Goal: Task Accomplishment & Management: Manage account settings

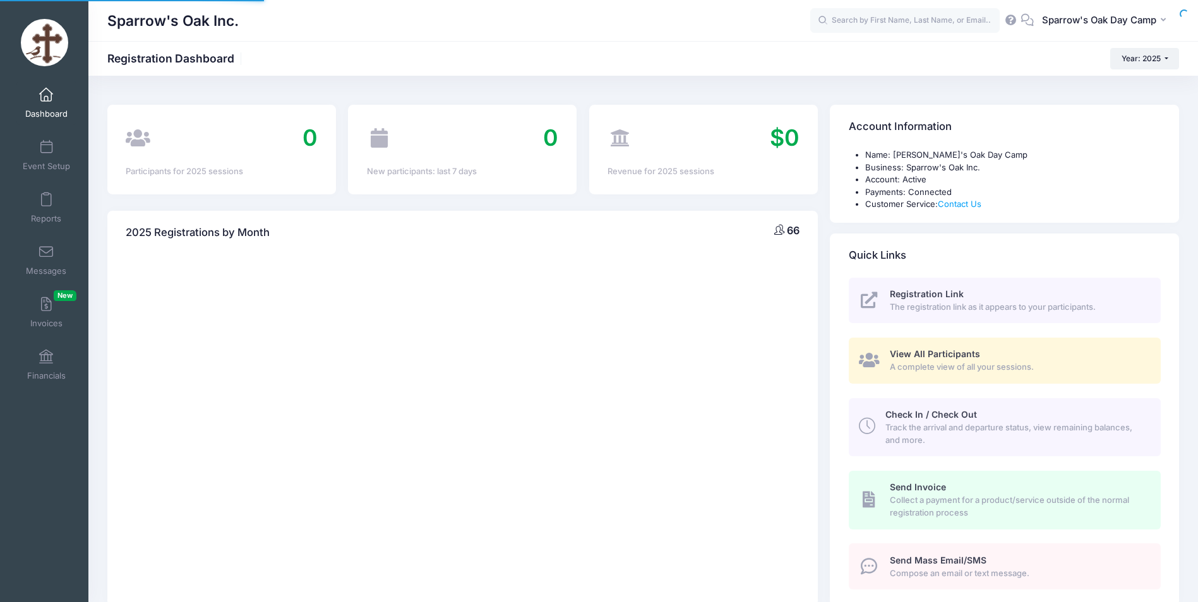
select select
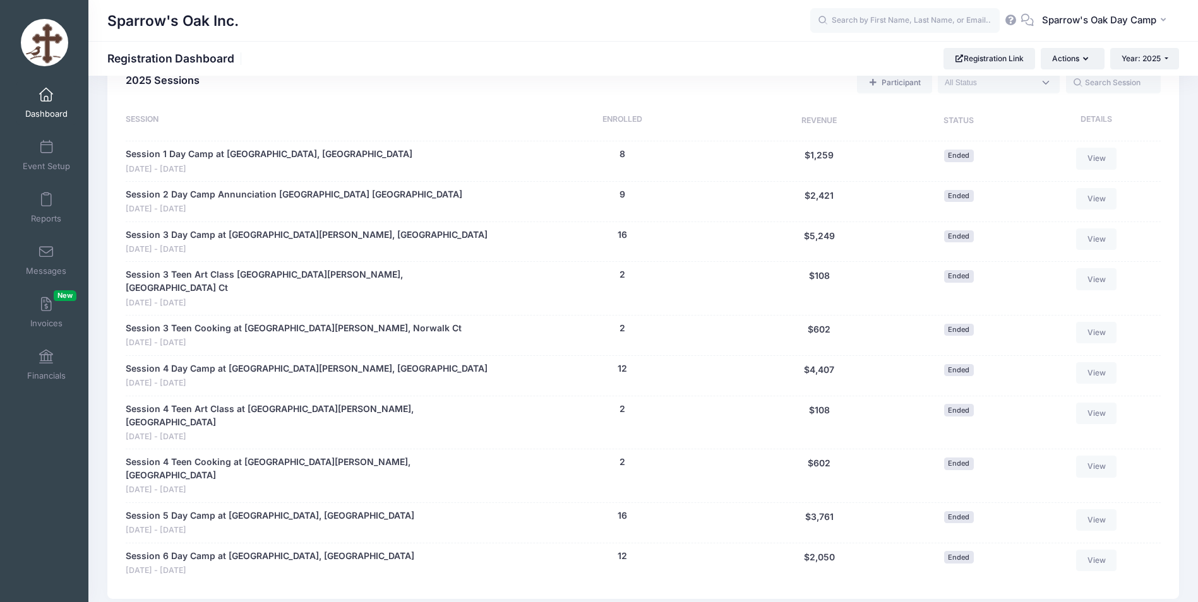
scroll to position [632, 0]
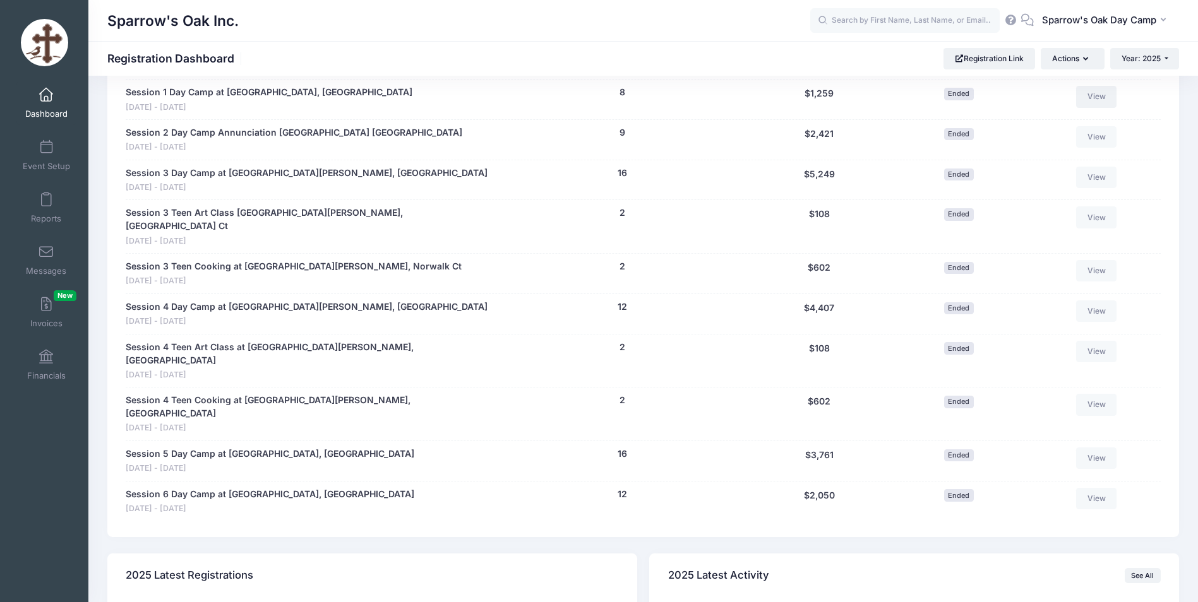
click at [1094, 93] on link "View" at bounding box center [1096, 96] width 40 height 21
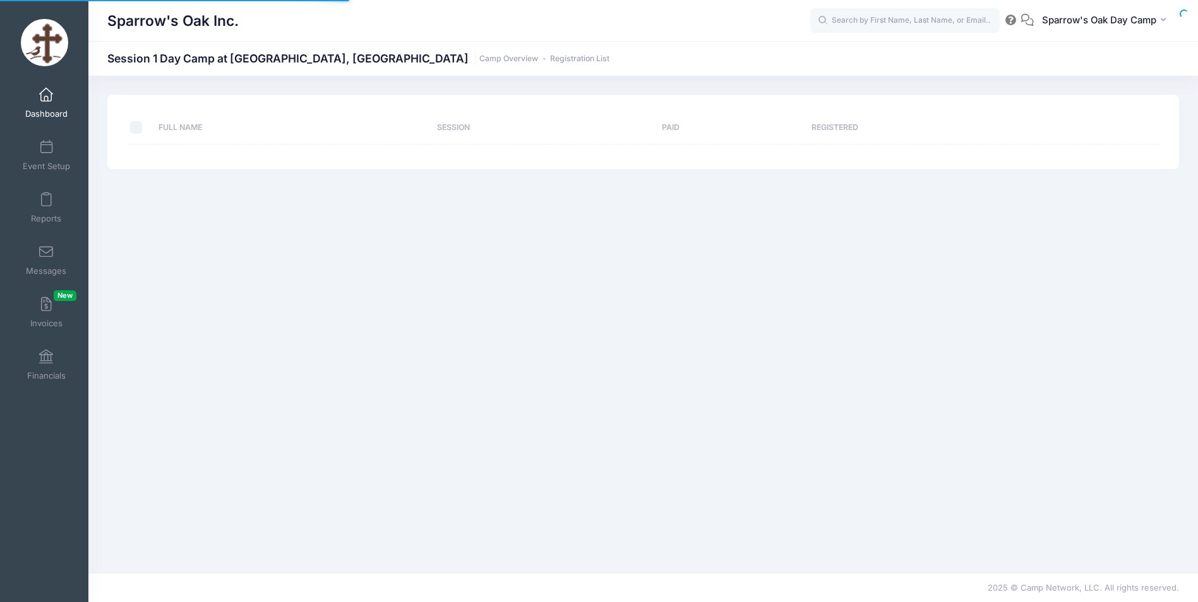
select select "10"
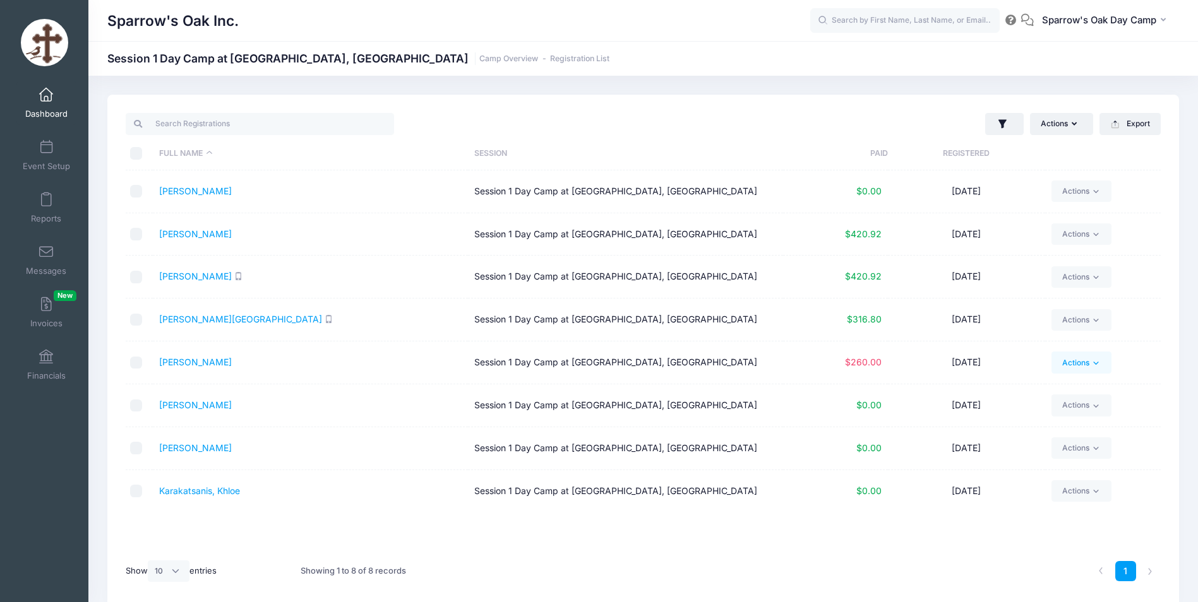
click at [1094, 366] on icon at bounding box center [1095, 363] width 9 height 9
click at [847, 359] on span "$260.00" at bounding box center [863, 362] width 37 height 11
click at [188, 364] on link "Downer, Dimitri" at bounding box center [195, 362] width 73 height 11
click at [46, 362] on span at bounding box center [46, 357] width 0 height 14
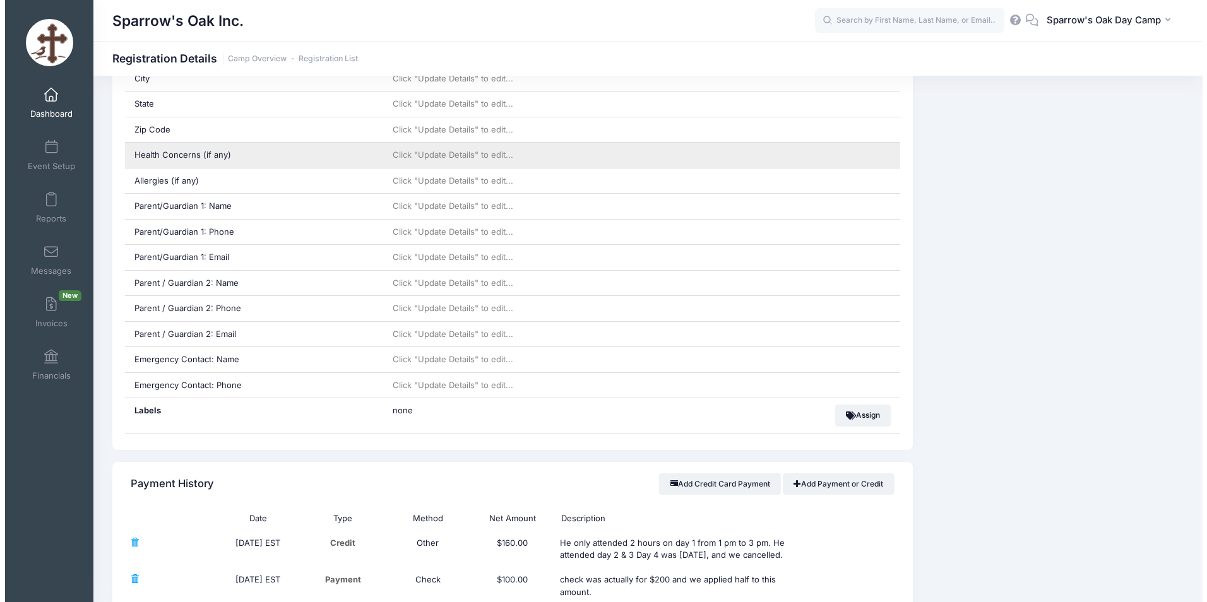
scroll to position [632, 0]
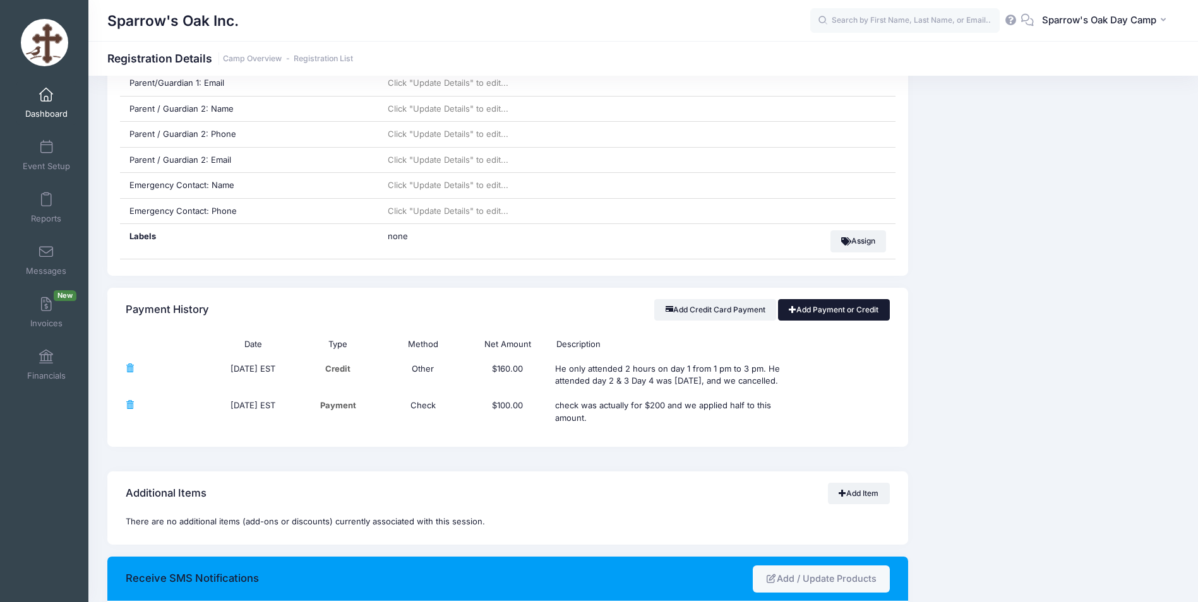
click at [803, 302] on link "Add Payment or Credit" at bounding box center [834, 309] width 112 height 21
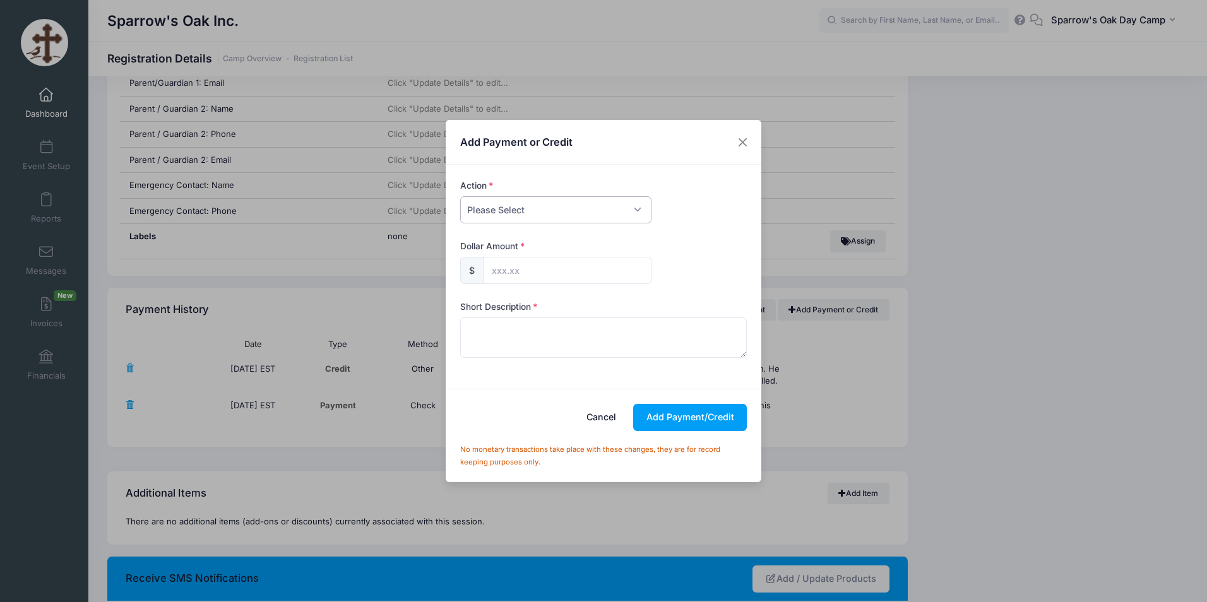
click at [520, 215] on select "Please Select Payment Credit Refund (Offline)" at bounding box center [555, 209] width 191 height 27
select select "payment"
click at [460, 196] on select "Please Select Payment Credit Refund (Offline)" at bounding box center [555, 209] width 191 height 27
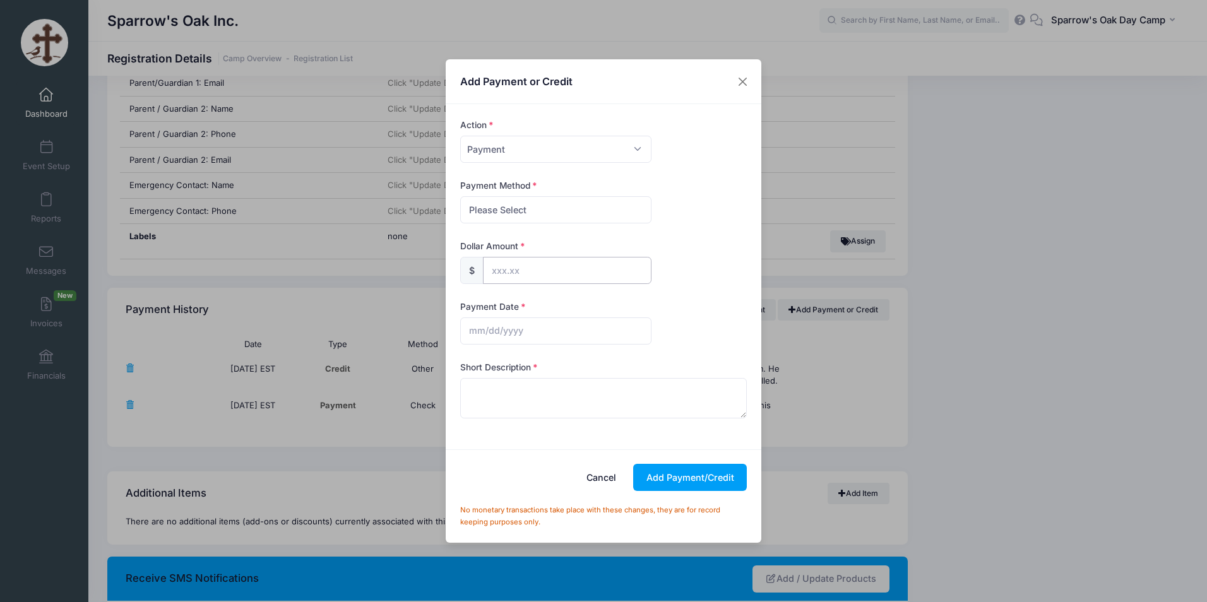
click at [498, 266] on input "text" at bounding box center [567, 270] width 169 height 27
type input "160.00"
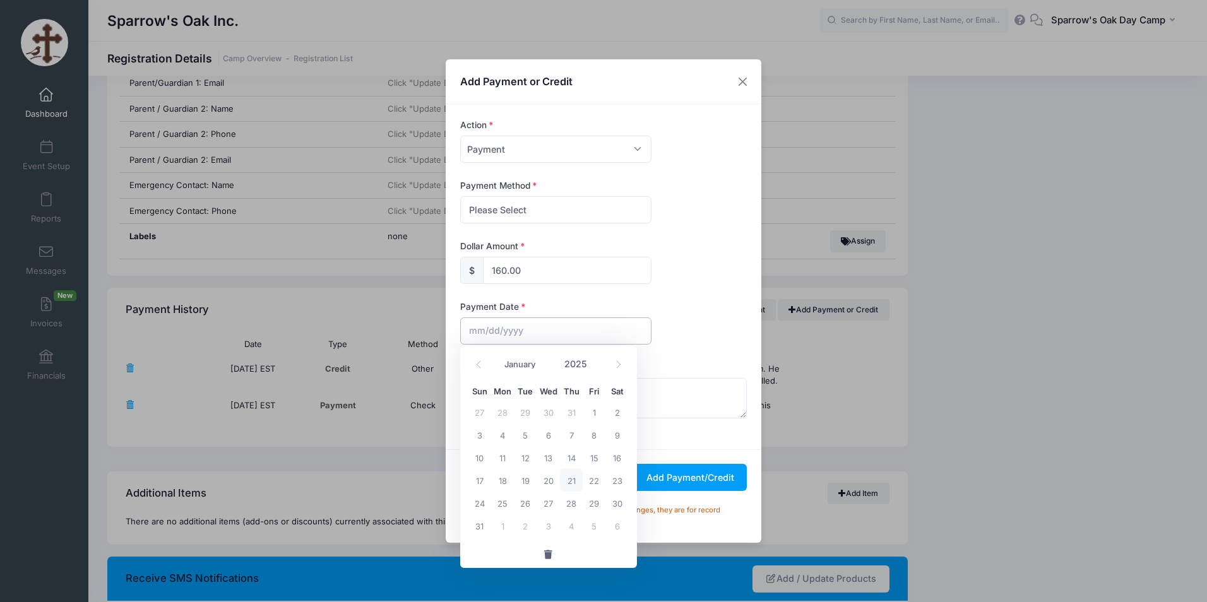
click at [543, 329] on input "text" at bounding box center [555, 331] width 191 height 27
click at [544, 458] on span "13" at bounding box center [548, 457] width 23 height 23
type input "08/13/2025"
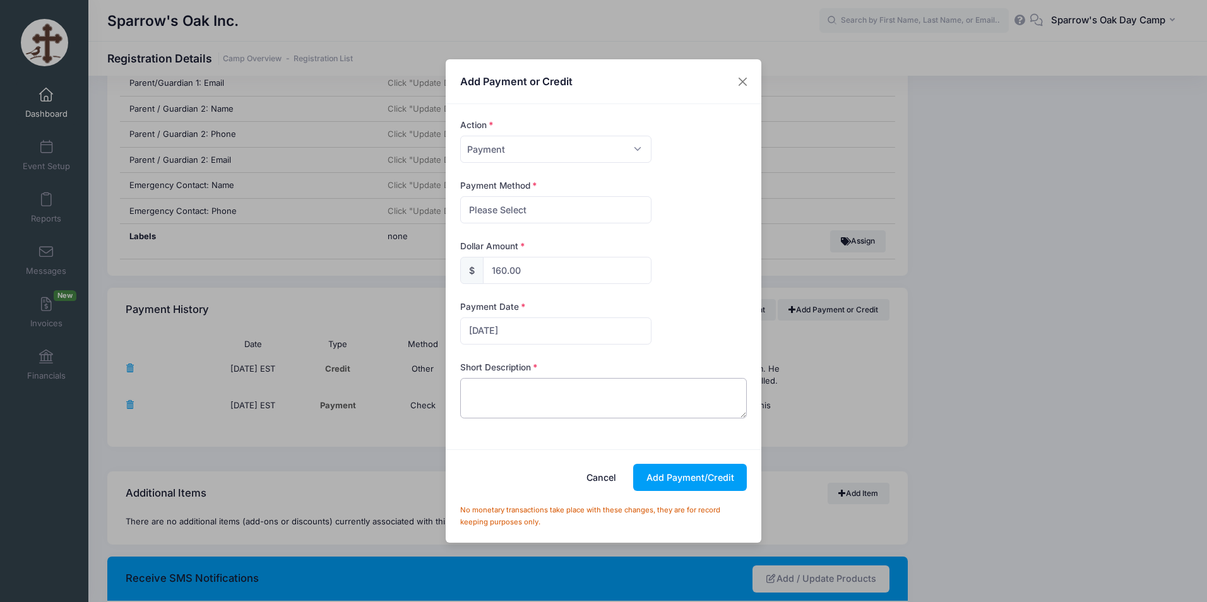
click at [520, 398] on textarea at bounding box center [603, 398] width 287 height 40
click at [667, 477] on button "Add Payment/Credit" at bounding box center [690, 477] width 114 height 27
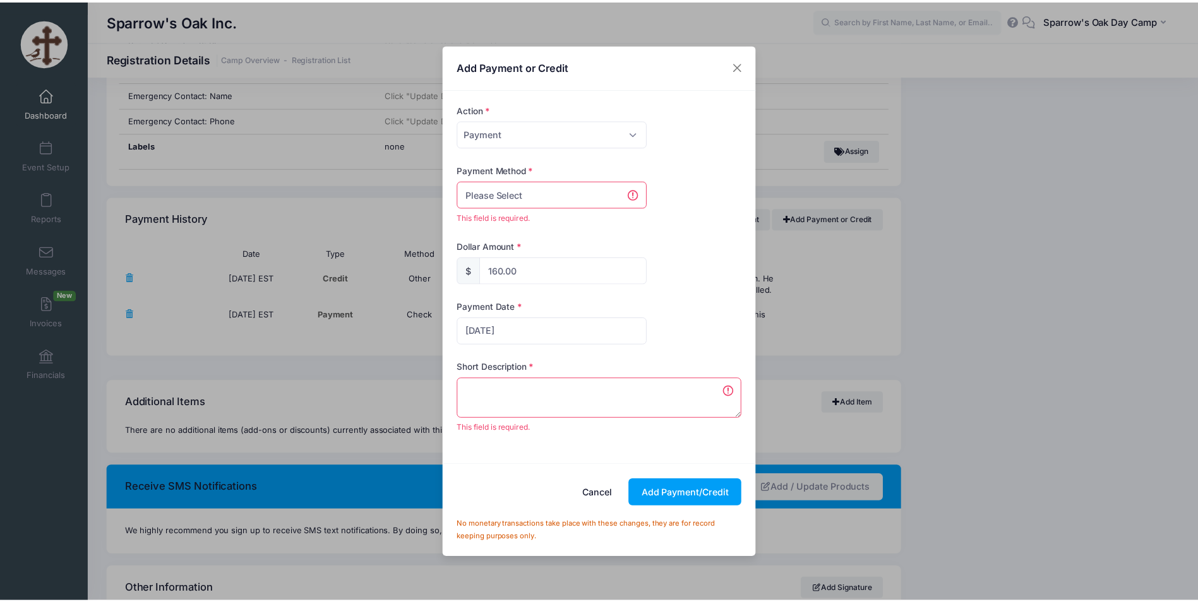
scroll to position [730, 0]
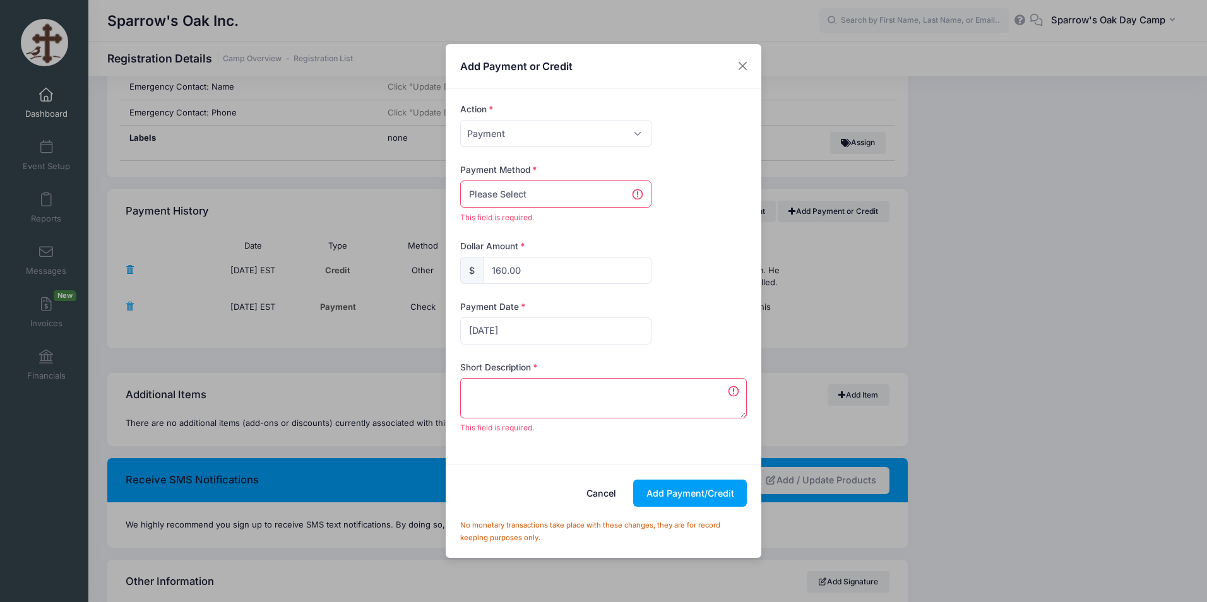
click at [532, 196] on select "Please Select PayPal Cash Check Bank Transfer Other" at bounding box center [555, 194] width 191 height 27
select select "check"
click at [460, 181] on select "Please Select PayPal Cash Check Bank Transfer Other" at bounding box center [555, 194] width 191 height 27
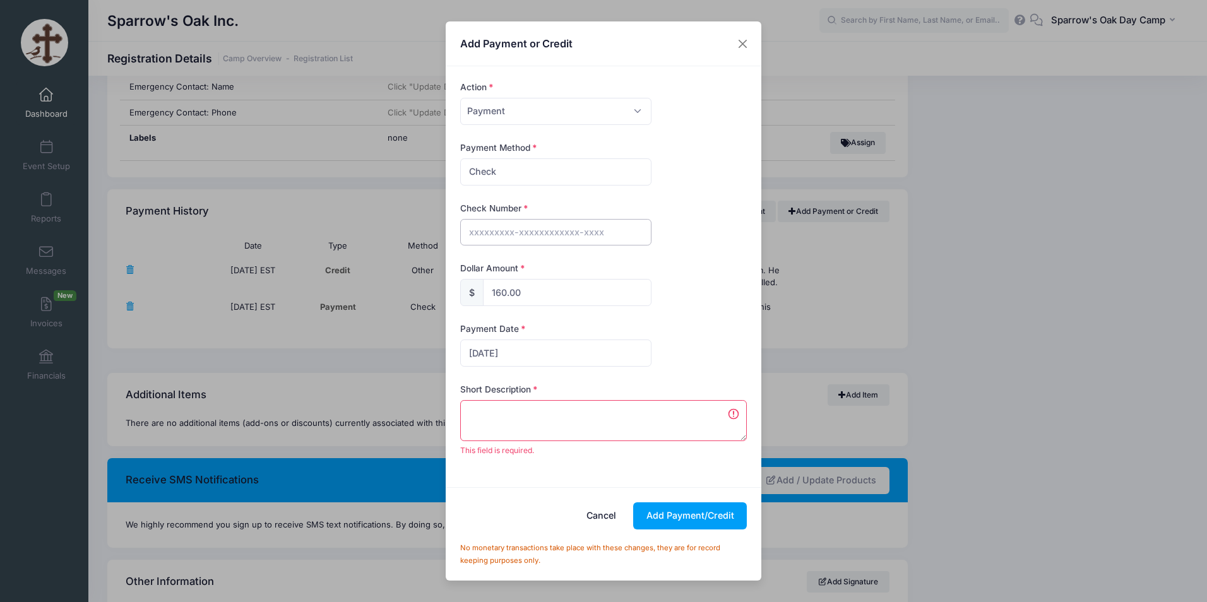
click at [495, 226] on input "text" at bounding box center [555, 232] width 191 height 27
type input "1045"
click at [599, 424] on textarea at bounding box center [603, 420] width 287 height 40
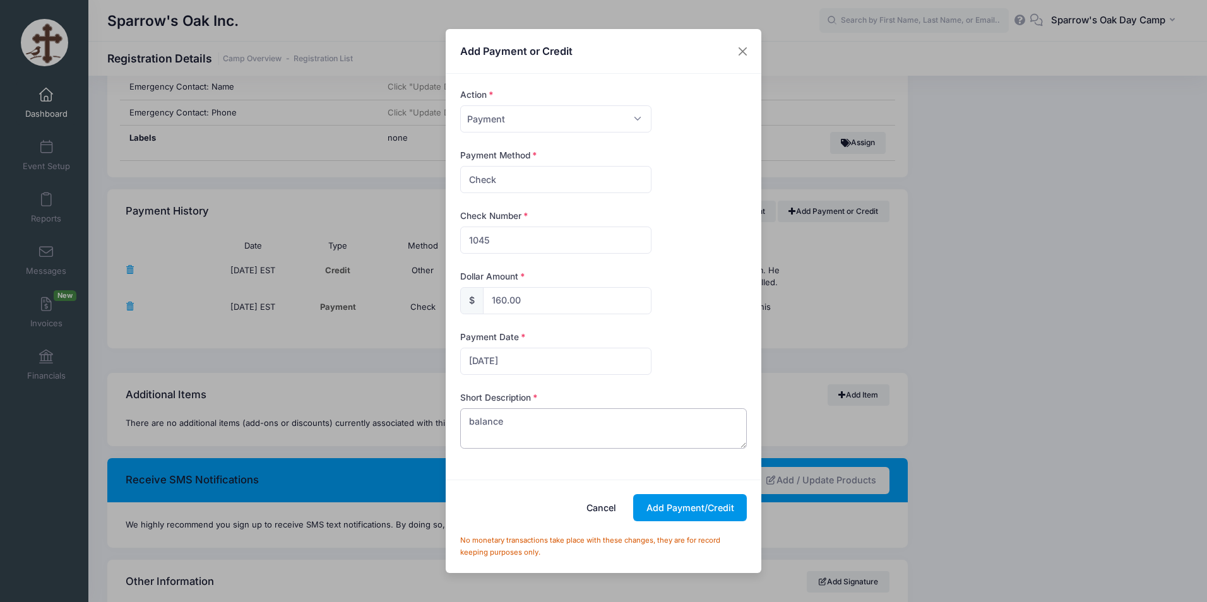
type textarea "balance"
click at [642, 512] on button "Add Payment/Credit" at bounding box center [690, 507] width 114 height 27
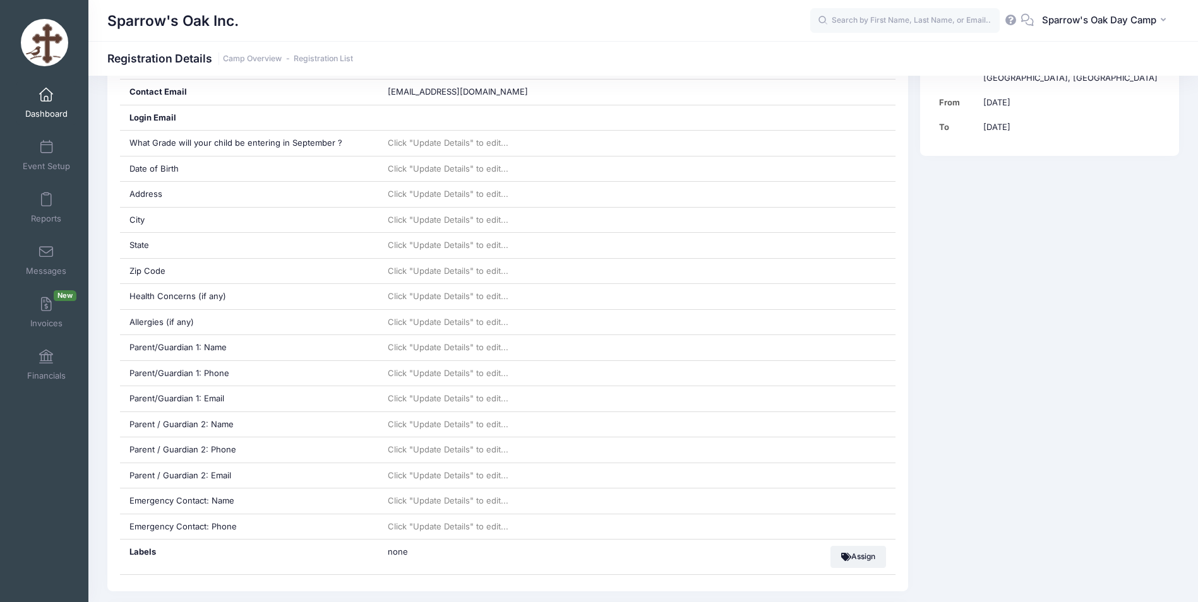
scroll to position [0, 0]
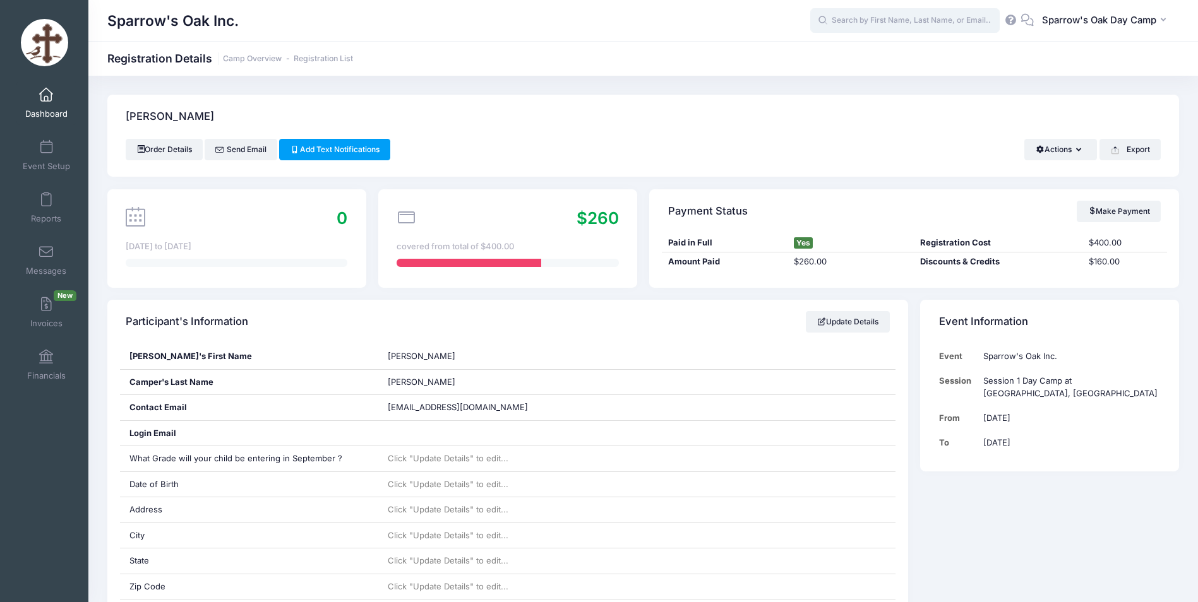
click at [846, 21] on input "text" at bounding box center [904, 20] width 189 height 25
type input "downer"
click at [45, 374] on span "Financials" at bounding box center [46, 376] width 39 height 11
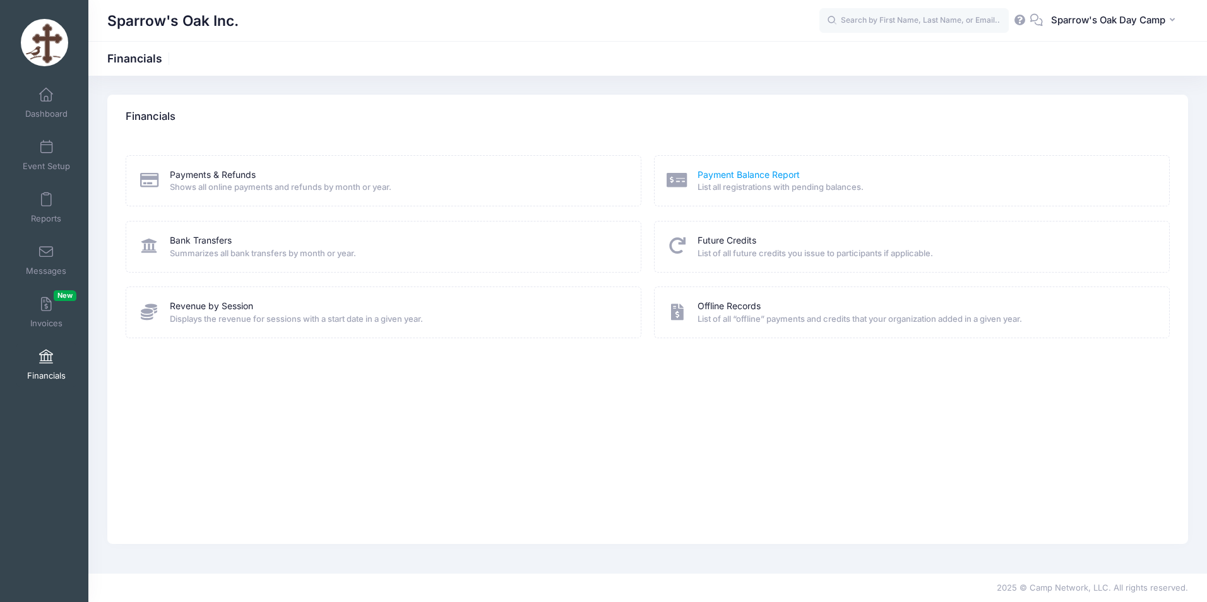
click at [727, 179] on link "Payment Balance Report" at bounding box center [749, 175] width 102 height 13
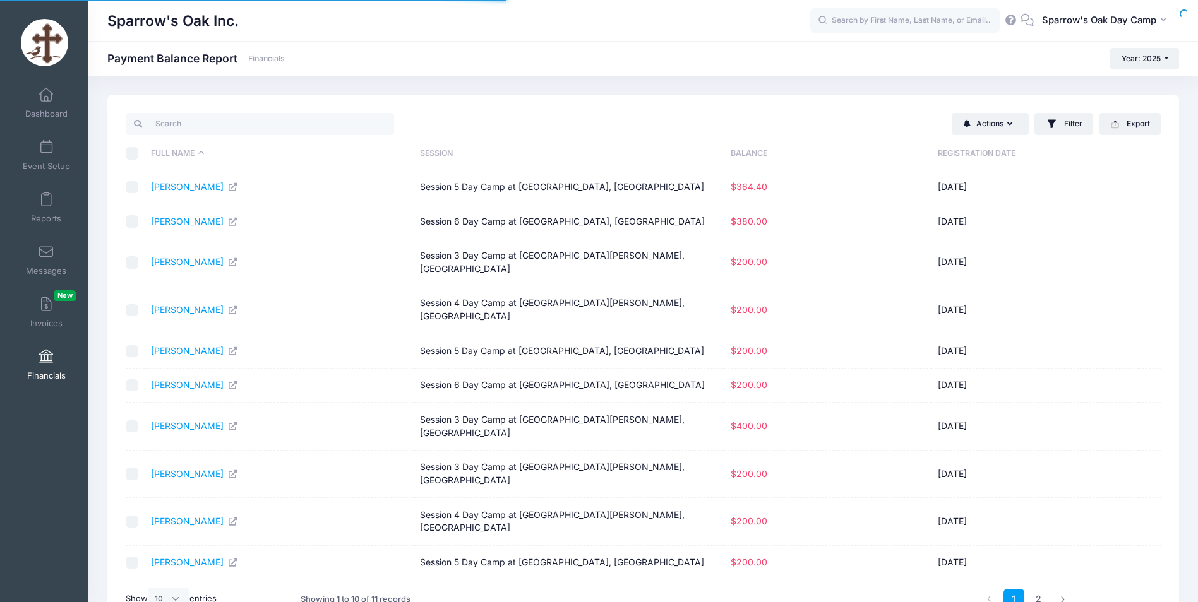
select select "10"
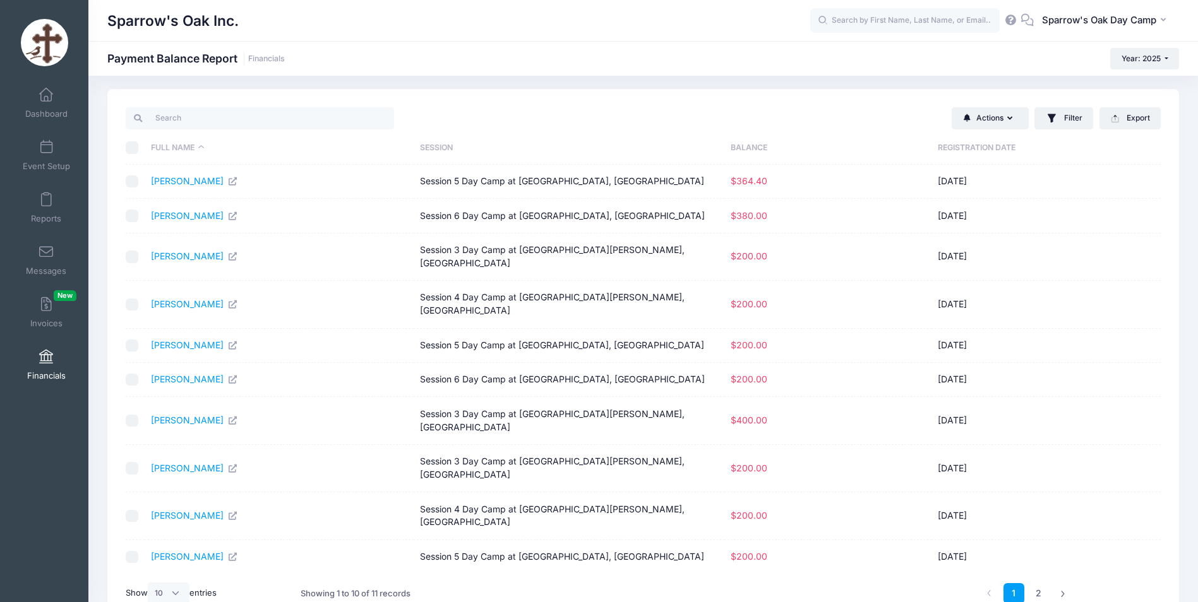
scroll to position [15, 0]
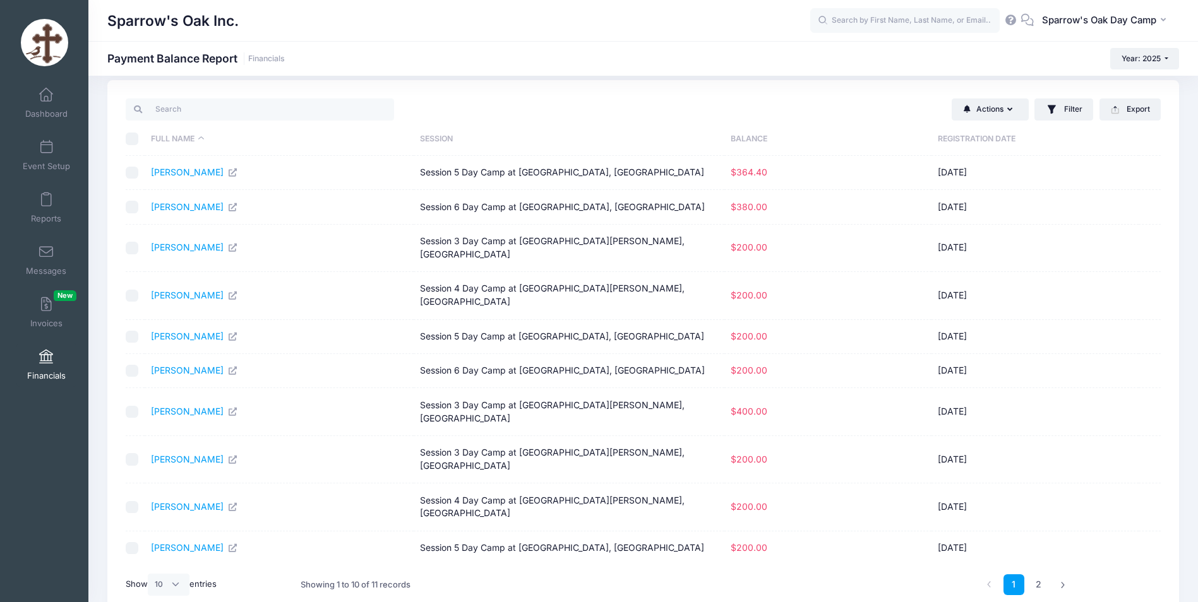
click at [574, 171] on td "Session 5 Day Camp at [GEOGRAPHIC_DATA], [GEOGRAPHIC_DATA]" at bounding box center [569, 173] width 311 height 34
click at [202, 174] on link "[PERSON_NAME]" at bounding box center [194, 172] width 87 height 11
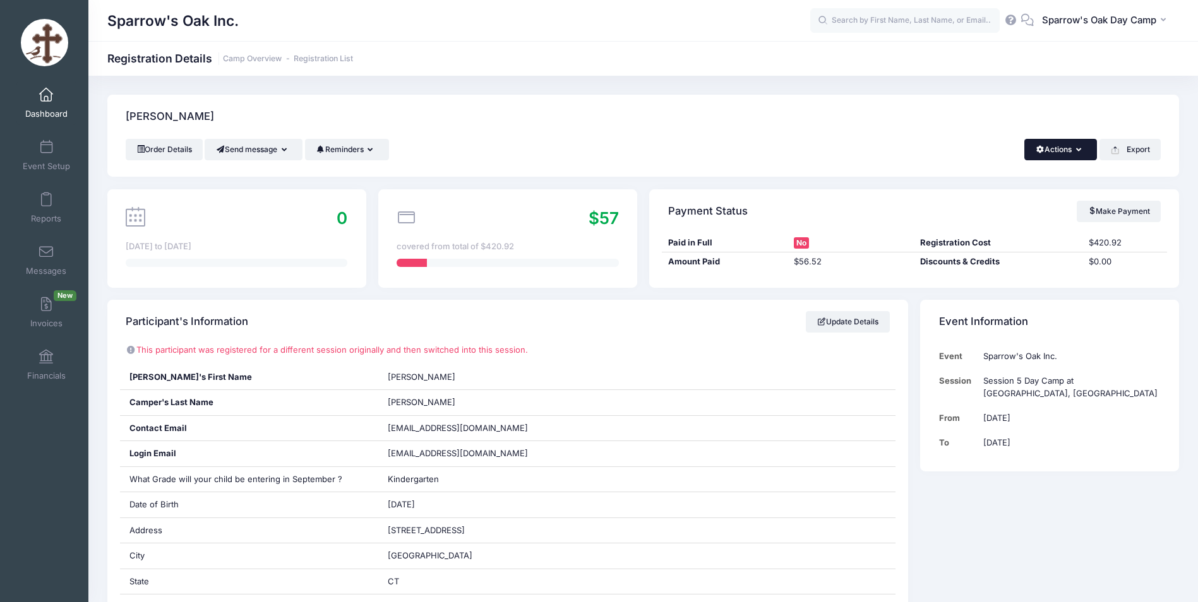
click at [1063, 153] on button "Actions" at bounding box center [1060, 149] width 73 height 21
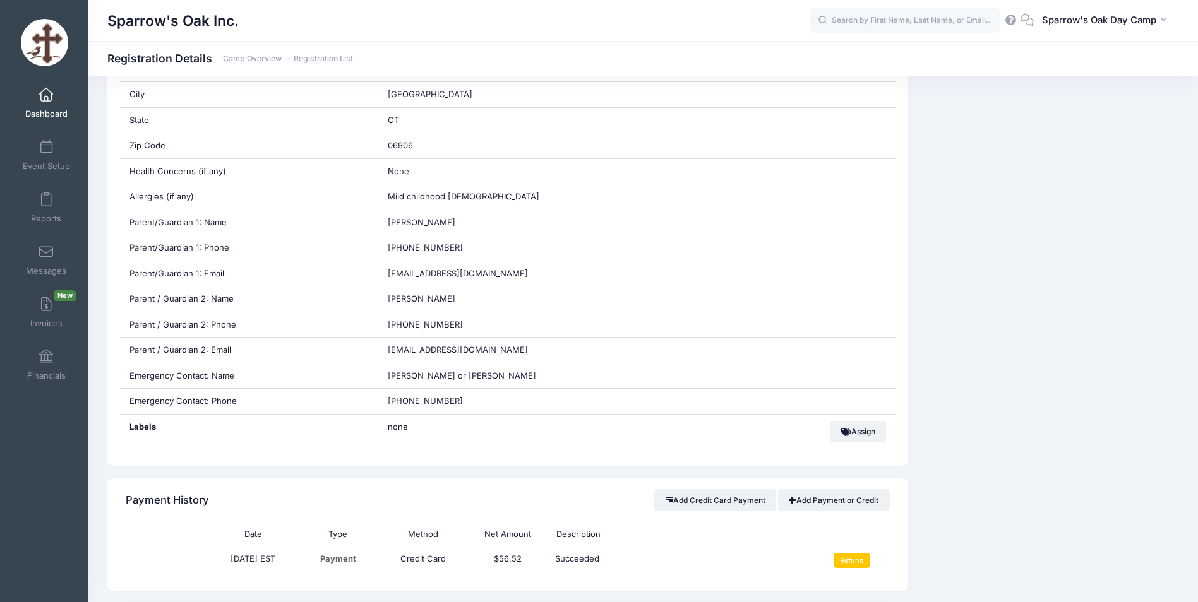
scroll to position [568, 0]
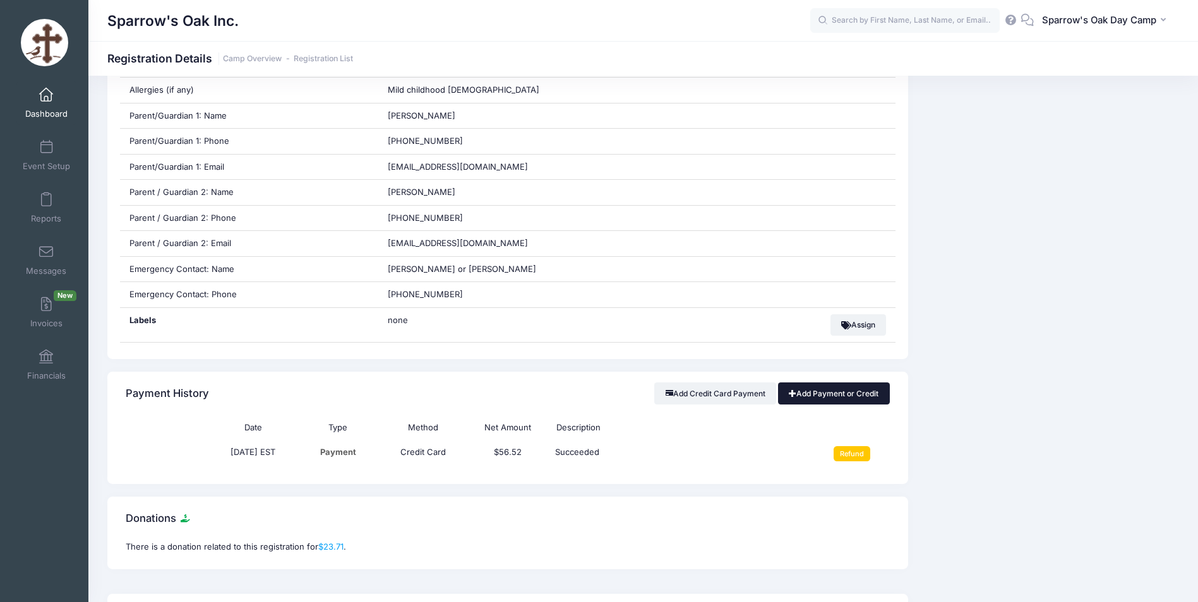
click at [831, 392] on link "Add Payment or Credit" at bounding box center [834, 393] width 112 height 21
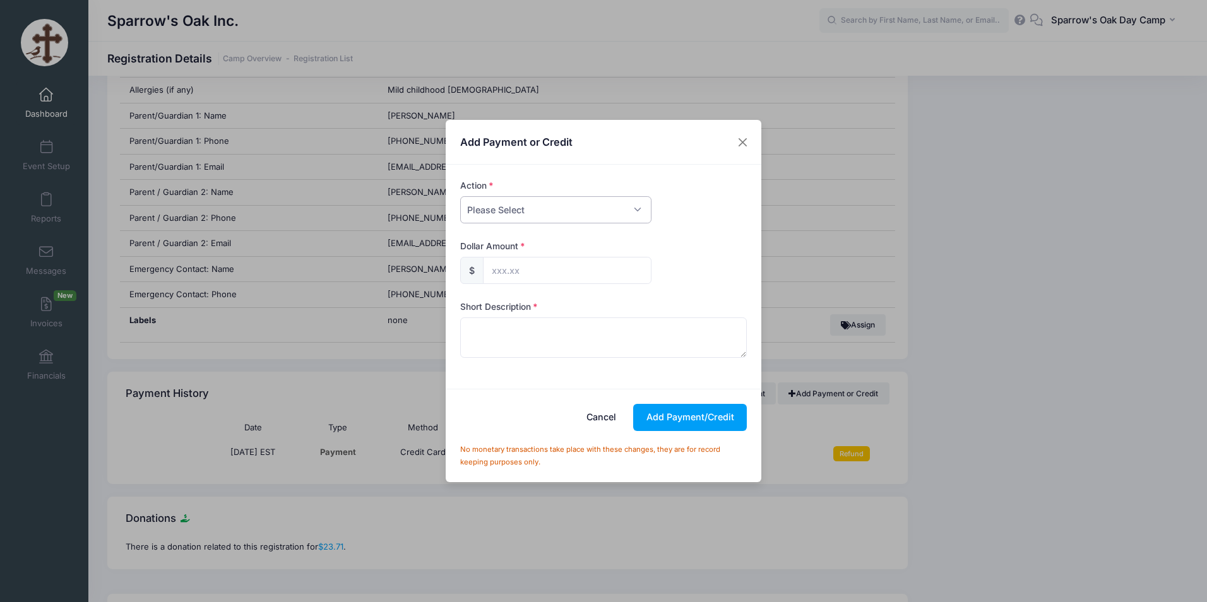
click at [528, 204] on select "Please Select Payment Credit Refund (Offline)" at bounding box center [555, 209] width 191 height 27
select select "payment"
click at [460, 196] on select "Please Select Payment Credit Refund (Offline)" at bounding box center [555, 209] width 191 height 27
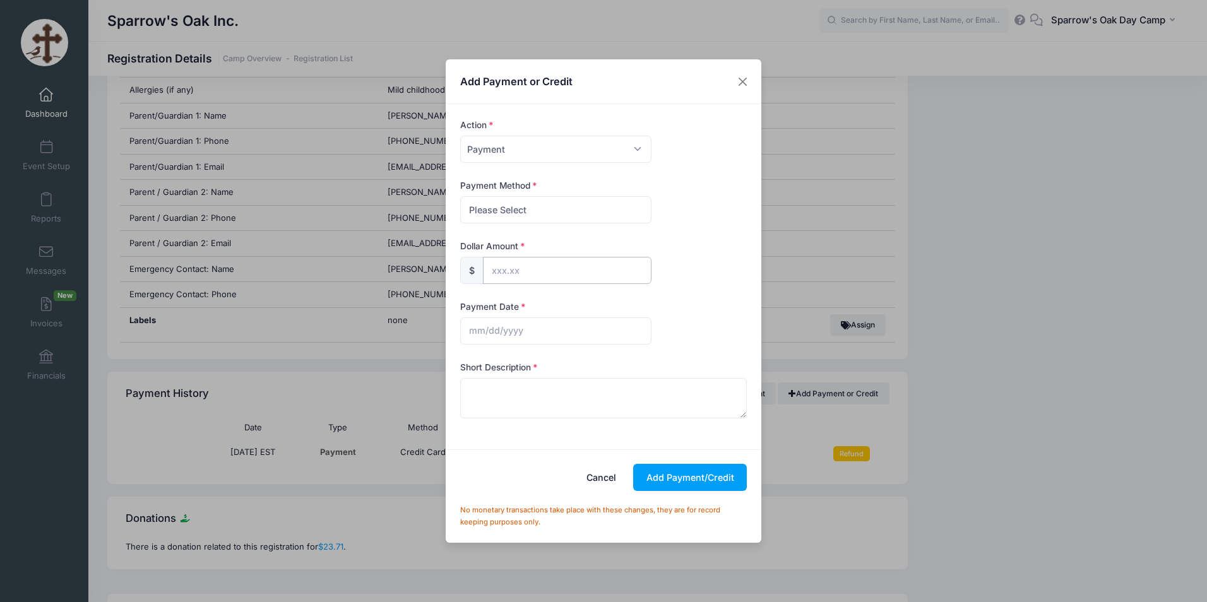
click at [503, 272] on input "text" at bounding box center [567, 270] width 169 height 27
click at [740, 87] on button "Close" at bounding box center [743, 81] width 23 height 23
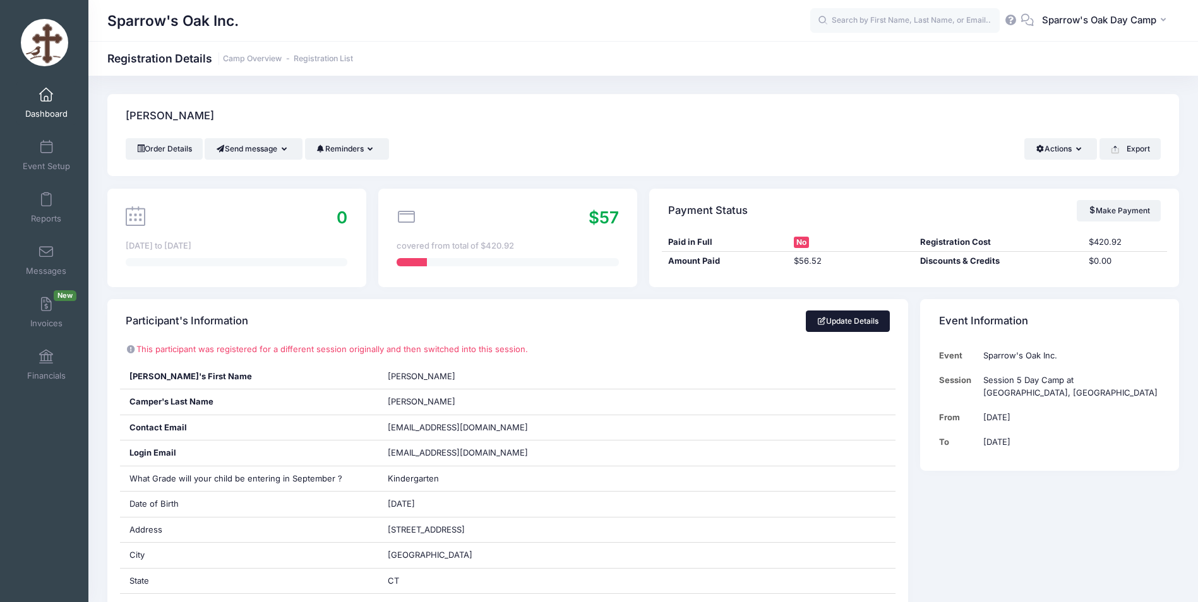
scroll to position [0, 0]
click at [803, 240] on span "No" at bounding box center [801, 242] width 15 height 11
click at [803, 241] on span "No" at bounding box center [801, 242] width 15 height 11
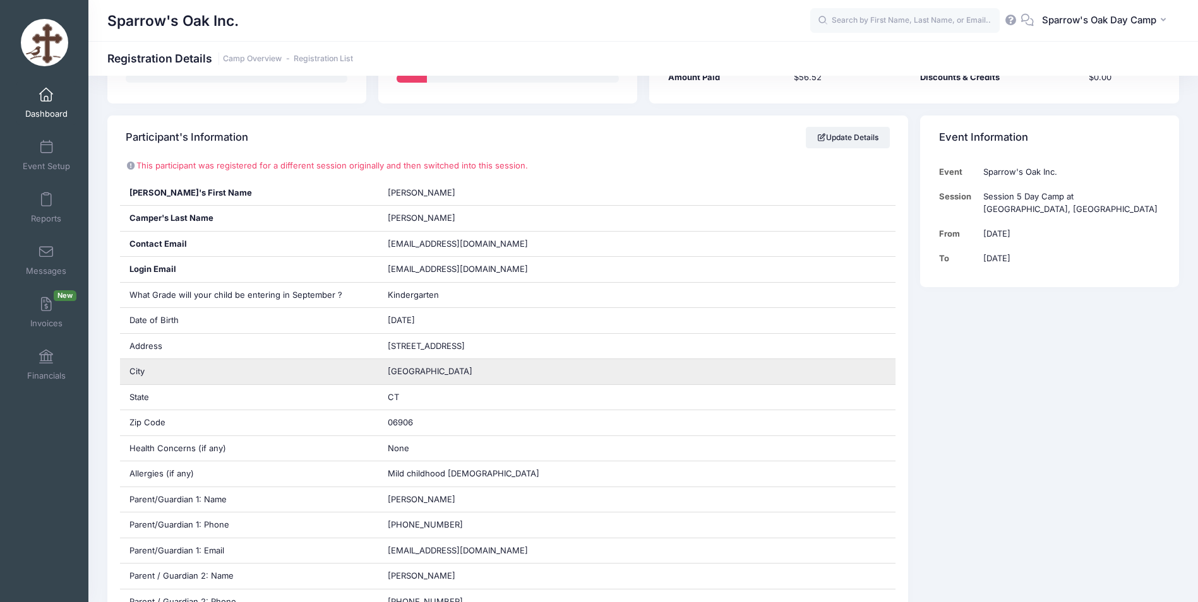
scroll to position [64, 0]
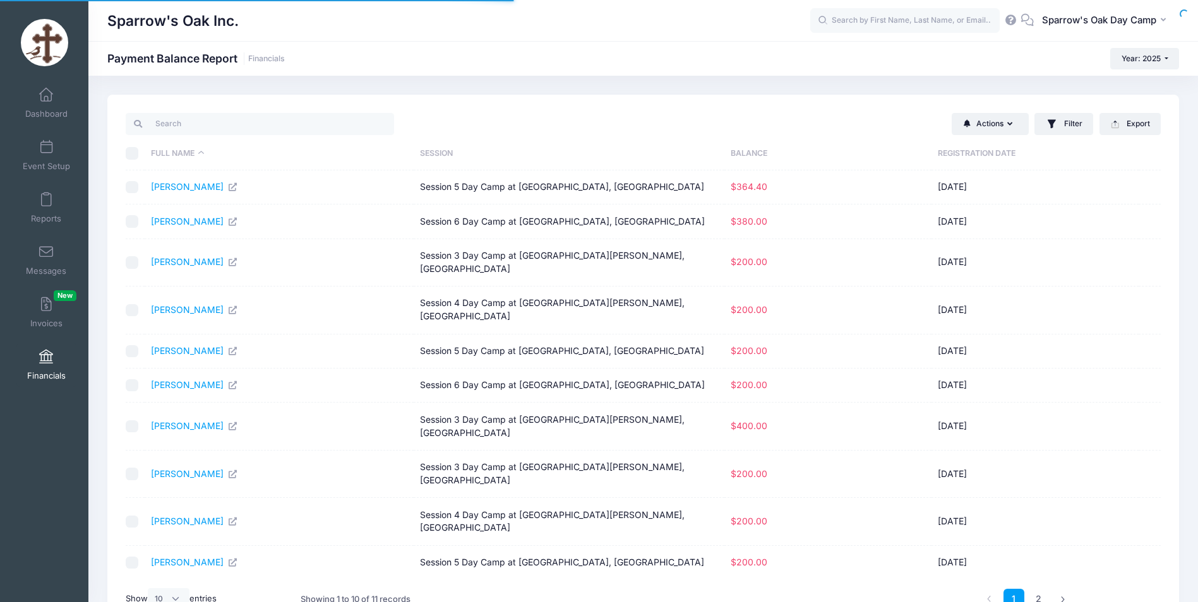
select select "10"
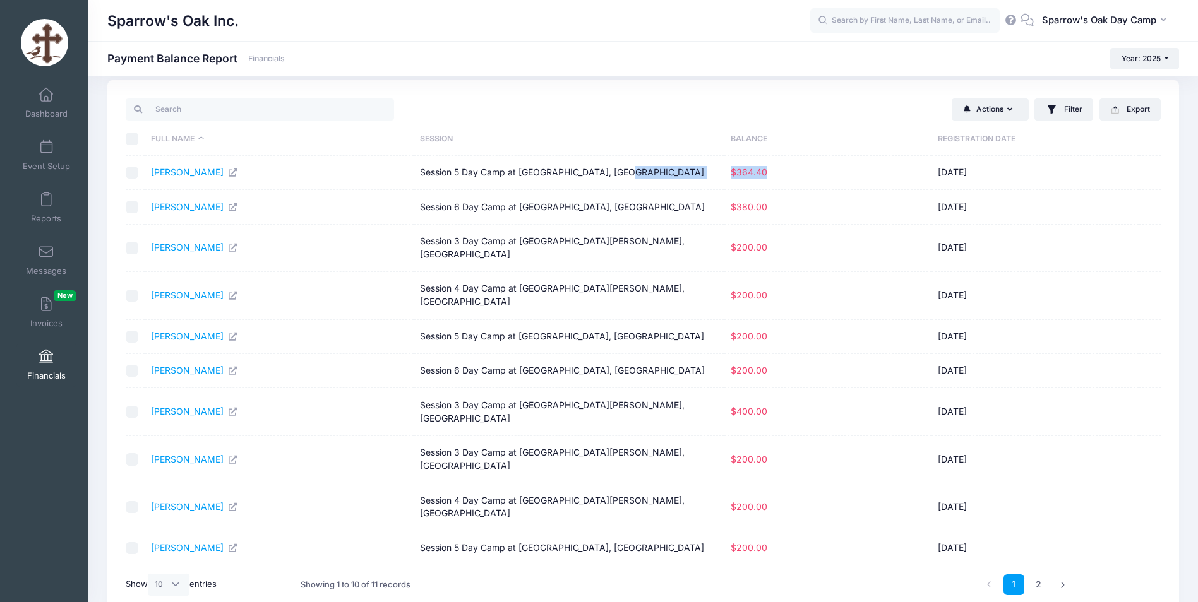
drag, startPoint x: 766, startPoint y: 175, endPoint x: 706, endPoint y: 174, distance: 60.0
click at [706, 174] on tr "[PERSON_NAME] Session 5 Day Camp at [GEOGRAPHIC_DATA], [GEOGRAPHIC_DATA] $364.4…" at bounding box center [643, 173] width 1035 height 34
copy tr "$364.40"
click at [181, 173] on link "[PERSON_NAME]" at bounding box center [194, 172] width 87 height 11
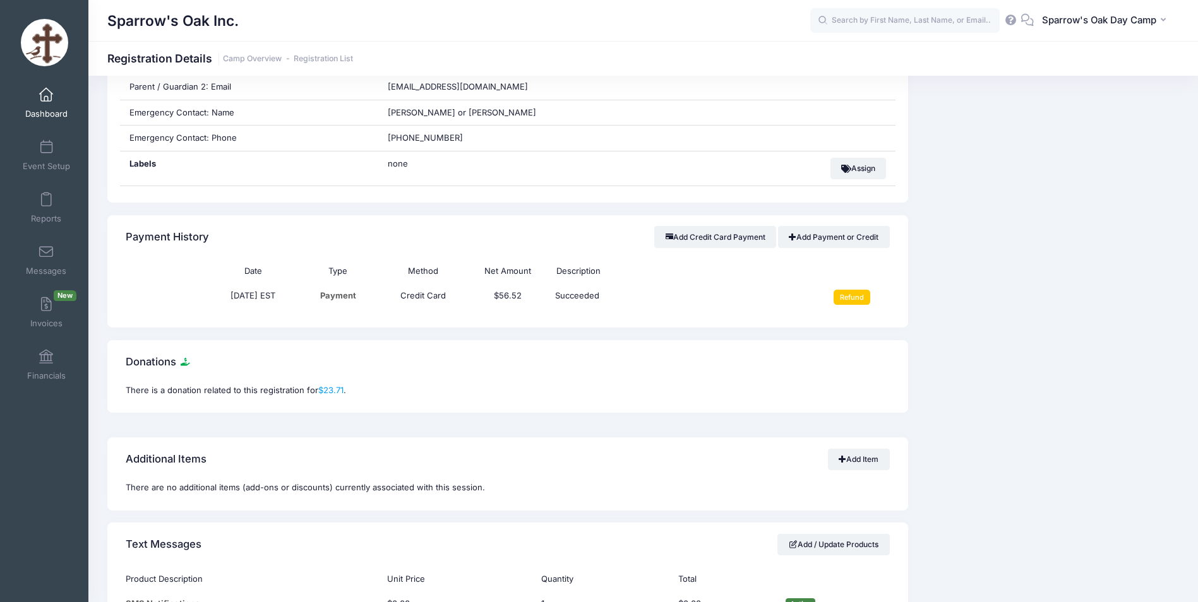
scroll to position [696, 0]
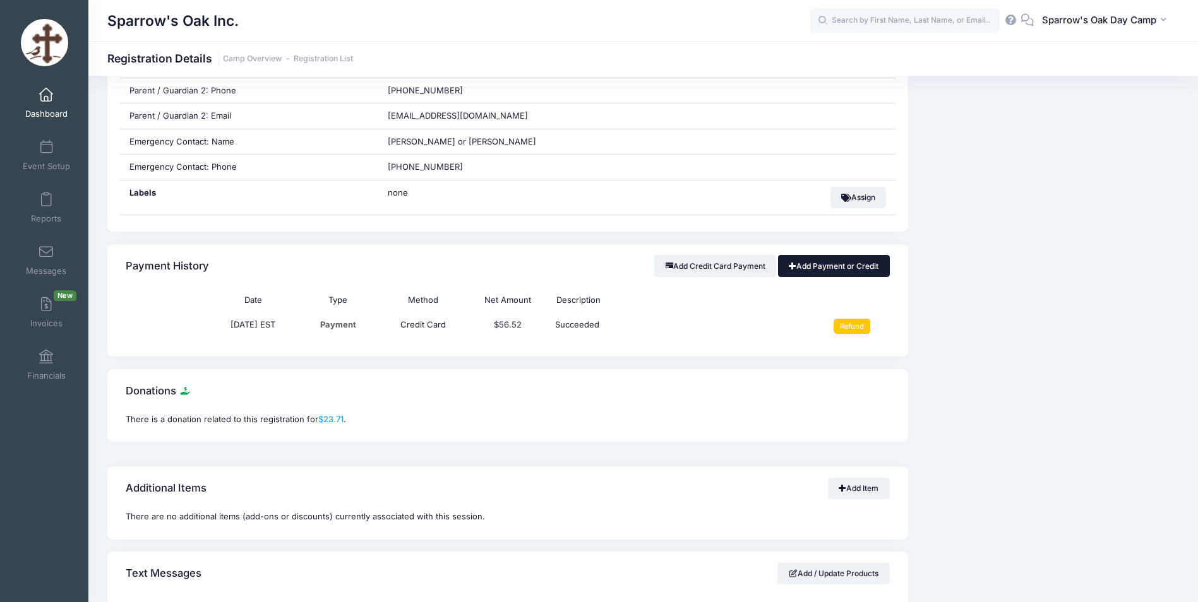
click at [823, 272] on link "Add Payment or Credit" at bounding box center [834, 265] width 112 height 21
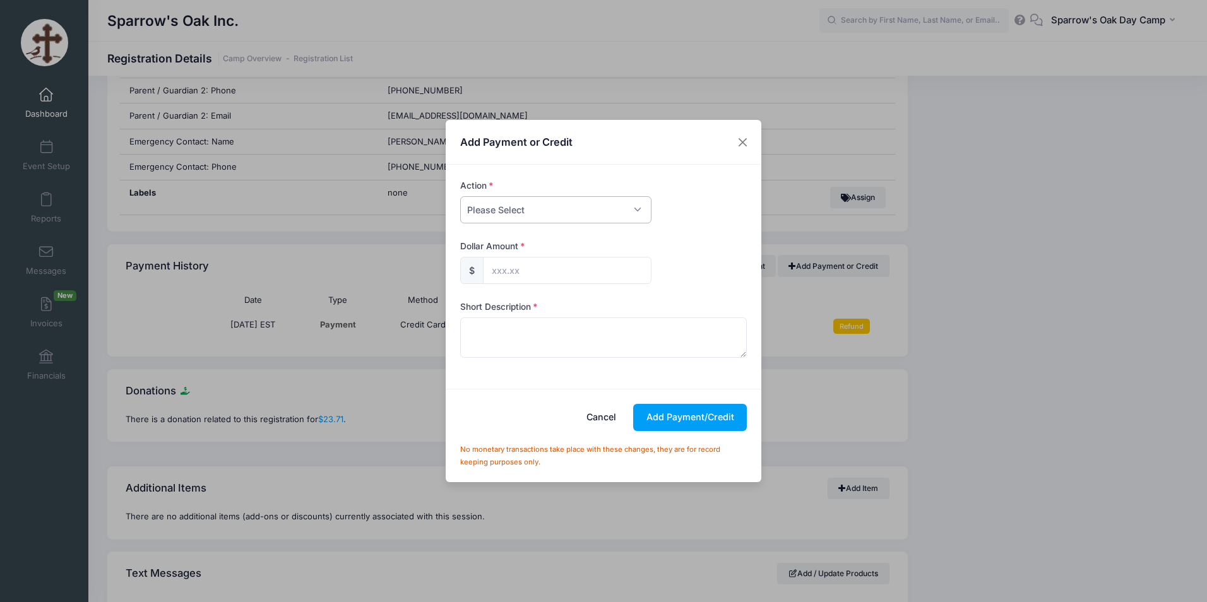
click at [566, 213] on select "Please Select Payment Credit Refund (Offline)" at bounding box center [555, 209] width 191 height 27
select select "payment"
click at [460, 196] on select "Please Select Payment Credit Refund (Offline)" at bounding box center [555, 209] width 191 height 27
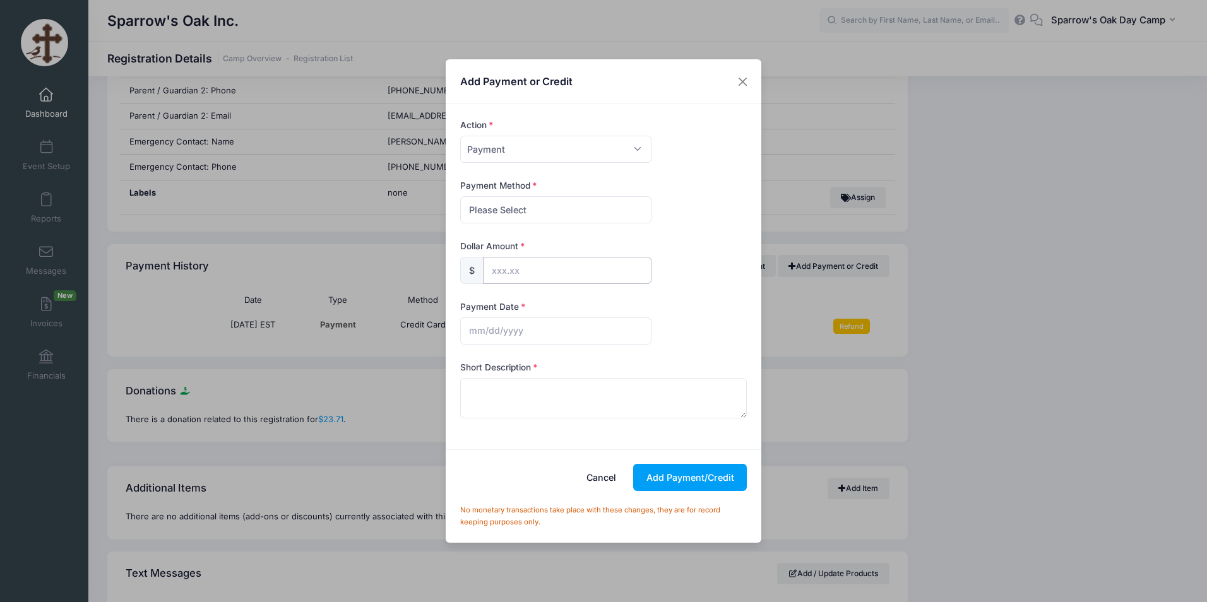
click at [524, 263] on input "text" at bounding box center [567, 270] width 169 height 27
click at [516, 270] on input "text" at bounding box center [567, 270] width 169 height 27
click at [603, 482] on button "Cancel" at bounding box center [602, 477] width 56 height 27
select select
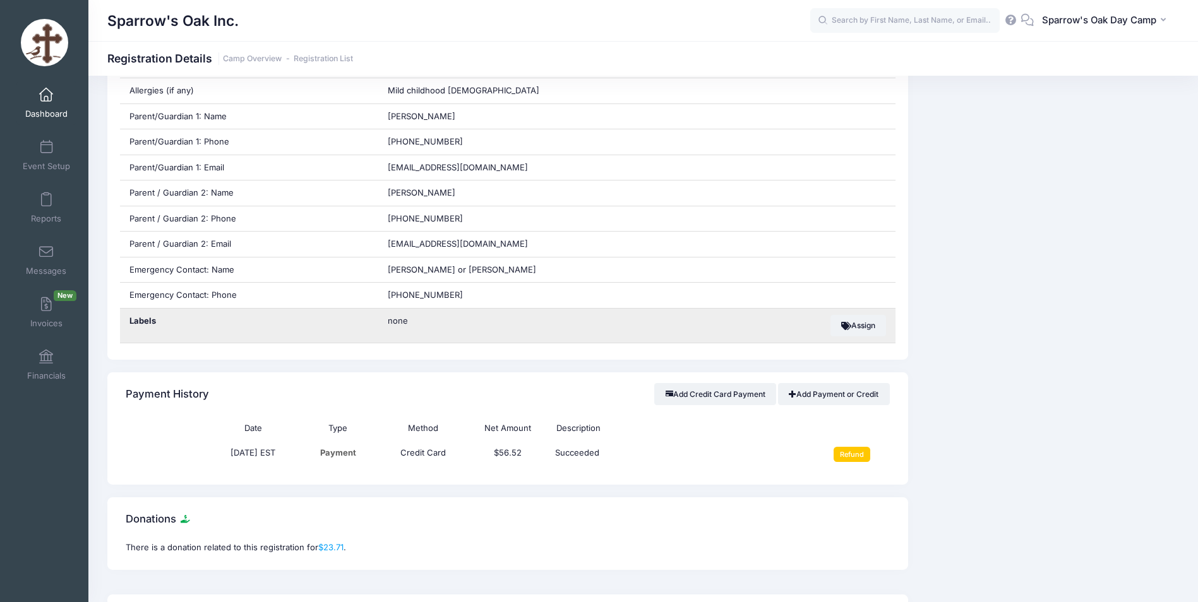
scroll to position [568, 0]
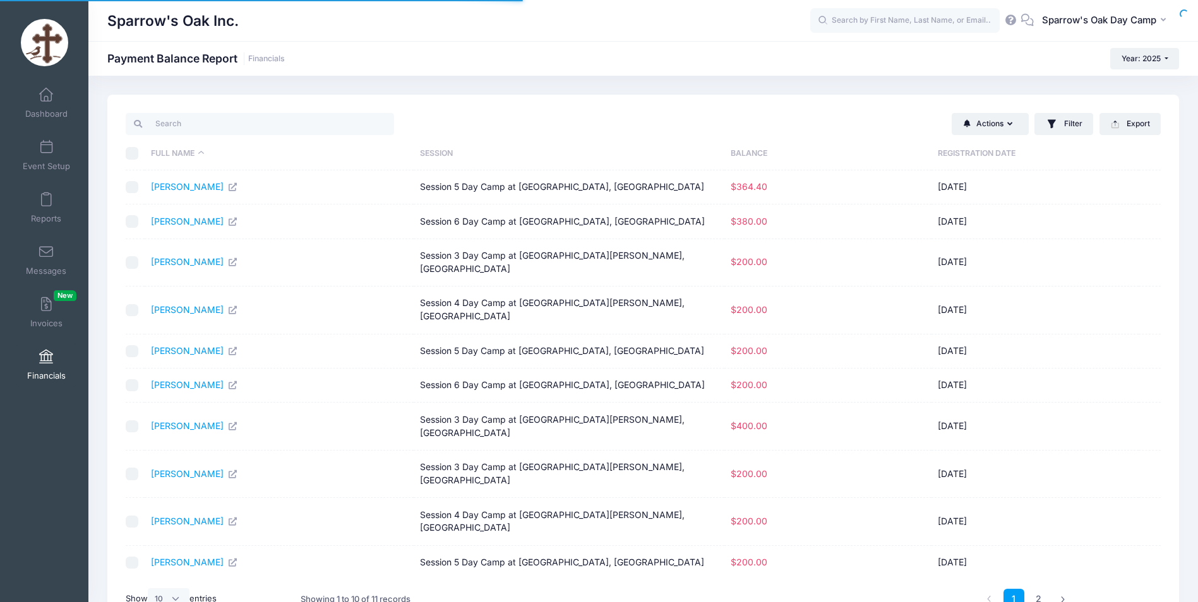
select select "10"
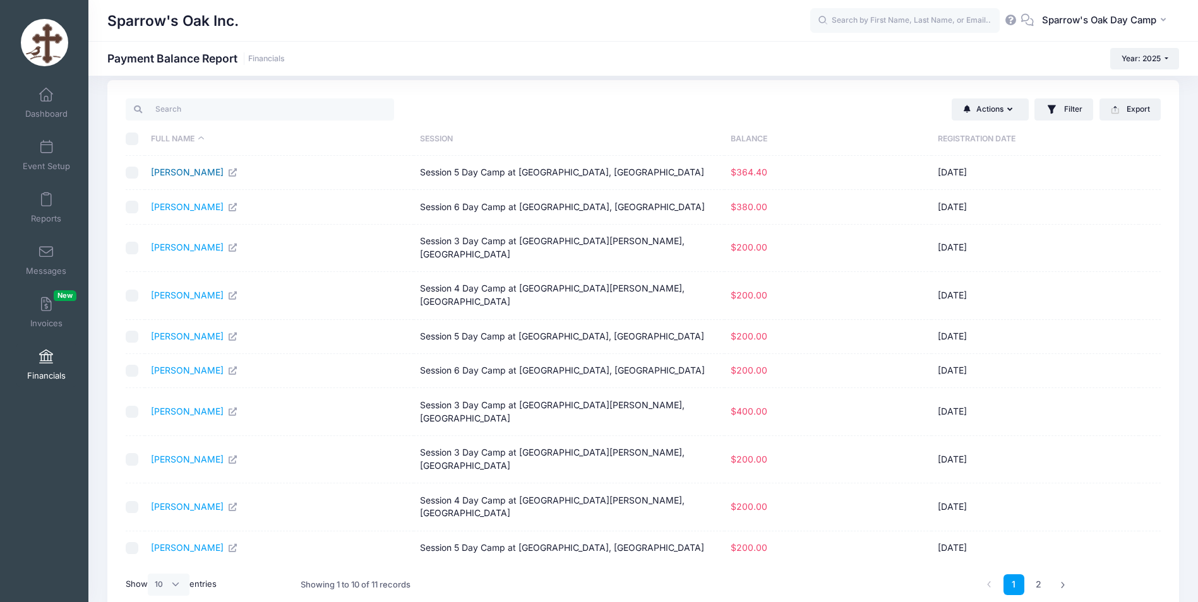
click at [203, 174] on link "[PERSON_NAME]" at bounding box center [194, 172] width 87 height 11
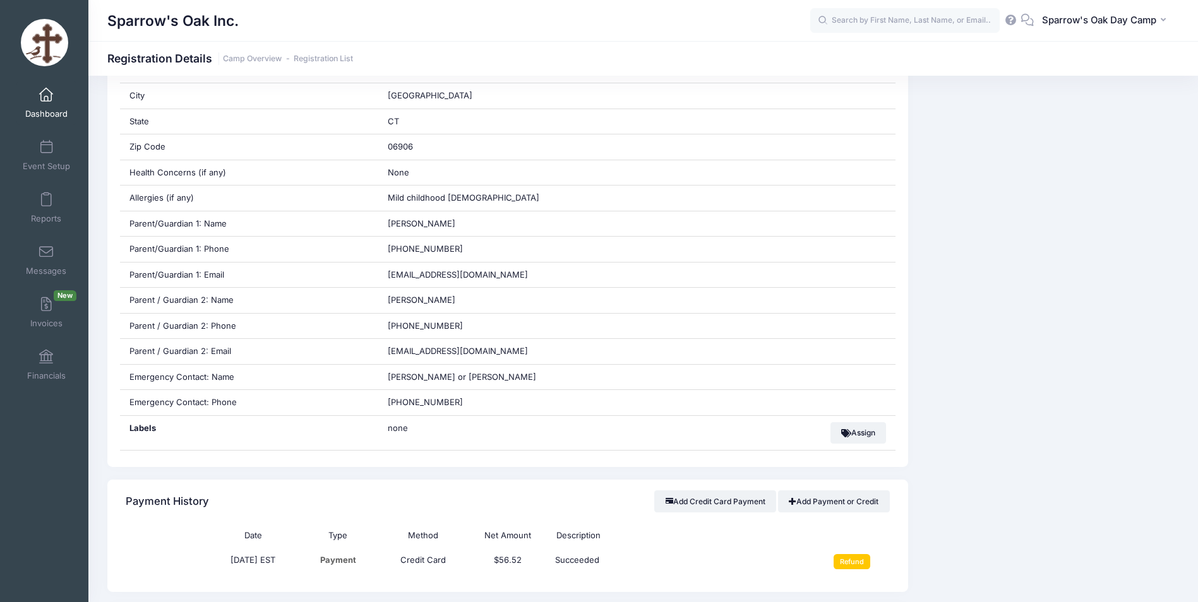
scroll to position [568, 0]
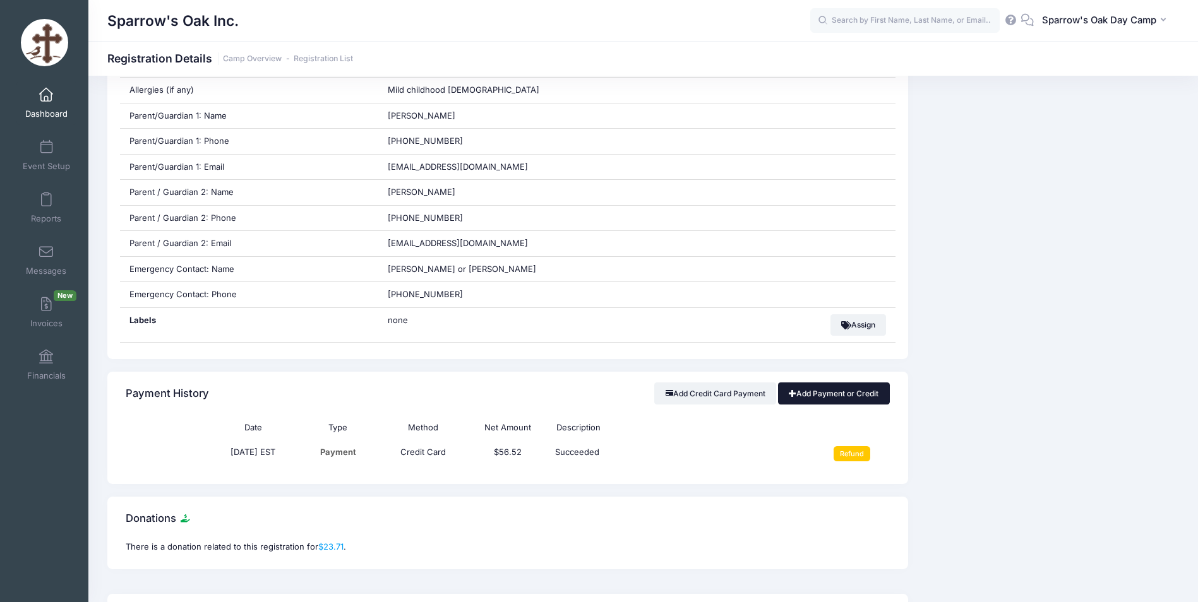
click at [828, 397] on link "Add Payment or Credit" at bounding box center [834, 393] width 112 height 21
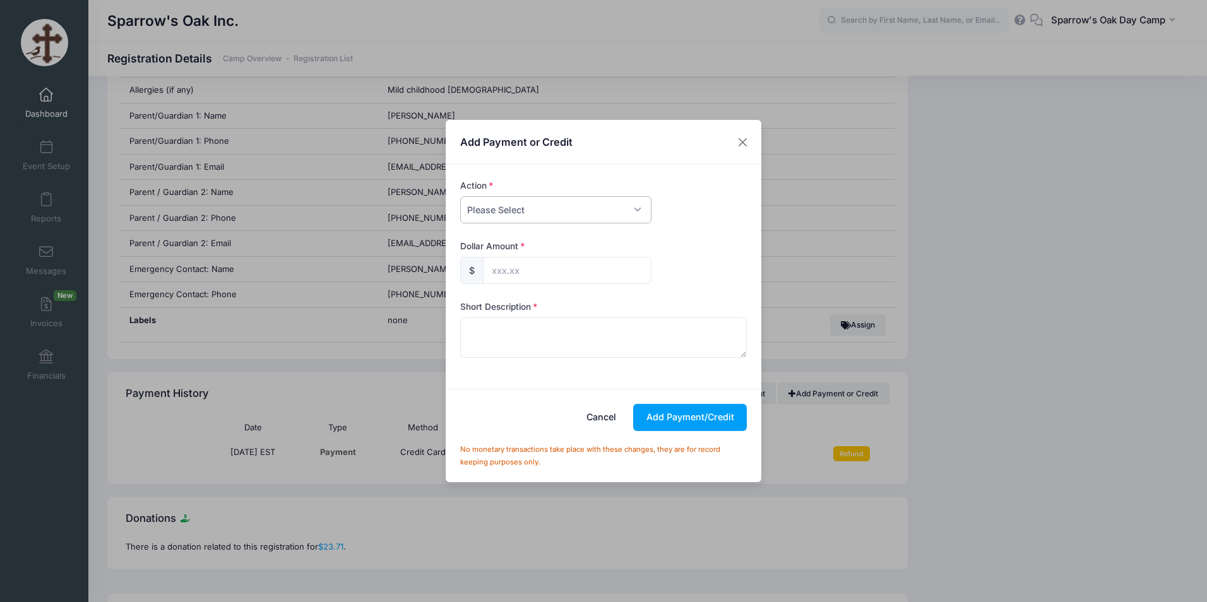
click at [510, 213] on select "Please Select Payment Credit Refund (Offline)" at bounding box center [555, 209] width 191 height 27
select select "payment"
click at [460, 196] on select "Please Select Payment Credit Refund (Offline)" at bounding box center [555, 209] width 191 height 27
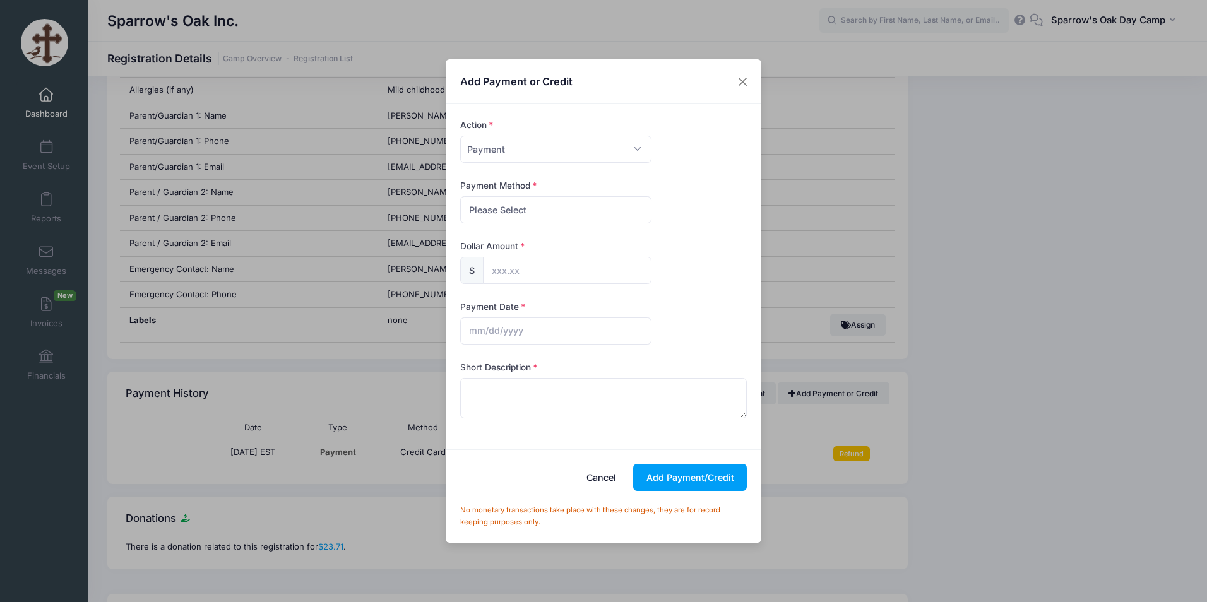
click at [531, 224] on form "Action Please Select Payment Credit Refund (Offline) Payment Method Please Sele…" at bounding box center [603, 277] width 299 height 316
click at [536, 218] on select "Please Select PayPal Cash Check Bank Transfer Other" at bounding box center [555, 209] width 191 height 27
select select "check"
click at [460, 196] on select "Please Select PayPal Cash Check Bank Transfer Other" at bounding box center [555, 209] width 191 height 27
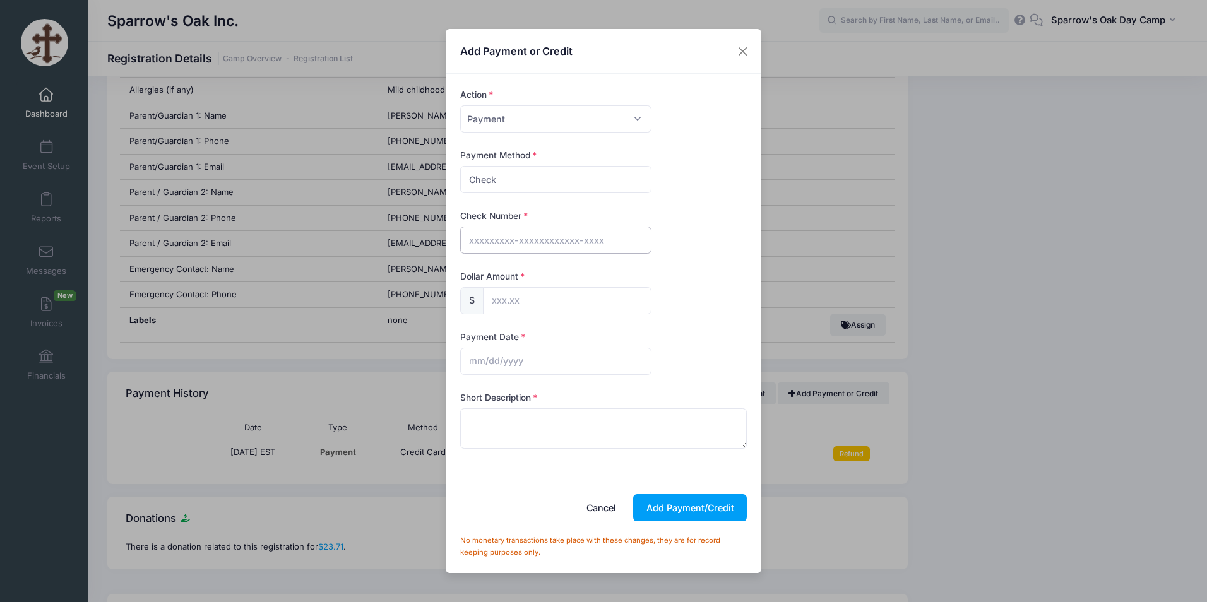
click at [525, 239] on input "text" at bounding box center [555, 240] width 191 height 27
type input "1079"
click at [498, 299] on input "text" at bounding box center [567, 300] width 169 height 27
type input "364.40"
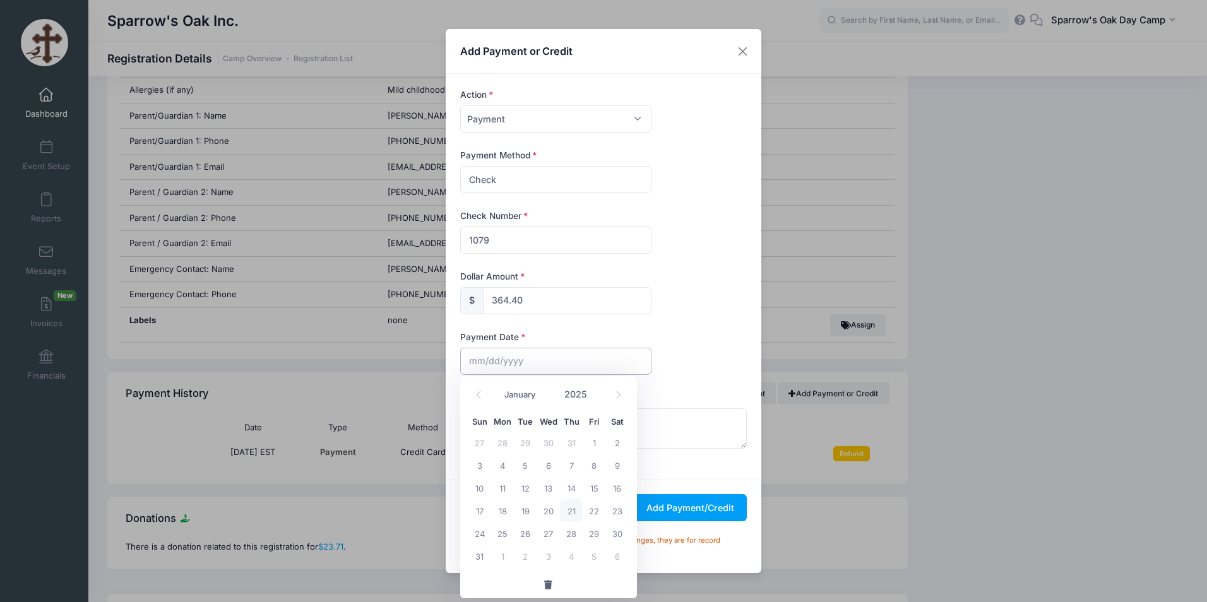
click at [520, 366] on input "text" at bounding box center [555, 361] width 191 height 27
click at [550, 467] on span "6" at bounding box center [548, 465] width 23 height 23
type input "08/06/2025"
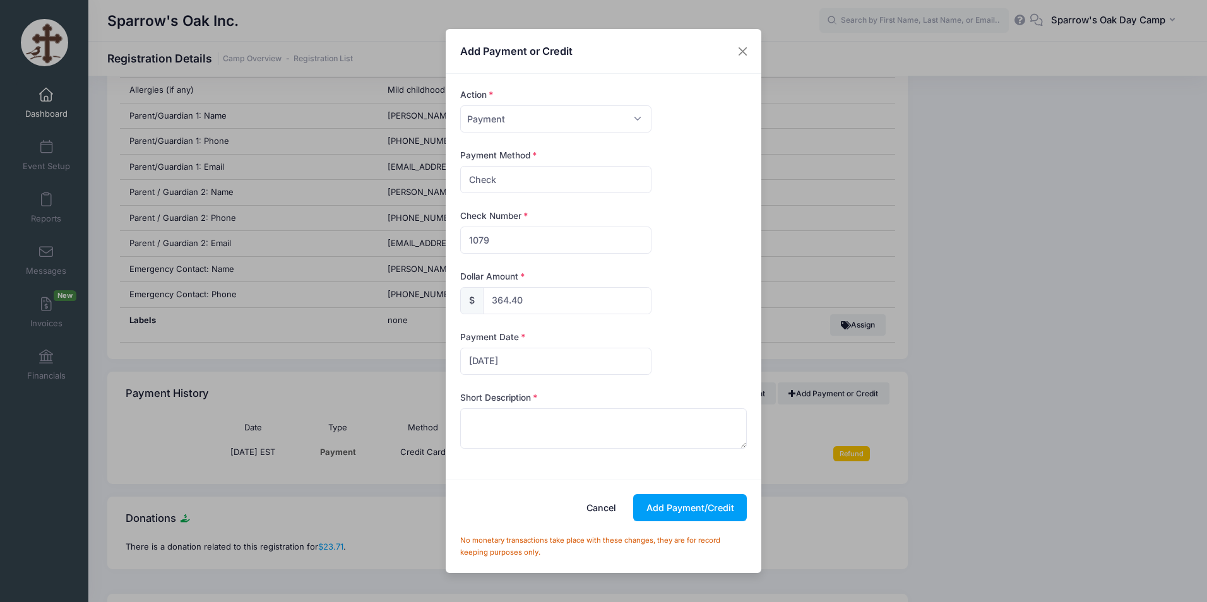
click at [488, 394] on label "Short Description" at bounding box center [499, 398] width 78 height 13
click at [515, 434] on textarea at bounding box center [603, 429] width 287 height 40
type textarea "His checks 1020 ($200), 1079 ($200), 151 ($700),1045 ($160)"
click at [672, 521] on button "Add Payment/Credit" at bounding box center [690, 507] width 114 height 27
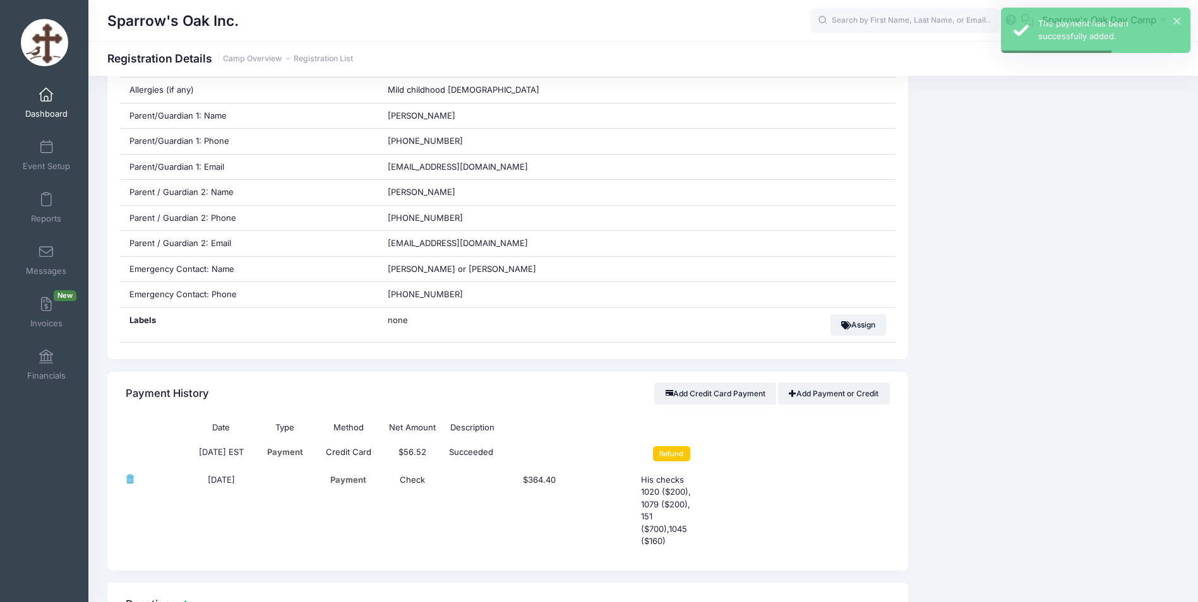
click at [46, 100] on span at bounding box center [46, 95] width 0 height 14
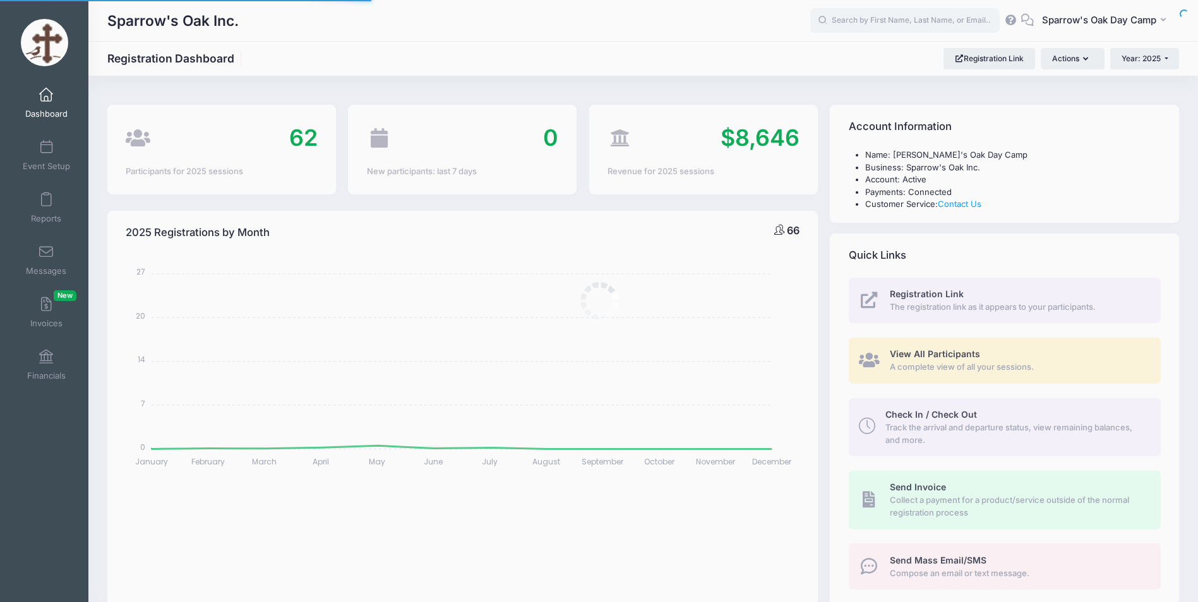
select select
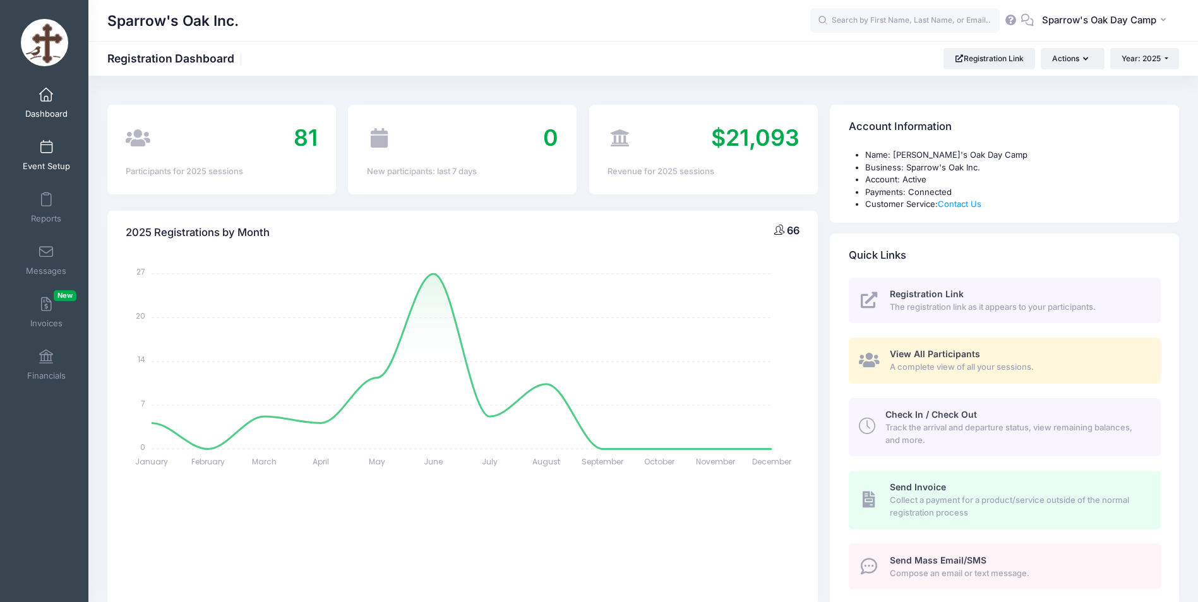
click at [55, 164] on span "Event Setup" at bounding box center [46, 166] width 47 height 11
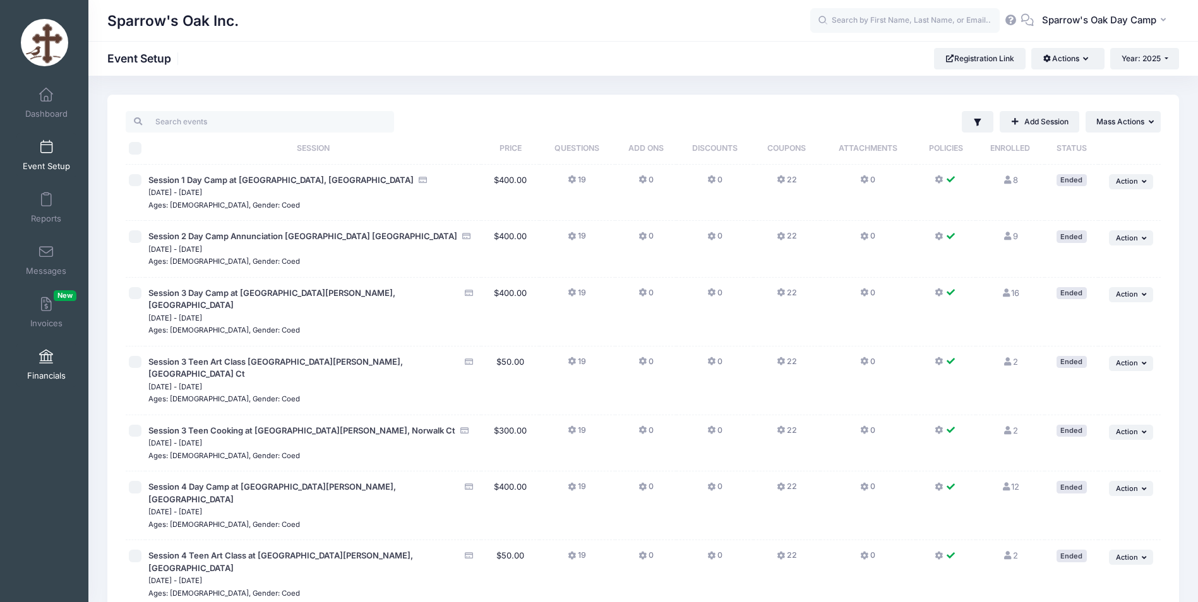
click at [48, 369] on link "Financials" at bounding box center [46, 365] width 60 height 44
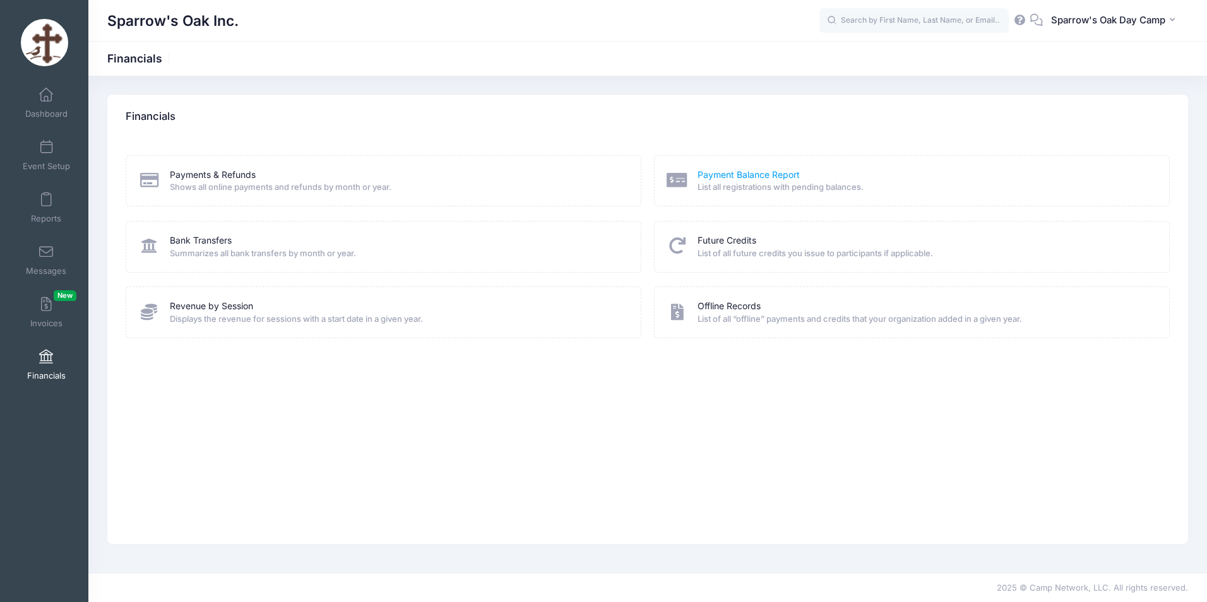
click at [756, 177] on link "Payment Balance Report" at bounding box center [749, 175] width 102 height 13
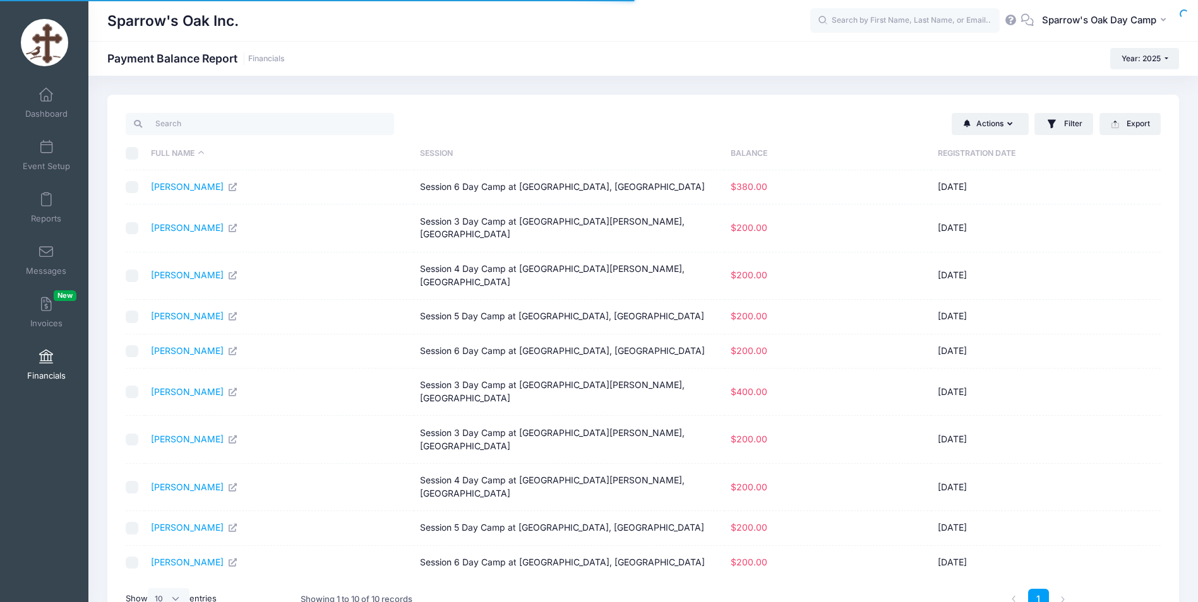
select select "10"
click at [198, 189] on link "[PERSON_NAME]" at bounding box center [194, 186] width 87 height 11
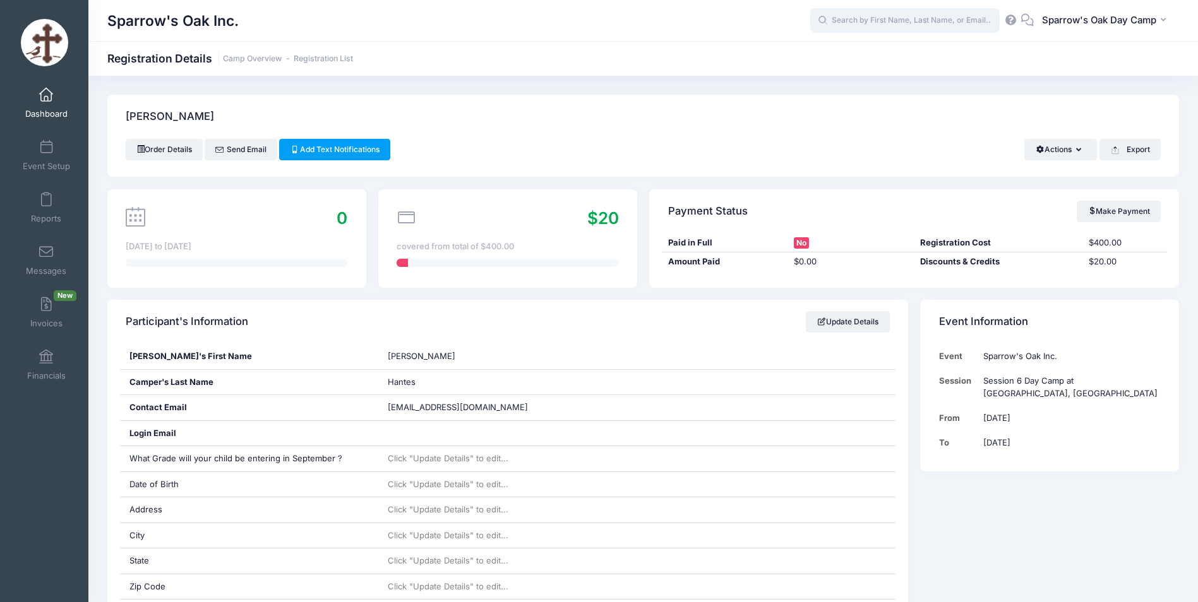
click at [899, 15] on input "text" at bounding box center [904, 20] width 189 height 25
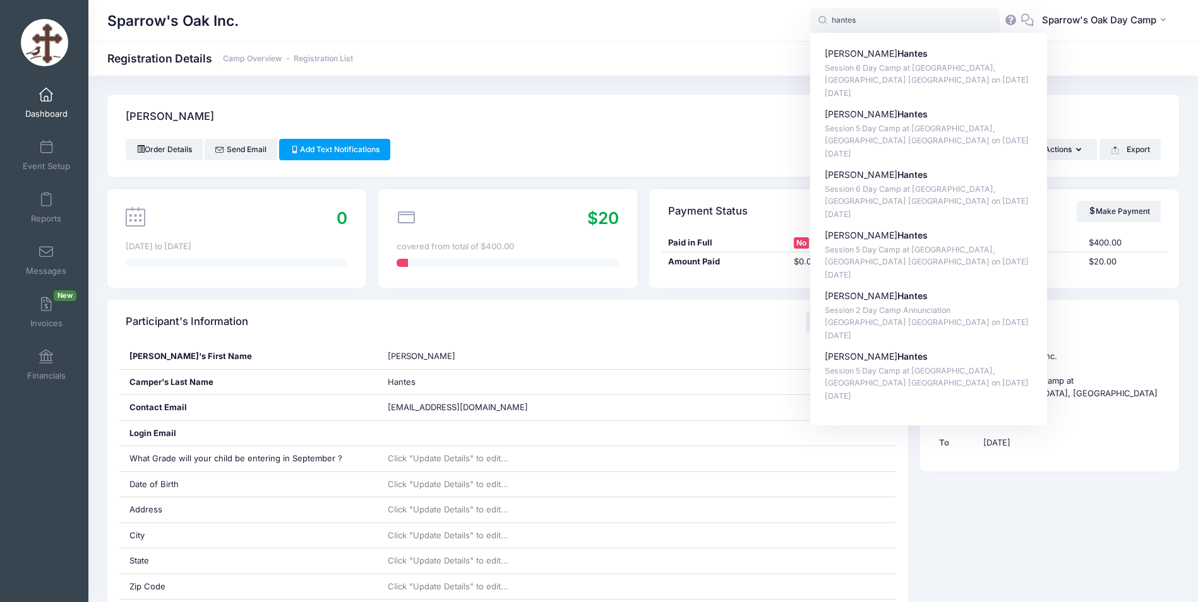
click at [621, 125] on div "[PERSON_NAME]" at bounding box center [643, 117] width 1072 height 44
click at [880, 20] on input "hantes" at bounding box center [904, 20] width 189 height 25
click at [866, 50] on p "Alexander Hantes" at bounding box center [929, 53] width 208 height 13
type input "Alexander Hantes (Session 6 Day Camp at Archangels, Stamford CT, Aug-11, 2025)"
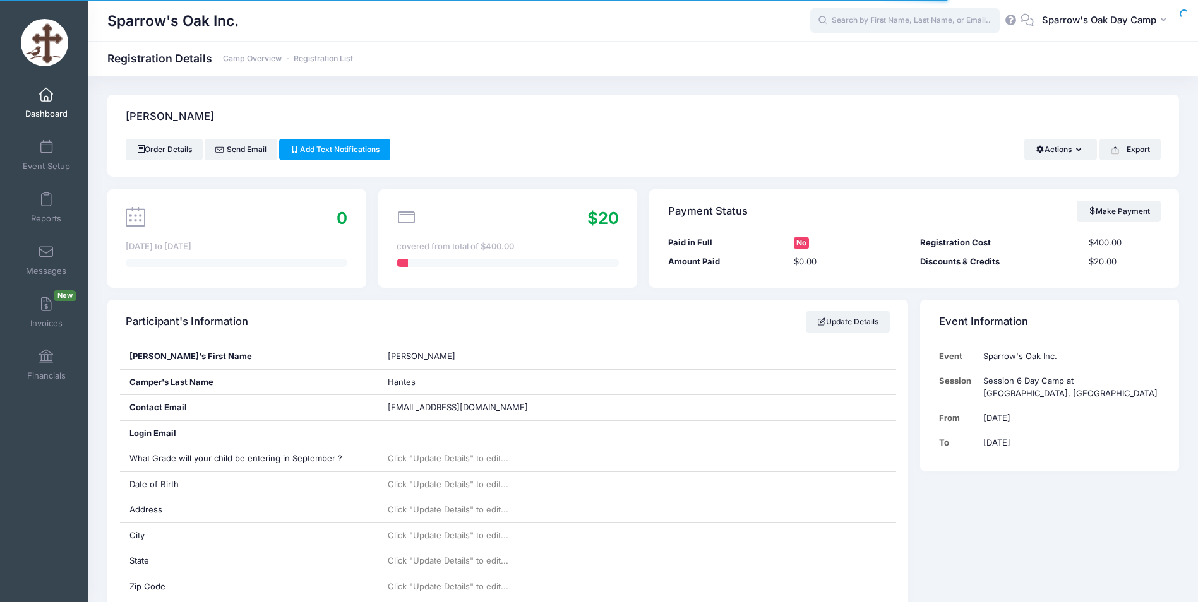
click at [916, 27] on input "text" at bounding box center [904, 20] width 189 height 25
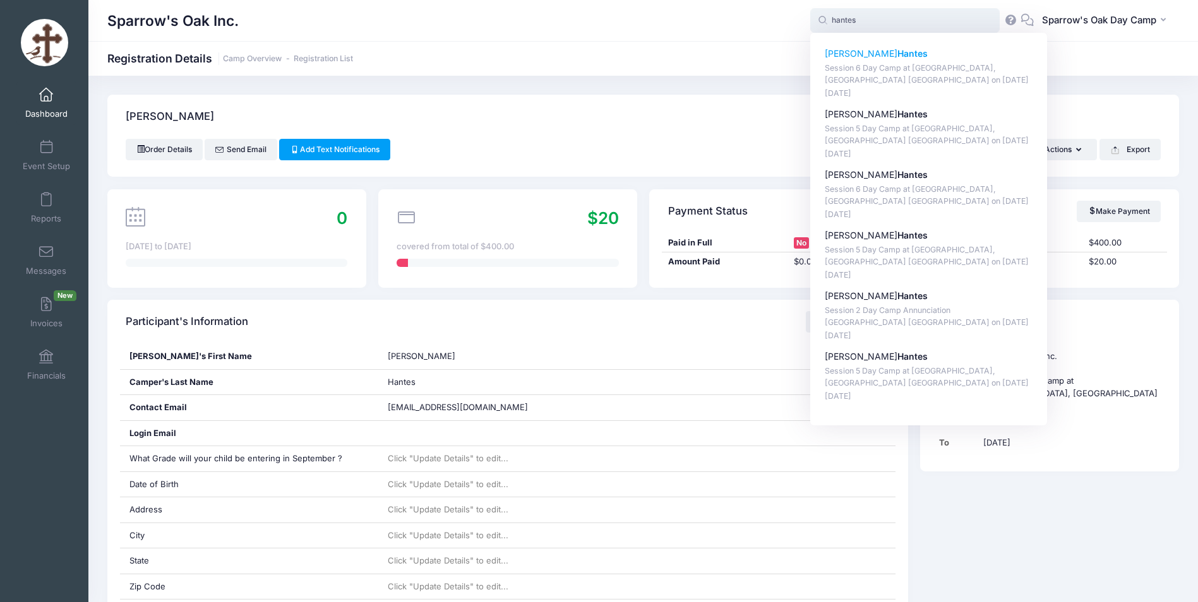
click at [880, 59] on p "Alexander Hantes" at bounding box center [929, 53] width 208 height 13
type input "Alexander Hantes (Session 6 Day Camp at Archangels, Stamford CT, Aug-11, 2025)"
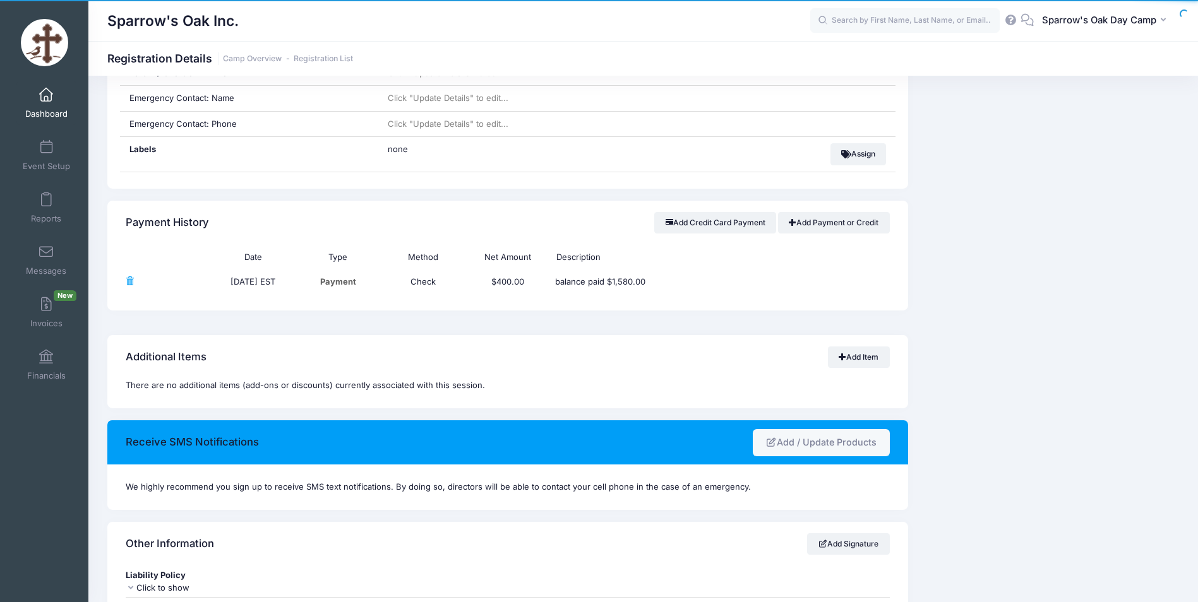
scroll to position [821, 0]
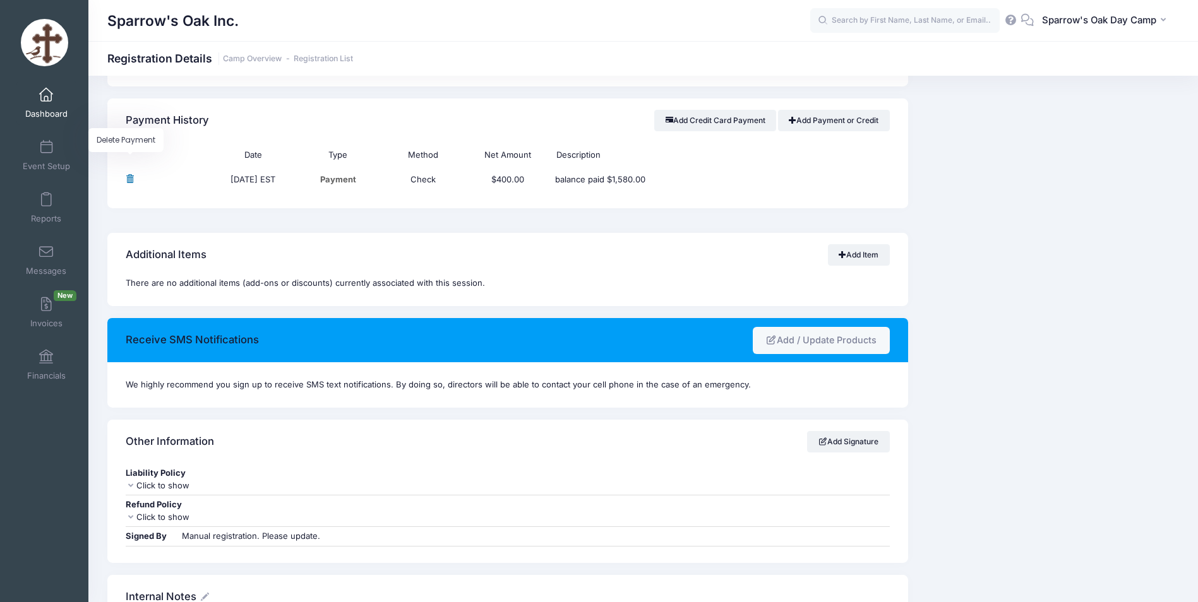
click at [133, 180] on span at bounding box center [130, 179] width 8 height 8
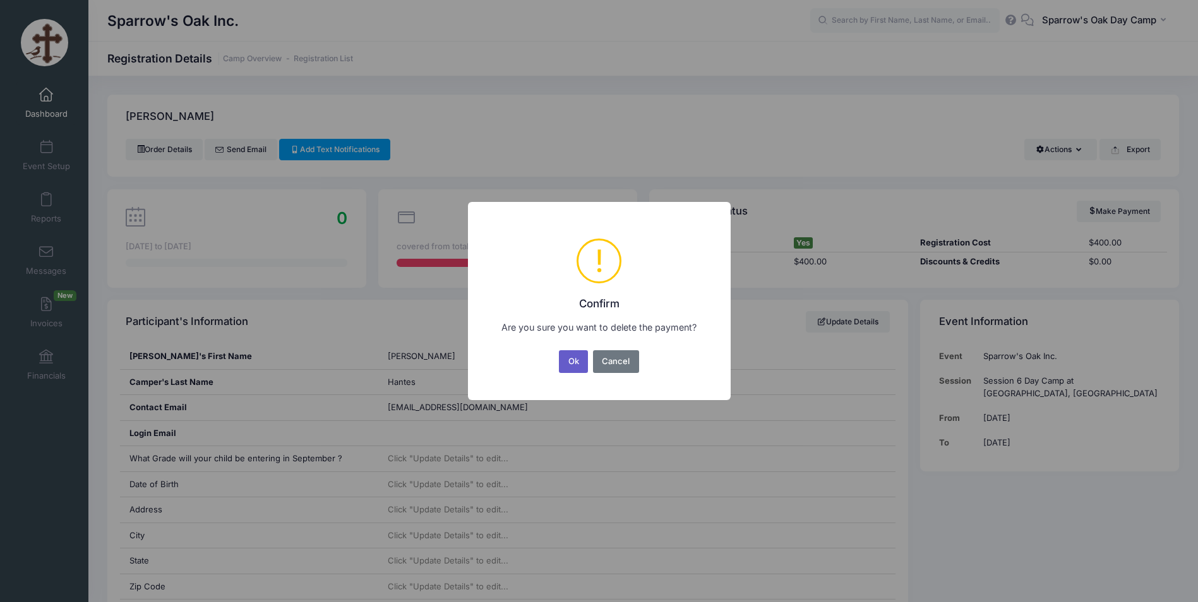
click at [568, 352] on button "Ok" at bounding box center [573, 361] width 29 height 23
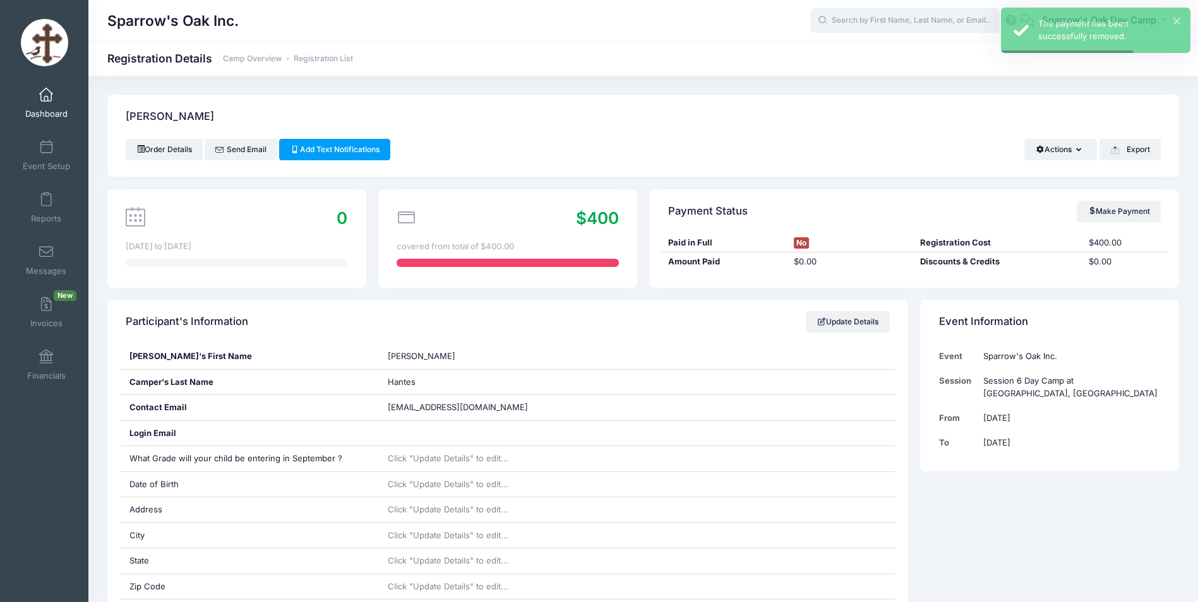
click at [858, 30] on input "text" at bounding box center [904, 20] width 189 height 25
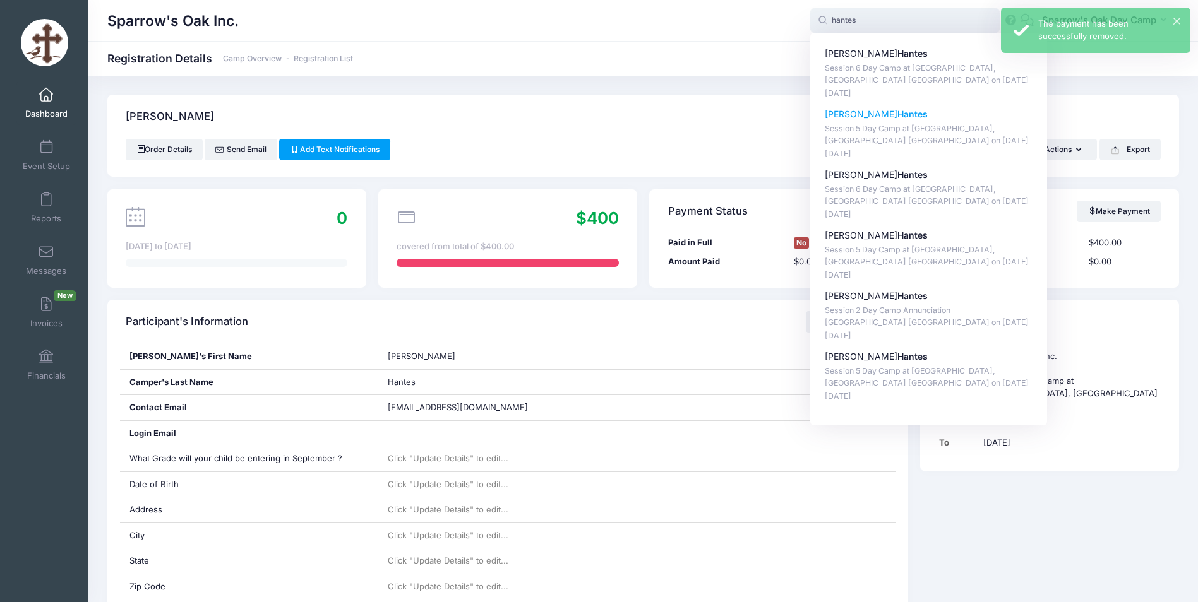
click at [863, 121] on div "[PERSON_NAME] Session 5 Day Camp at [GEOGRAPHIC_DATA], [GEOGRAPHIC_DATA] on [DA…" at bounding box center [929, 134] width 208 height 52
type input "[PERSON_NAME] (Session 5 Day Camp at [GEOGRAPHIC_DATA], [GEOGRAPHIC_DATA], [DAT…"
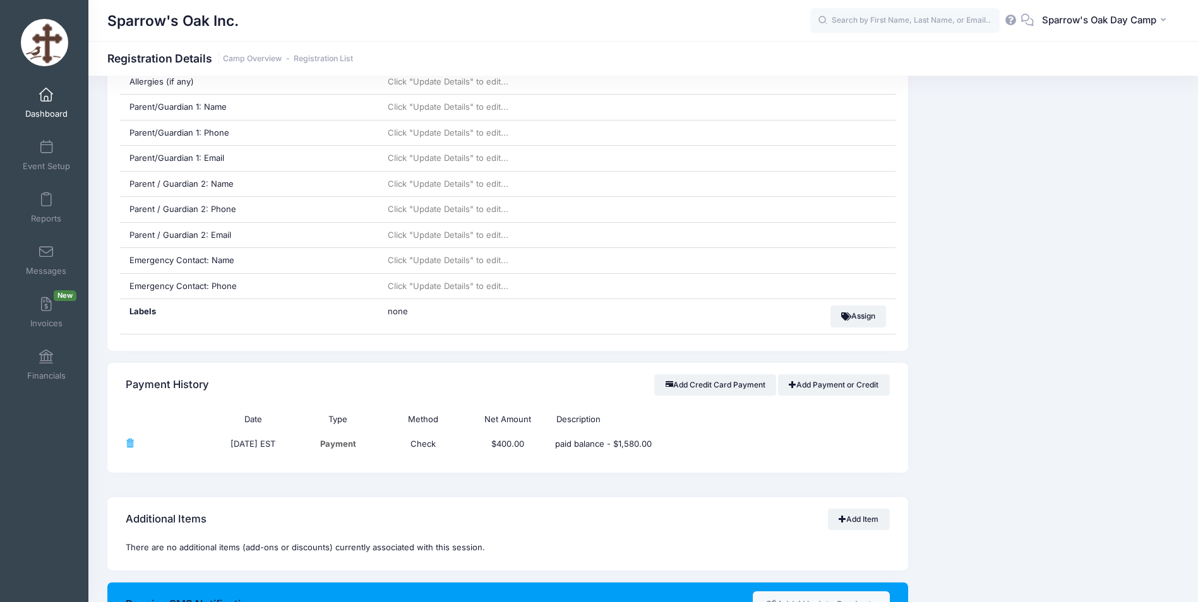
scroll to position [695, 0]
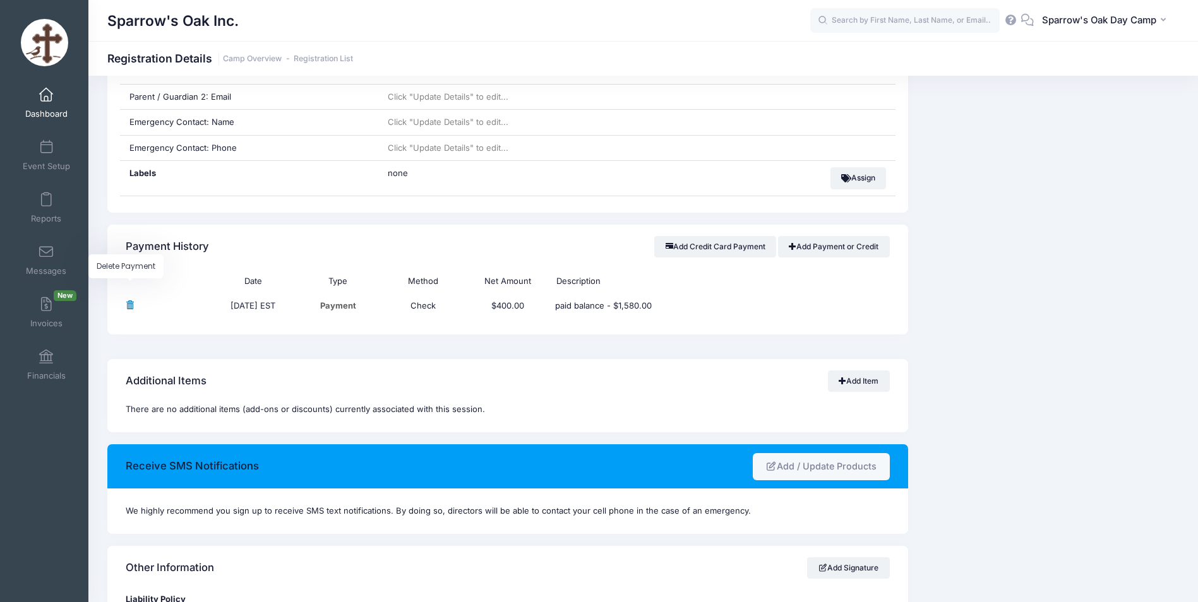
click at [130, 308] on span at bounding box center [130, 305] width 8 height 8
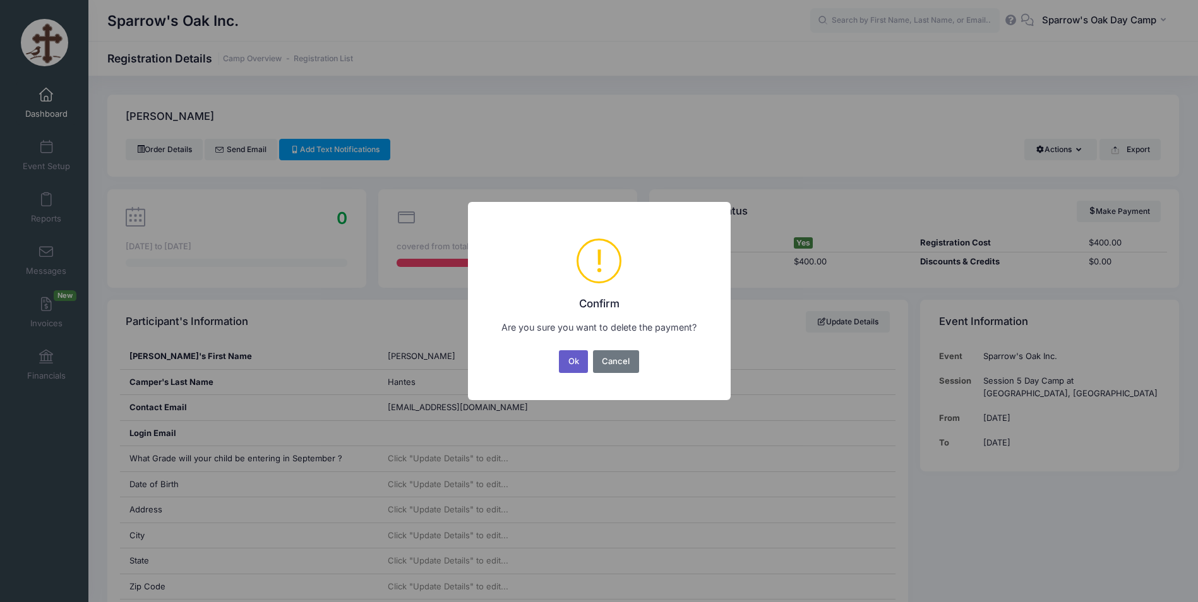
click at [563, 361] on button "Ok" at bounding box center [573, 361] width 29 height 23
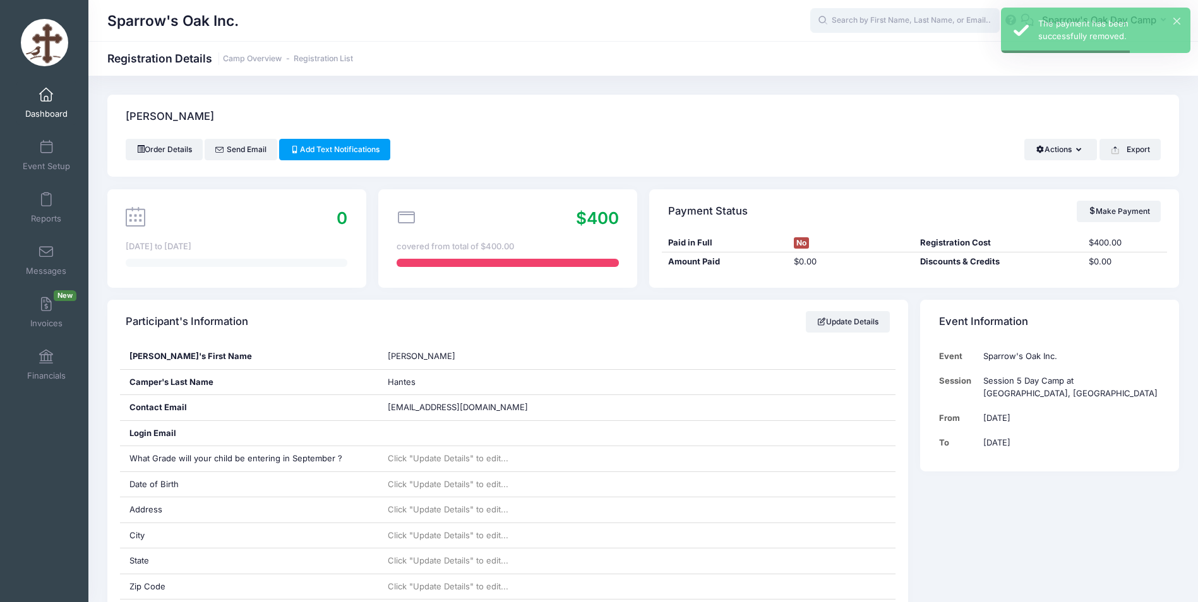
click at [892, 25] on input "text" at bounding box center [904, 20] width 189 height 25
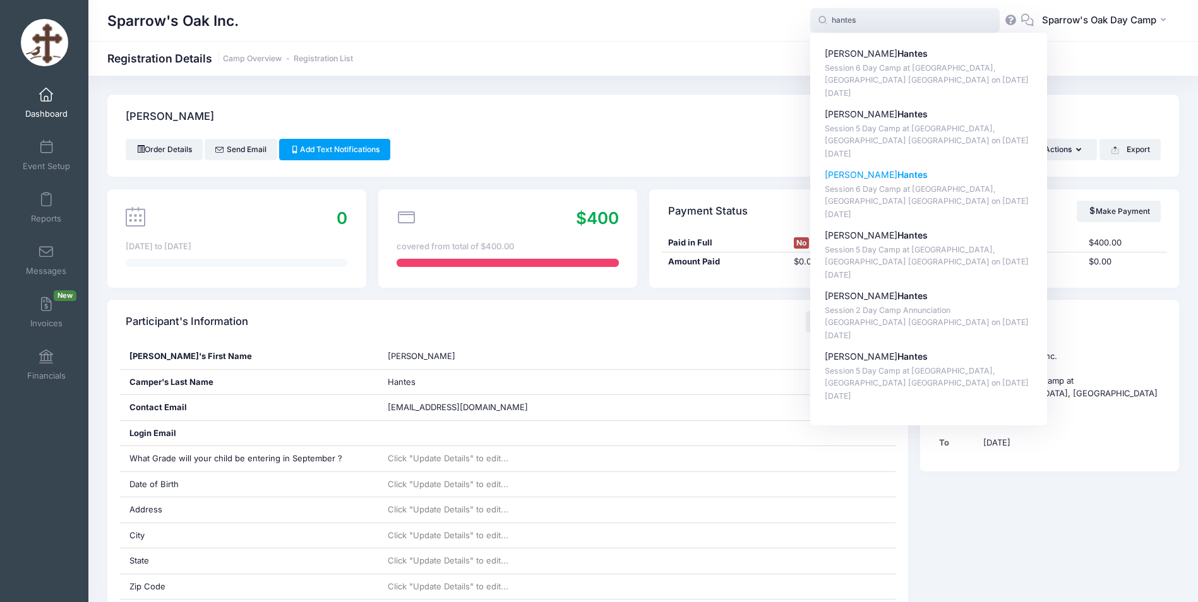
click at [897, 172] on strong "Hantes" at bounding box center [912, 174] width 30 height 11
type input "Evan Hantes (Session 6 Day Camp at Archangels, Stamford CT, Aug-11, 2025)"
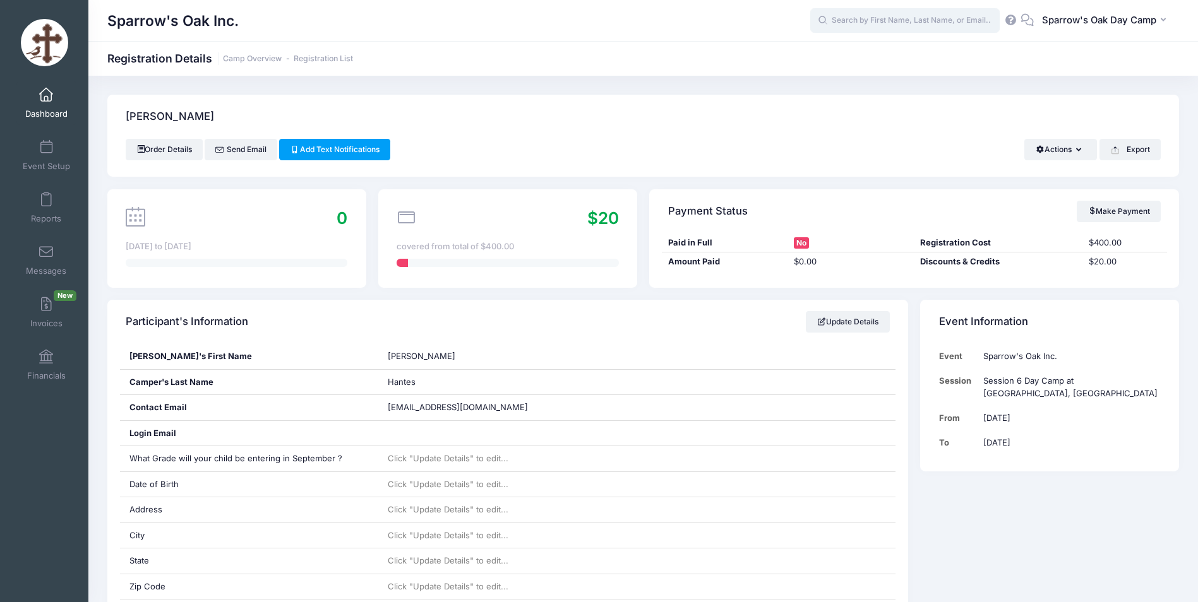
click at [922, 19] on input "text" at bounding box center [904, 20] width 189 height 25
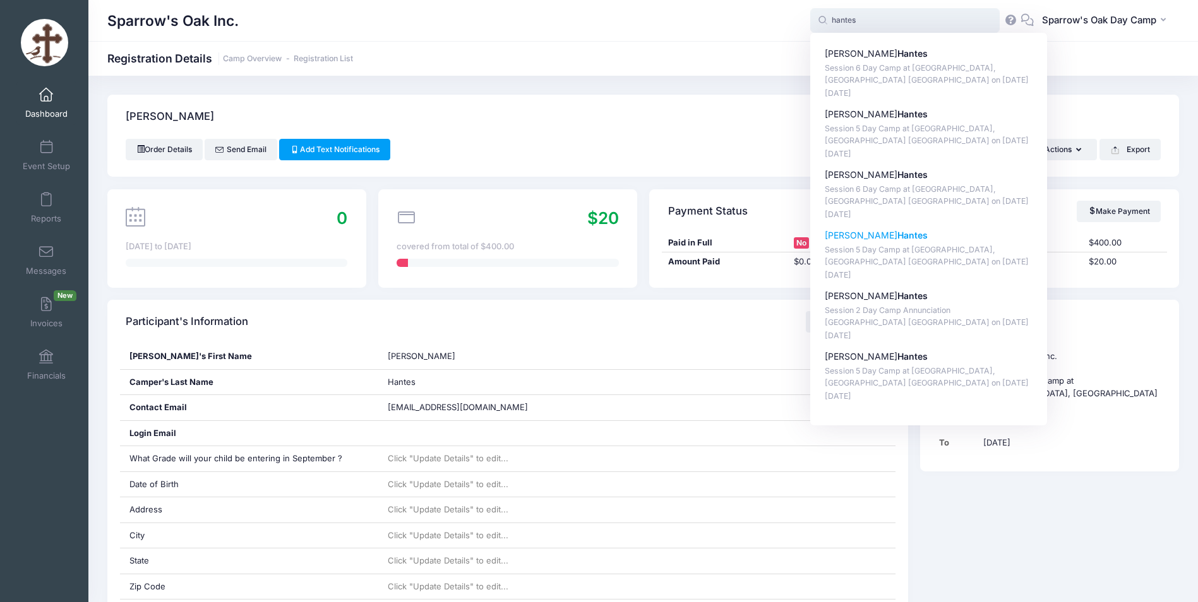
click at [839, 233] on p "[PERSON_NAME]" at bounding box center [929, 235] width 208 height 13
type input "Evan Hantes (Session 5 Day Camp at Archangels, Stamford CT, Aug-04, 2025)"
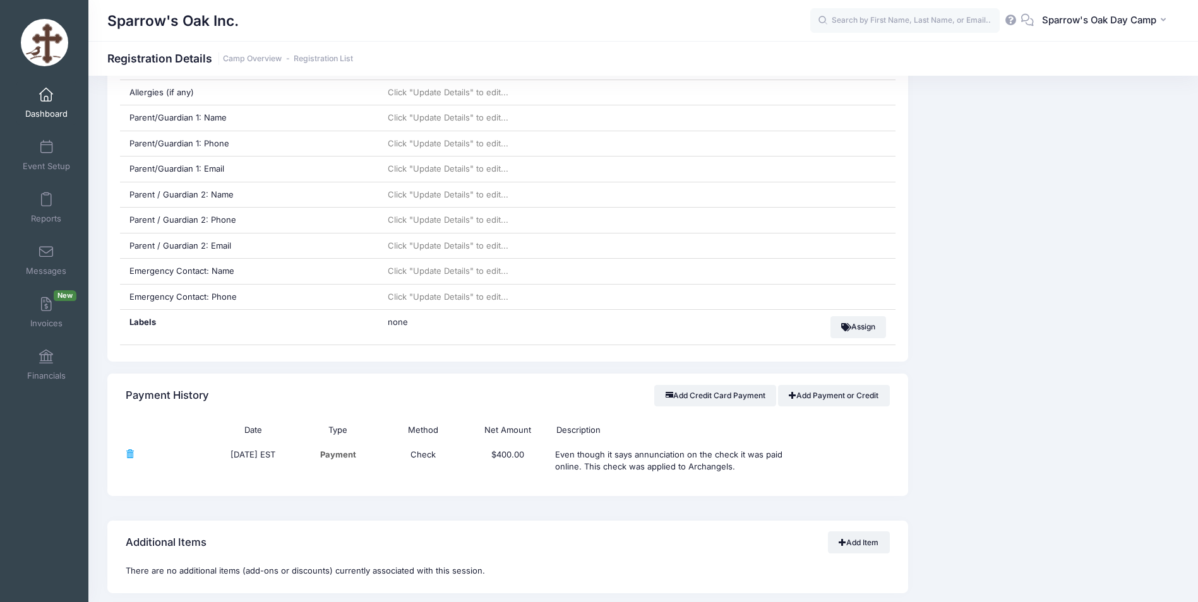
scroll to position [568, 0]
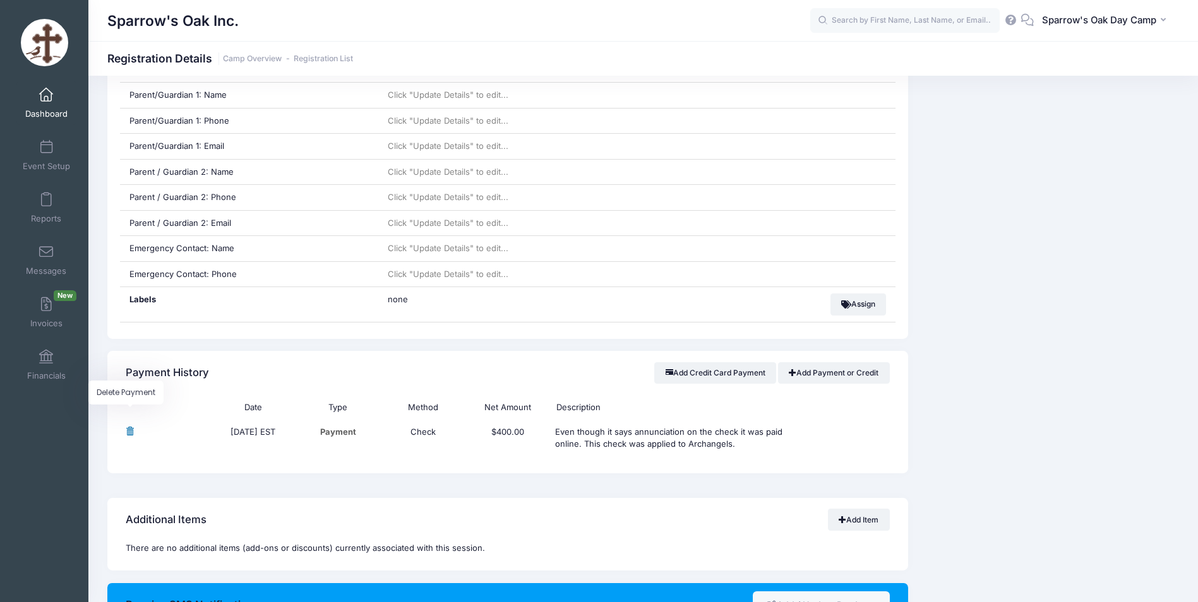
click at [128, 433] on span at bounding box center [130, 432] width 8 height 8
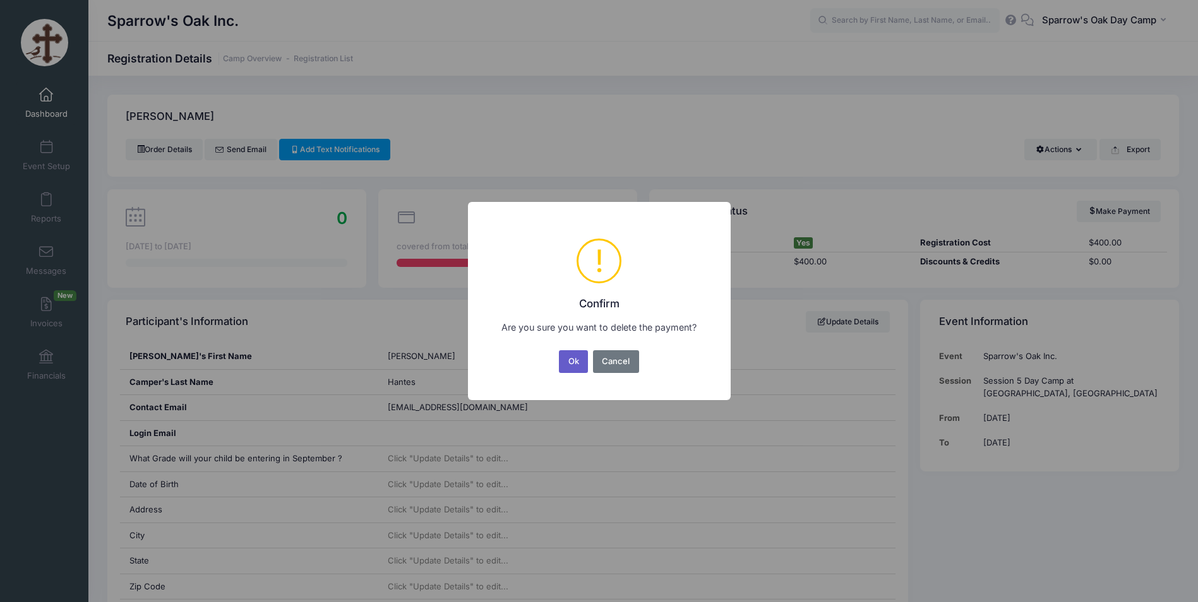
click at [570, 366] on button "Ok" at bounding box center [573, 361] width 29 height 23
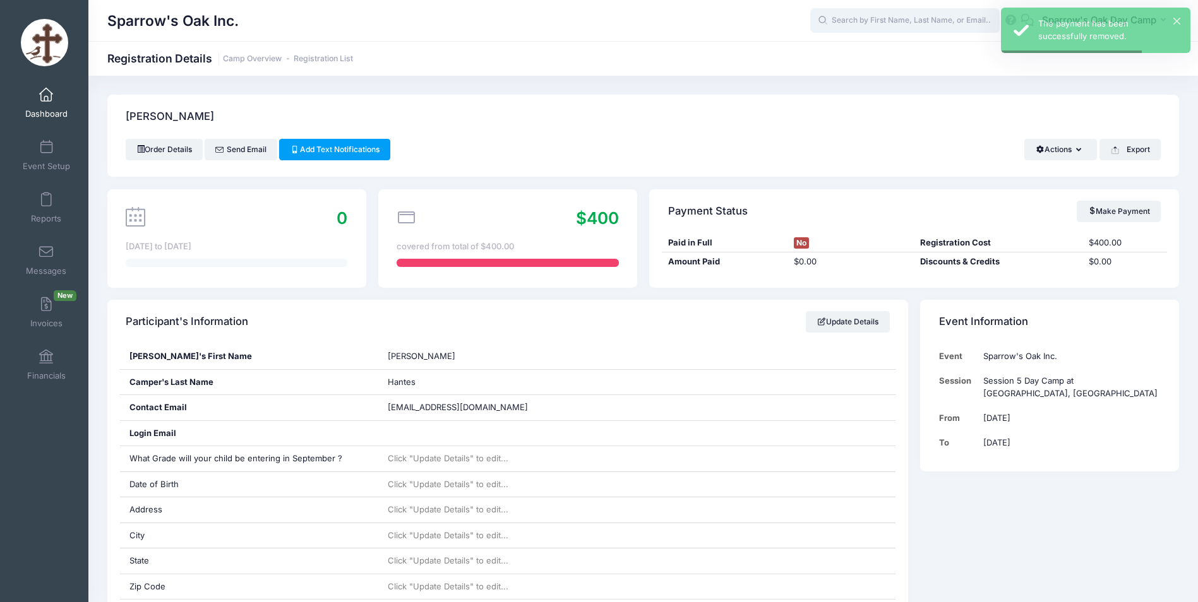
click at [849, 15] on input "text" at bounding box center [904, 20] width 189 height 25
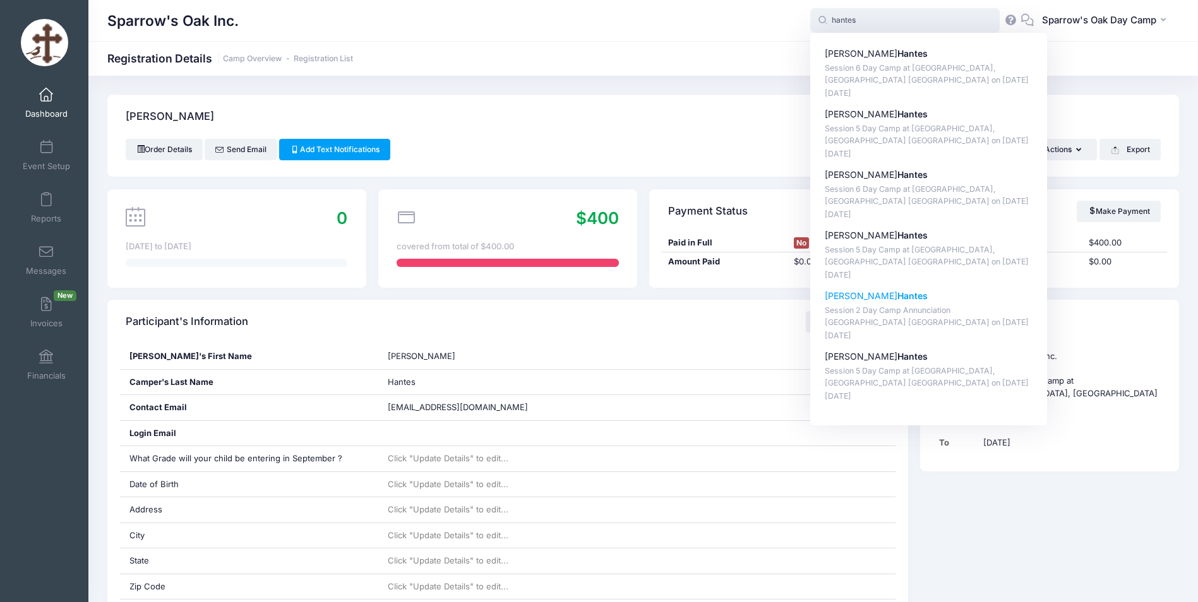
click at [897, 298] on strong "Hantes" at bounding box center [912, 295] width 30 height 11
type input "Evan Hantes (Session 2 Day Camp Annunciation Stamford CT, Jul-14, 2025)"
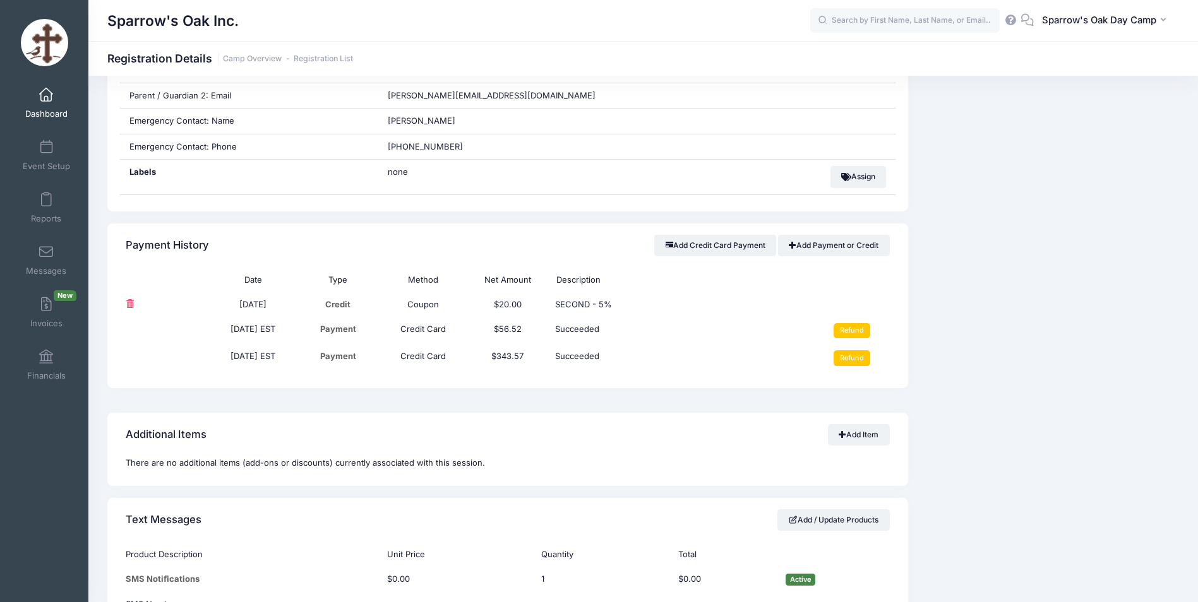
scroll to position [695, 0]
click at [128, 304] on span at bounding box center [130, 305] width 8 height 8
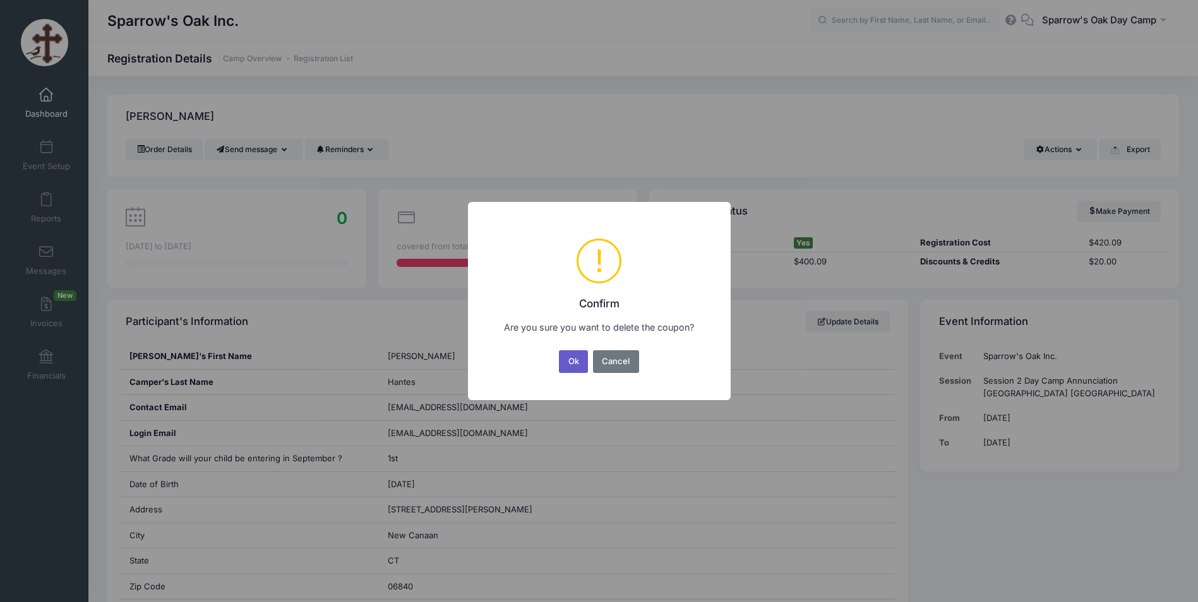
click at [573, 362] on button "Ok" at bounding box center [573, 361] width 29 height 23
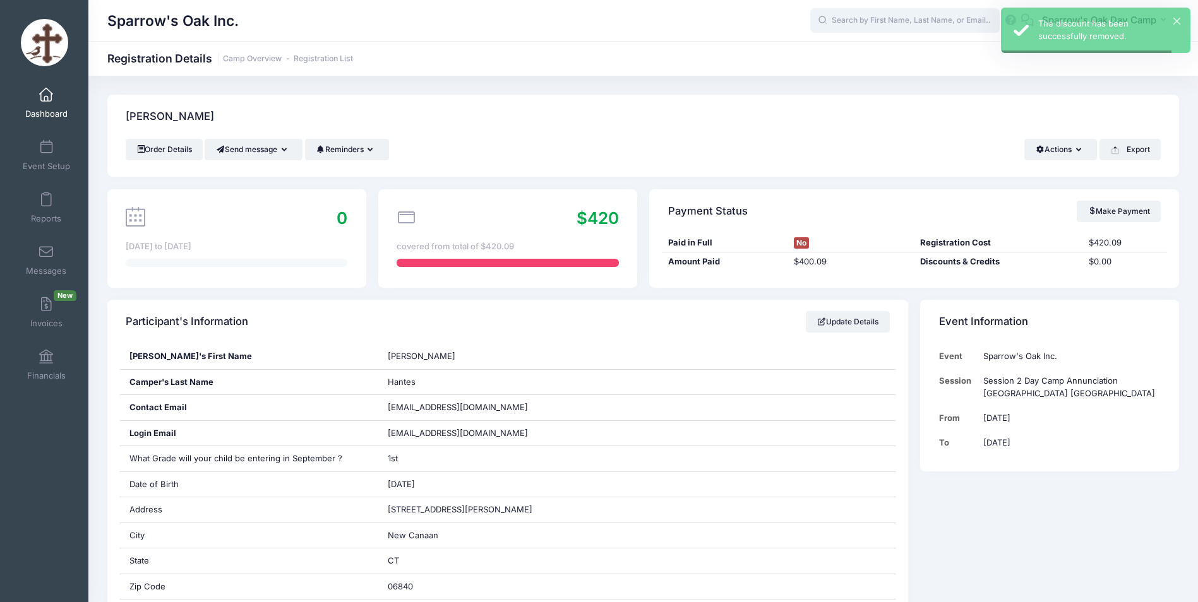
click at [909, 15] on input "text" at bounding box center [904, 20] width 189 height 25
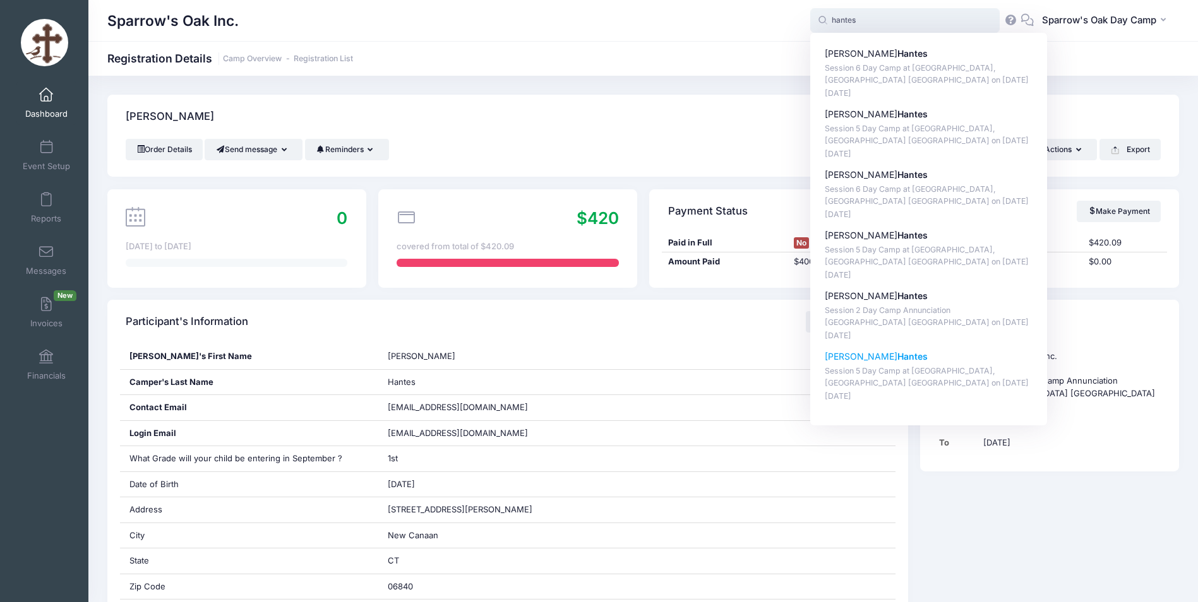
click at [865, 363] on p "Alex Hantes" at bounding box center [929, 356] width 208 height 13
type input "Alex Hantes (Session 5 Day Camp at Archangels, Stamford CT, Aug-04, 2025)"
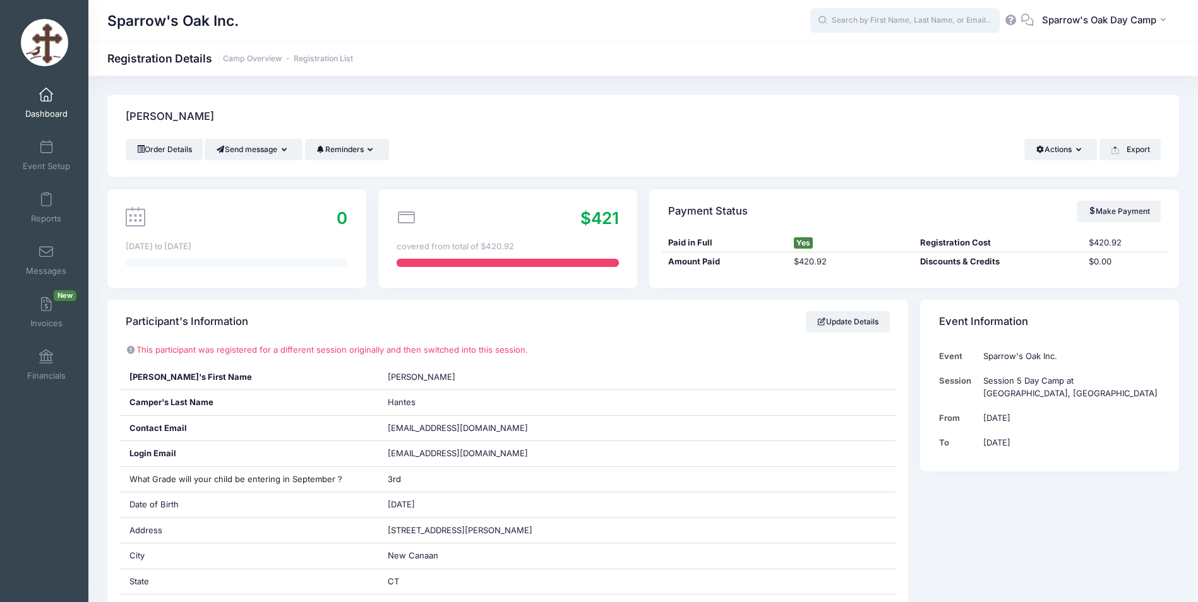
click at [883, 26] on input "text" at bounding box center [904, 20] width 189 height 25
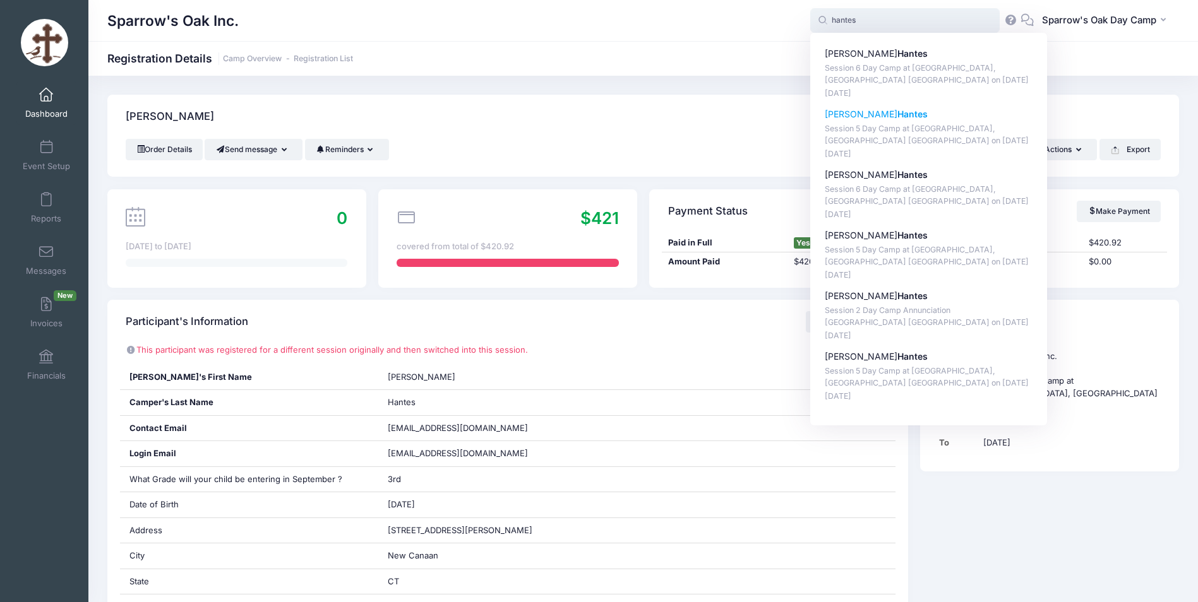
click at [859, 110] on p "[PERSON_NAME]" at bounding box center [929, 114] width 208 height 13
type input "[PERSON_NAME] (Session 5 Day Camp at [GEOGRAPHIC_DATA], [GEOGRAPHIC_DATA], [DAT…"
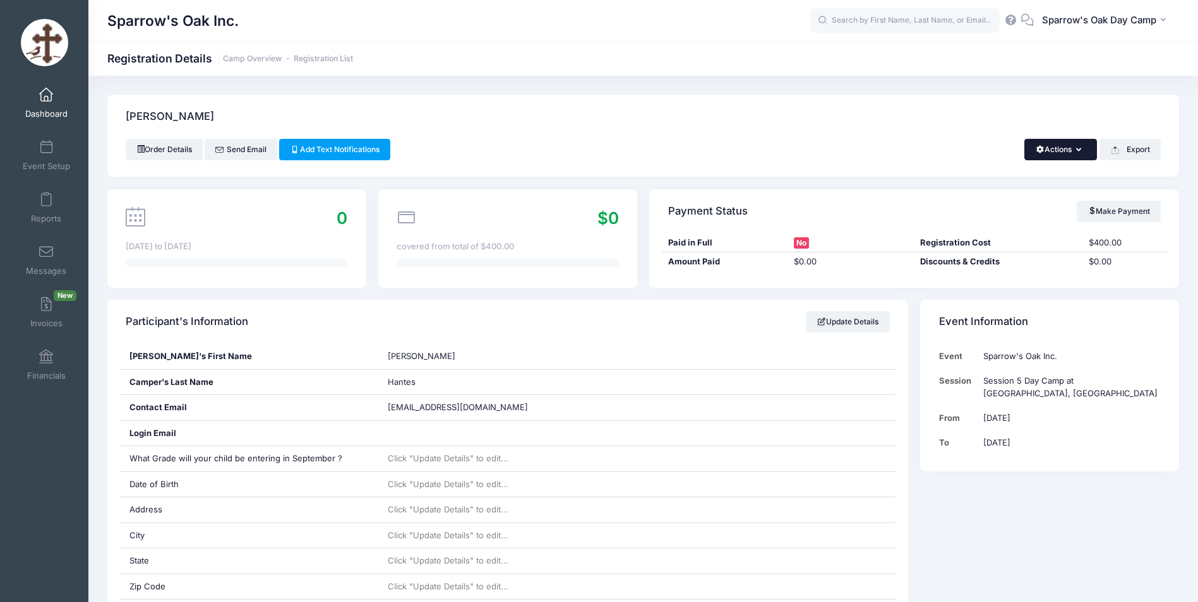
click at [1047, 152] on button "Actions" at bounding box center [1060, 149] width 73 height 21
click at [975, 244] on link "Delete" at bounding box center [1018, 242] width 146 height 24
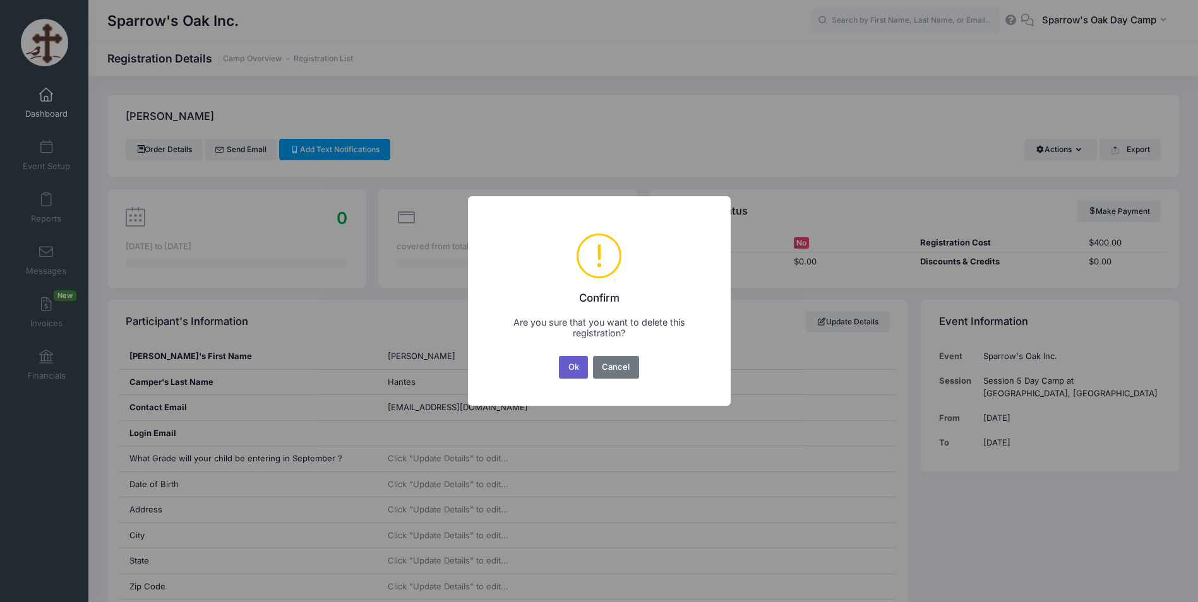
click at [573, 364] on button "Ok" at bounding box center [573, 367] width 29 height 23
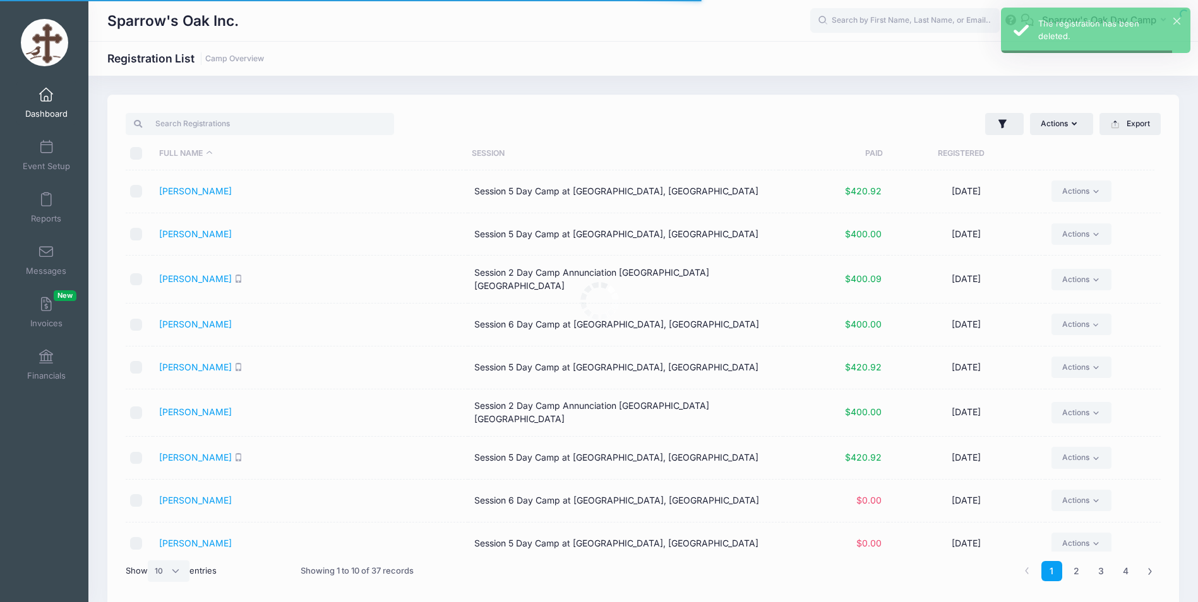
select select "10"
click at [909, 17] on input "text" at bounding box center [904, 20] width 189 height 25
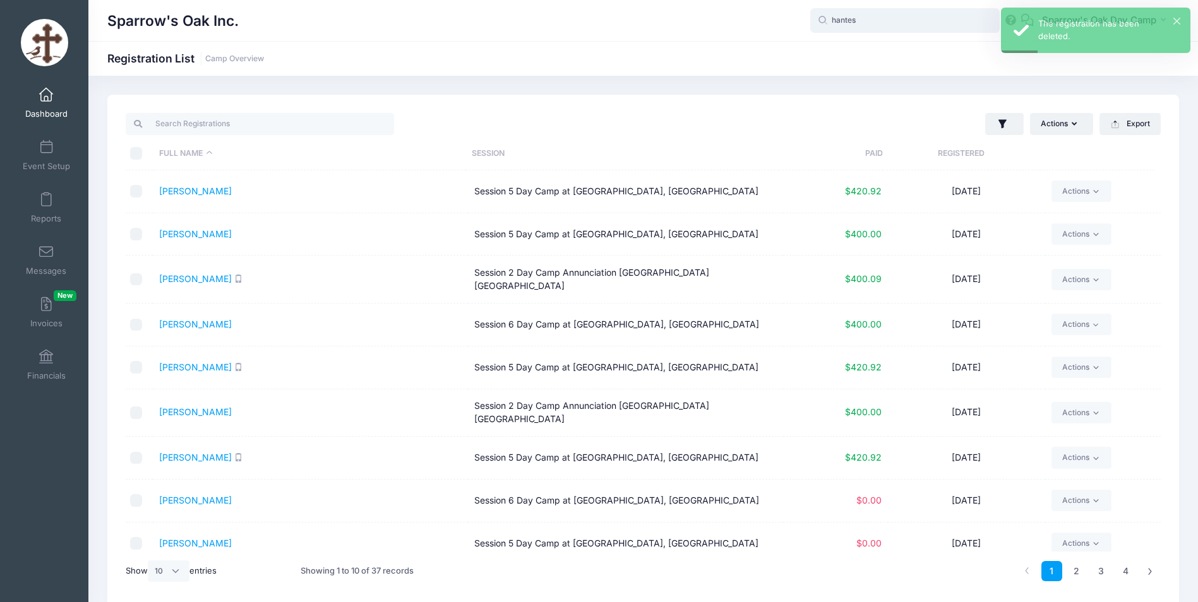
type input "hantes"
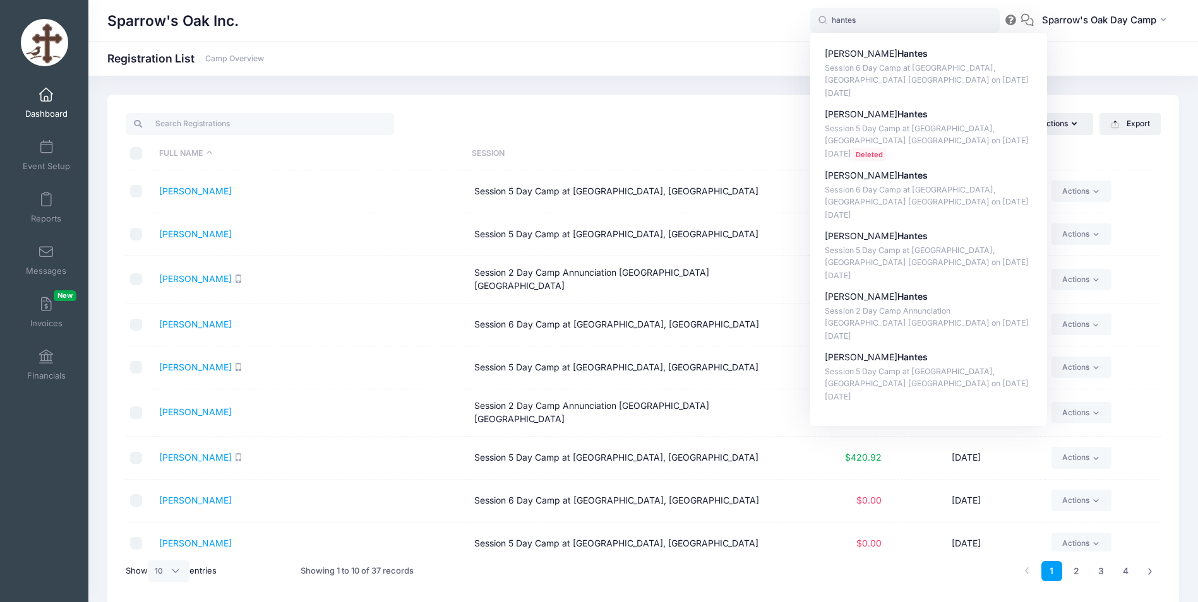
click at [611, 66] on div "Sparrow's Oak Inc. Registration List Camp Overview" at bounding box center [643, 59] width 1110 height 18
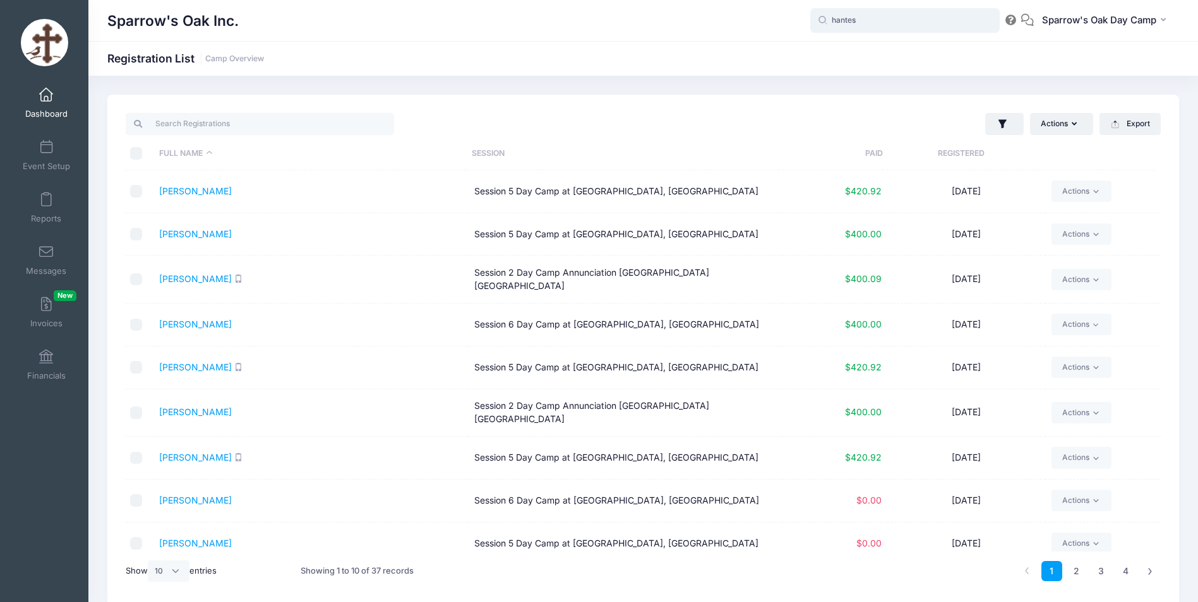
click at [867, 25] on input "hantes" at bounding box center [904, 20] width 189 height 25
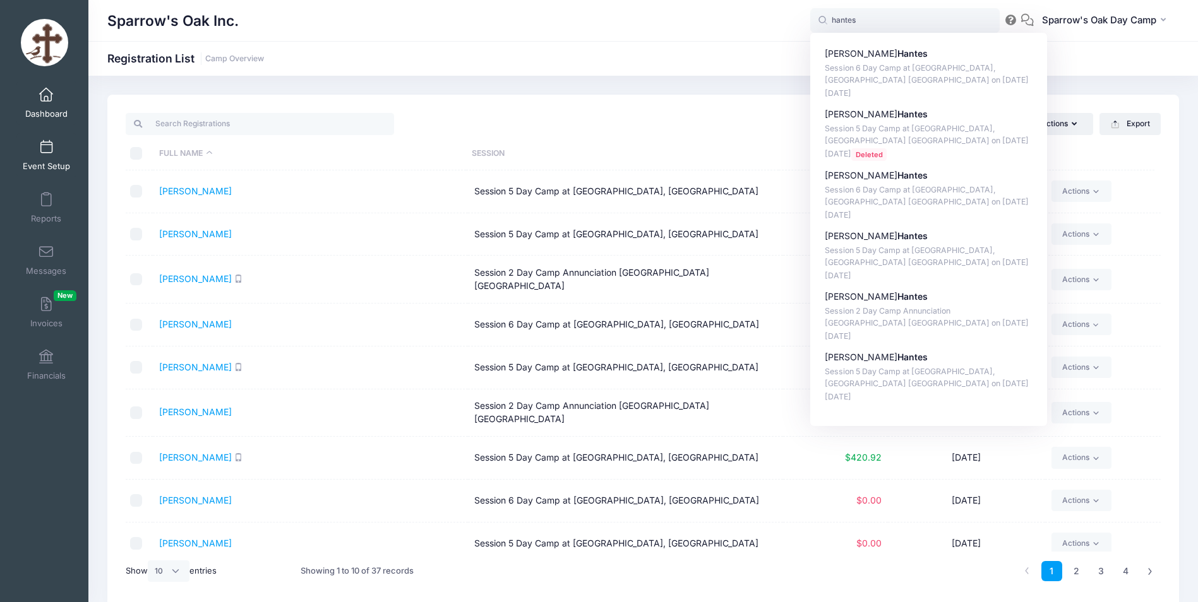
click at [52, 143] on link "Event Setup" at bounding box center [46, 155] width 60 height 44
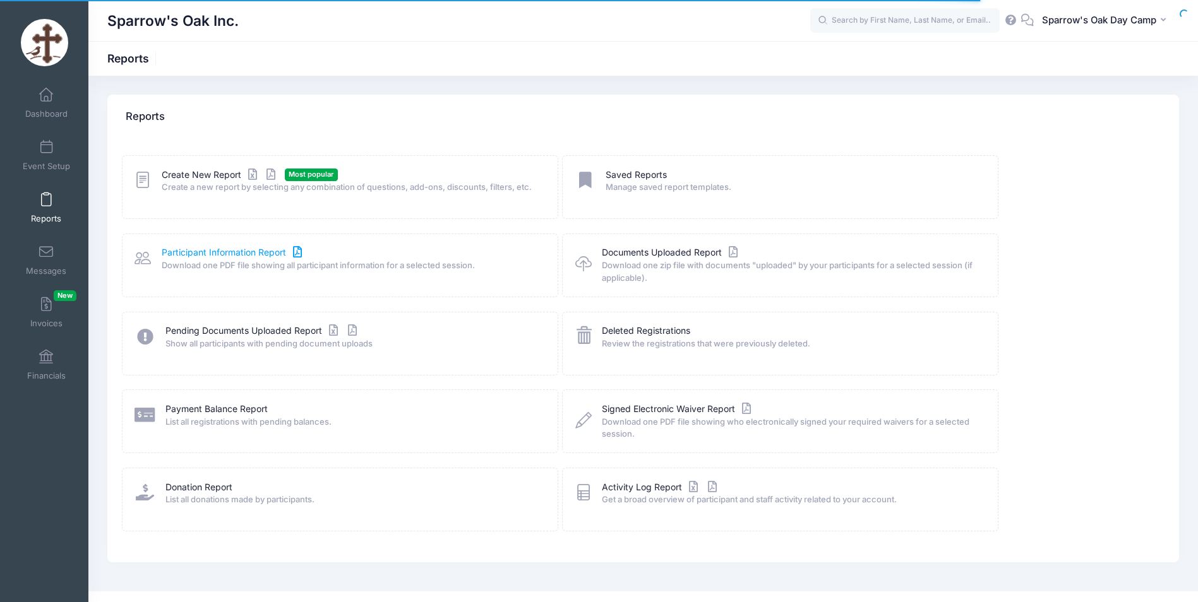
click at [192, 247] on link "Participant Information Report" at bounding box center [233, 252] width 143 height 13
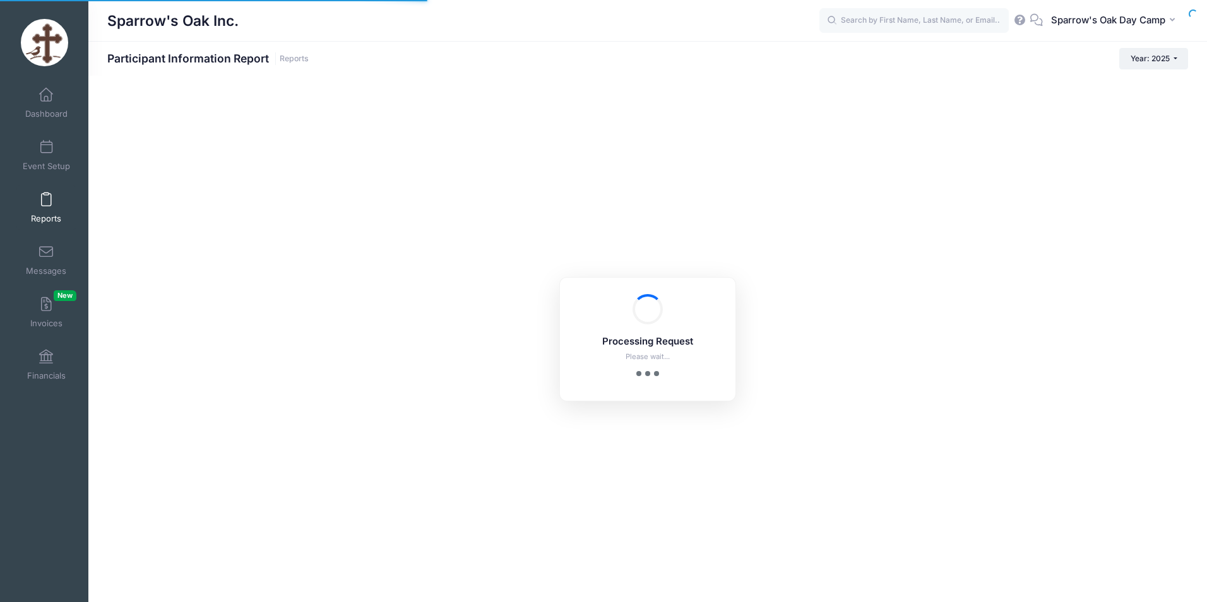
checkbox input "true"
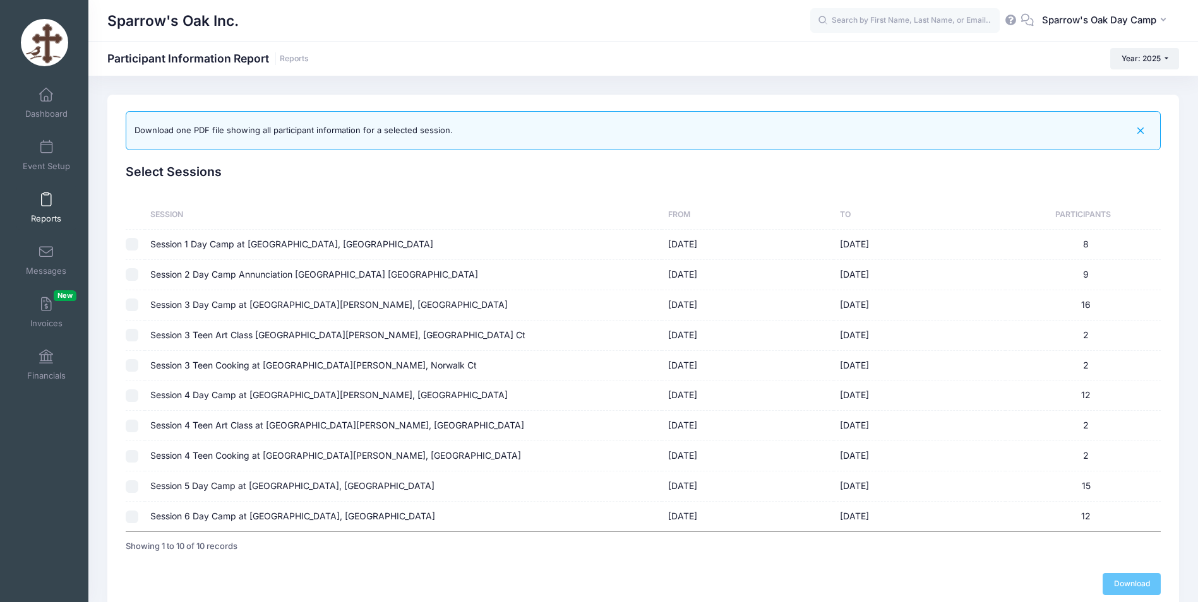
click at [281, 366] on td "Session 3 Teen Cooking at Saint George, Norwalk Ct" at bounding box center [403, 366] width 517 height 30
checkbox input "false"
click at [229, 396] on td "Session 4 Day Camp at Saint George, Norwalk CT" at bounding box center [403, 396] width 517 height 30
checkbox input "true"
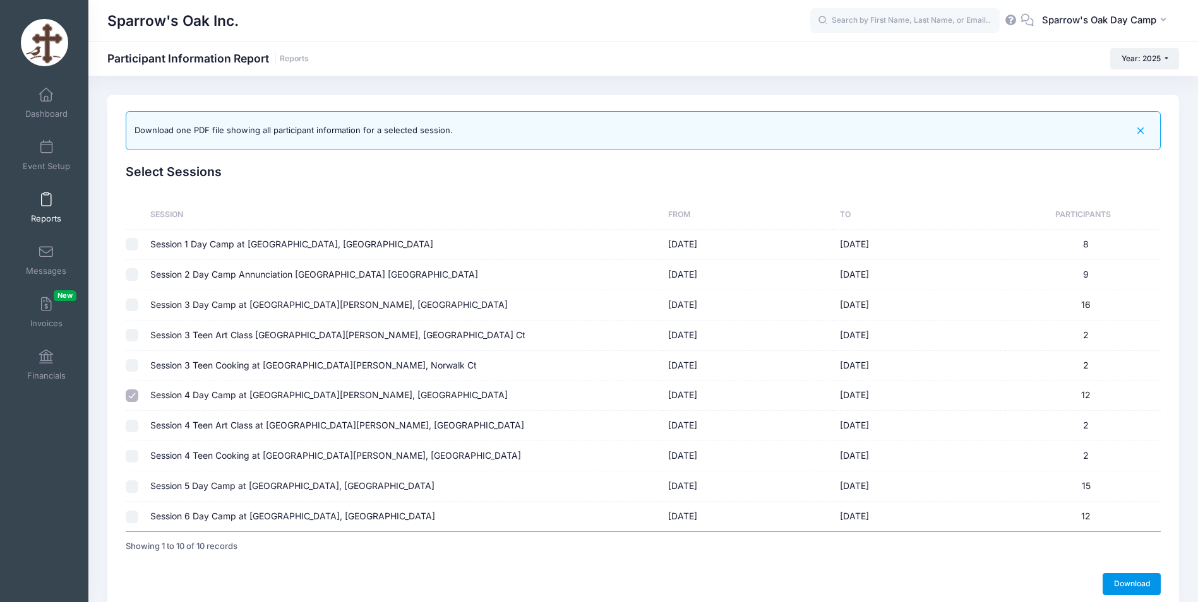
click at [1109, 577] on link "Download" at bounding box center [1132, 583] width 58 height 21
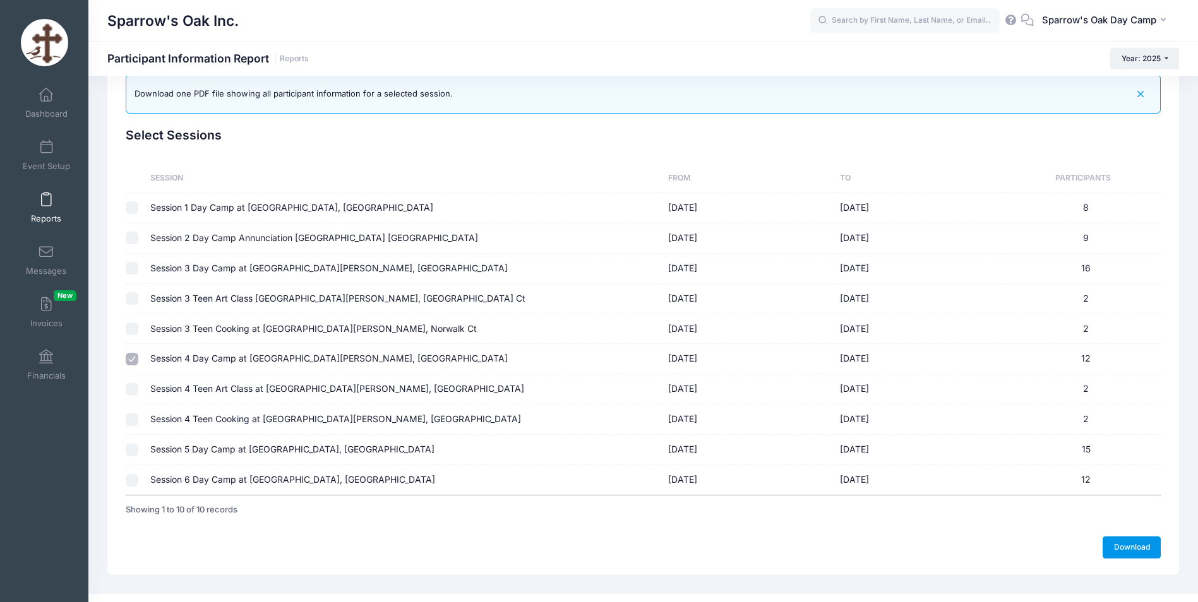
scroll to position [57, 0]
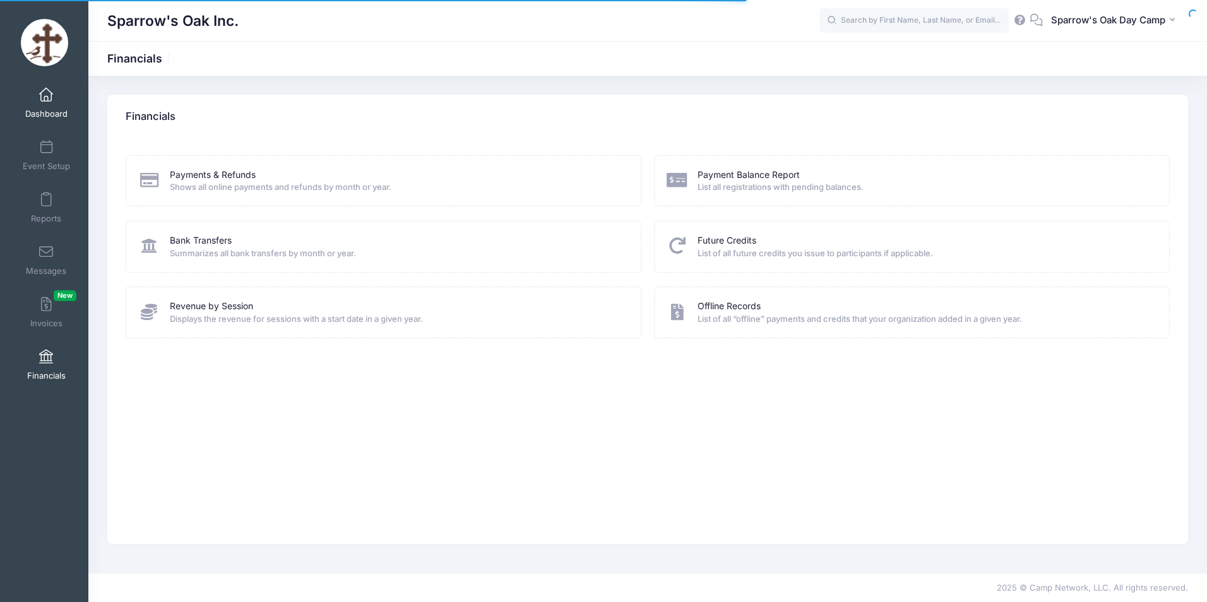
click at [45, 109] on span "Dashboard" at bounding box center [46, 114] width 42 height 11
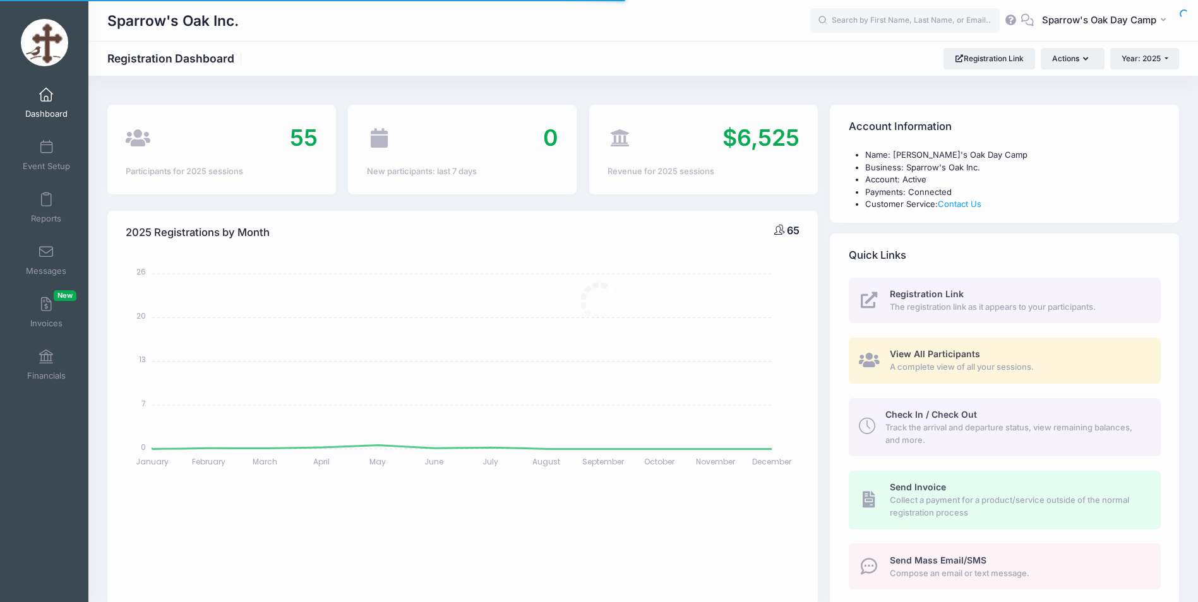
select select
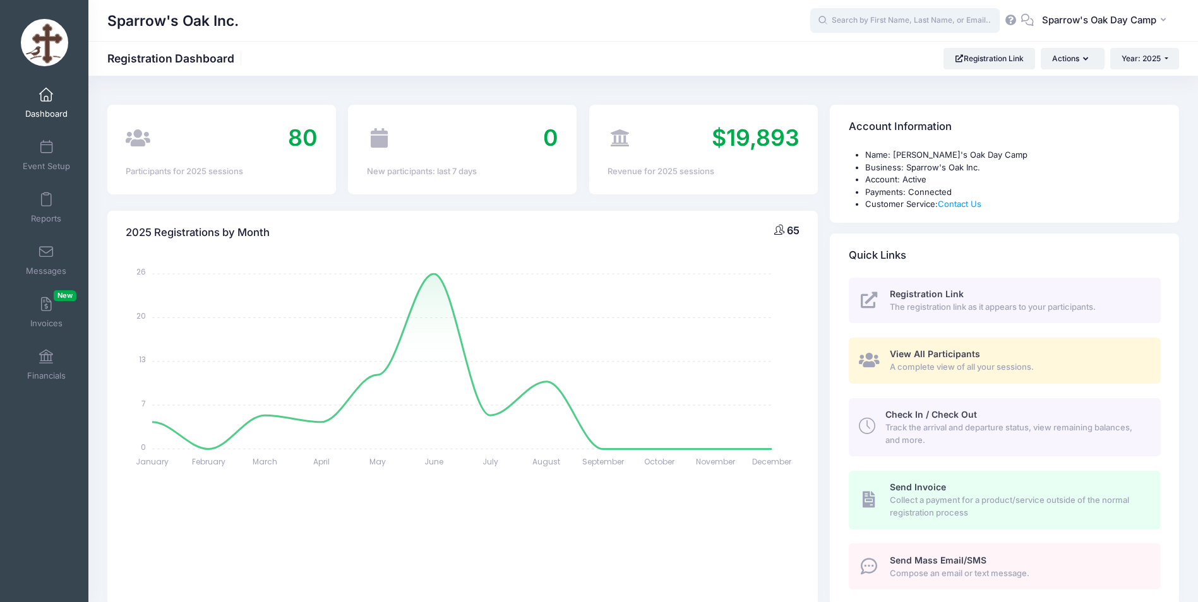
click at [858, 9] on input "text" at bounding box center [904, 20] width 189 height 25
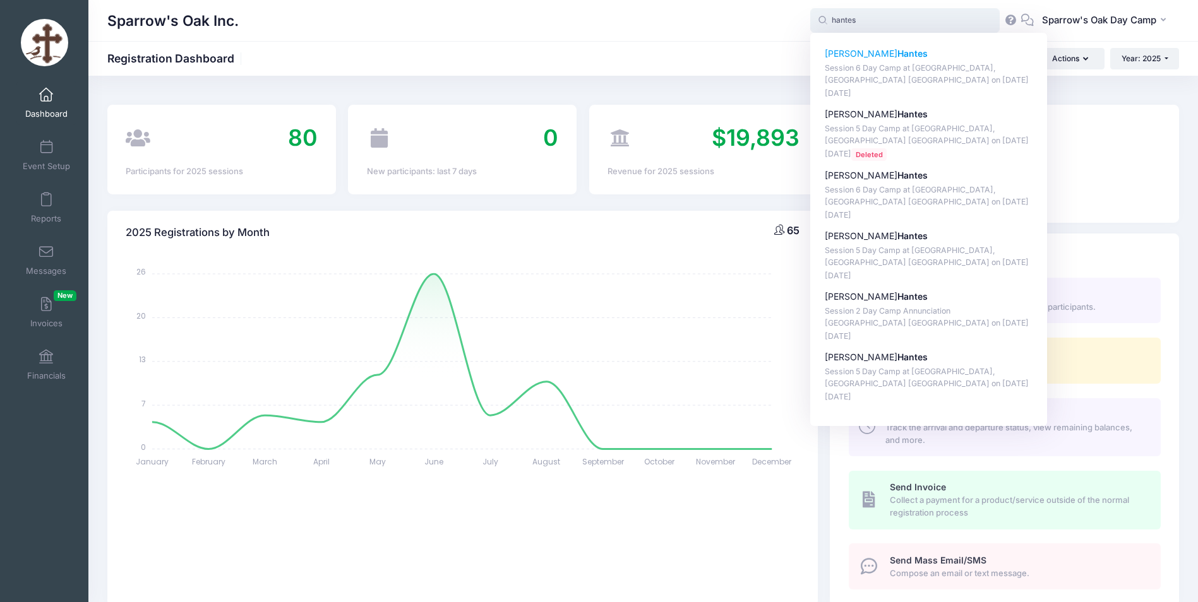
click at [858, 57] on p "Alexander Hantes" at bounding box center [929, 53] width 208 height 13
type input "Alexander Hantes (Session 6 Day Camp at Archangels, Stamford CT, Aug-11, 2025)"
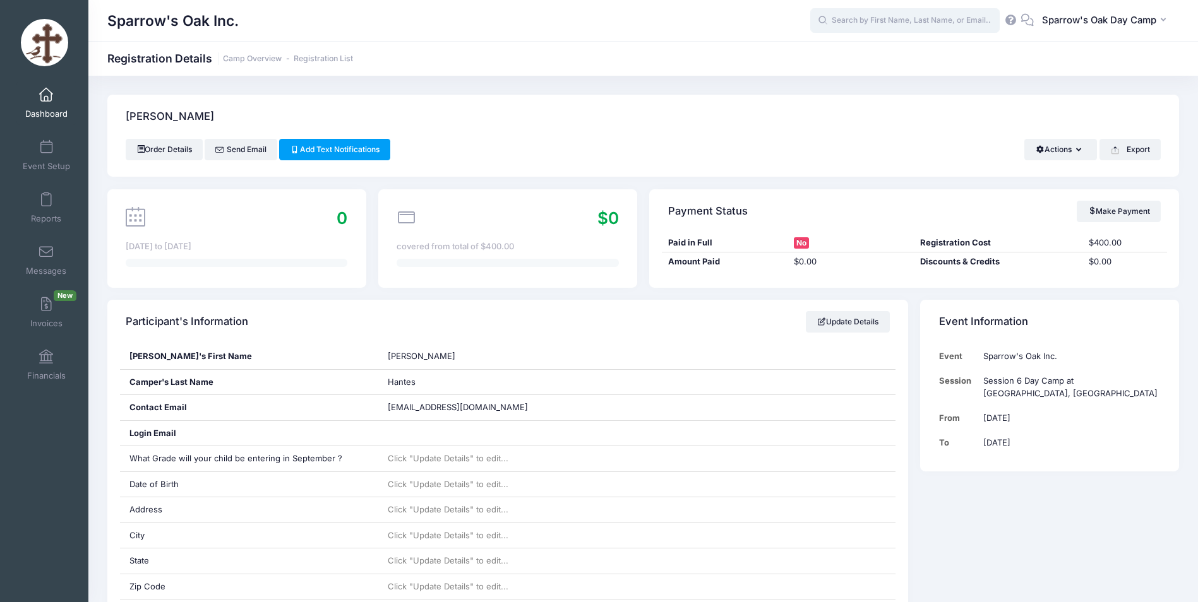
click at [921, 30] on input "text" at bounding box center [904, 20] width 189 height 25
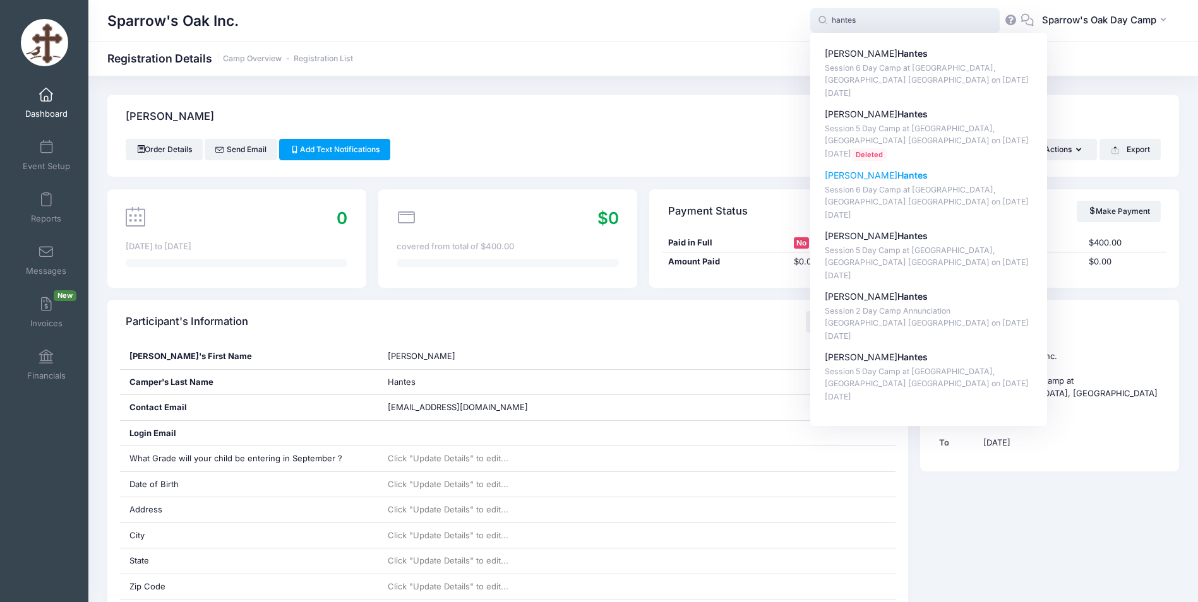
click at [837, 174] on p "[PERSON_NAME]" at bounding box center [929, 175] width 208 height 13
type input "[DEMOGRAPHIC_DATA][PERSON_NAME] (Session 6 Day Camp at [GEOGRAPHIC_DATA], [GEOG…"
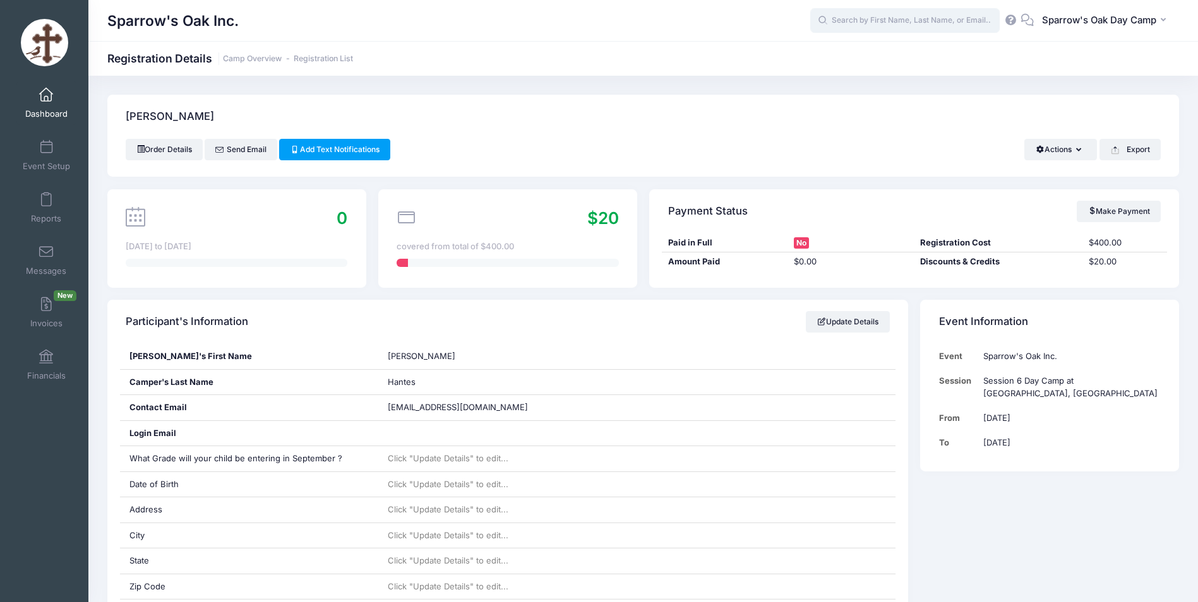
click at [937, 17] on input "text" at bounding box center [904, 20] width 189 height 25
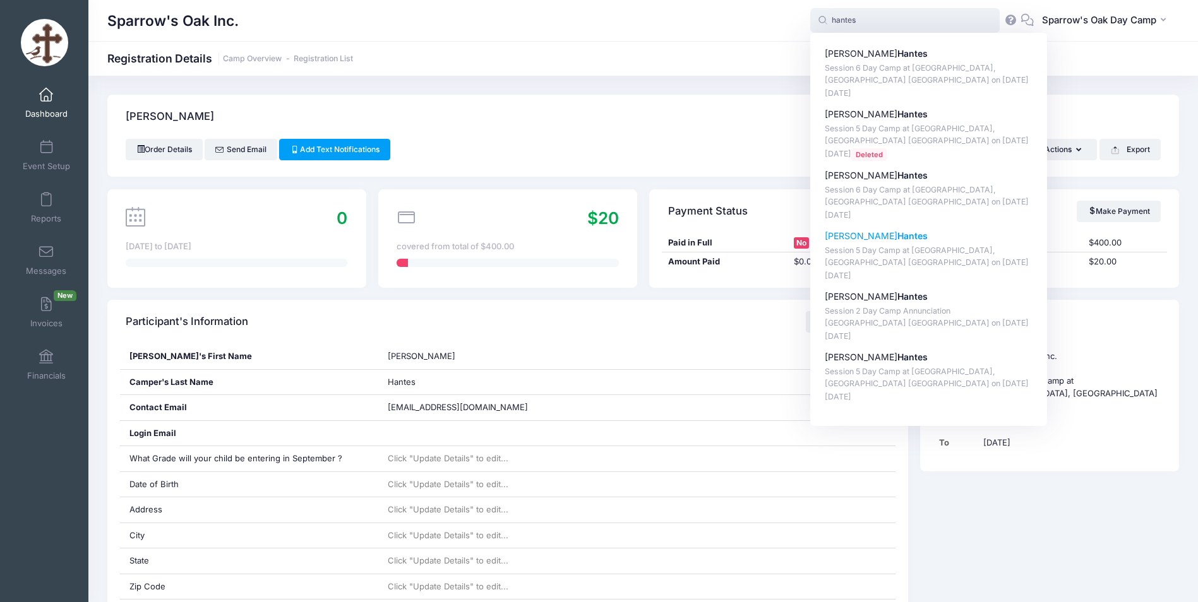
click at [897, 239] on strong "Hantes" at bounding box center [912, 235] width 30 height 11
type input "Evan Hantes (Session 5 Day Camp at Archangels, Stamford CT, Aug-04, 2025)"
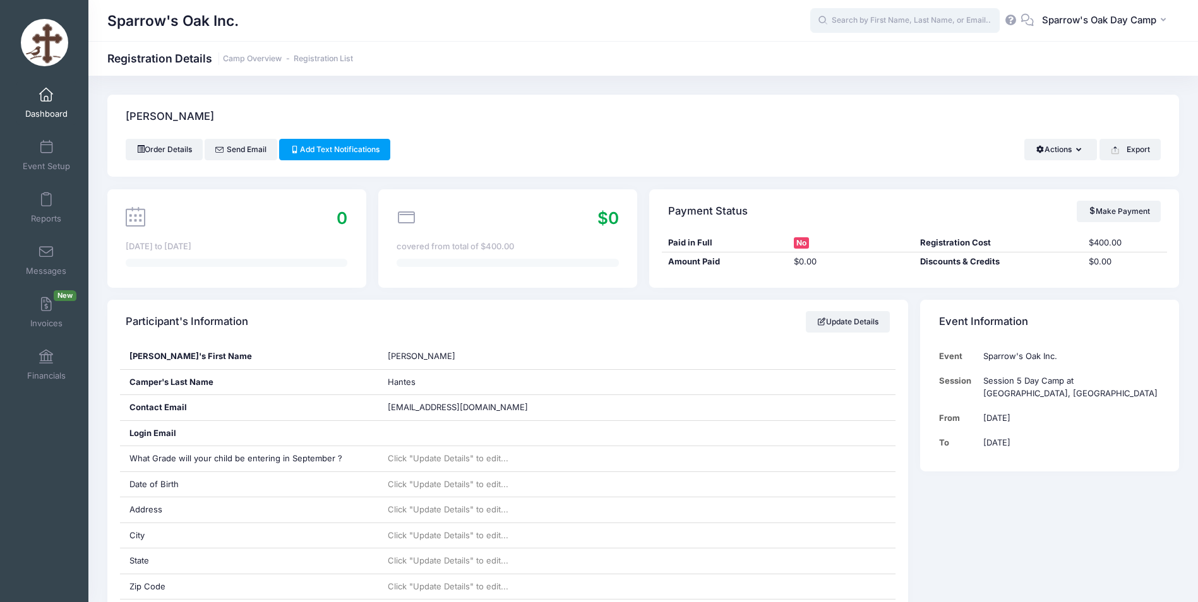
click at [892, 9] on input "text" at bounding box center [904, 20] width 189 height 25
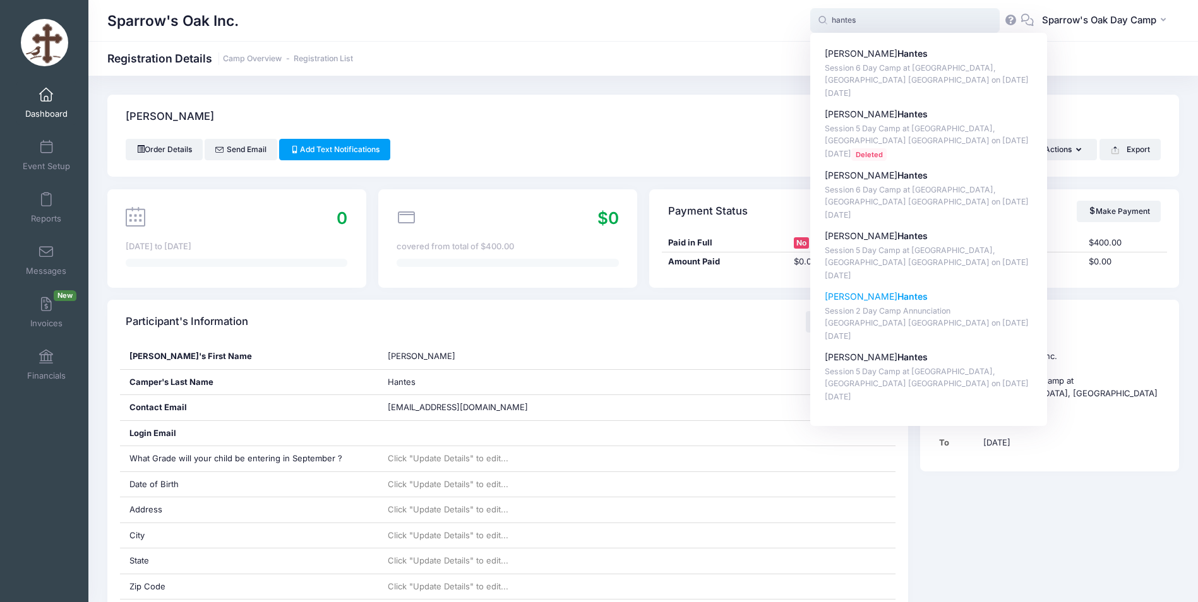
click at [897, 297] on strong "Hantes" at bounding box center [912, 296] width 30 height 11
type input "Evan Hantes (Session 2 Day Camp Annunciation Stamford CT, Jul-14, 2025)"
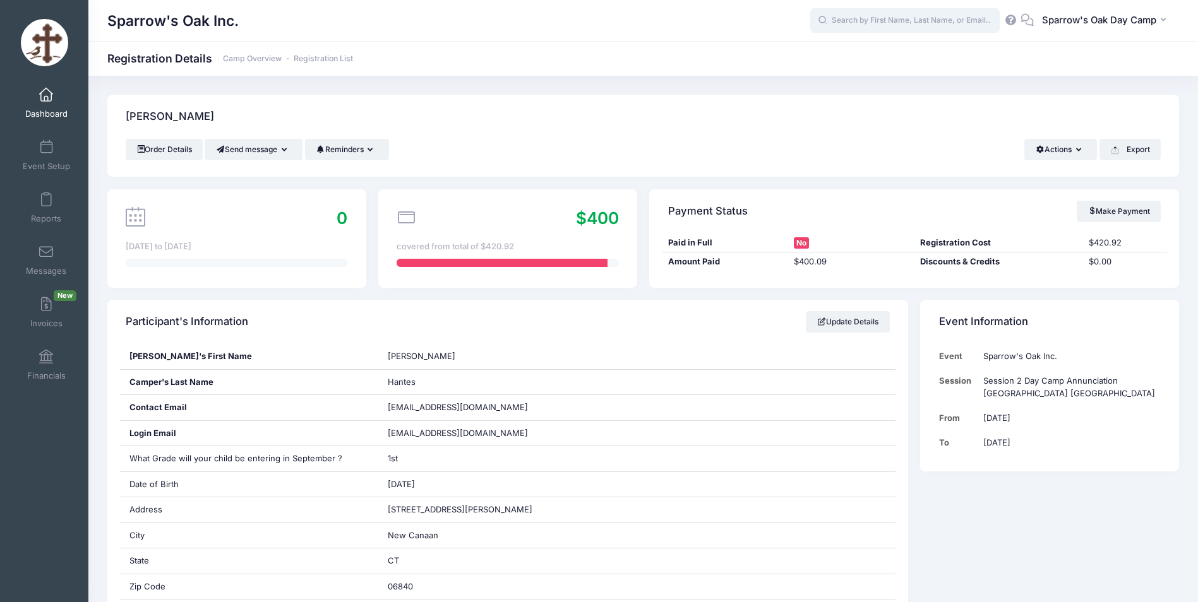
click at [866, 23] on input "text" at bounding box center [904, 20] width 189 height 25
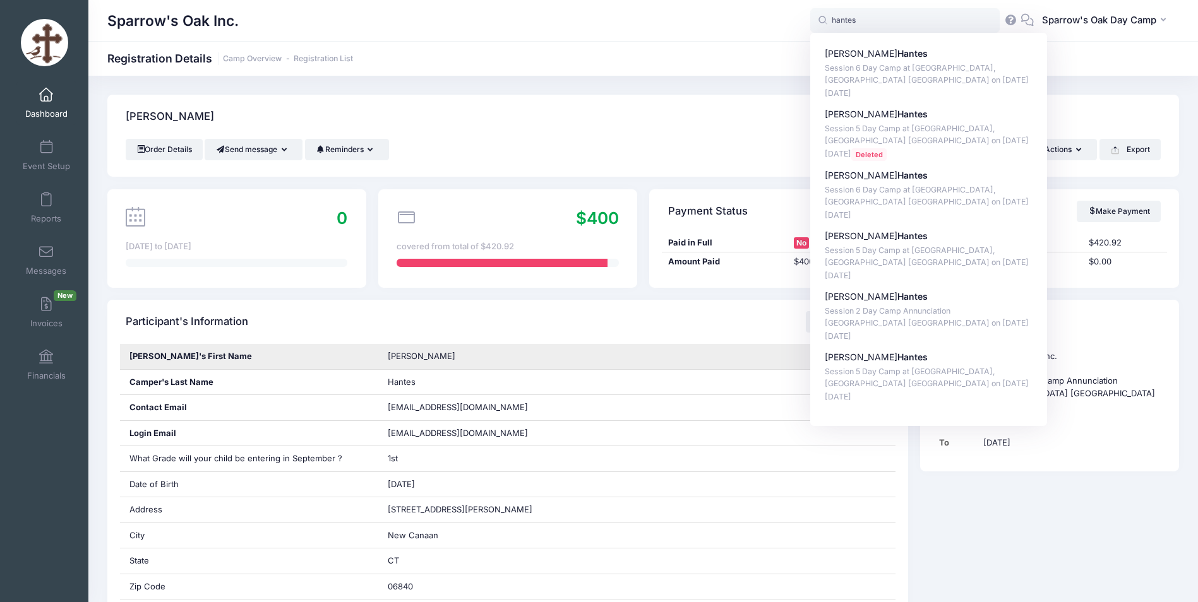
click at [666, 354] on div "[PERSON_NAME]" at bounding box center [636, 356] width 517 height 25
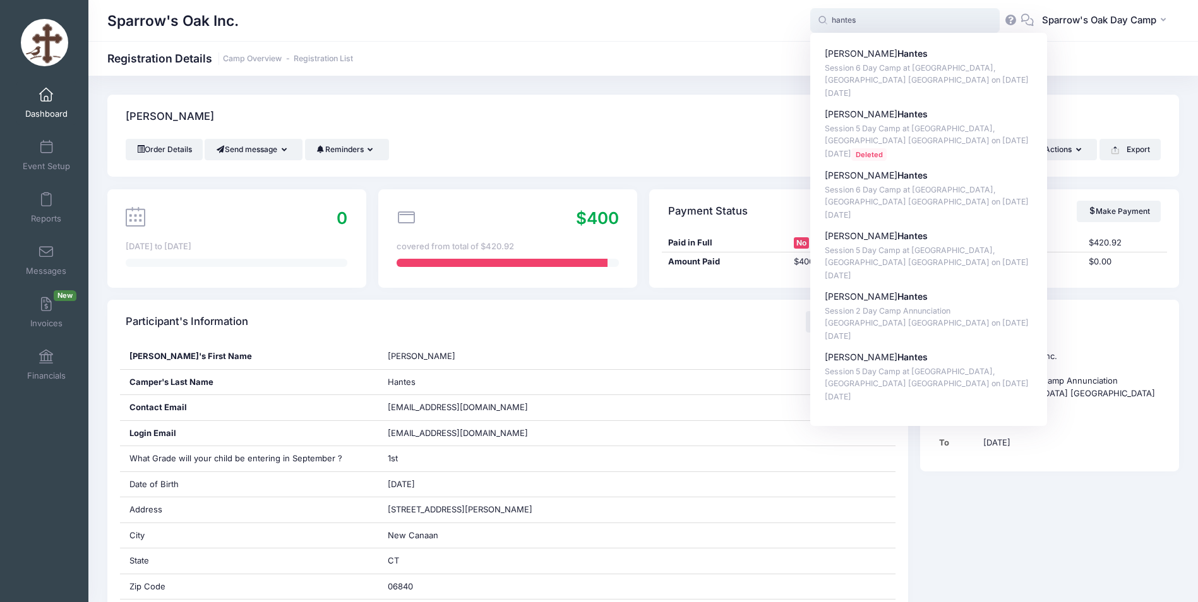
click at [867, 13] on input "hantes" at bounding box center [904, 20] width 189 height 25
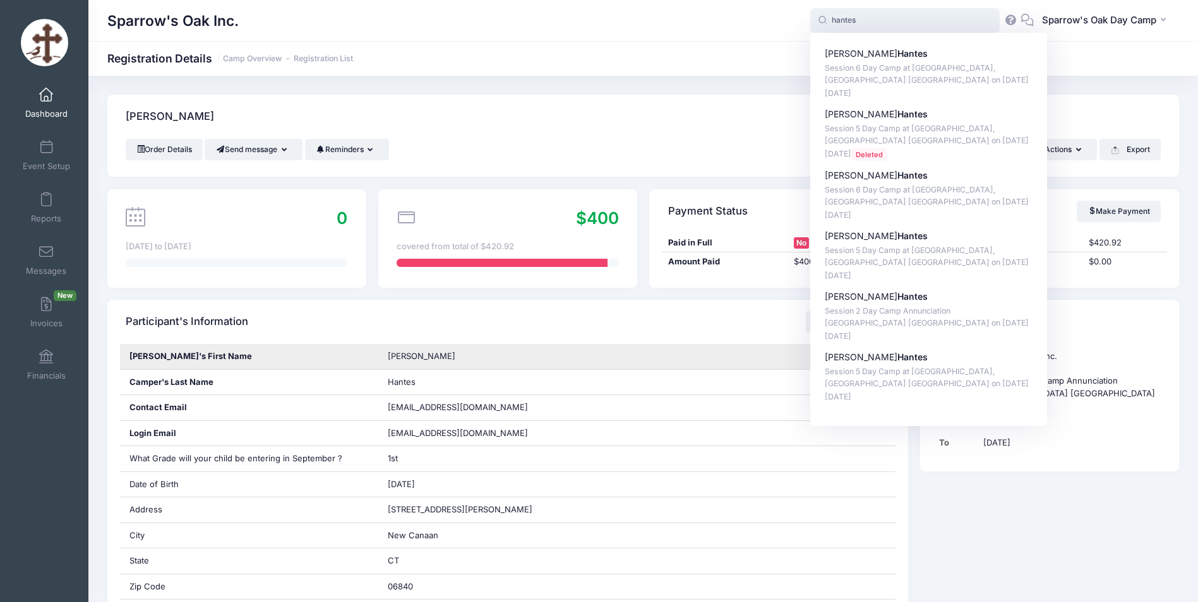
click at [897, 359] on strong "Hantes" at bounding box center [912, 357] width 30 height 11
type input "Alex Hantes (Session 5 Day Camp at Archangels, Stamford CT, Aug-04, 2025)"
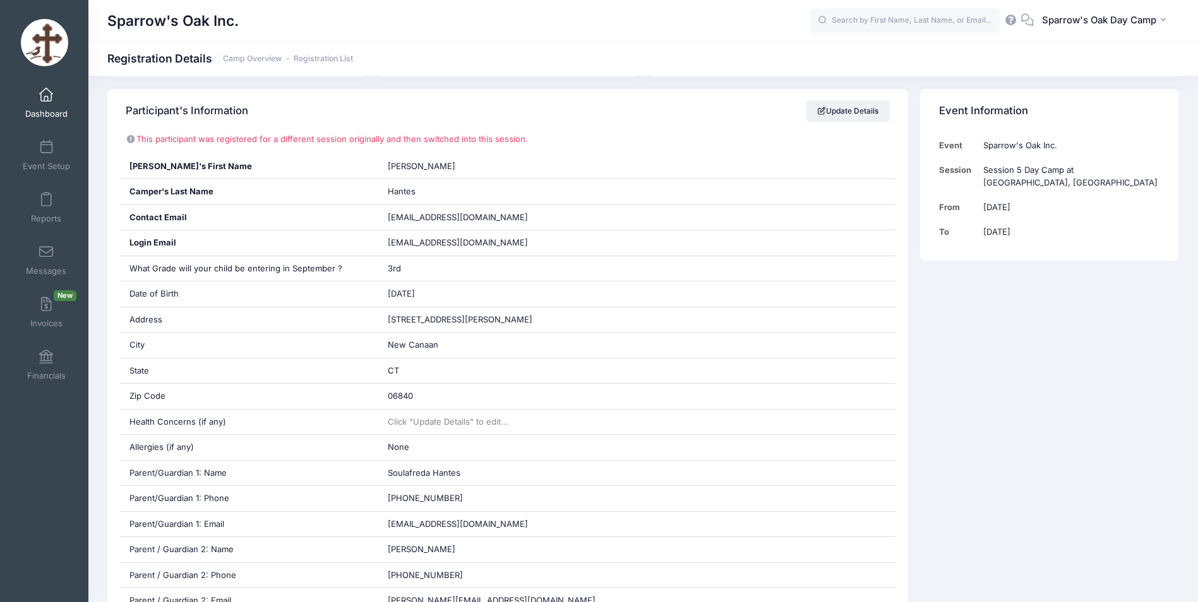
scroll to position [189, 0]
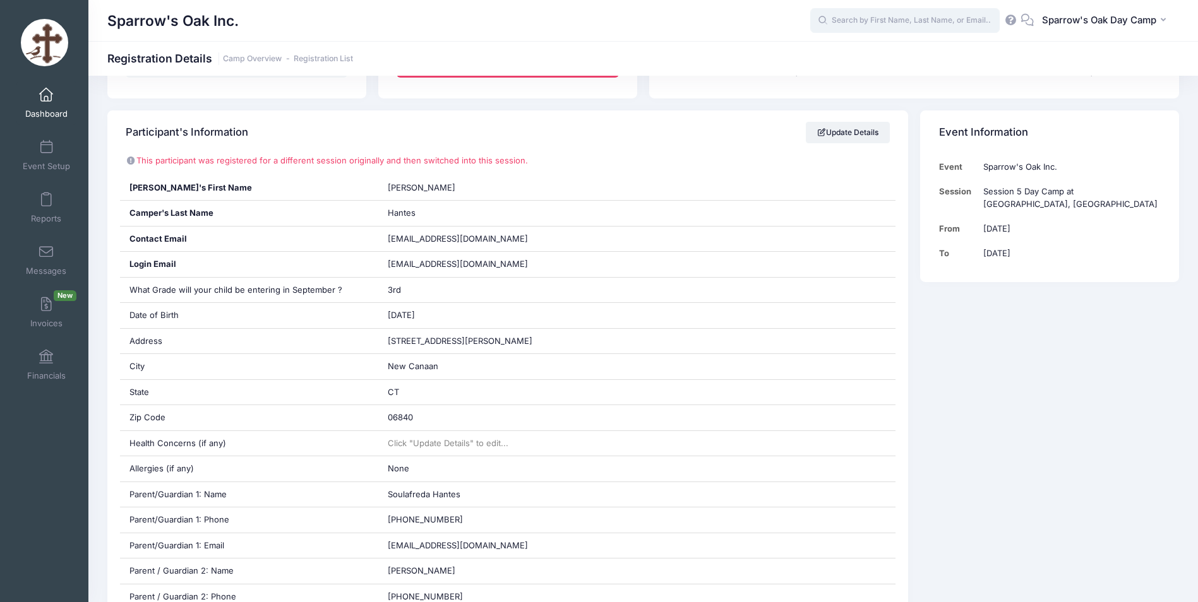
click at [887, 11] on input "text" at bounding box center [904, 20] width 189 height 25
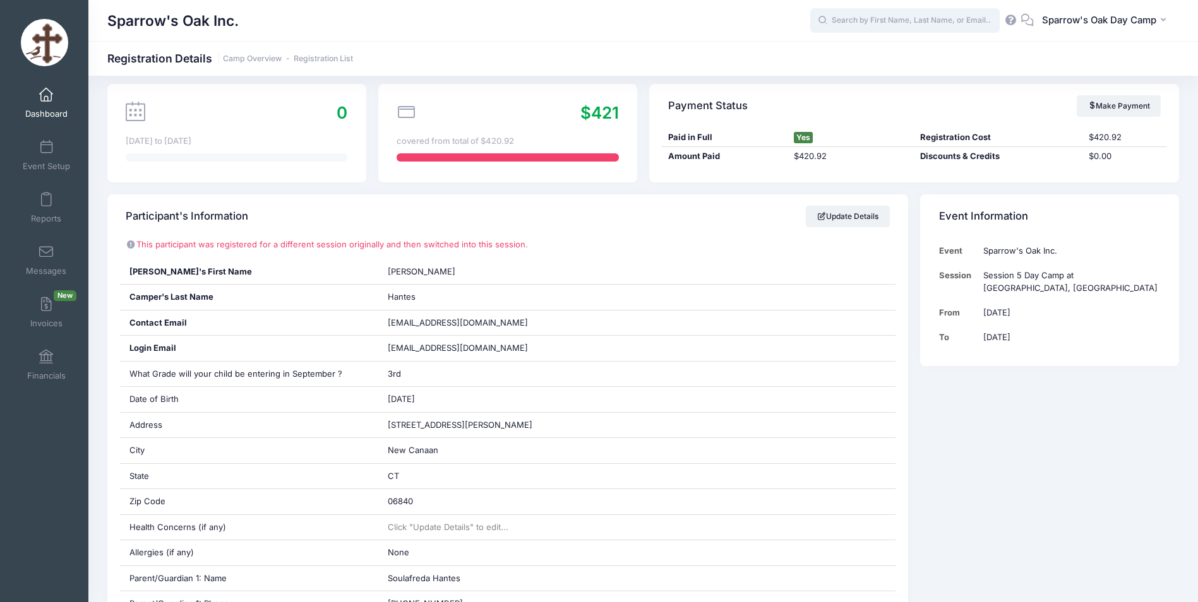
scroll to position [0, 0]
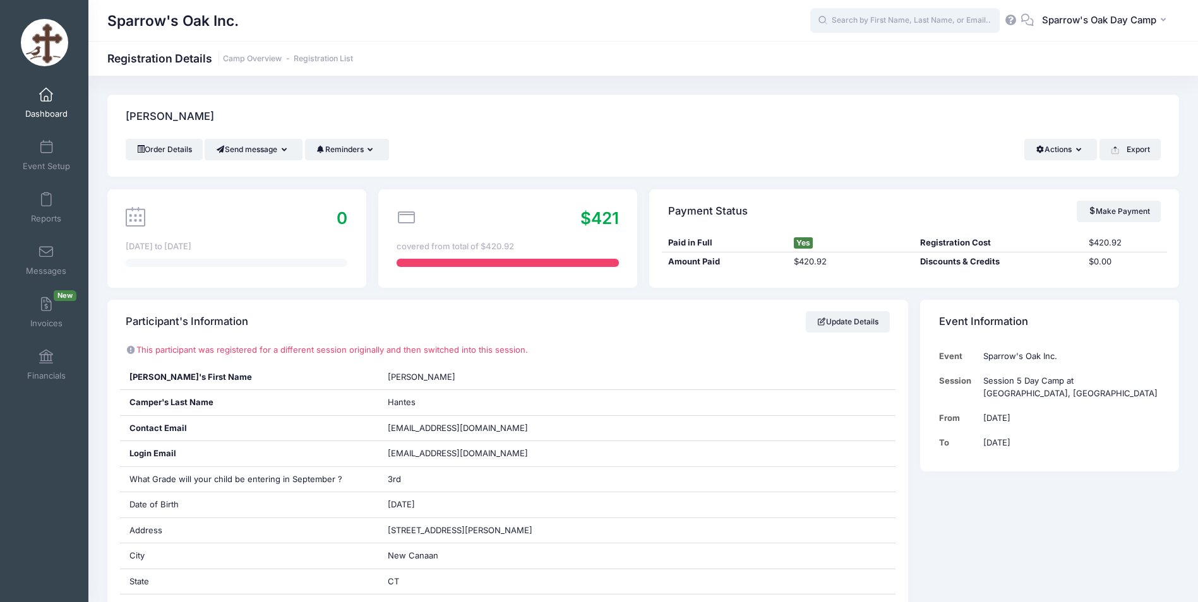
click at [890, 16] on input "text" at bounding box center [904, 20] width 189 height 25
click at [47, 109] on span "Dashboard" at bounding box center [46, 114] width 42 height 11
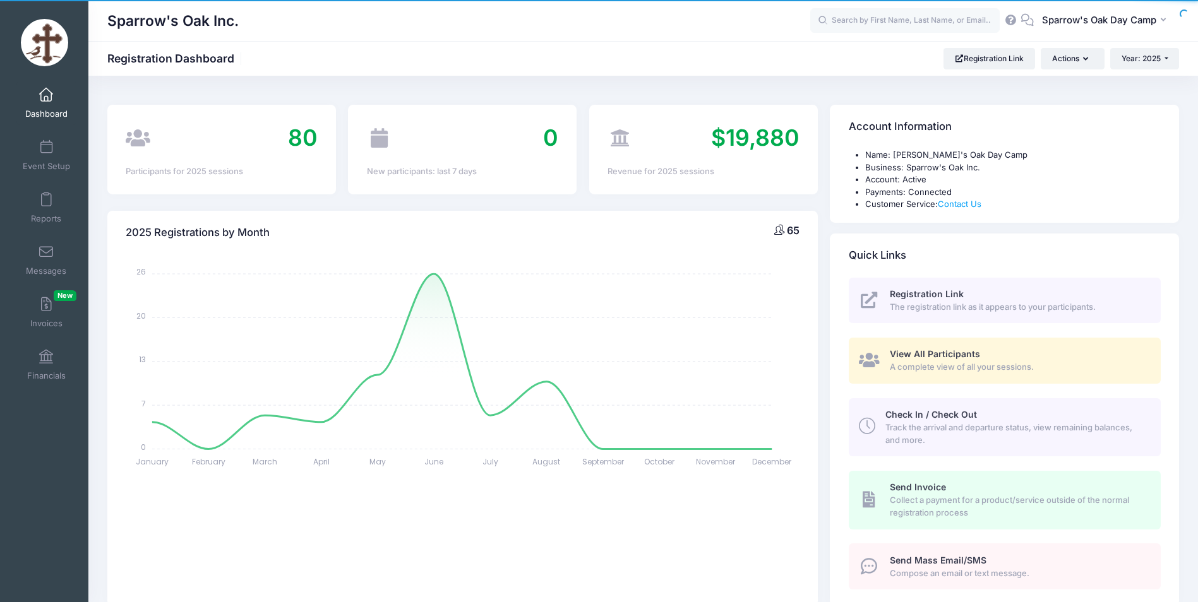
select select
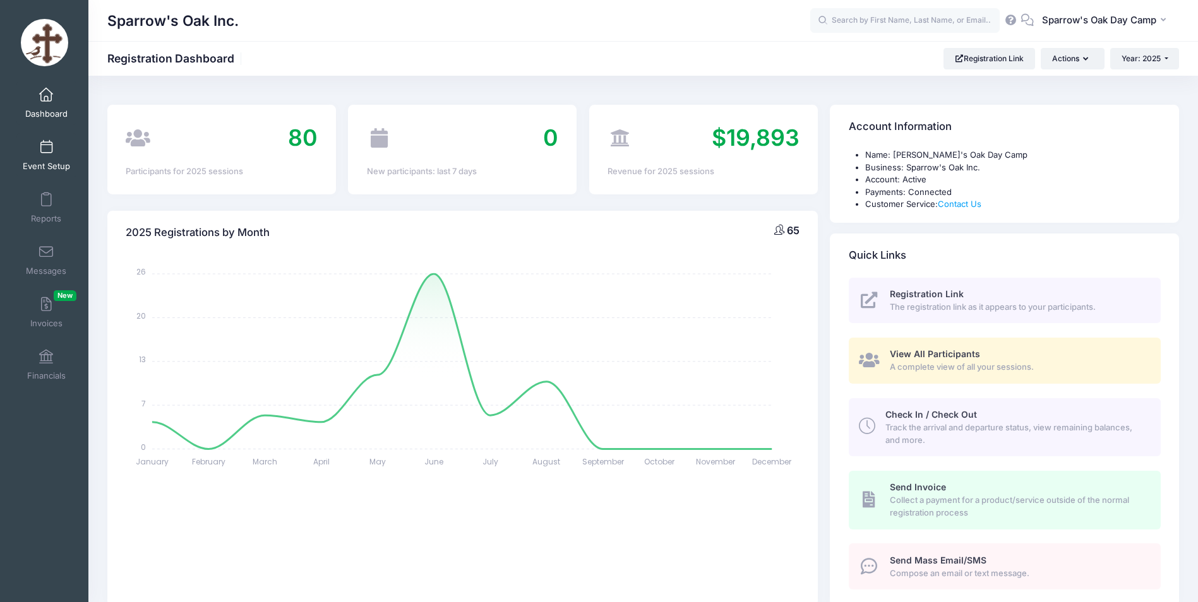
click at [46, 153] on span at bounding box center [46, 148] width 0 height 14
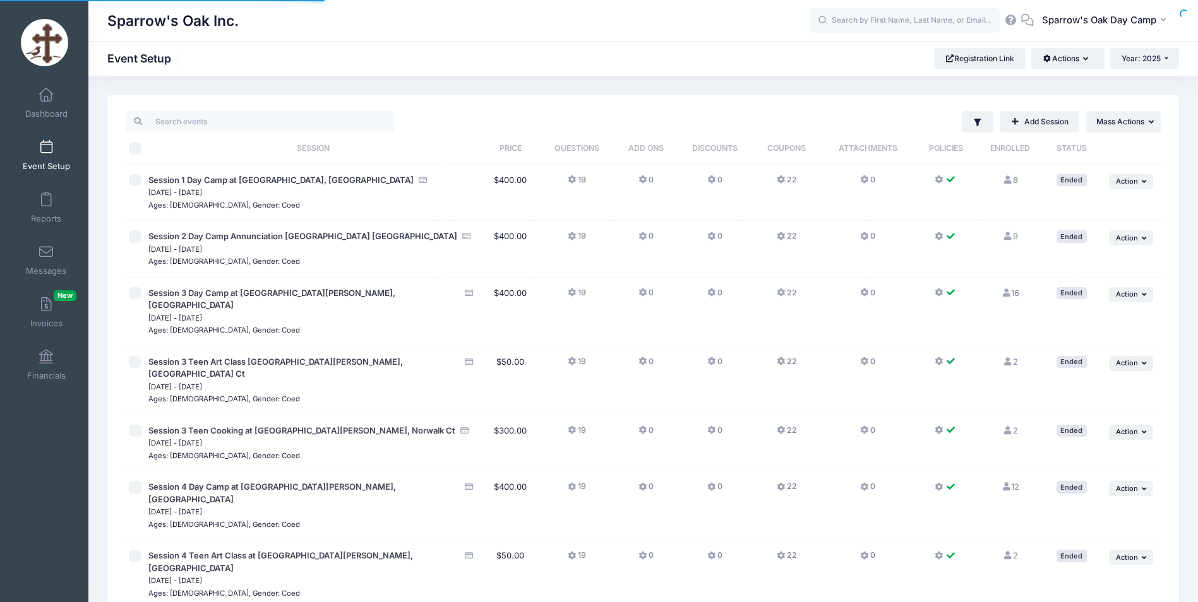
click at [44, 126] on div "Dashboard" at bounding box center [46, 102] width 85 height 52
click at [45, 111] on span "Dashboard" at bounding box center [46, 114] width 42 height 11
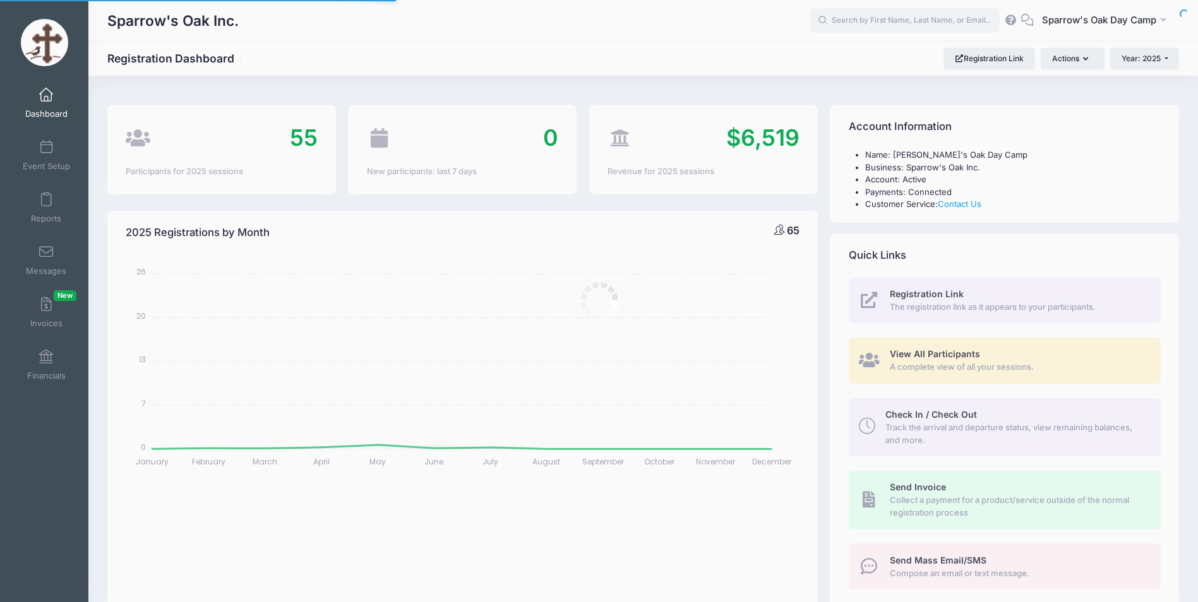
select select
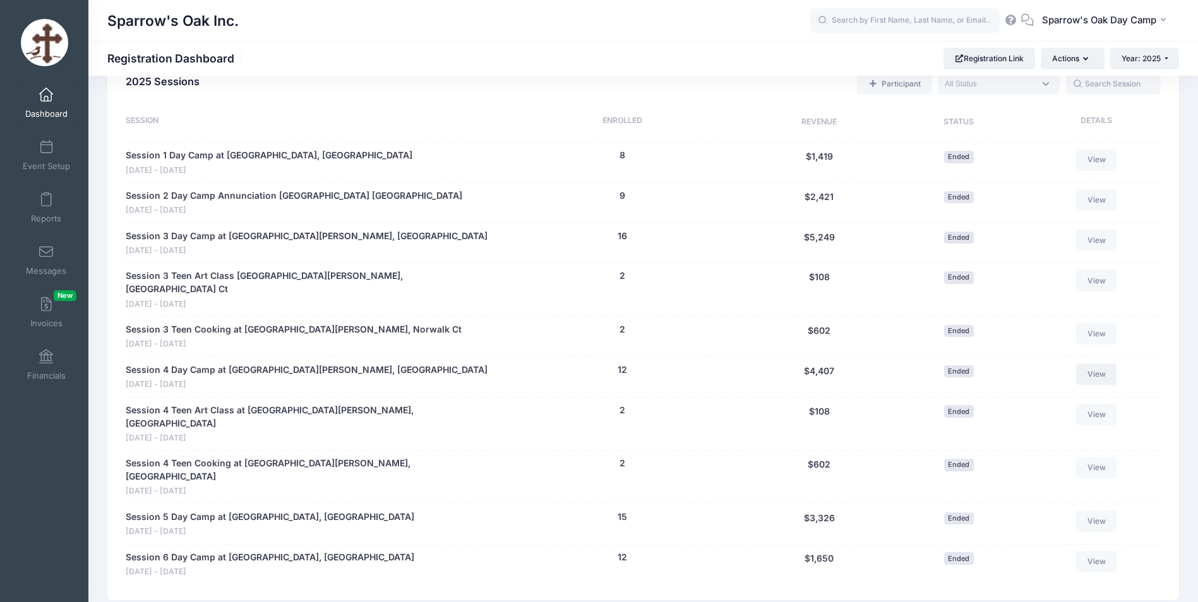
click at [1095, 364] on link "View" at bounding box center [1096, 374] width 40 height 21
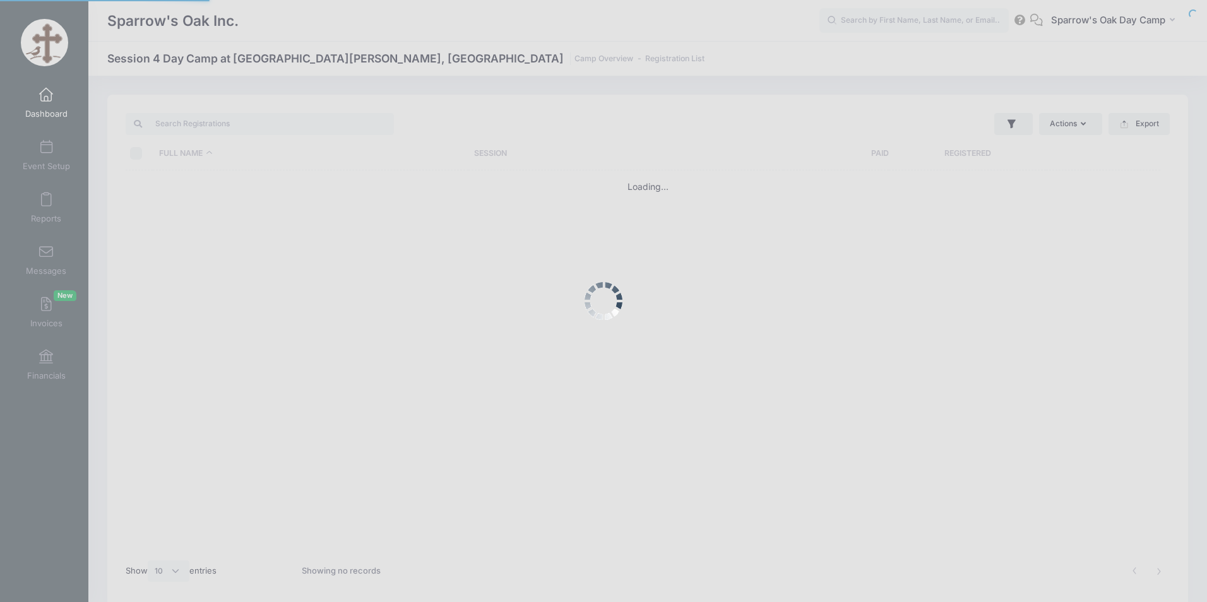
select select "10"
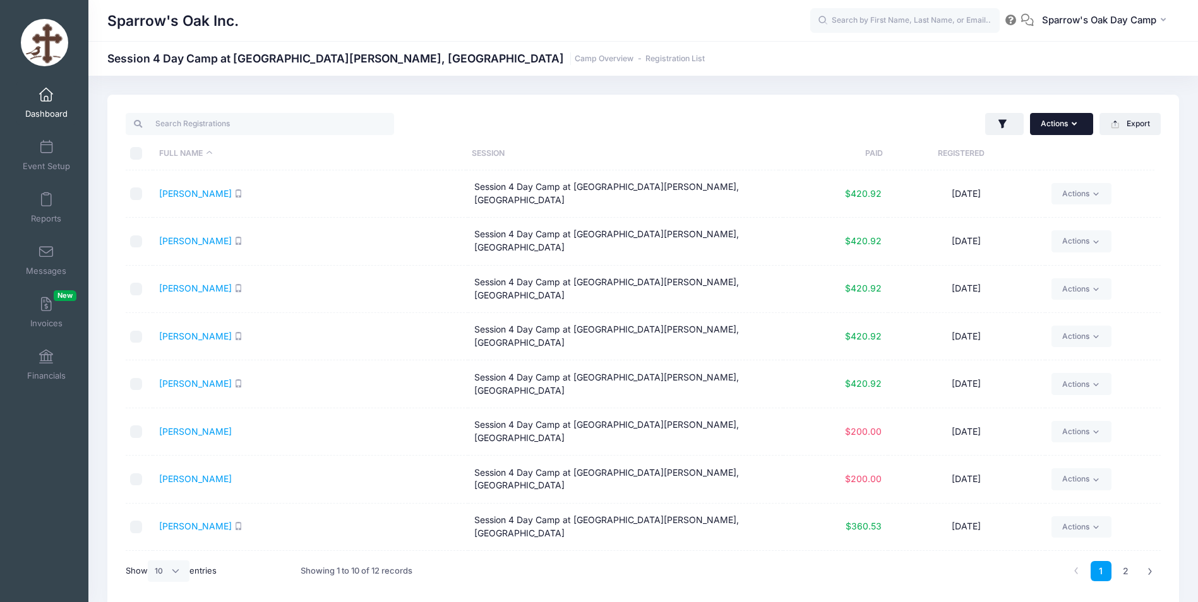
click at [1075, 124] on icon "button" at bounding box center [1077, 124] width 10 height 0
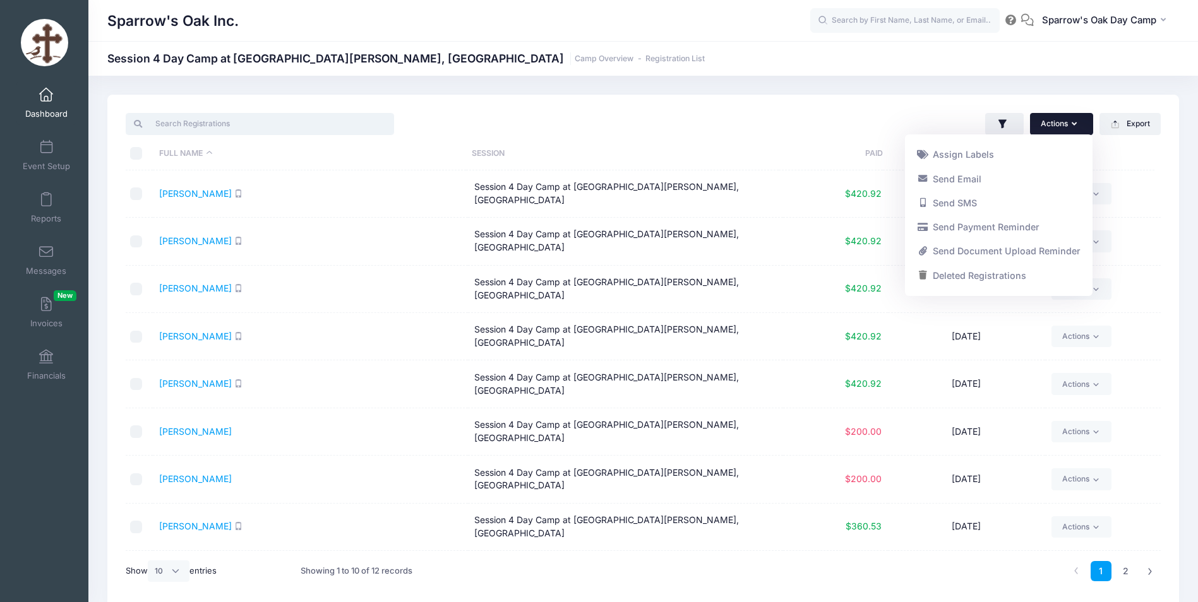
click at [305, 124] on input "search" at bounding box center [260, 123] width 268 height 21
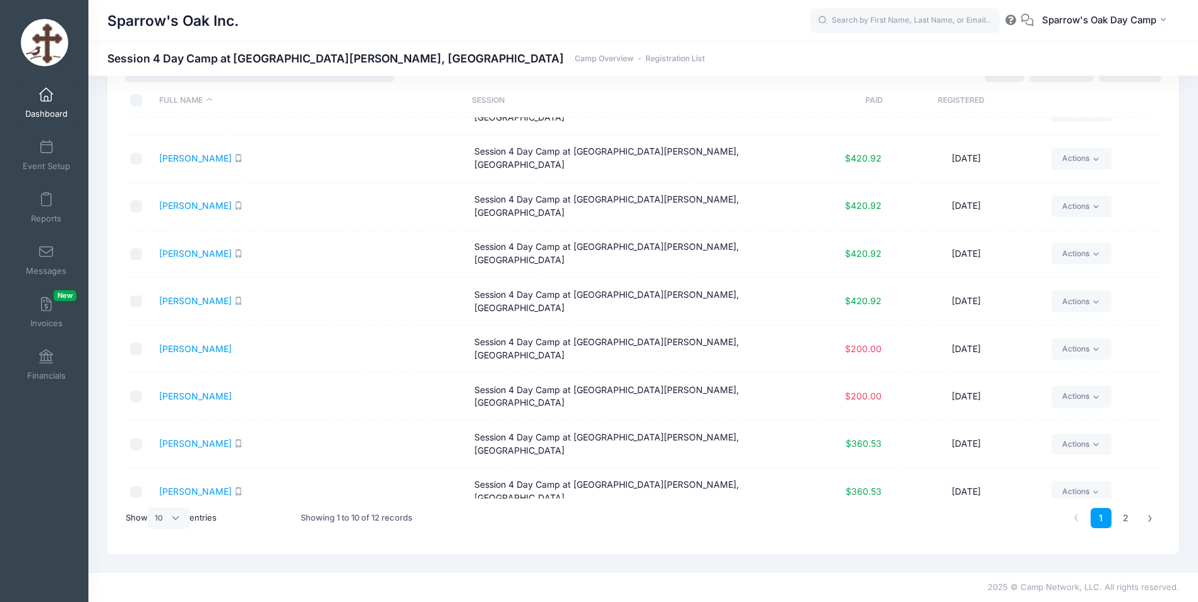
scroll to position [46, 0]
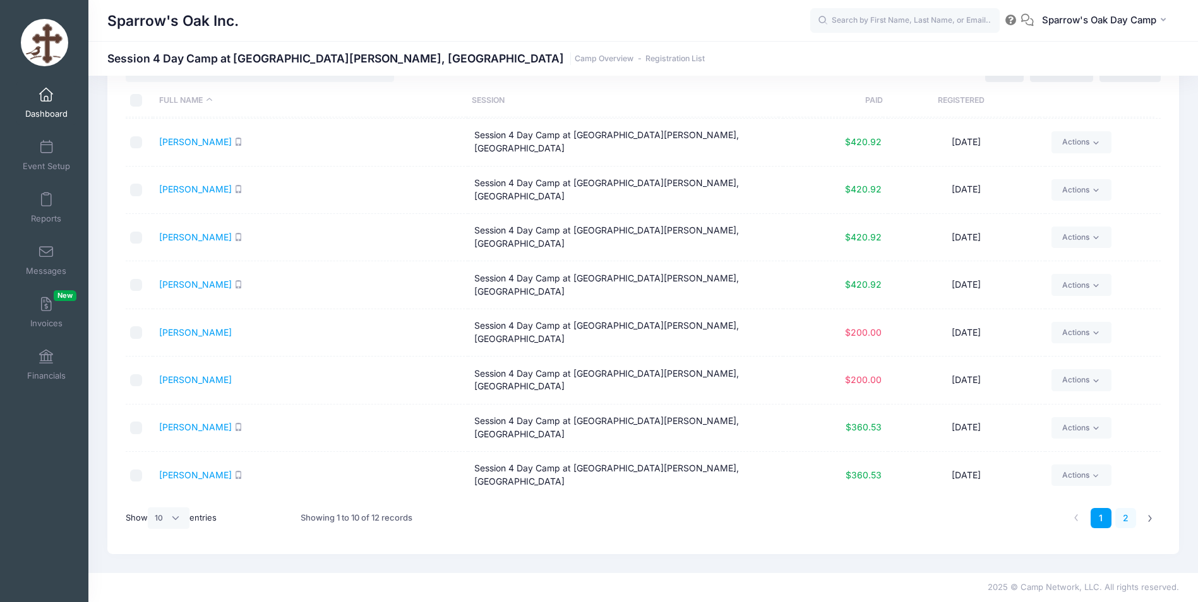
click at [1134, 518] on link "2" at bounding box center [1125, 518] width 21 height 21
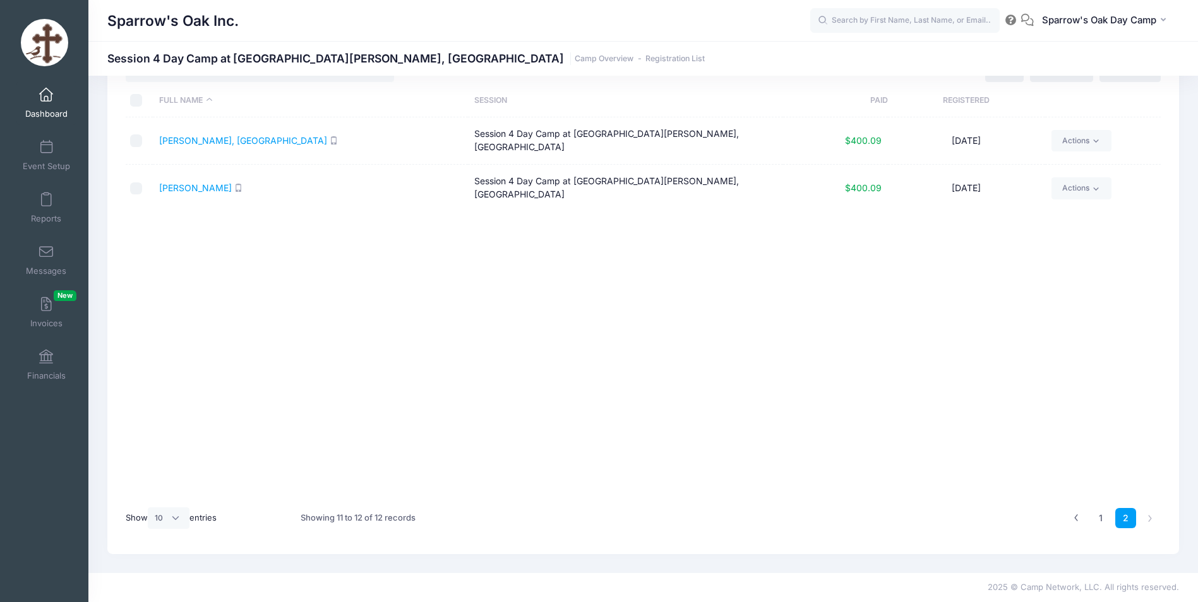
click at [44, 111] on span "Dashboard" at bounding box center [46, 114] width 42 height 11
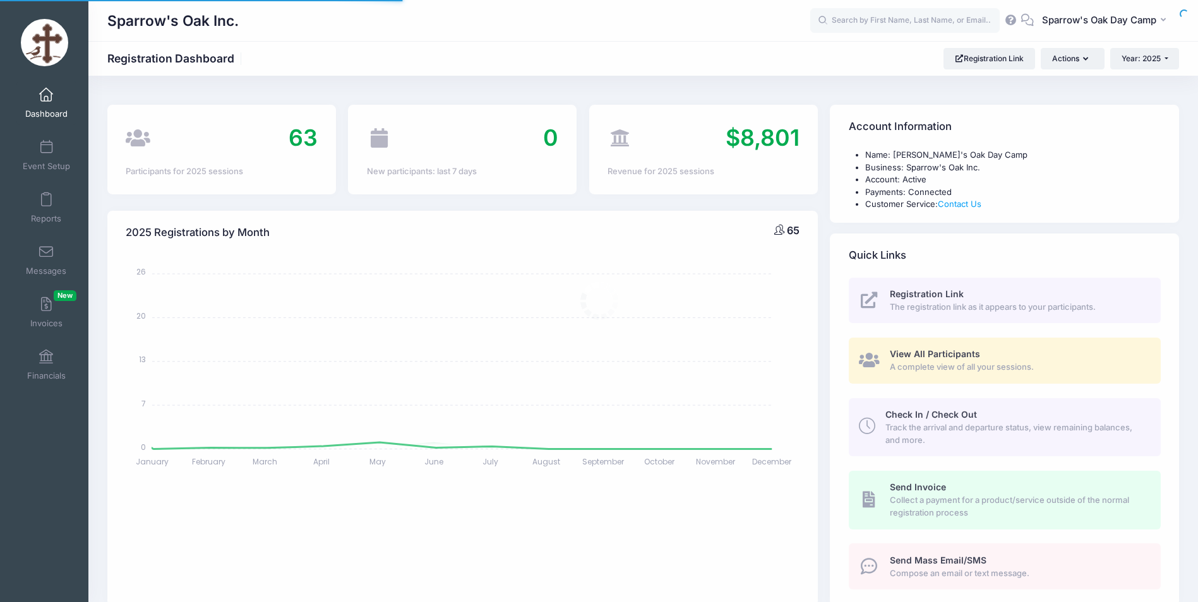
select select
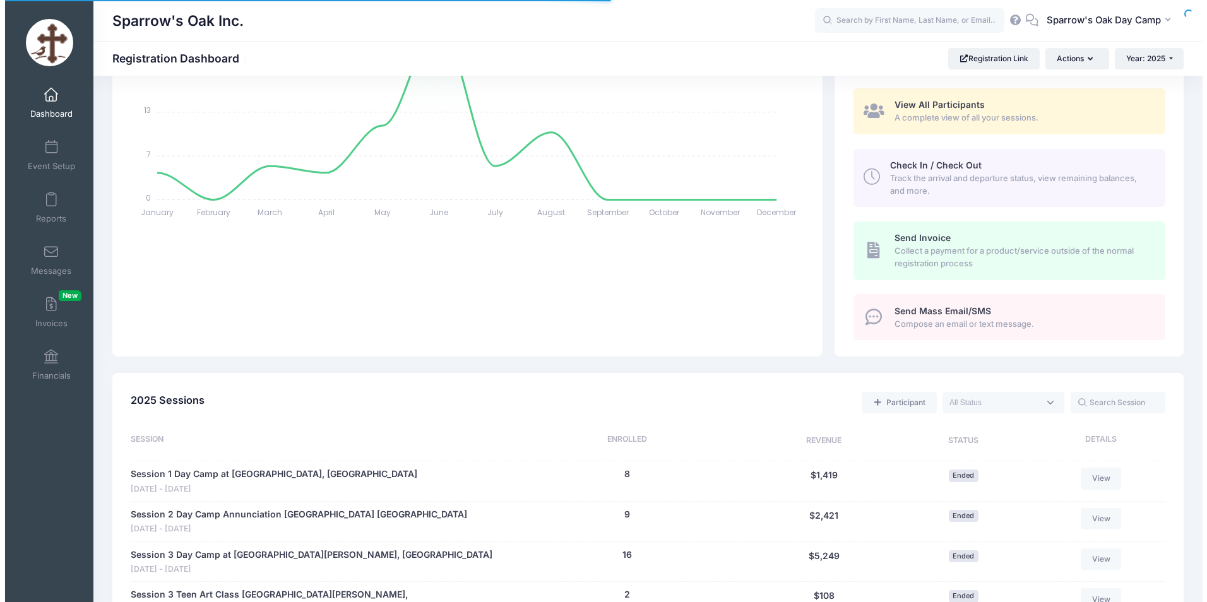
scroll to position [442, 0]
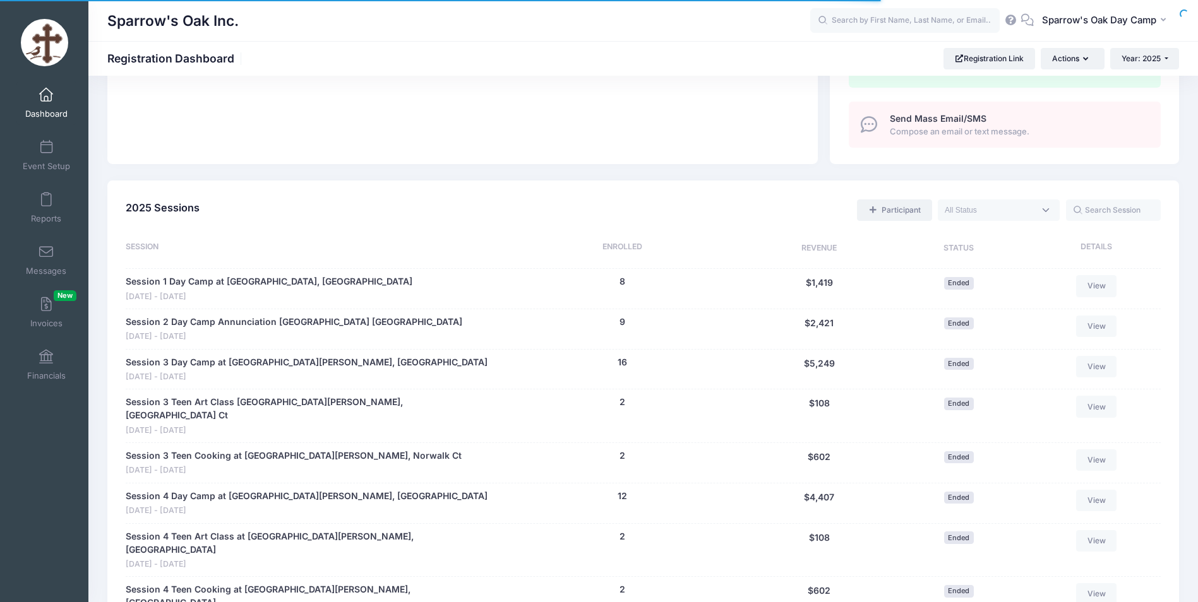
click at [909, 210] on link "Participant" at bounding box center [894, 210] width 75 height 21
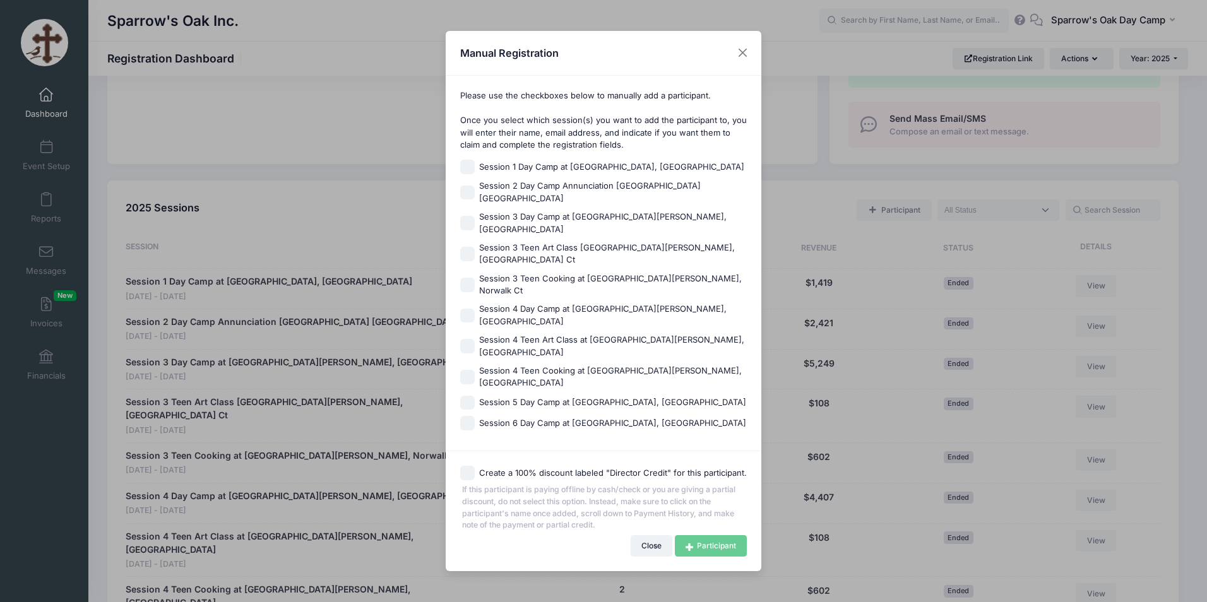
click at [474, 309] on input "Session 4 Day Camp at Saint George, Norwalk CT" at bounding box center [467, 316] width 15 height 15
checkbox input "true"
click at [469, 230] on input "Session 3 Day Camp at Saint George, Norwalk CT" at bounding box center [467, 223] width 15 height 15
checkbox input "true"
click at [717, 536] on link "Participant" at bounding box center [711, 546] width 72 height 21
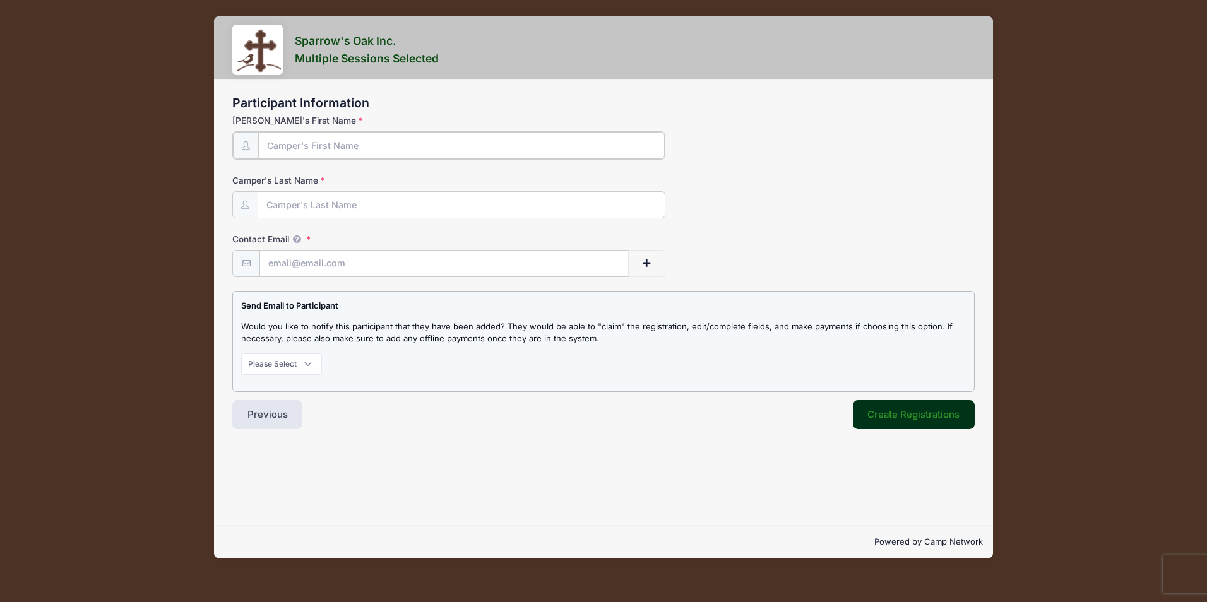
click at [384, 133] on input "[PERSON_NAME]'s First Name" at bounding box center [461, 145] width 407 height 27
type input "[PERSON_NAME]"
type input "Hantes"
type input "[EMAIL_ADDRESS][DOMAIN_NAME]"
drag, startPoint x: 275, startPoint y: 352, endPoint x: 275, endPoint y: 361, distance: 9.5
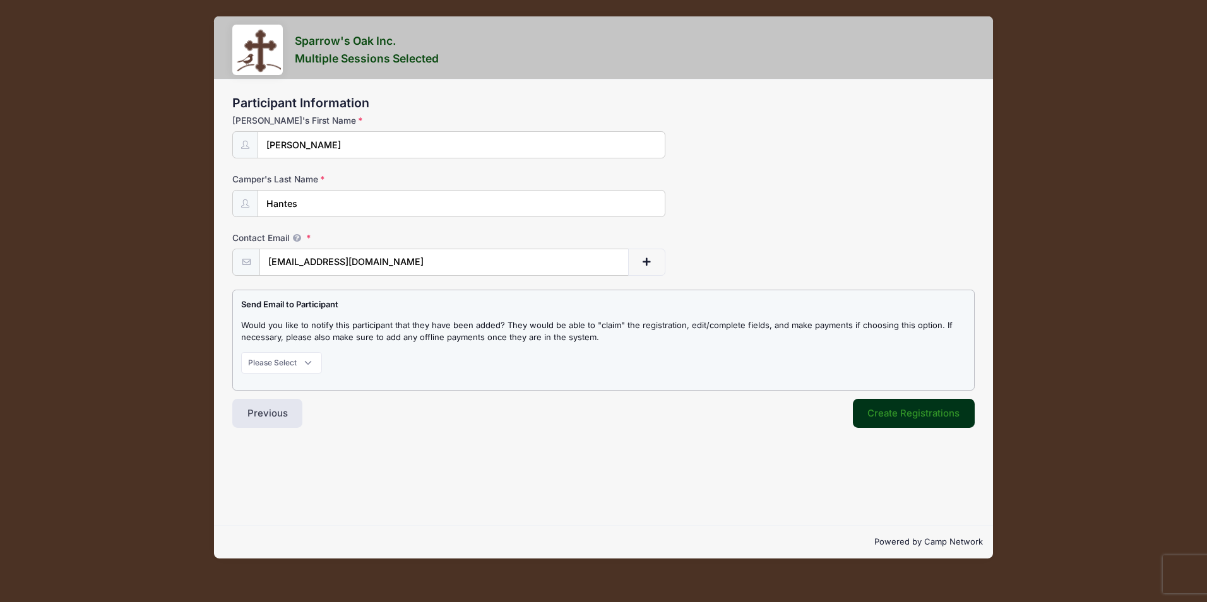
click at [276, 352] on div "Send Email to Participant Would you like to notify this participant that they h…" at bounding box center [603, 340] width 743 height 101
click at [275, 364] on select "Please Select Don't Notify Notify" at bounding box center [281, 362] width 81 height 21
select select "0"
click at [241, 352] on select "Please Select Don't Notify Notify" at bounding box center [281, 362] width 81 height 21
click at [880, 413] on button "Create Registrations" at bounding box center [914, 413] width 123 height 29
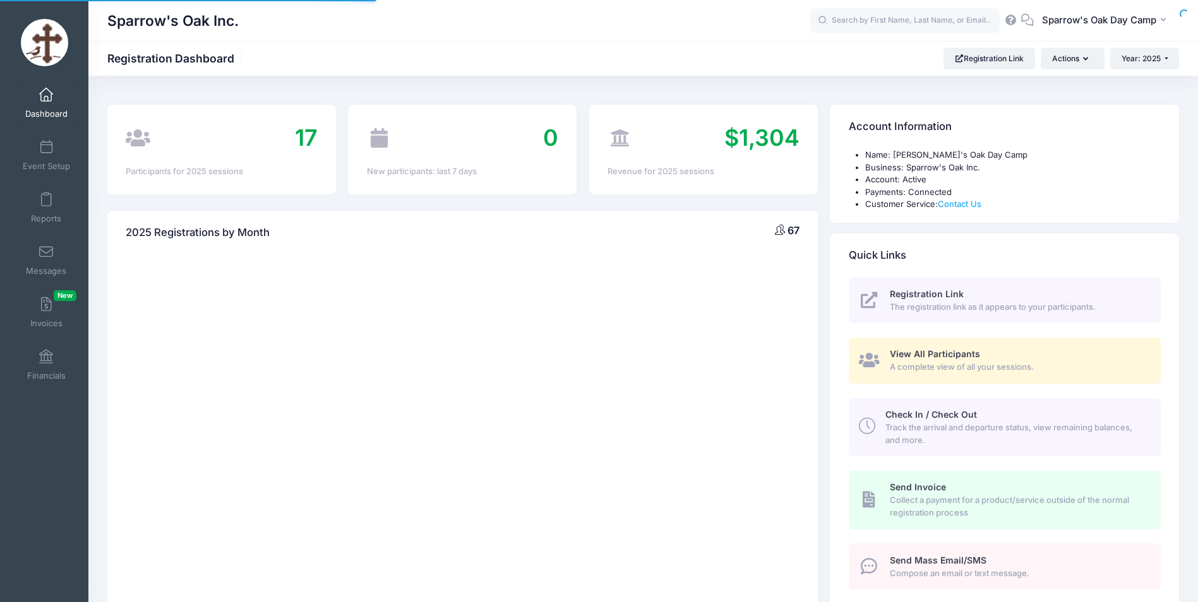
select select
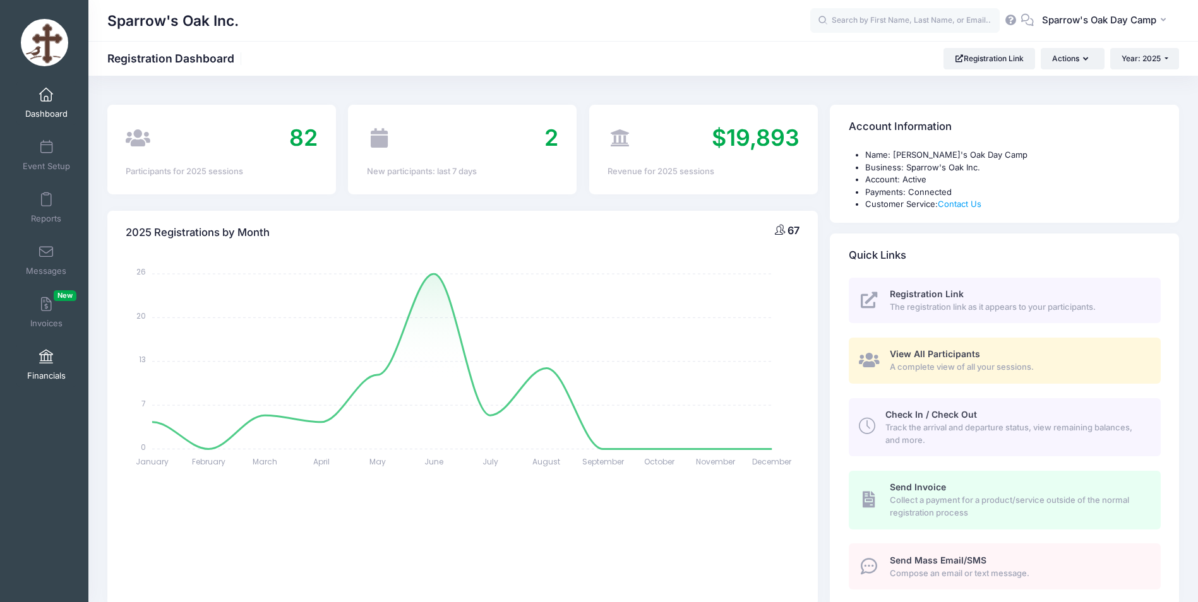
click at [52, 359] on link "Financials" at bounding box center [46, 365] width 60 height 44
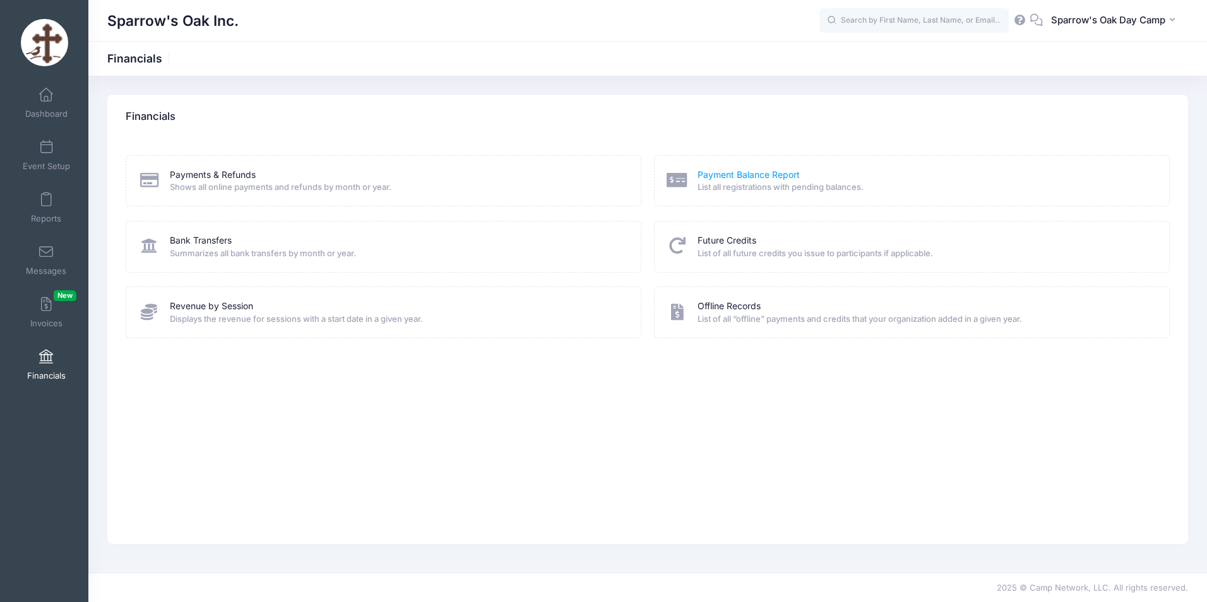
click at [773, 173] on link "Payment Balance Report" at bounding box center [749, 175] width 102 height 13
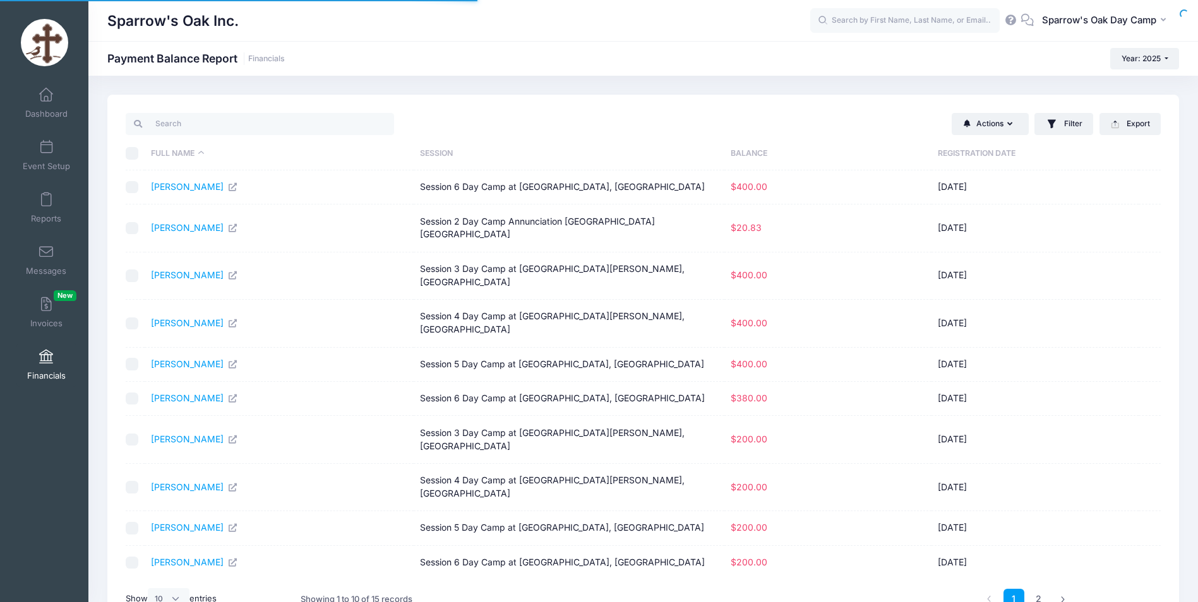
select select "10"
click at [212, 188] on link "[PERSON_NAME]" at bounding box center [194, 186] width 87 height 11
click at [46, 204] on span at bounding box center [46, 200] width 0 height 14
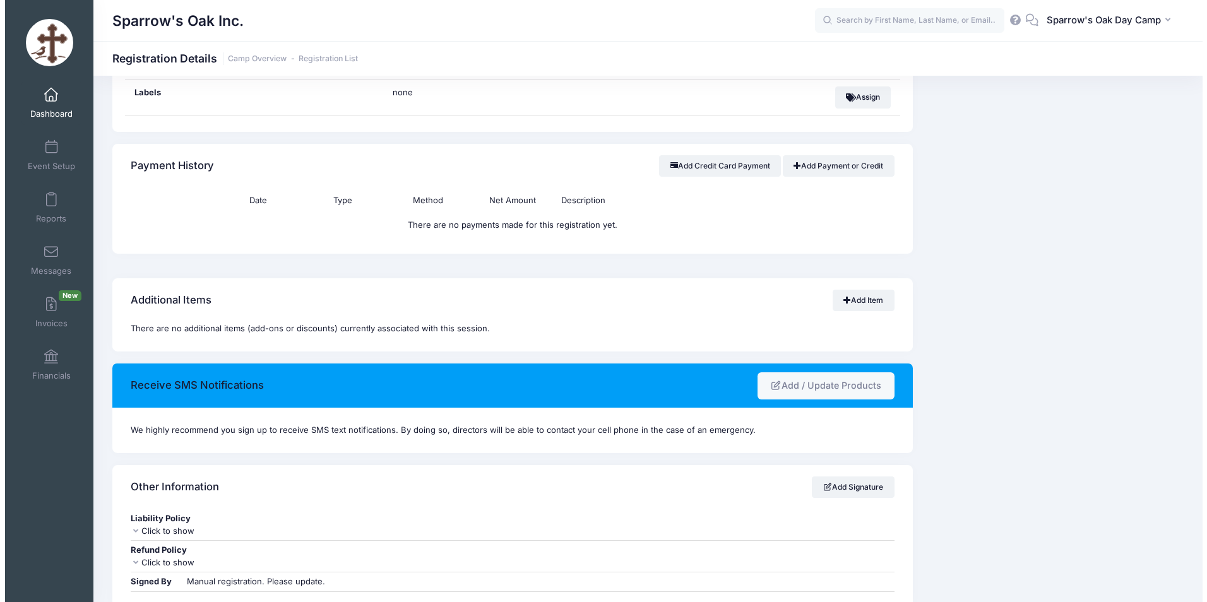
scroll to position [821, 0]
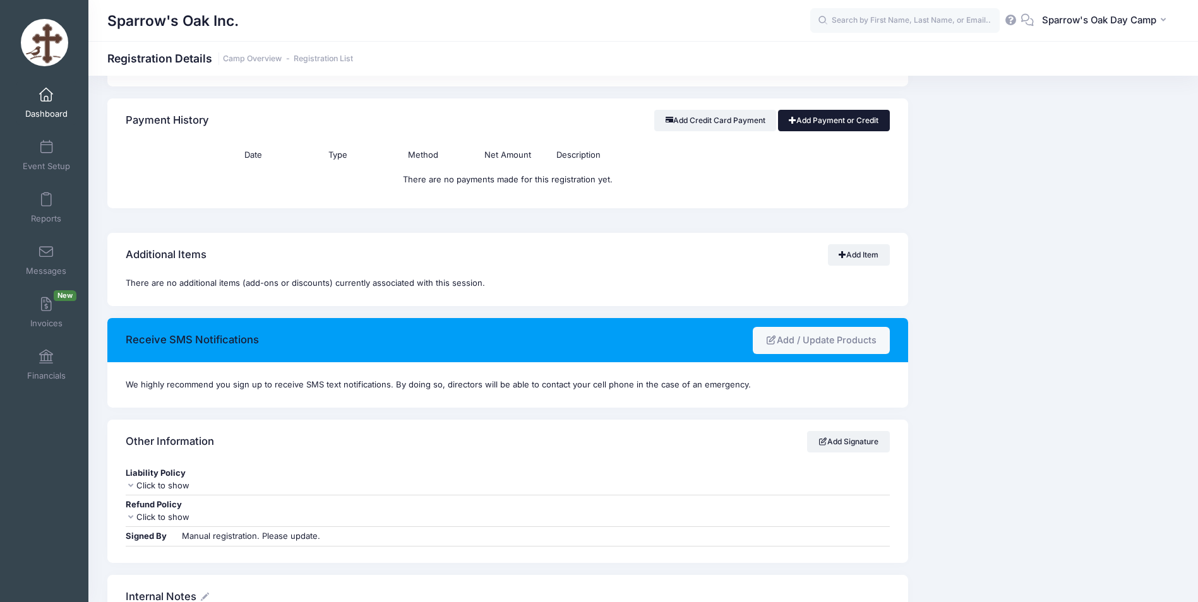
click at [836, 121] on link "Add Payment or Credit" at bounding box center [834, 120] width 112 height 21
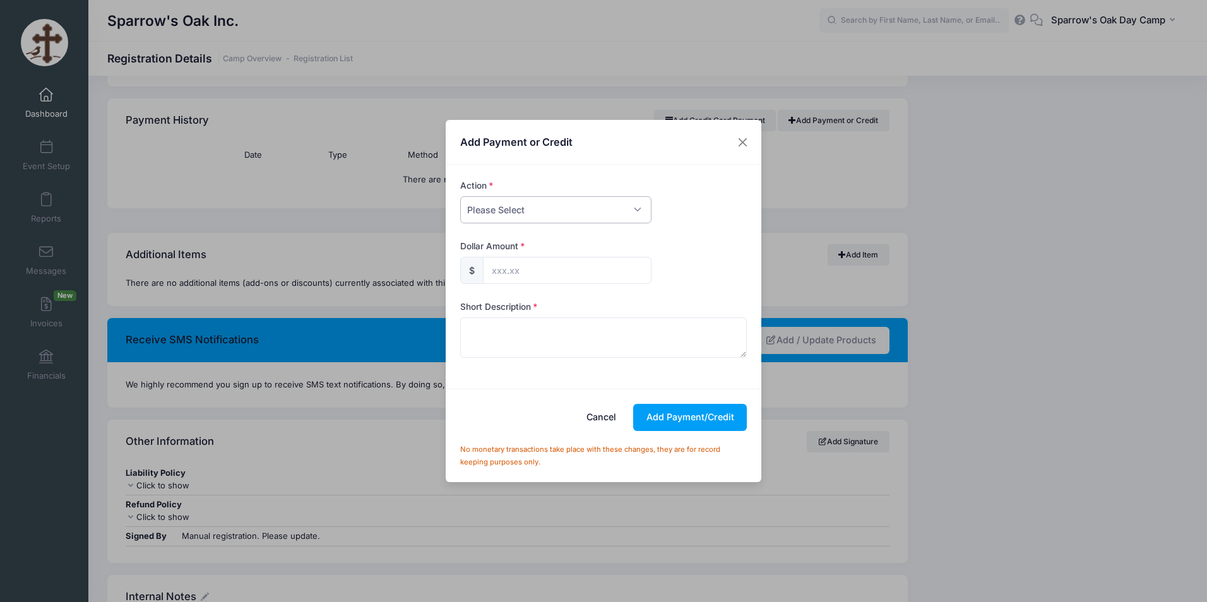
click at [560, 207] on select "Please Select Payment Credit Refund (Offline)" at bounding box center [555, 209] width 191 height 27
select select "payment"
click at [460, 196] on select "Please Select Payment Credit Refund (Offline)" at bounding box center [555, 209] width 191 height 27
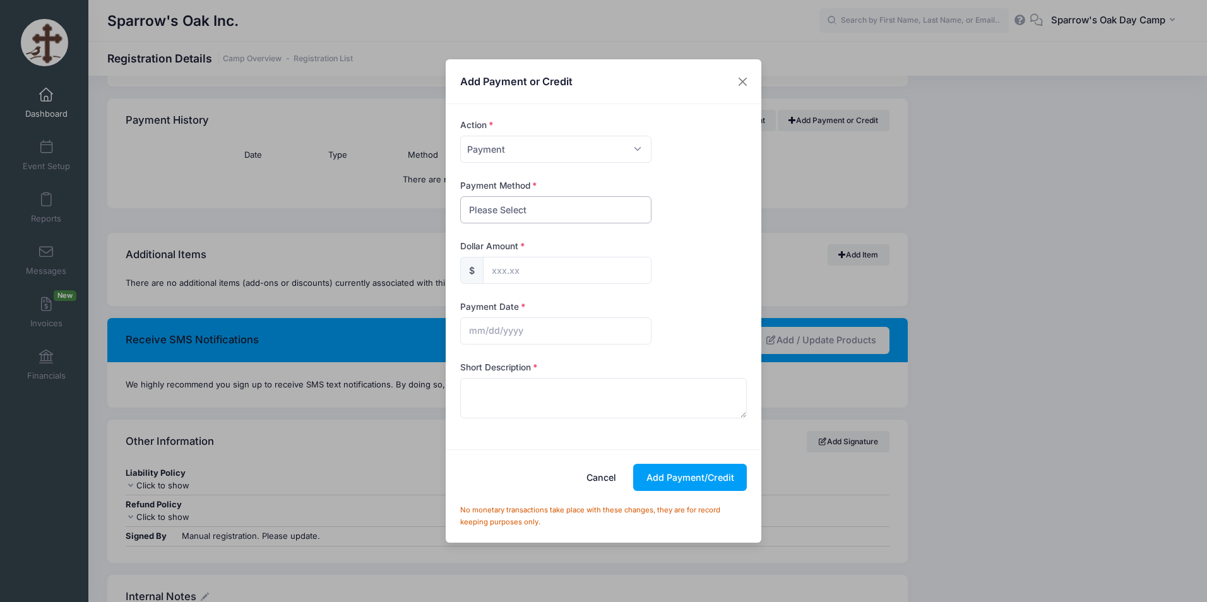
click at [539, 206] on select "Please Select PayPal Cash Check Bank Transfer Other" at bounding box center [555, 209] width 191 height 27
select select "check"
click at [460, 196] on select "Please Select PayPal Cash Check Bank Transfer Other" at bounding box center [555, 209] width 191 height 27
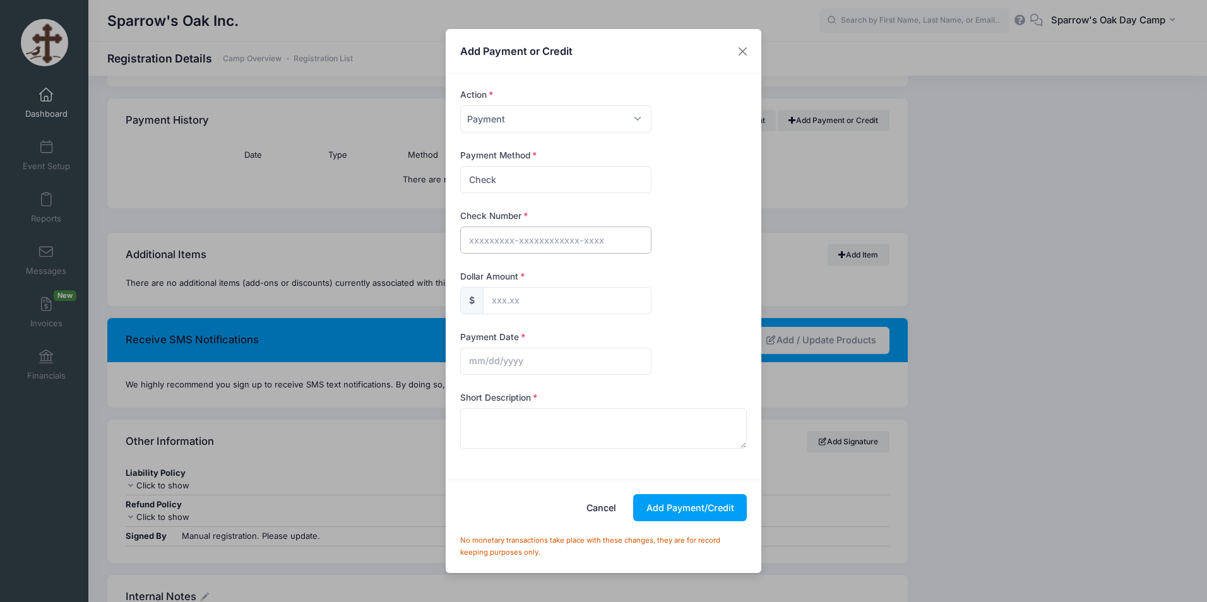
click at [522, 236] on input "text" at bounding box center [555, 240] width 191 height 27
type input "495 523"
click at [558, 299] on input "text" at bounding box center [567, 300] width 169 height 27
type input "400.00"
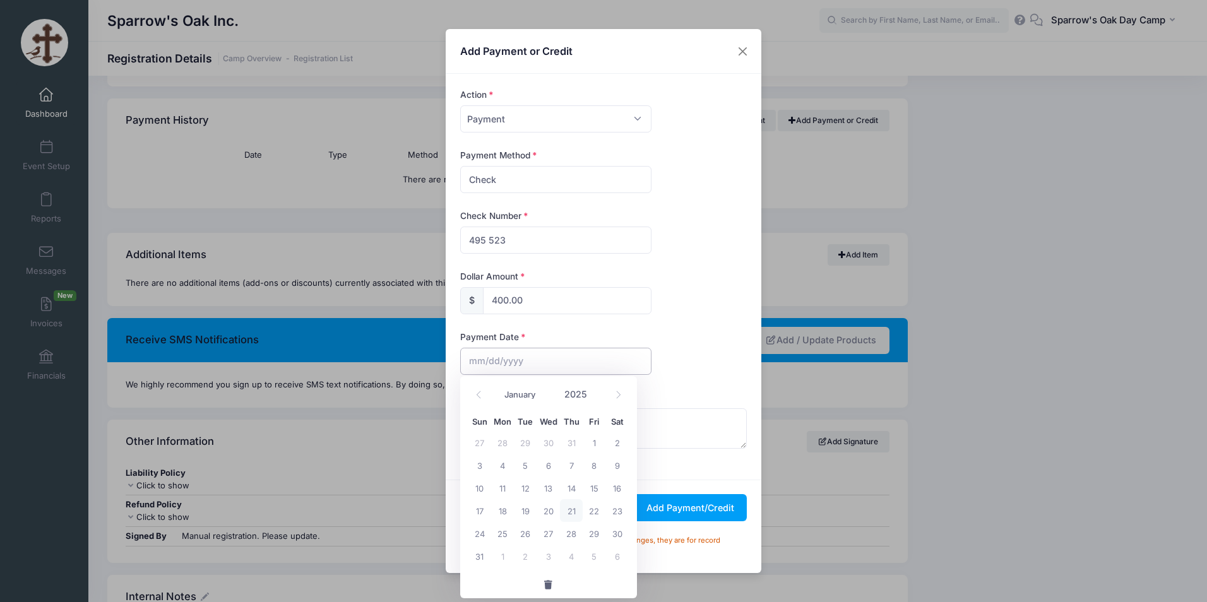
click at [531, 365] on input "text" at bounding box center [555, 361] width 191 height 27
click at [480, 394] on icon at bounding box center [479, 395] width 8 height 8
select select "6"
click at [503, 491] on span "14" at bounding box center [502, 488] width 23 height 23
type input "07/14/2025"
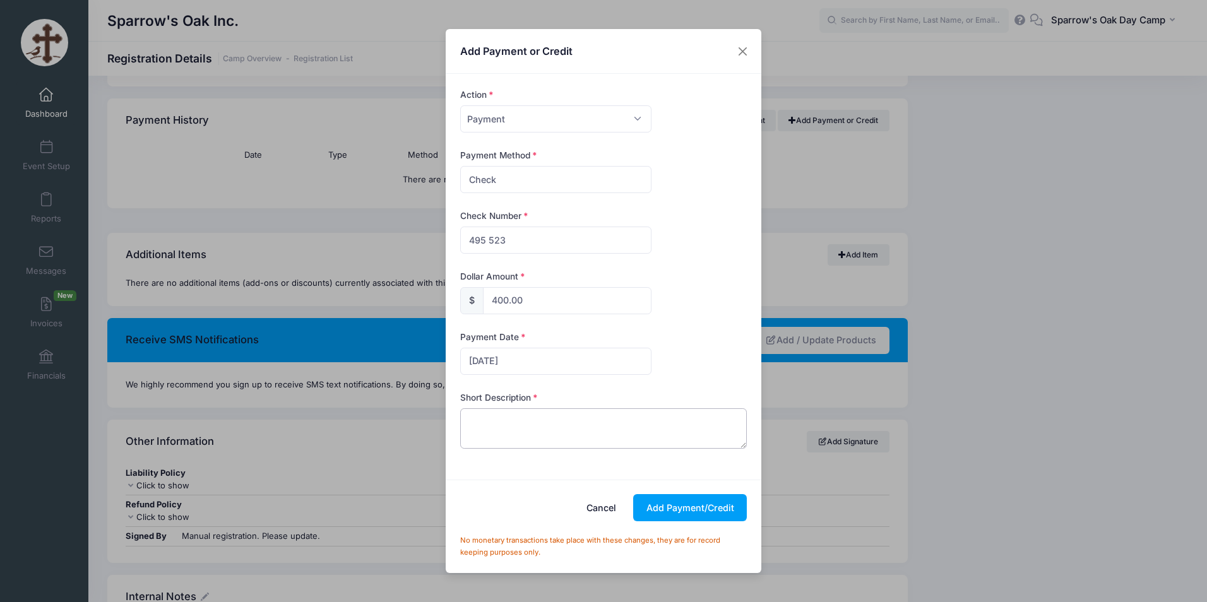
click at [541, 440] on textarea at bounding box center [603, 429] width 287 height 40
type textarea "C"
drag, startPoint x: 466, startPoint y: 431, endPoint x: 436, endPoint y: 417, distance: 32.5
click at [436, 417] on div "Add Payment or Credit Action Please Select Payment Credit Refund (Offline) Paym…" at bounding box center [603, 301] width 1207 height 602
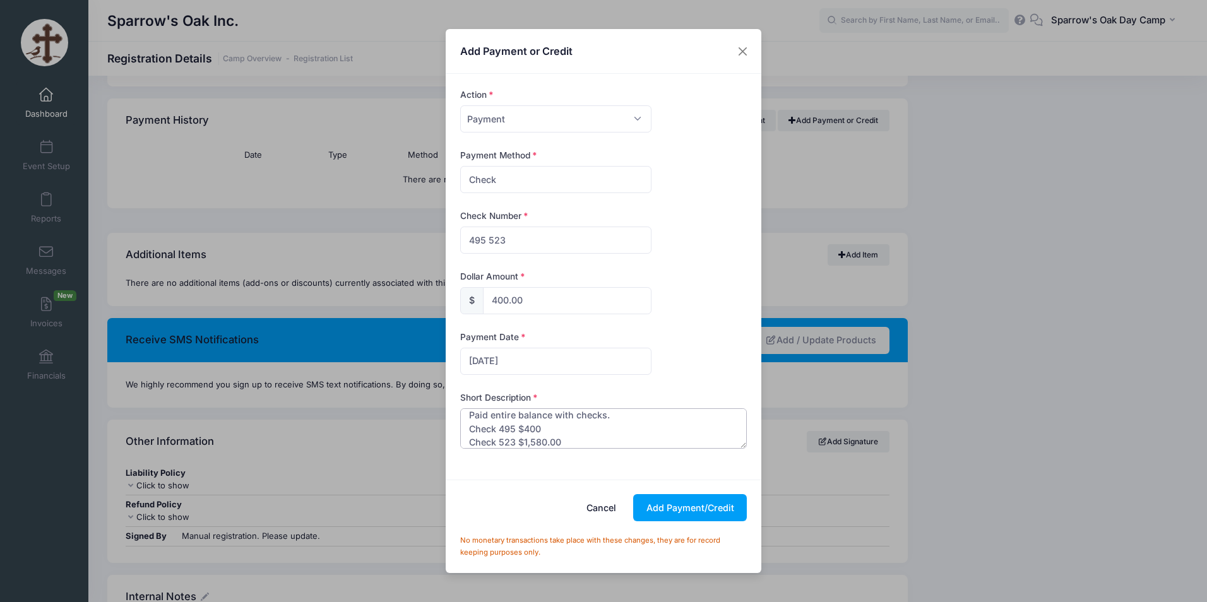
click at [472, 427] on textarea "Paid entire balance with checks. Check 495 $400 Check 523 $1,580.00" at bounding box center [603, 429] width 287 height 40
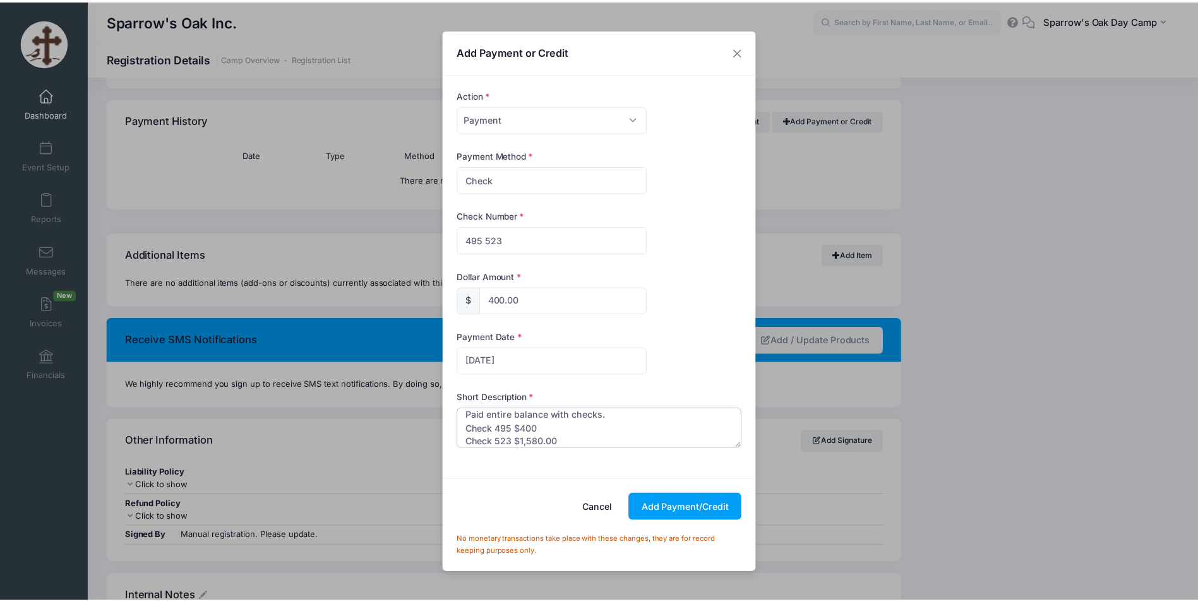
scroll to position [0, 0]
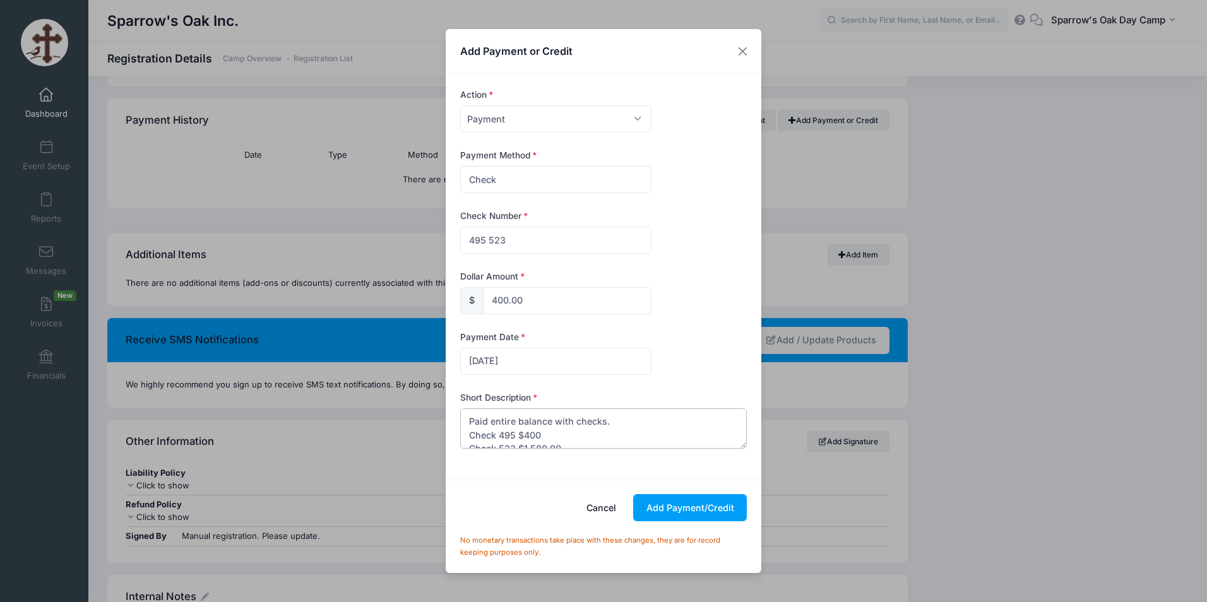
drag, startPoint x: 553, startPoint y: 413, endPoint x: 660, endPoint y: 405, distance: 107.7
click at [660, 405] on div "Short Description Paid entire balance with checks. Check 495 $400 Check 523 $1,…" at bounding box center [603, 420] width 287 height 57
type textarea "Paid entire balance. Credit Card $800 Check 495 $400 Check 523 $1,580.00"
click at [698, 515] on button "Add Payment/Credit" at bounding box center [690, 507] width 114 height 27
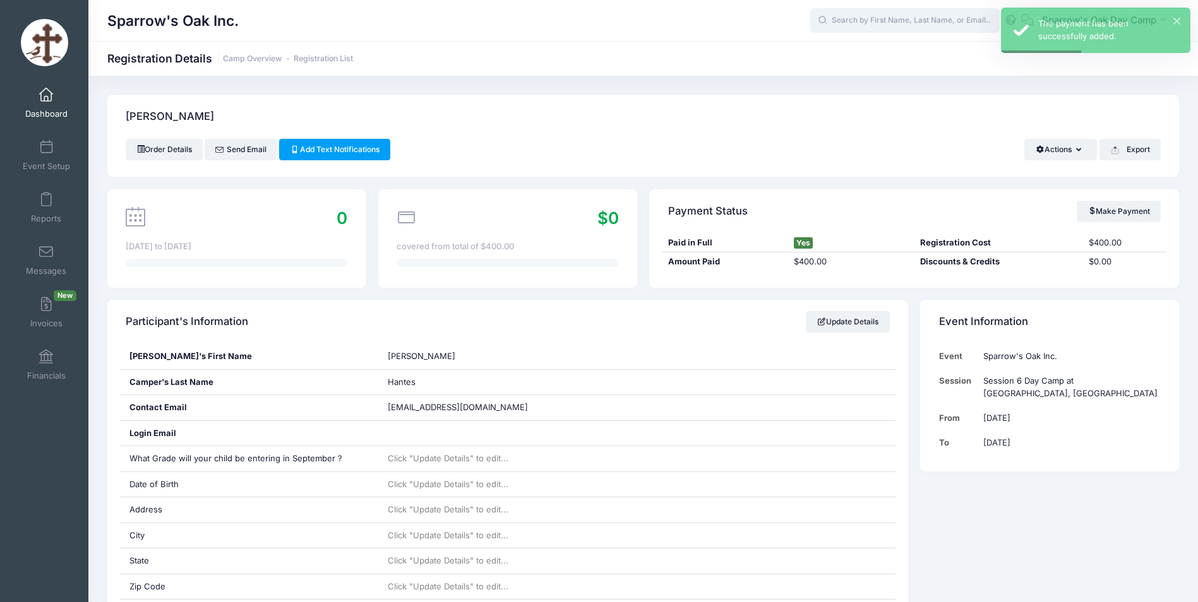
click at [860, 16] on input "text" at bounding box center [904, 20] width 189 height 25
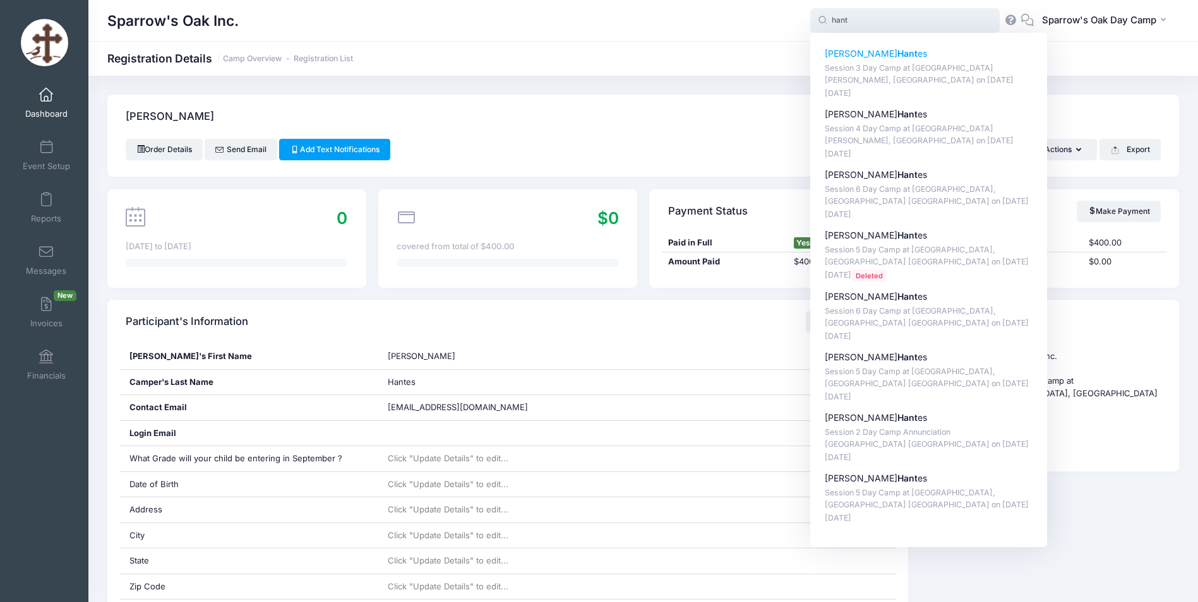
click at [858, 61] on div "Evan Hant es Session 3 Day Camp at Saint George, Norwalk CT on Jul-21, 2025 Aug…" at bounding box center [929, 73] width 208 height 52
type input "Evan Hantes (Session 3 Day Camp at Saint George, Norwalk CT, Jul-21, 2025)"
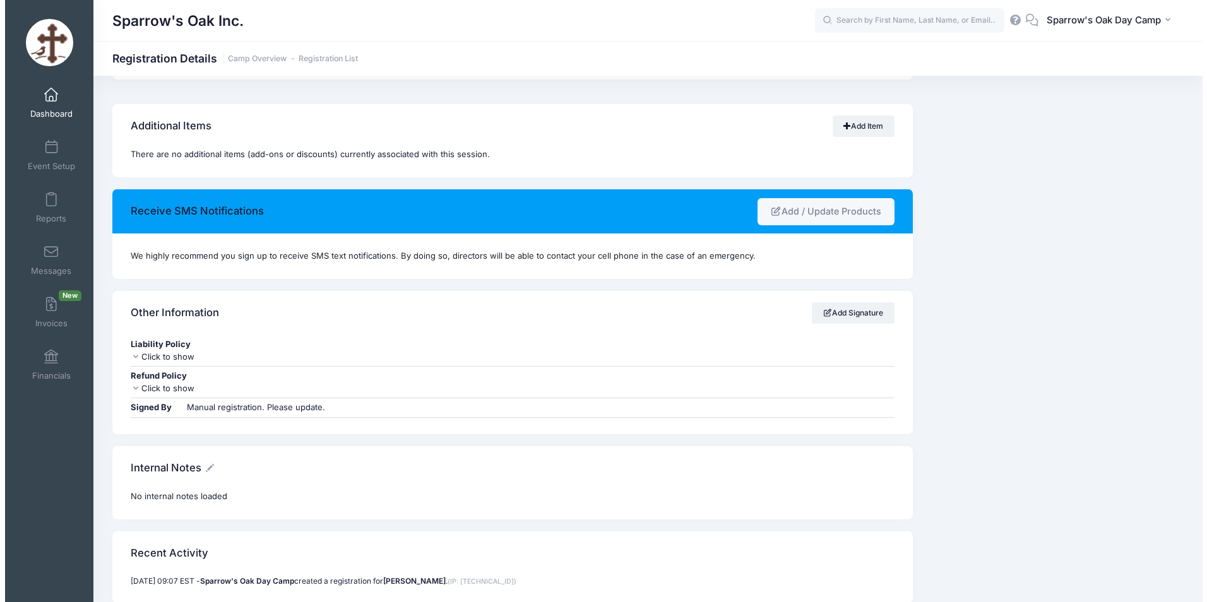
scroll to position [672, 0]
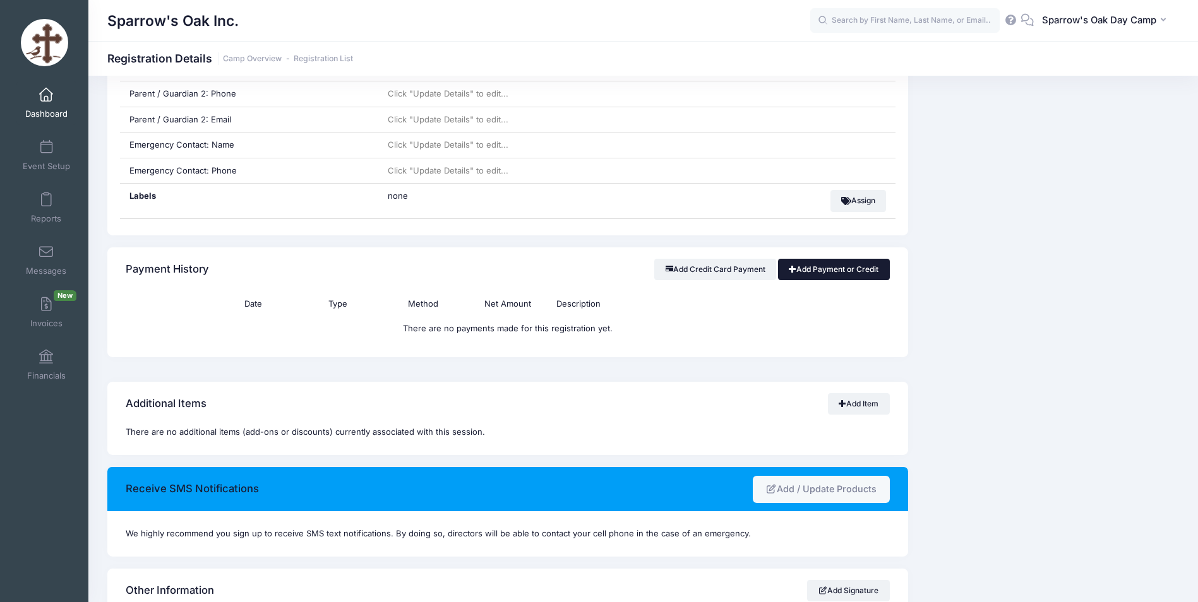
click at [844, 266] on link "Add Payment or Credit" at bounding box center [834, 269] width 112 height 21
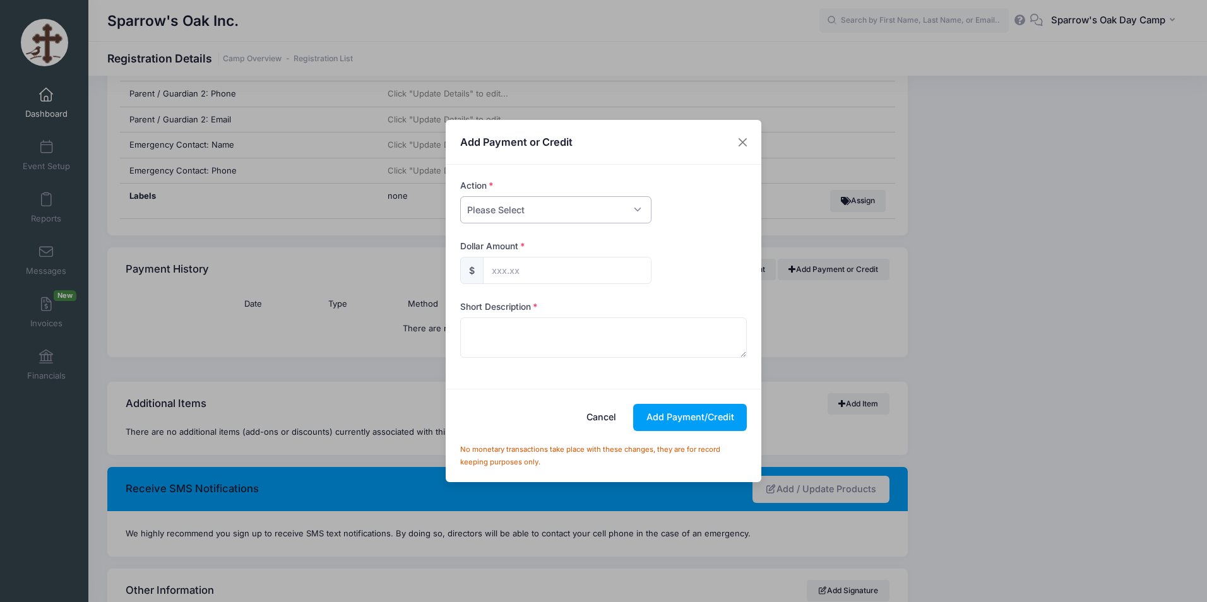
click at [584, 213] on select "Please Select Payment Credit Refund (Offline)" at bounding box center [555, 209] width 191 height 27
select select "payment"
click at [460, 196] on select "Please Select Payment Credit Refund (Offline)" at bounding box center [555, 209] width 191 height 27
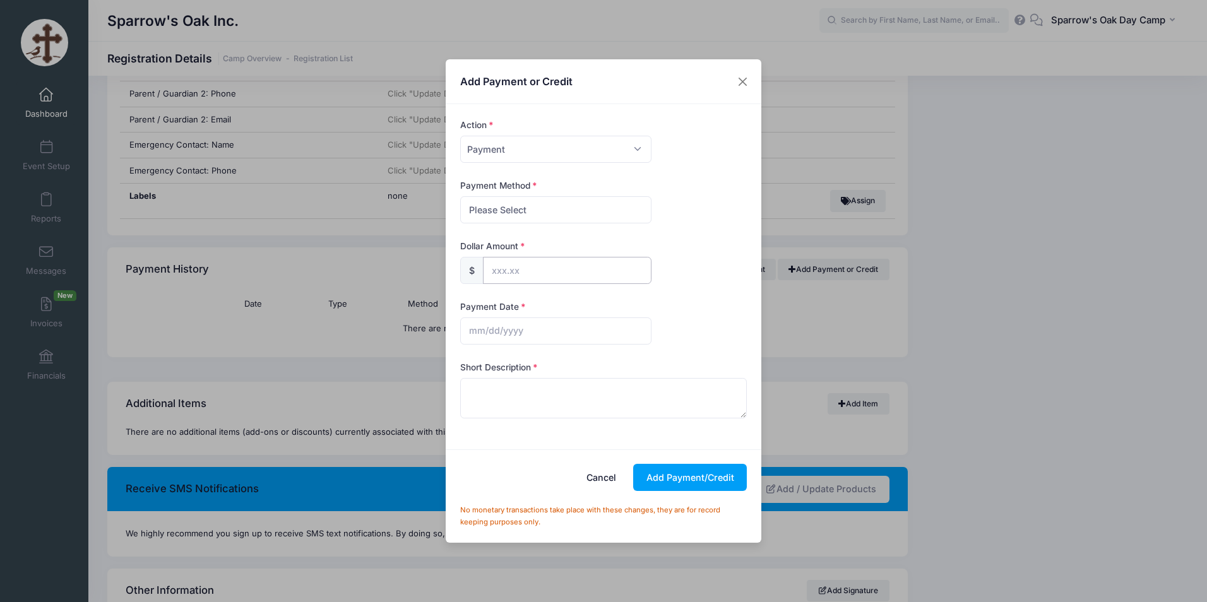
click at [530, 266] on input "text" at bounding box center [567, 270] width 169 height 27
click at [746, 91] on button "Close" at bounding box center [743, 81] width 23 height 23
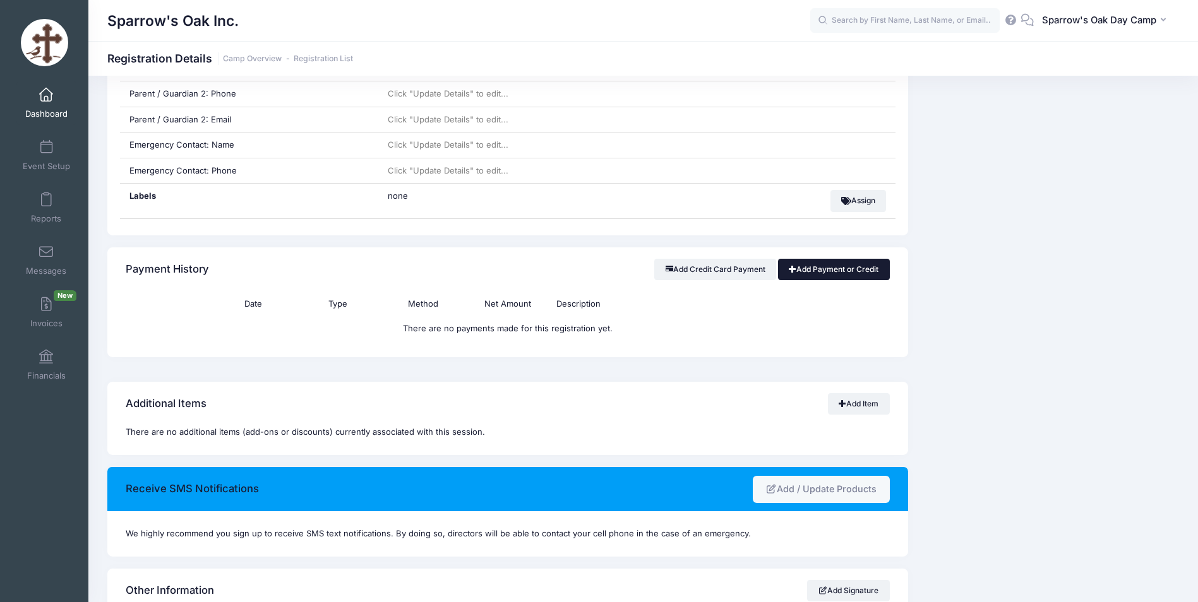
click at [822, 270] on link "Add Payment or Credit" at bounding box center [834, 269] width 112 height 21
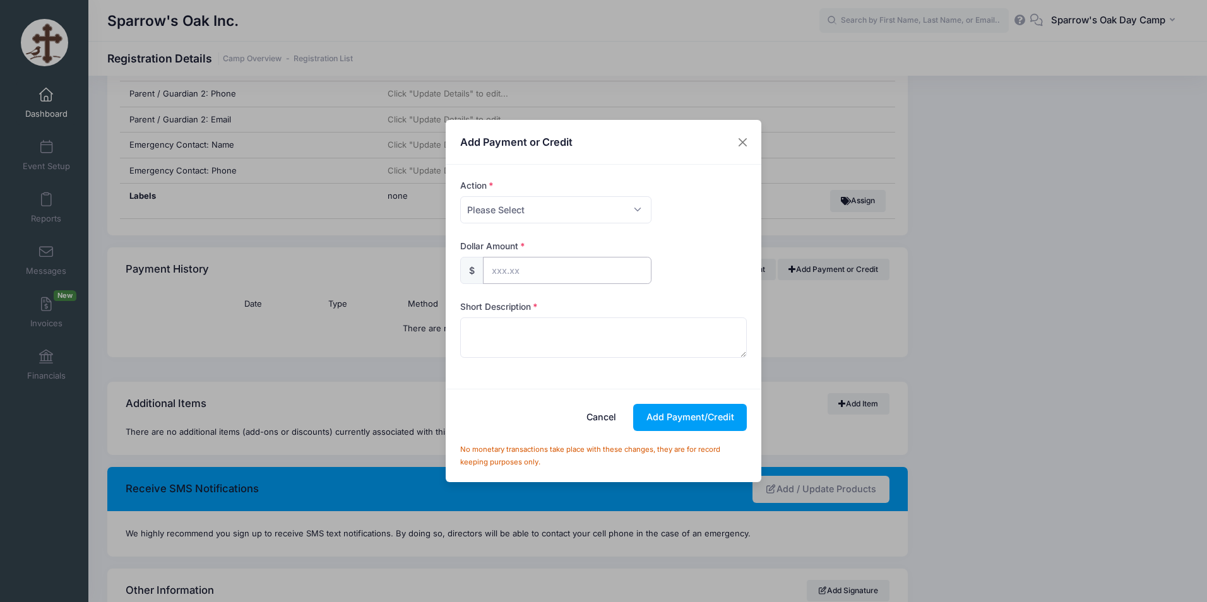
click at [564, 283] on input "text" at bounding box center [567, 270] width 169 height 27
type input "400.00"
click at [540, 345] on textarea at bounding box center [603, 338] width 287 height 40
paste textarea "Paid entire balance. Credit Card $800 Check 495 $400 Check 523 $1,580.00"
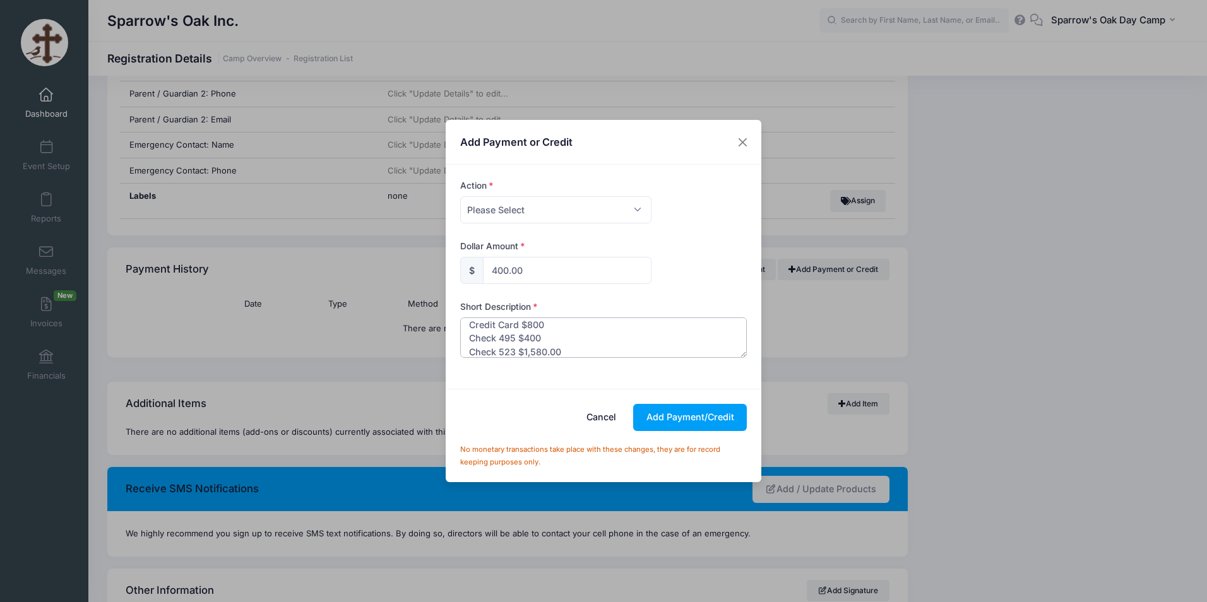
type textarea "Paid entire balance. Credit Card $800 Check 495 $400 Check 523 $1,580.00"
click at [588, 213] on select "Please Select Payment Credit Refund (Offline)" at bounding box center [555, 209] width 191 height 27
select select "payment"
click at [460, 196] on select "Please Select Payment Credit Refund (Offline)" at bounding box center [555, 209] width 191 height 27
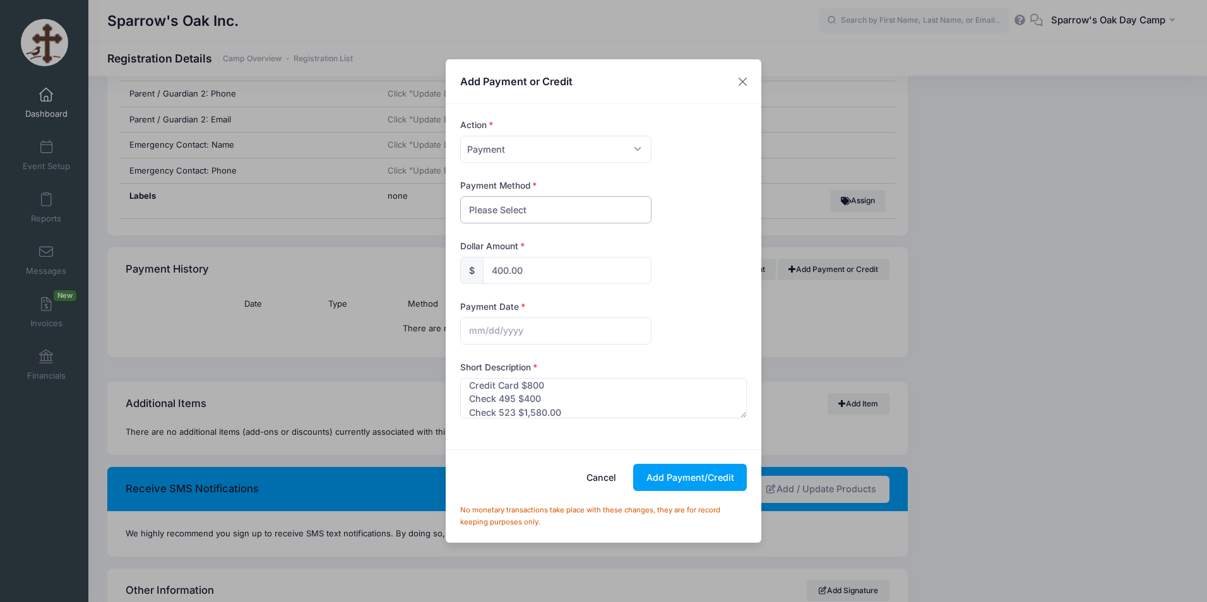
click at [553, 215] on select "Please Select PayPal Cash Check Bank Transfer Other" at bounding box center [555, 209] width 191 height 27
select select "check"
click at [460, 196] on select "Please Select PayPal Cash Check Bank Transfer Other" at bounding box center [555, 209] width 191 height 27
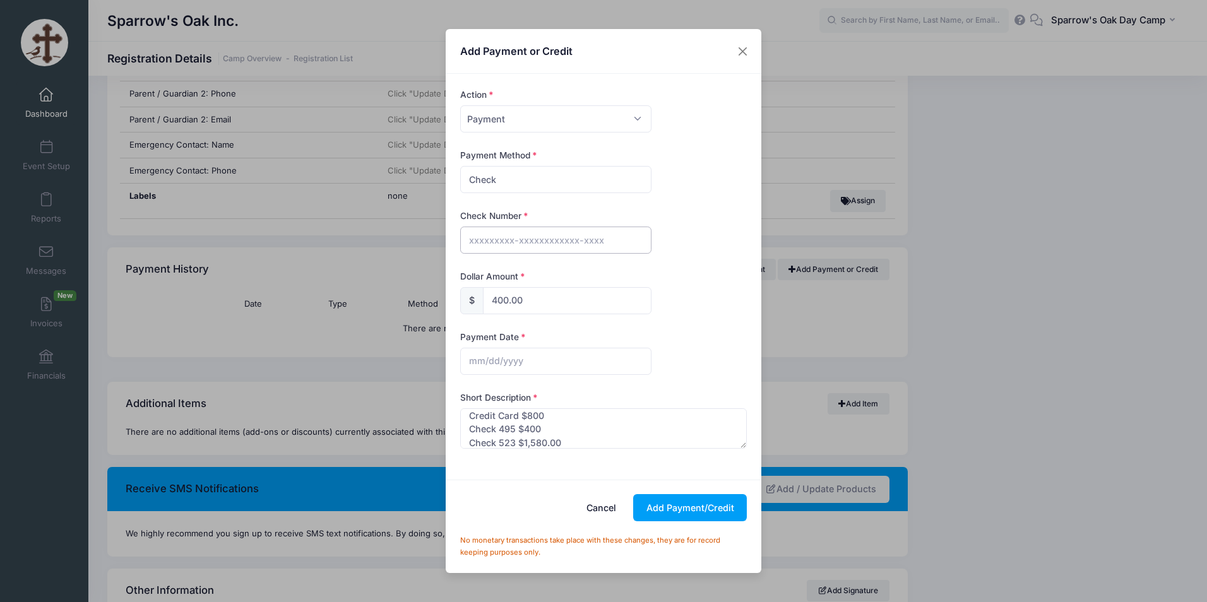
click at [537, 237] on input "text" at bounding box center [555, 240] width 191 height 27
type input "523 495"
click at [702, 520] on button "Add Payment/Credit" at bounding box center [690, 507] width 114 height 27
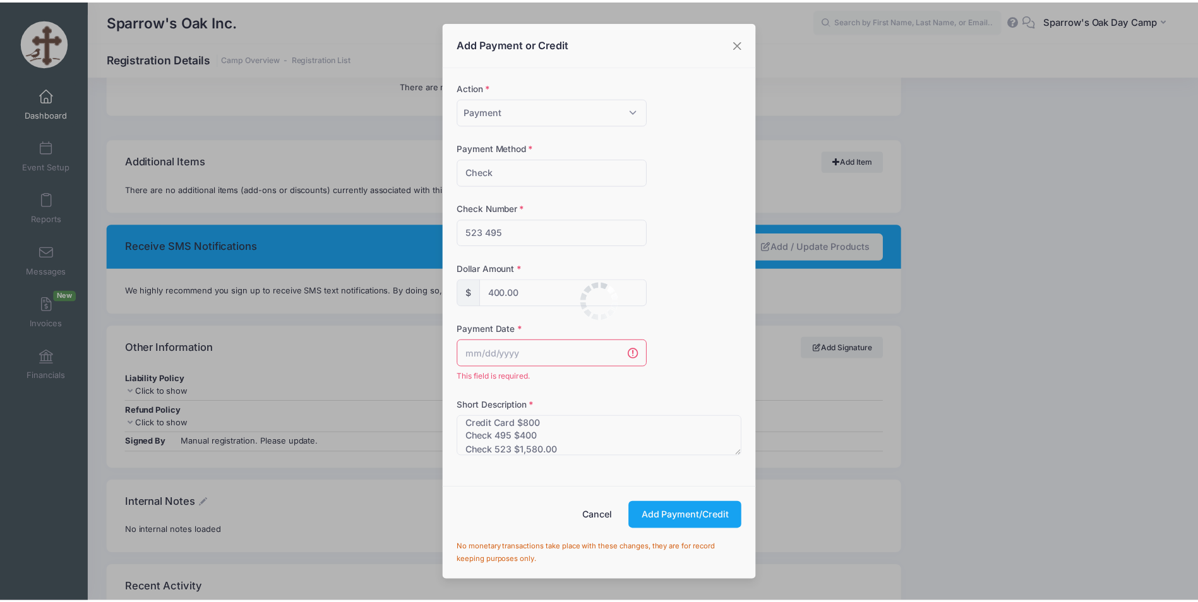
scroll to position [930, 0]
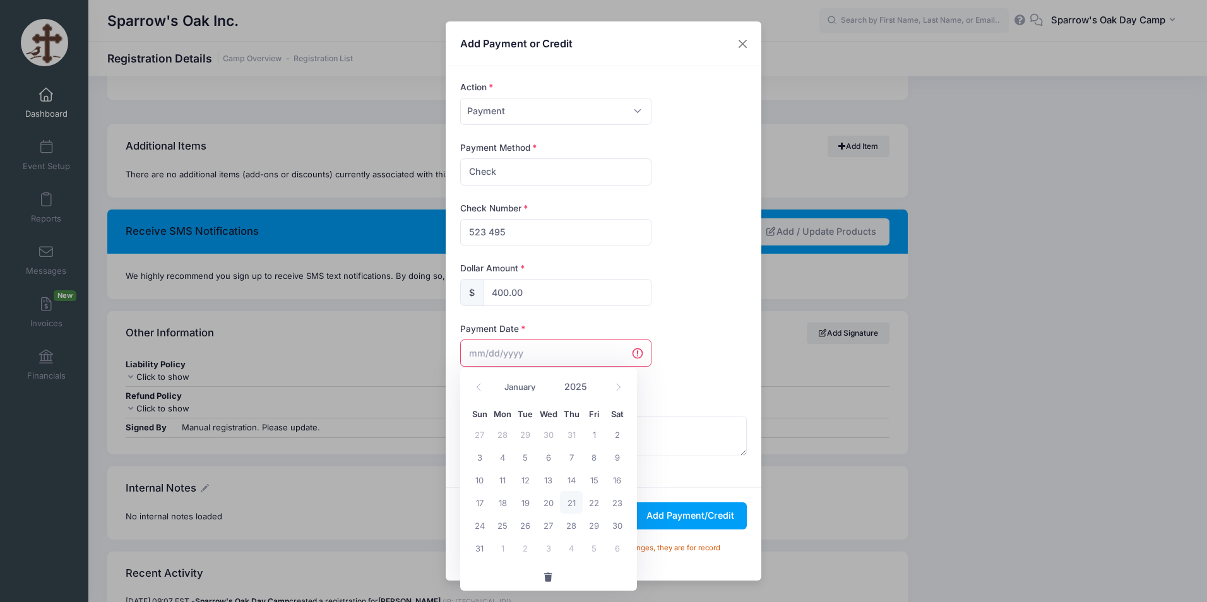
click at [583, 347] on input "text" at bounding box center [555, 353] width 191 height 27
click at [474, 390] on span at bounding box center [479, 386] width 21 height 21
select select "6"
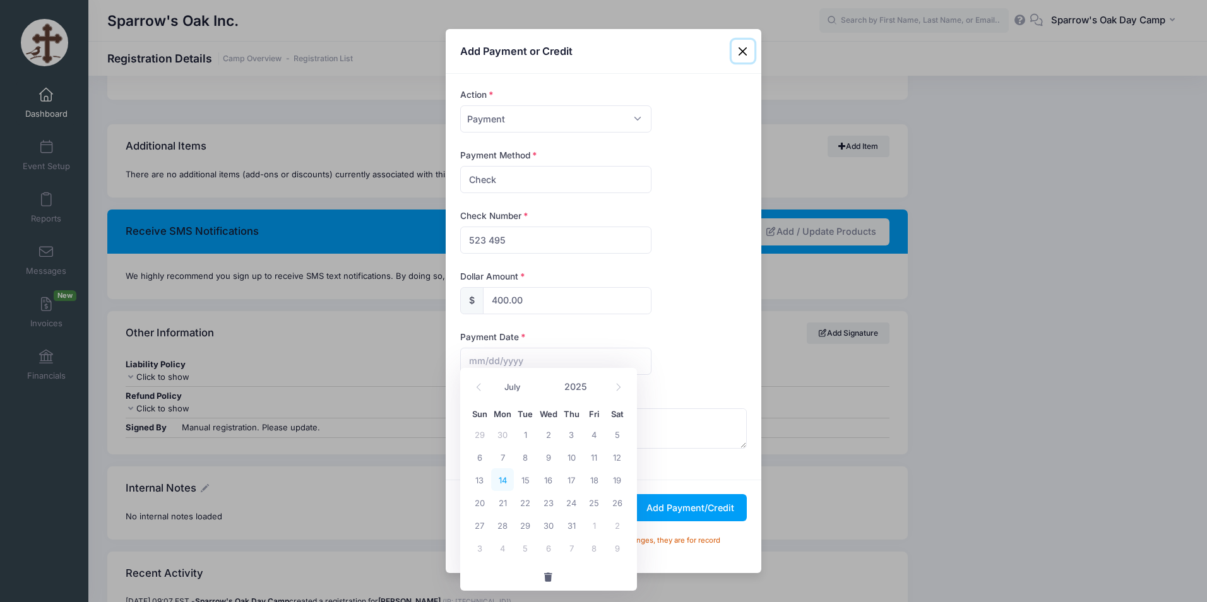
click at [508, 477] on span "14" at bounding box center [502, 480] width 23 height 23
type input "07/14/2025"
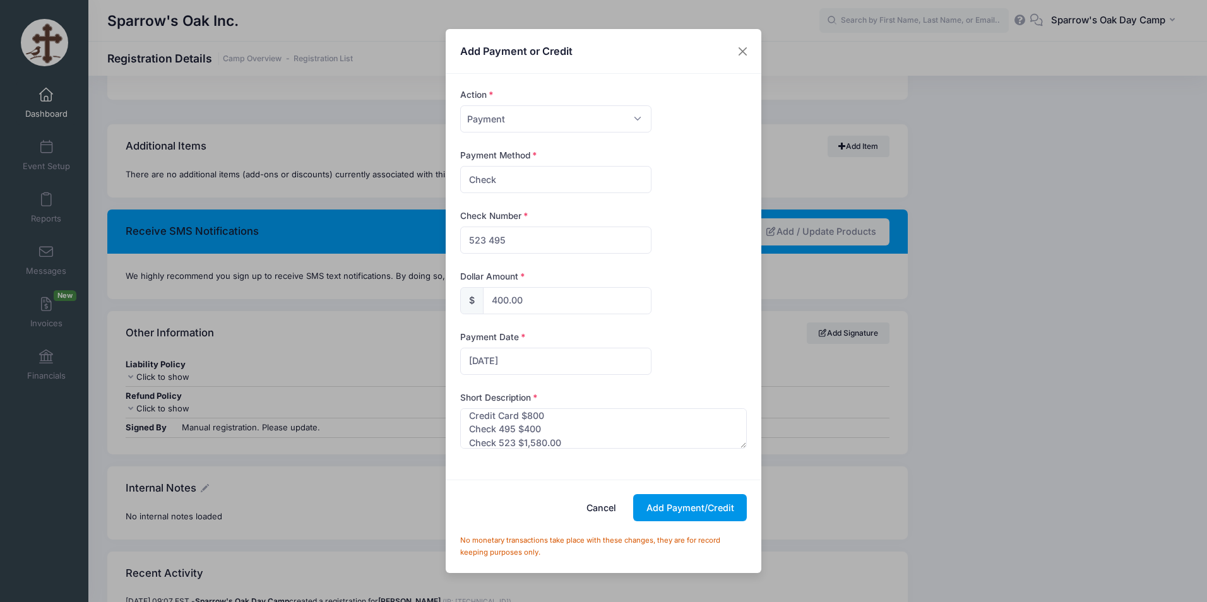
click at [669, 504] on button "Add Payment/Credit" at bounding box center [690, 507] width 114 height 27
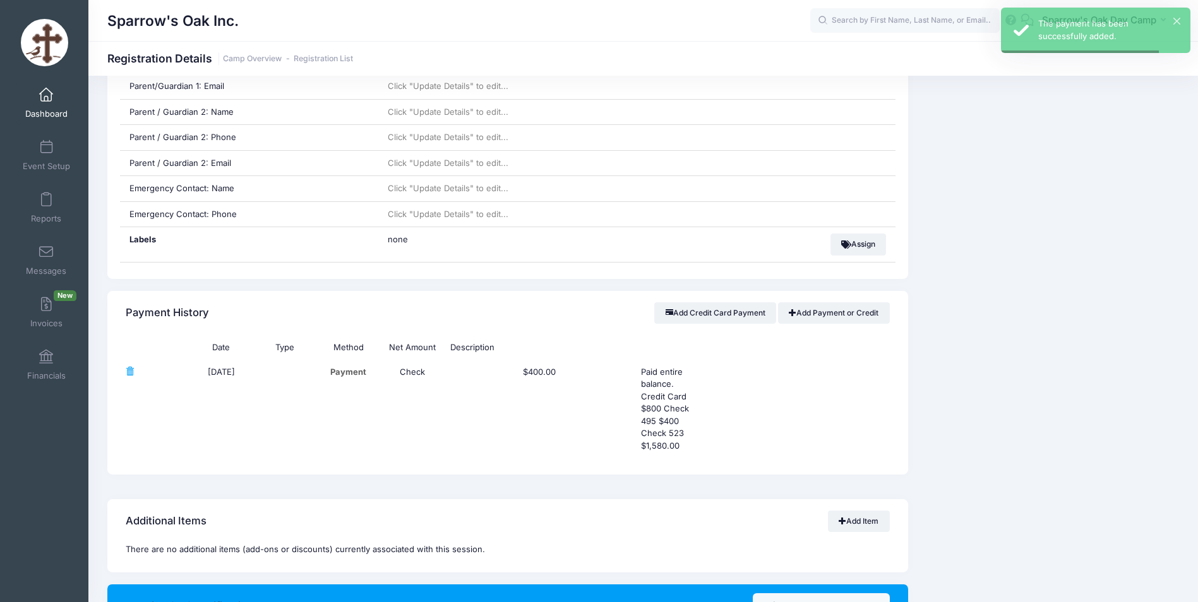
scroll to position [424, 0]
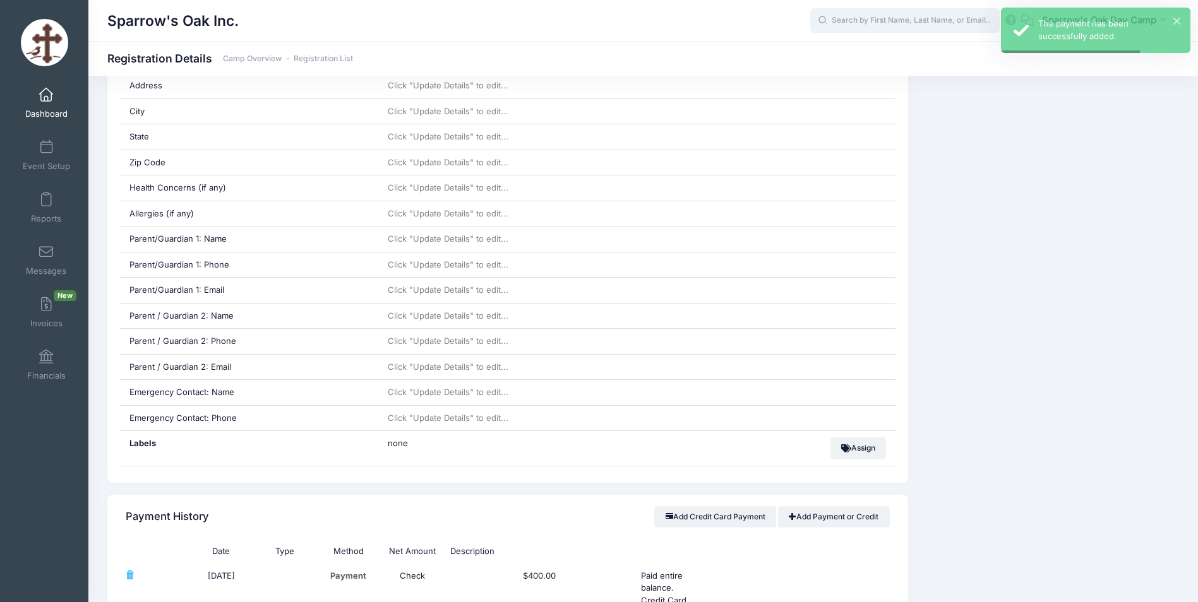
click at [913, 21] on input "text" at bounding box center [904, 20] width 189 height 25
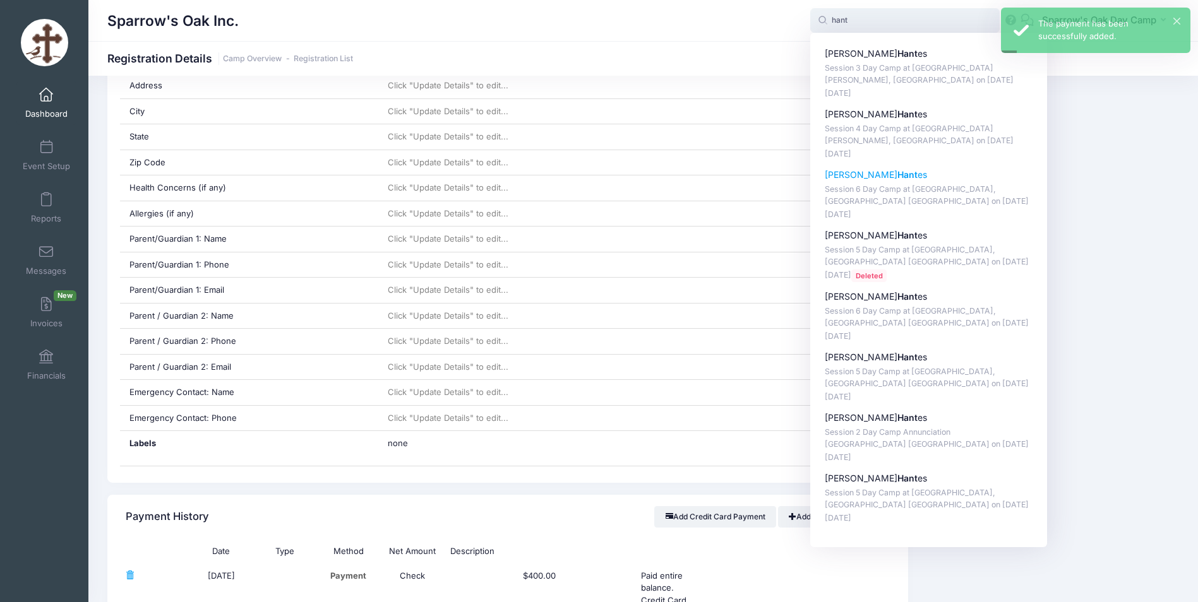
click at [868, 174] on p "Alexander Hant es" at bounding box center [929, 175] width 208 height 13
type input "Alexander Hantes (Session 6 Day Camp at Archangels, Stamford CT, Aug-11, 2025)"
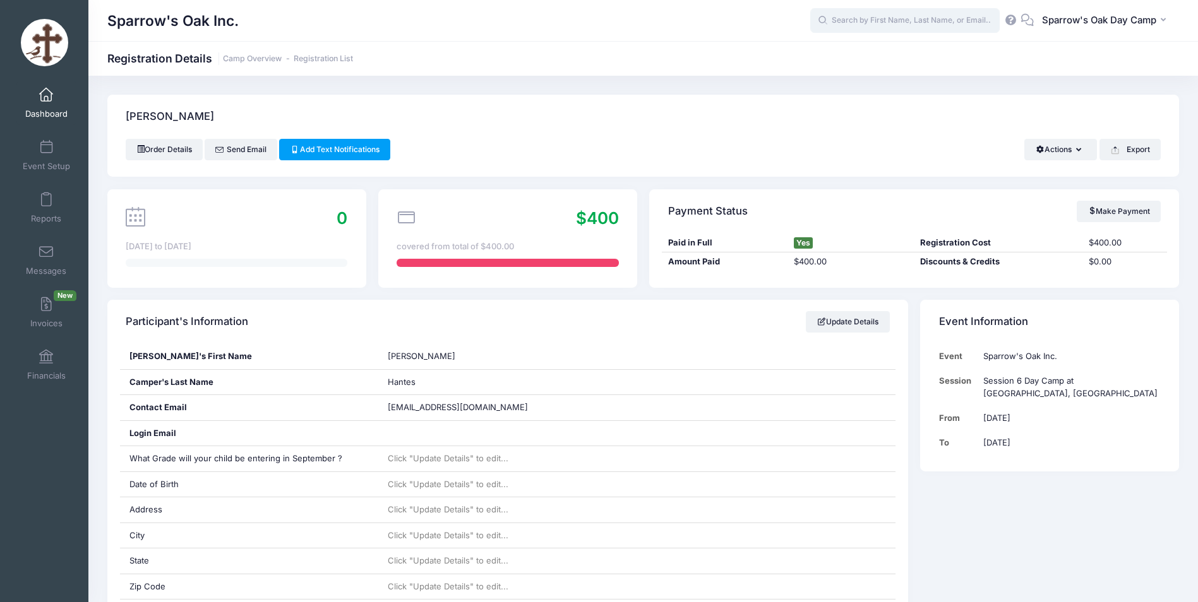
click at [940, 25] on input "text" at bounding box center [904, 20] width 189 height 25
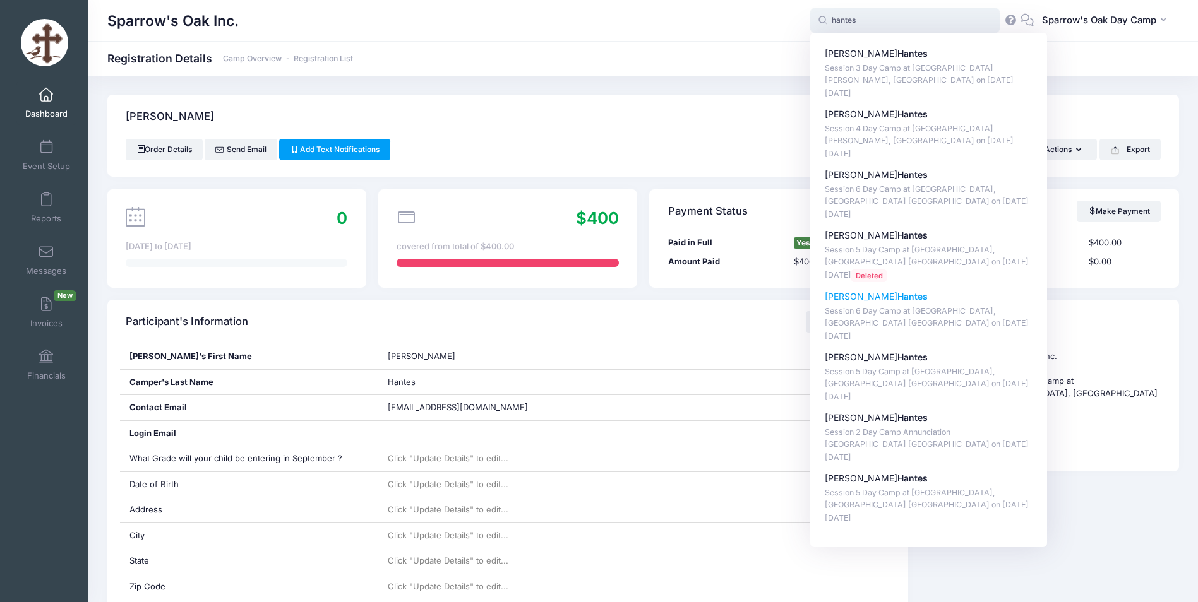
click at [846, 297] on p "[PERSON_NAME]" at bounding box center [929, 296] width 208 height 13
type input "[DEMOGRAPHIC_DATA][PERSON_NAME] (Session 6 Day Camp at [GEOGRAPHIC_DATA], [GEOG…"
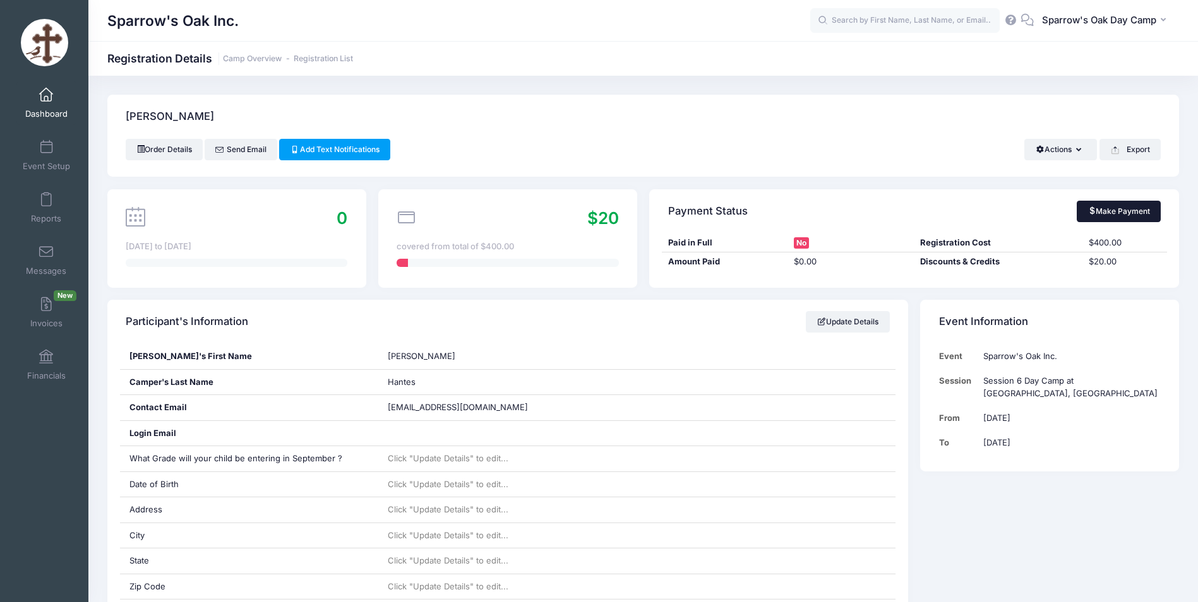
click at [1111, 215] on link "Make Payment" at bounding box center [1119, 211] width 84 height 21
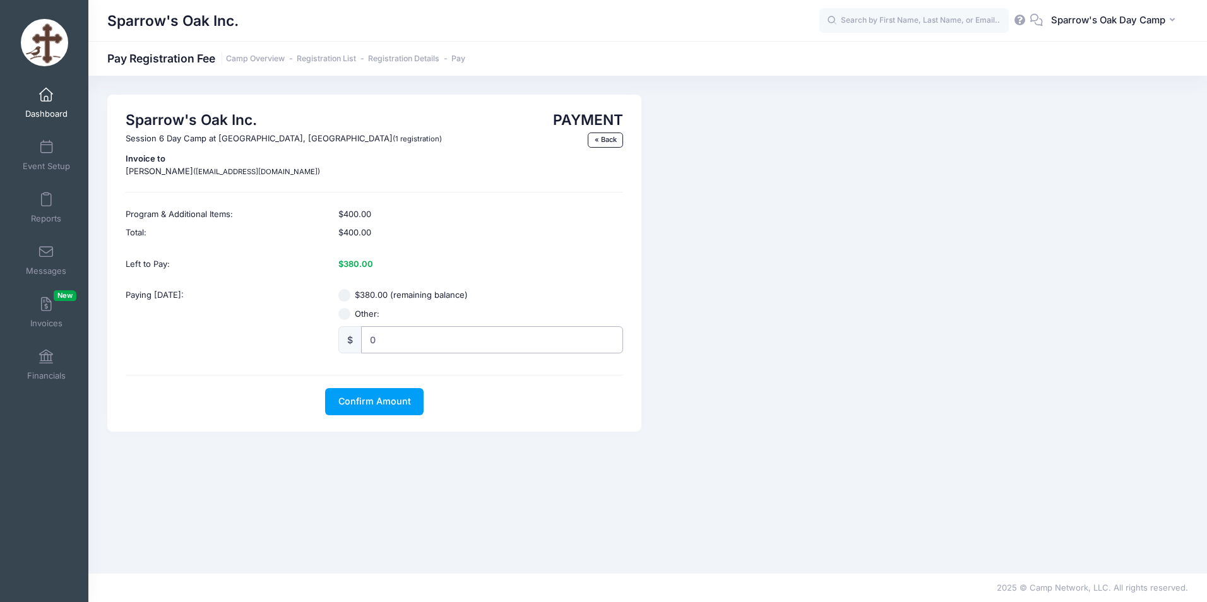
radio input "true"
click at [402, 334] on input "0" at bounding box center [492, 339] width 262 height 27
type input "400"
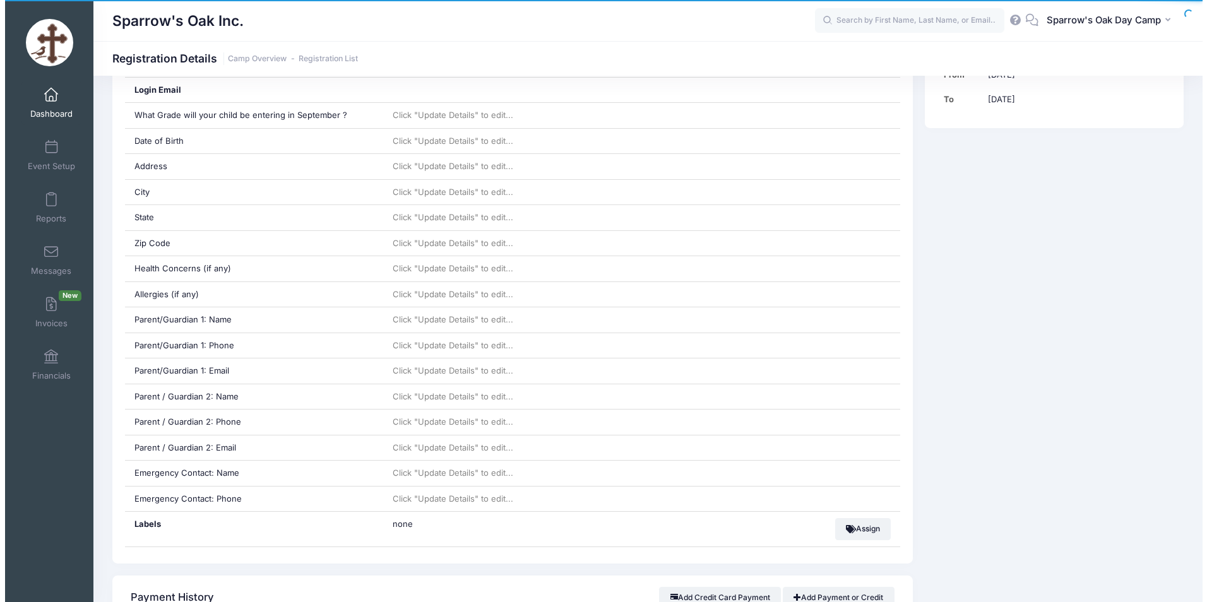
scroll to position [632, 0]
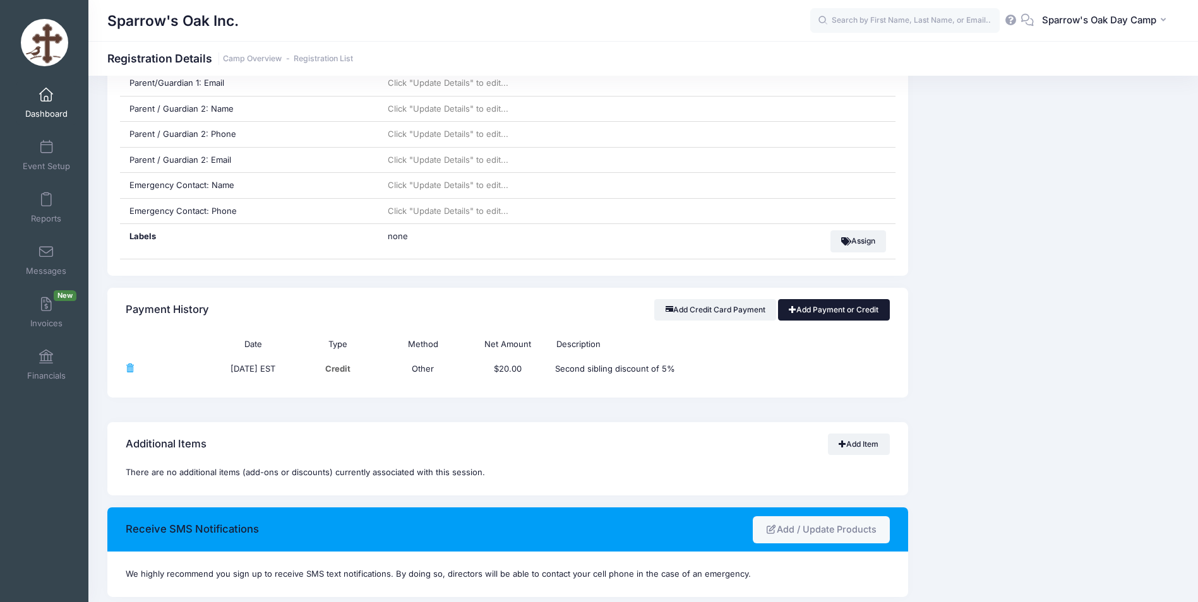
click at [823, 313] on link "Add Payment or Credit" at bounding box center [834, 309] width 112 height 21
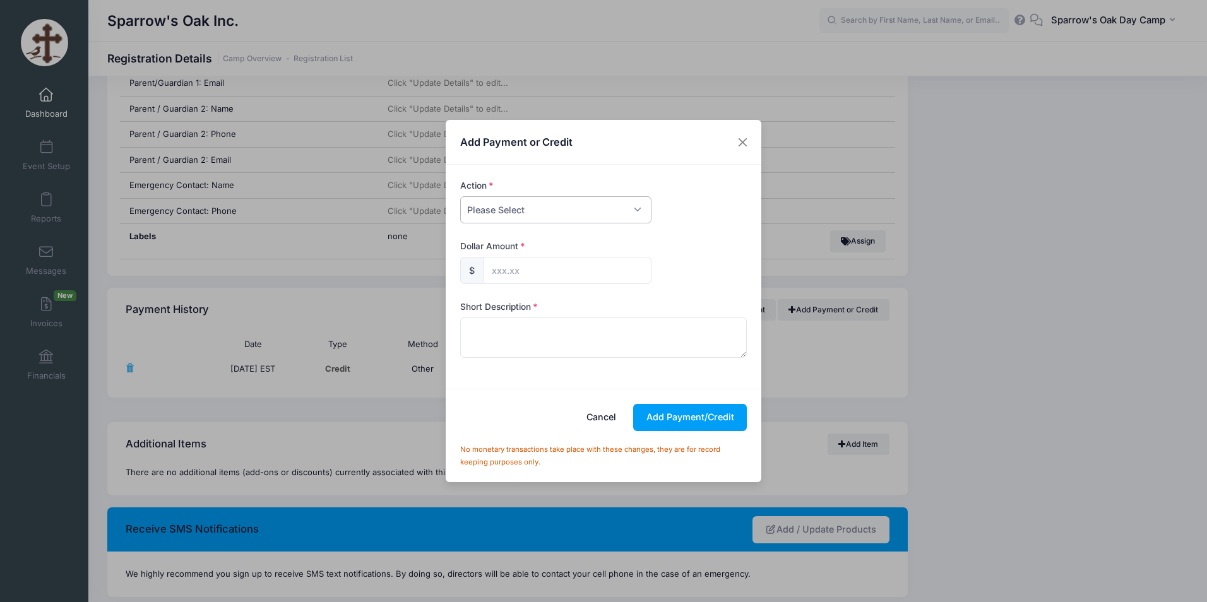
click at [575, 207] on select "Please Select Payment Credit Refund (Offline)" at bounding box center [555, 209] width 191 height 27
select select "payment"
click at [460, 196] on select "Please Select Payment Credit Refund (Offline)" at bounding box center [555, 209] width 191 height 27
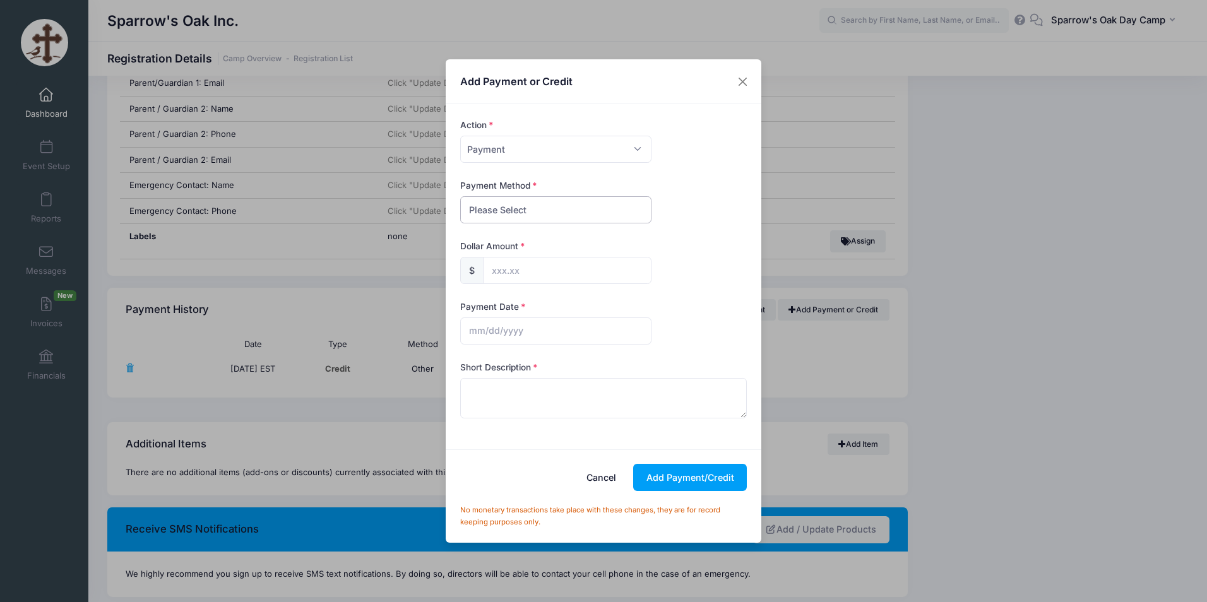
click at [542, 213] on select "Please Select PayPal Cash Check Bank Transfer Other" at bounding box center [555, 209] width 191 height 27
select select "check"
click at [460, 196] on select "Please Select PayPal Cash Check Bank Transfer Other" at bounding box center [555, 209] width 191 height 27
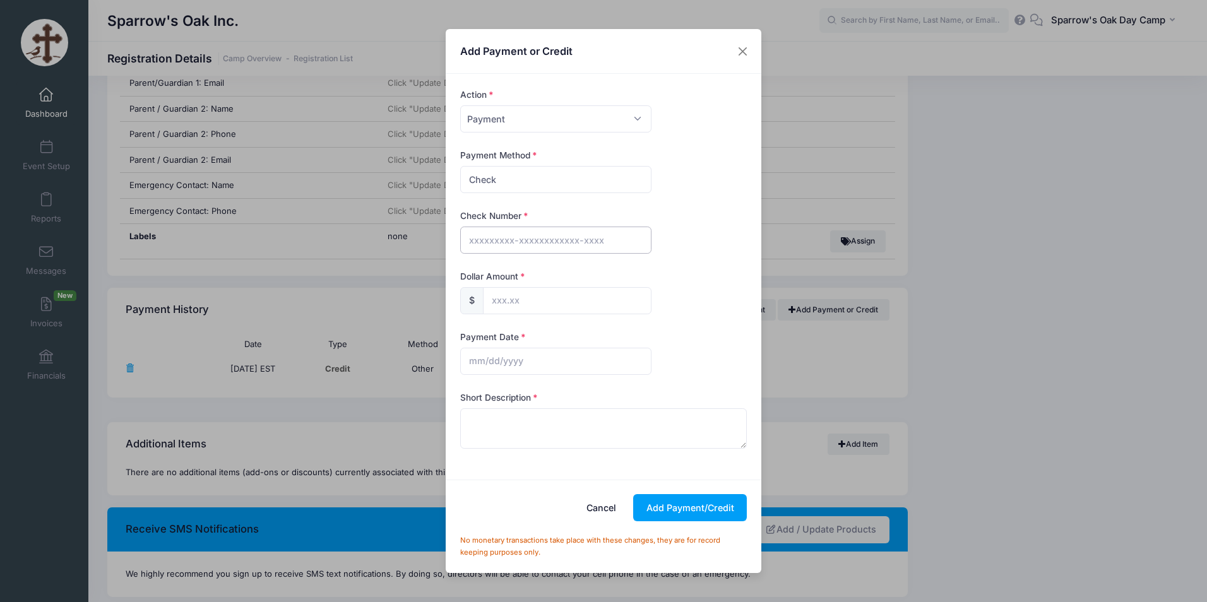
click at [536, 238] on input "text" at bounding box center [555, 240] width 191 height 27
type input "523 495"
click at [527, 305] on input "text" at bounding box center [567, 300] width 169 height 27
type input "400.00"
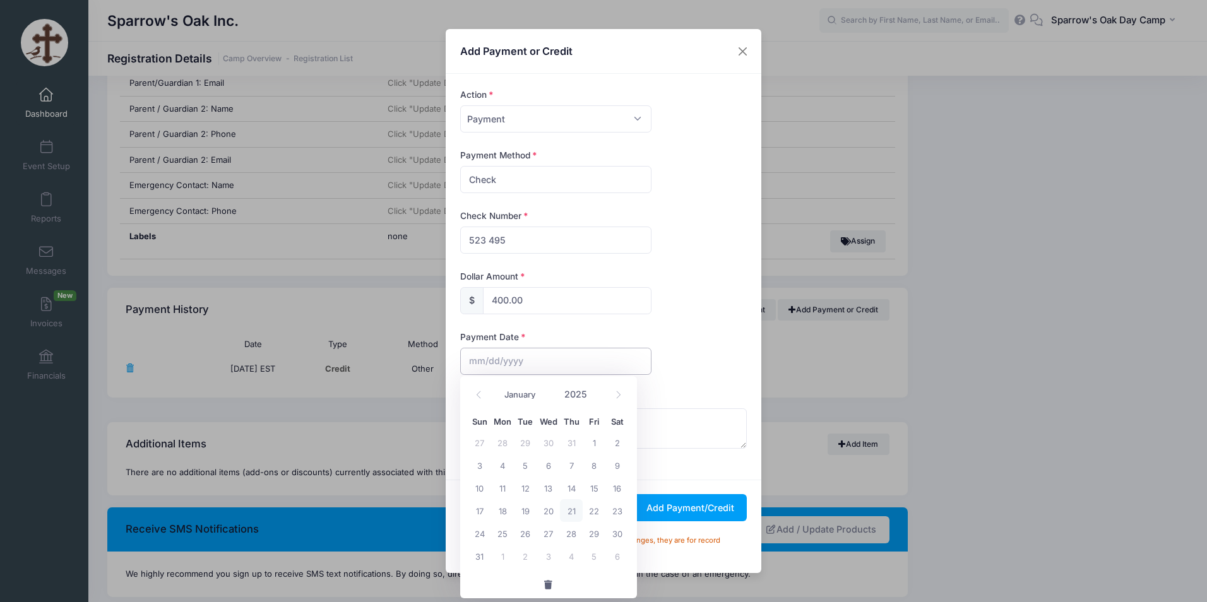
click at [522, 369] on input "text" at bounding box center [555, 361] width 191 height 27
click at [503, 516] on span "18" at bounding box center [502, 511] width 23 height 23
type input "08/18/2025"
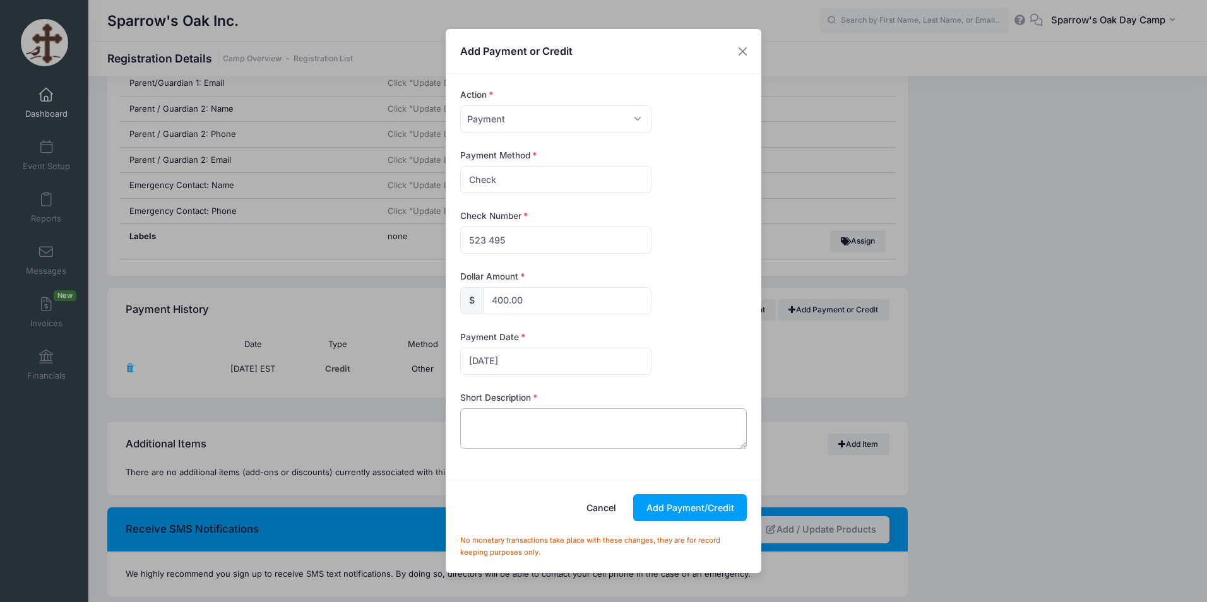
click at [593, 414] on textarea at bounding box center [603, 429] width 287 height 40
paste textarea "Paid entire balance. Credit Card $800 Check 495 $400 Check 523 $1,580.00"
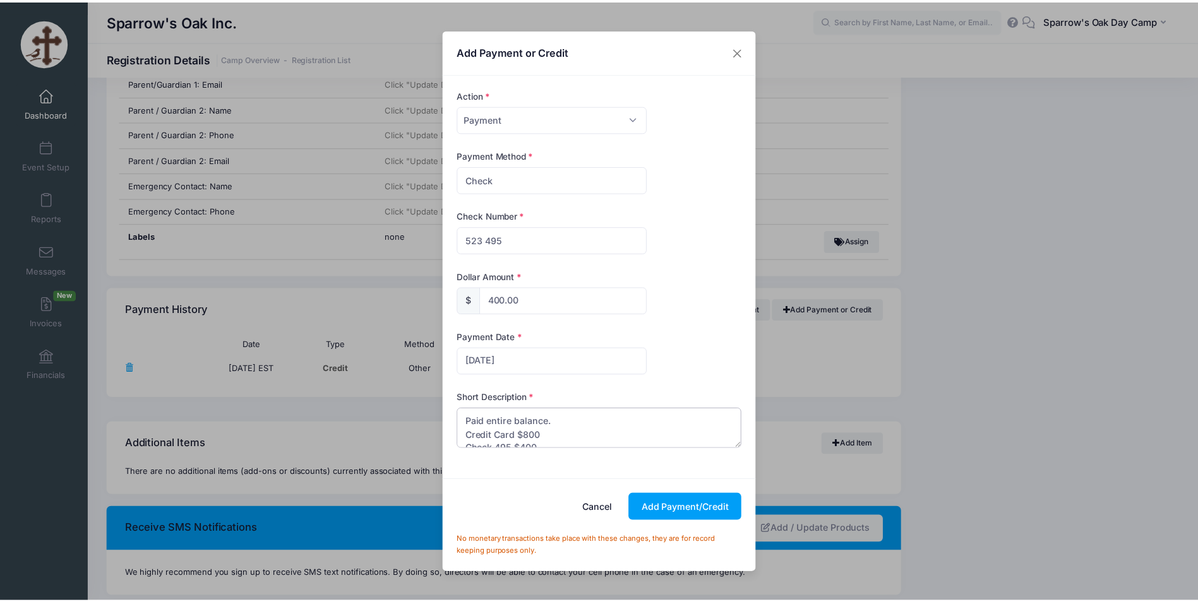
scroll to position [20, 0]
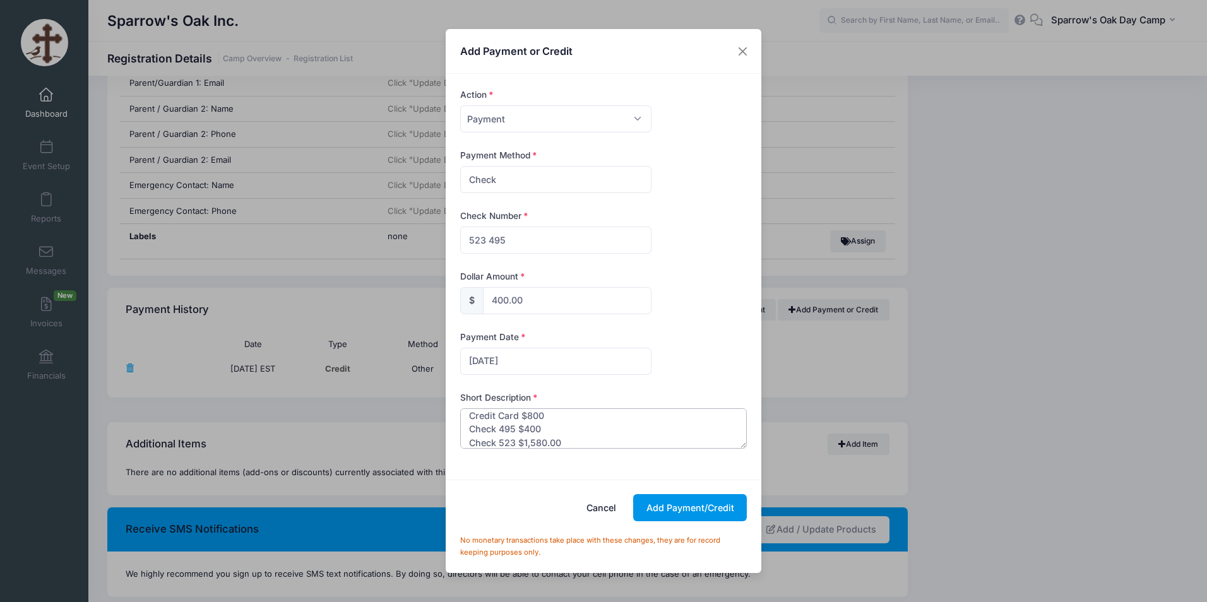
type textarea "Paid entire balance. Credit Card $800 Check 495 $400 Check 523 $1,580.00"
click at [658, 501] on button "Add Payment/Credit" at bounding box center [690, 507] width 114 height 27
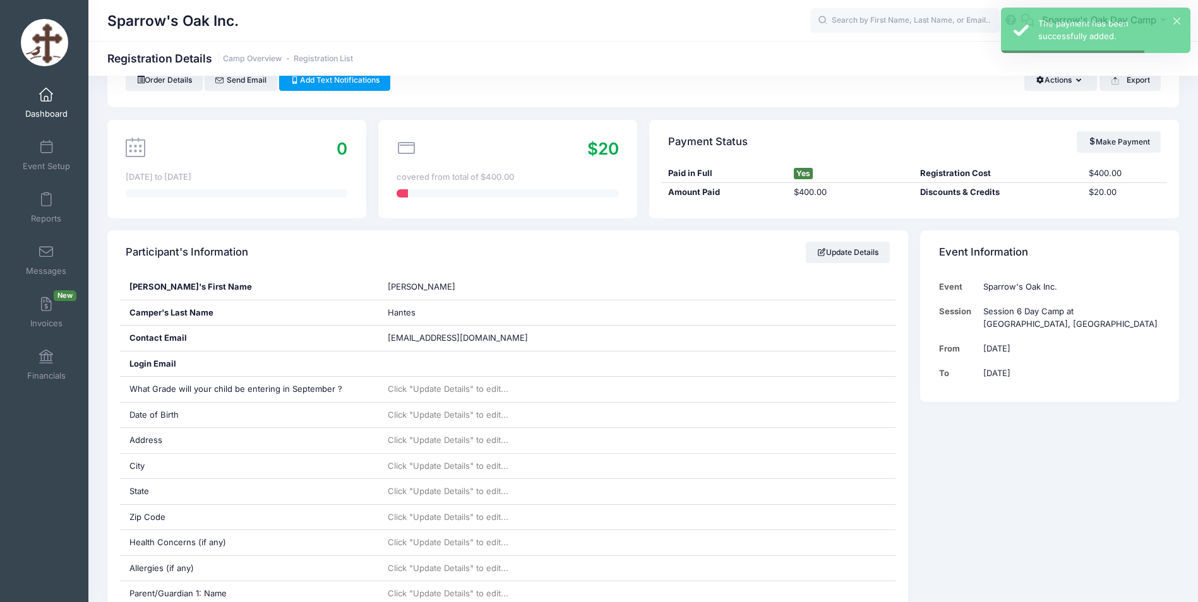
scroll to position [0, 0]
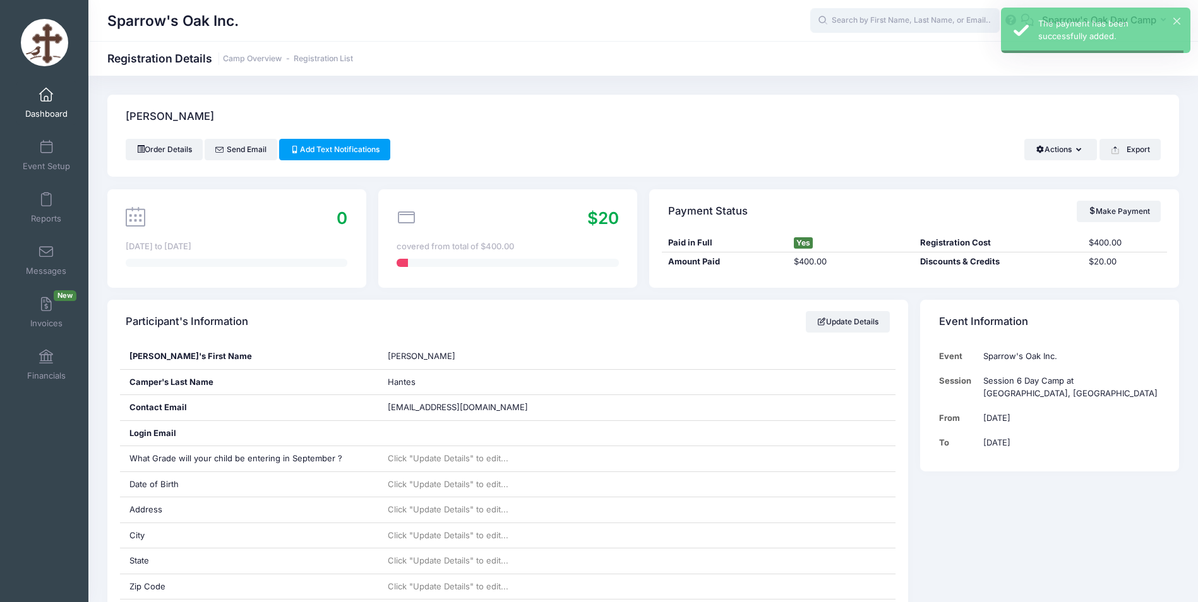
click at [920, 11] on input "text" at bounding box center [904, 20] width 189 height 25
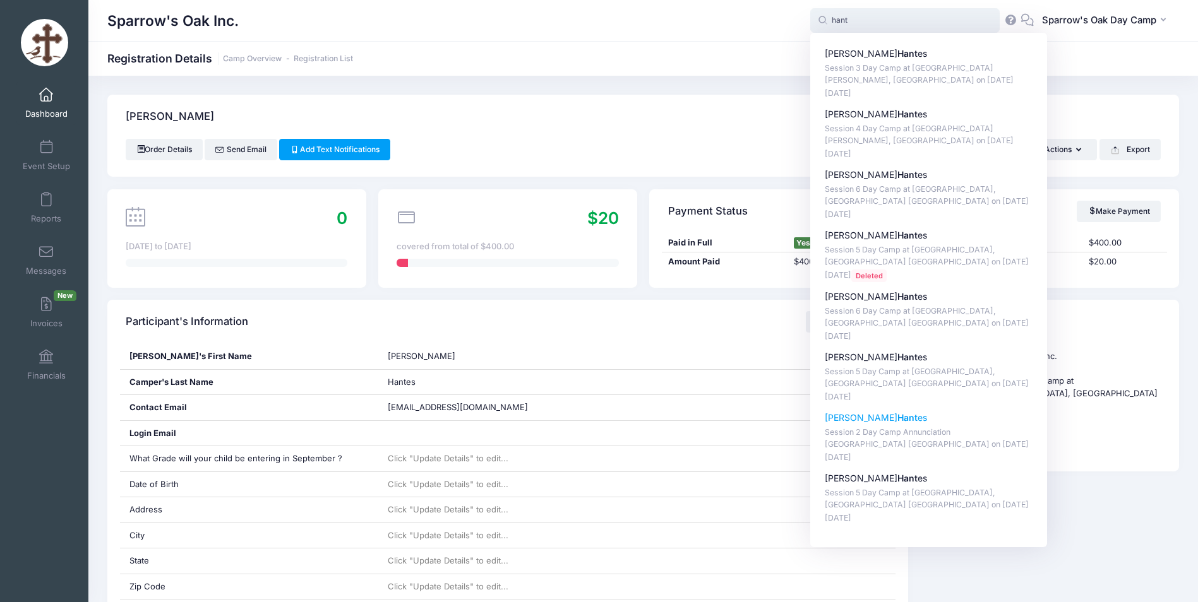
click at [897, 422] on strong "Hant" at bounding box center [907, 417] width 20 height 11
type input "Evan Hantes (Session 2 Day Camp Annunciation Stamford CT, Jul-14, 2025)"
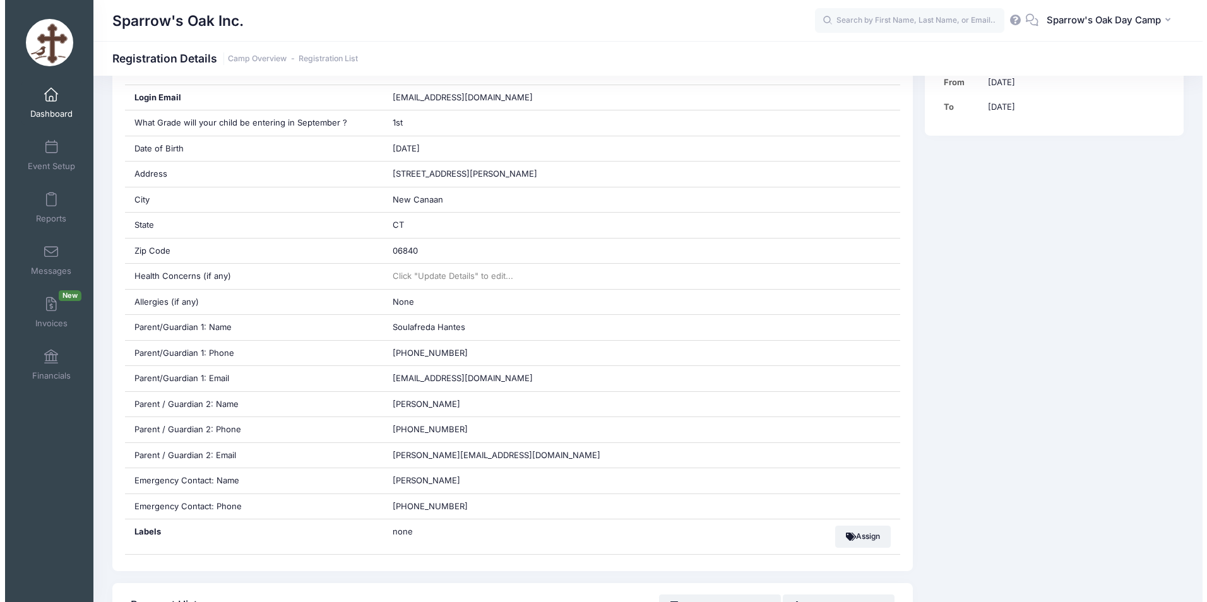
scroll to position [505, 0]
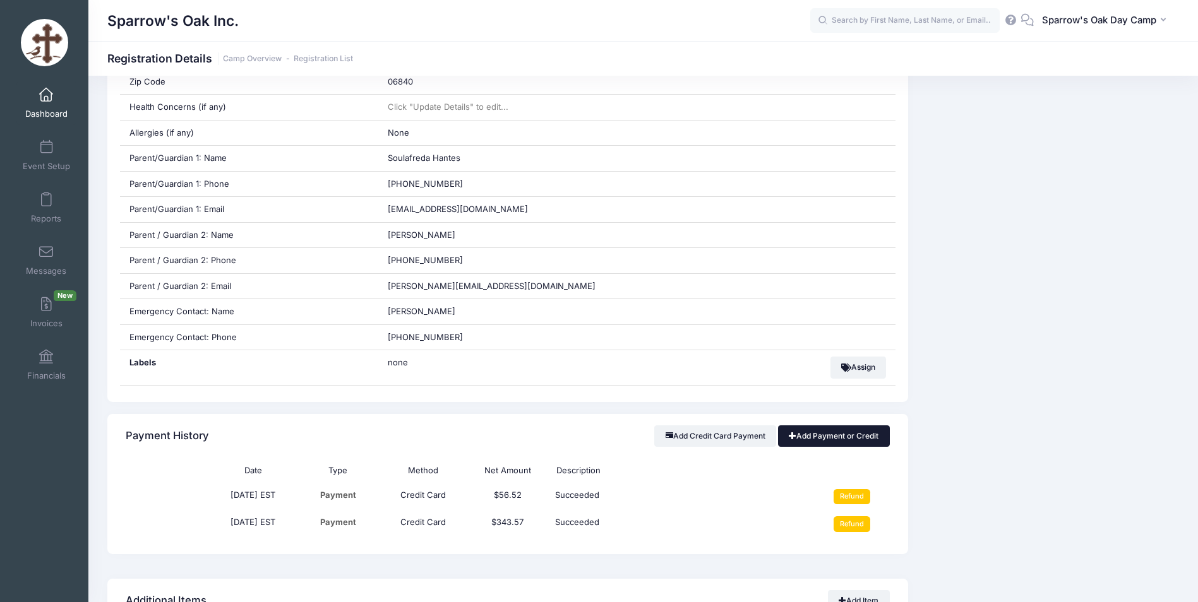
click at [841, 438] on link "Add Payment or Credit" at bounding box center [834, 436] width 112 height 21
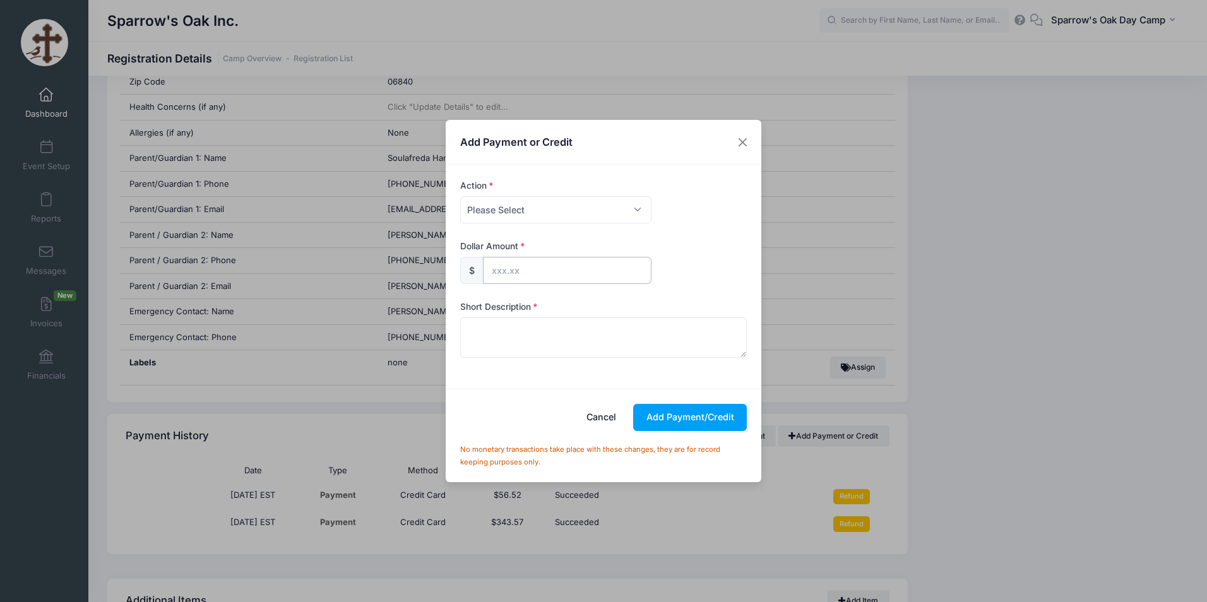
click at [523, 268] on input "text" at bounding box center [567, 270] width 169 height 27
type input "20.92"
click at [515, 181] on div "Action Please Select Payment Credit Refund (Offline)" at bounding box center [603, 201] width 287 height 44
click at [503, 204] on select "Please Select Payment Credit Refund (Offline)" at bounding box center [555, 209] width 191 height 27
select select "payment"
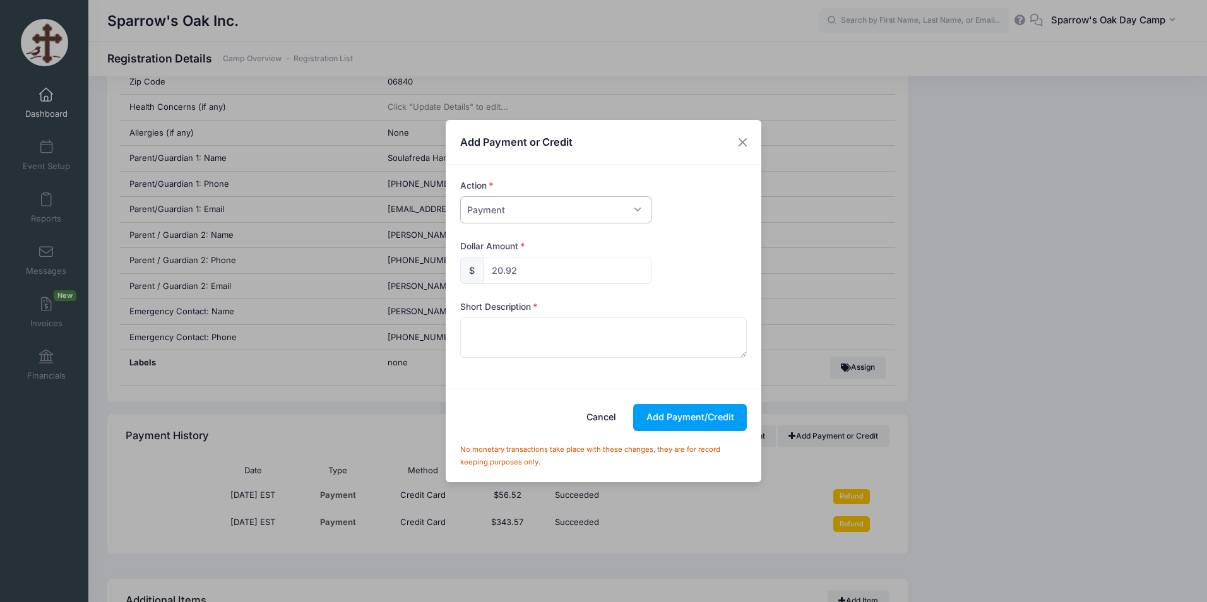
click at [460, 196] on select "Please Select Payment Credit Refund (Offline)" at bounding box center [555, 209] width 191 height 27
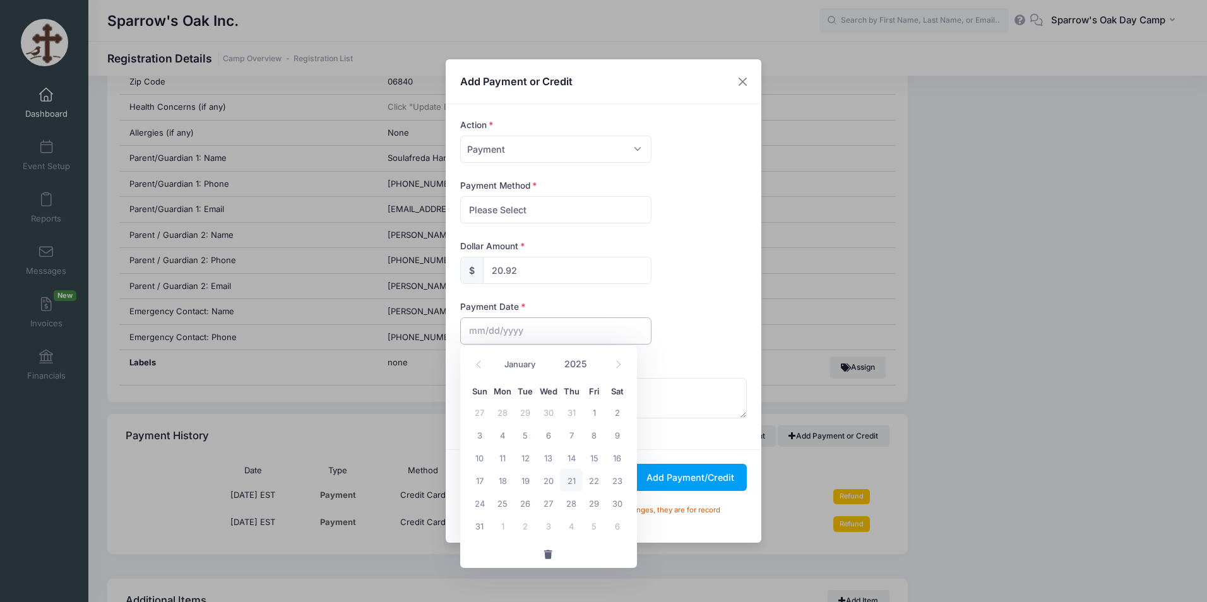
click at [540, 329] on input "text" at bounding box center [555, 331] width 191 height 27
click at [485, 465] on span "10" at bounding box center [480, 457] width 23 height 23
type input "08/10/2025"
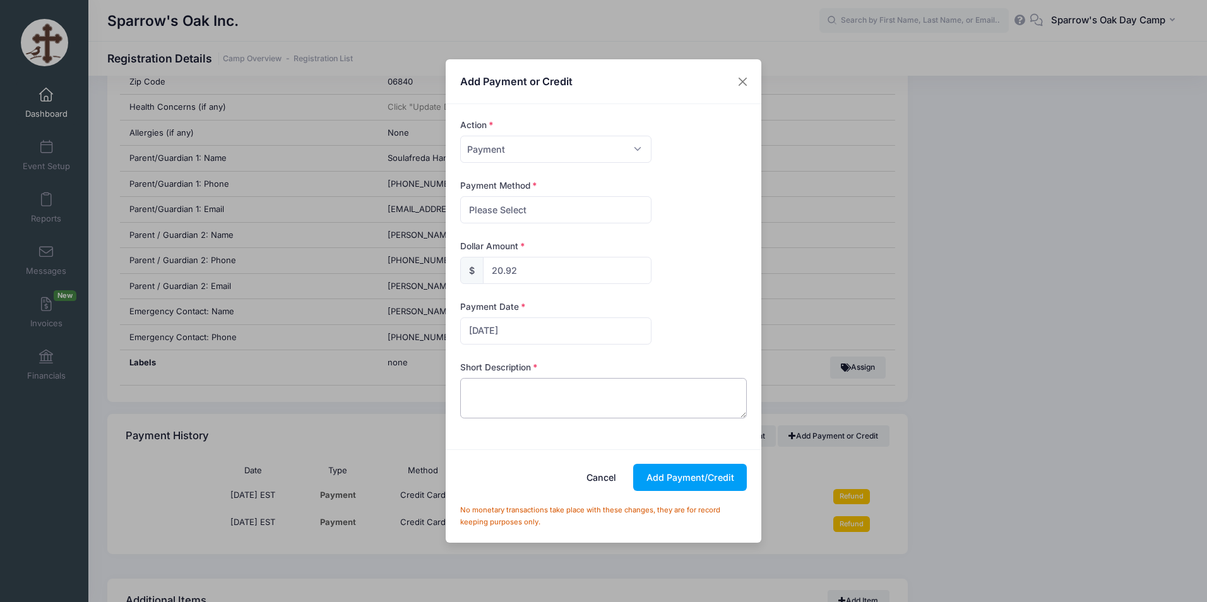
click at [567, 406] on textarea at bounding box center [603, 398] width 287 height 40
paste textarea "Paid entire balance. Credit Card $800 Check 495 $400 Check 523 $1,580.00"
type textarea "Paid entire balance. Credit Card $800 Check 495 $400 Check 523 $1,580.00"
click at [691, 477] on button "Add Payment/Credit" at bounding box center [690, 477] width 114 height 27
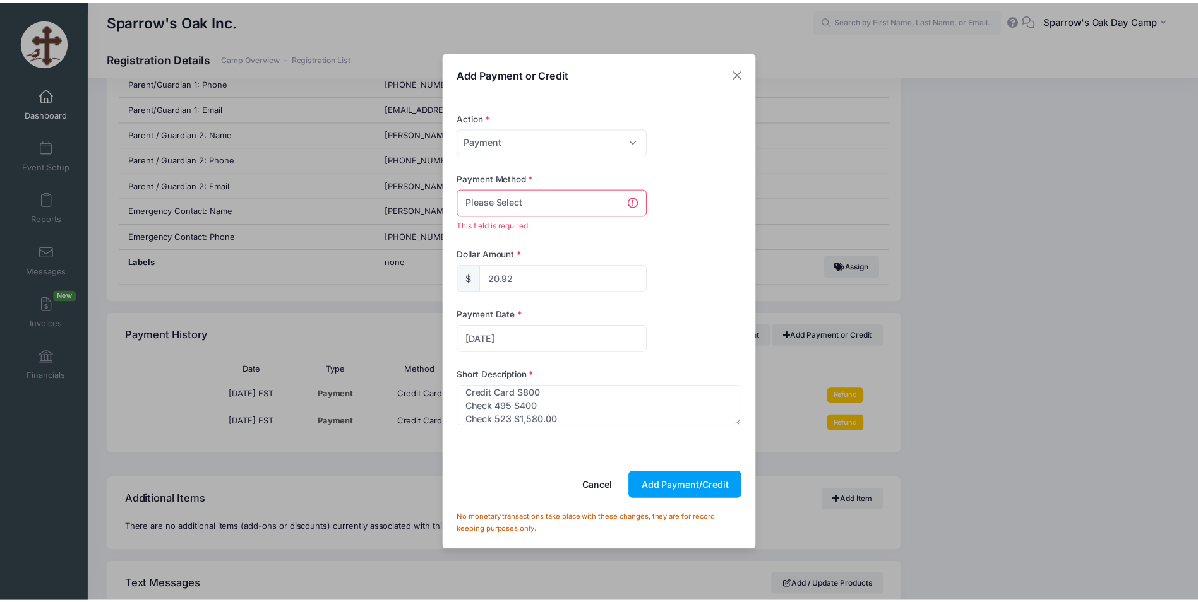
scroll to position [612, 0]
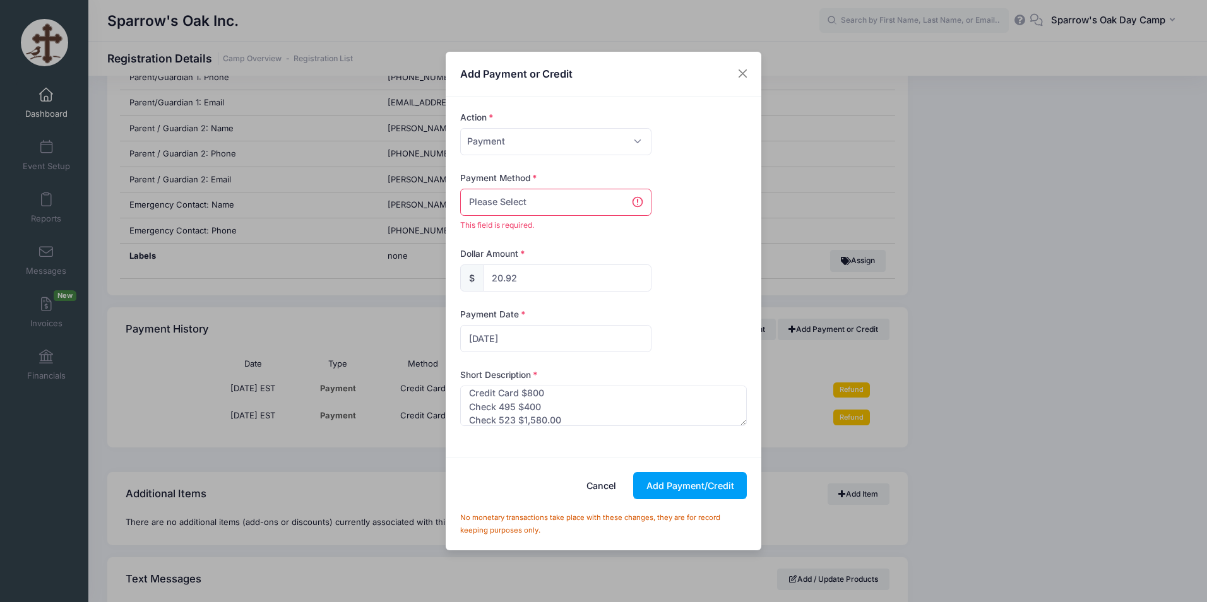
click at [561, 199] on select "Please Select PayPal Cash Check Bank Transfer Other" at bounding box center [555, 202] width 191 height 27
select select "other"
click at [460, 196] on select "Please Select PayPal Cash Check Bank Transfer Other" at bounding box center [555, 202] width 191 height 27
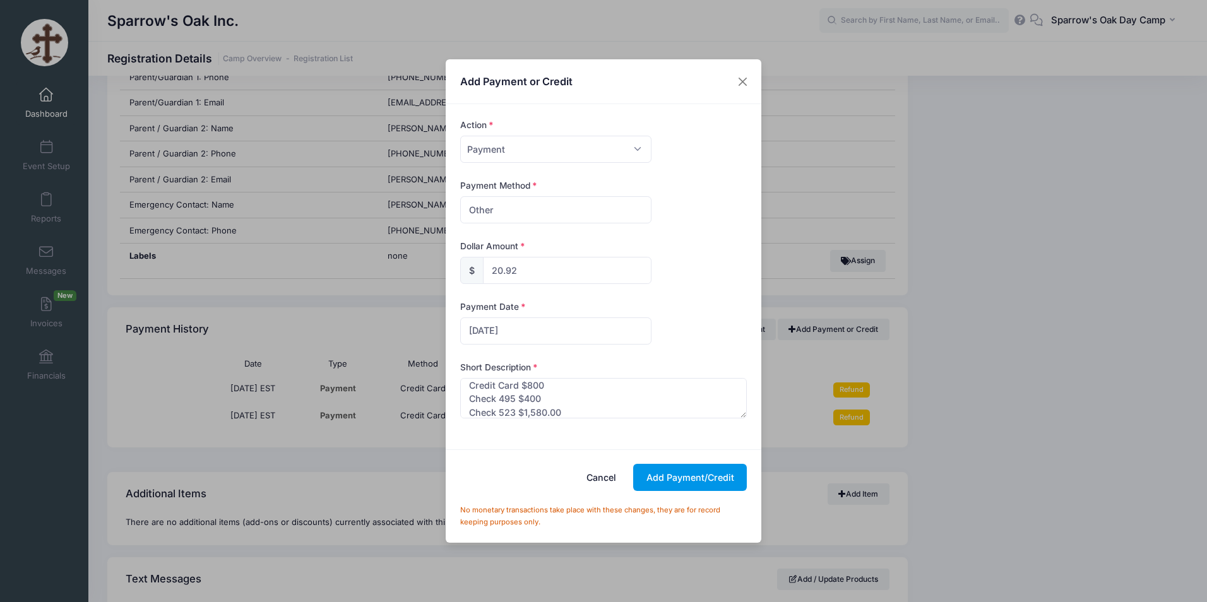
click at [659, 476] on button "Add Payment/Credit" at bounding box center [690, 477] width 114 height 27
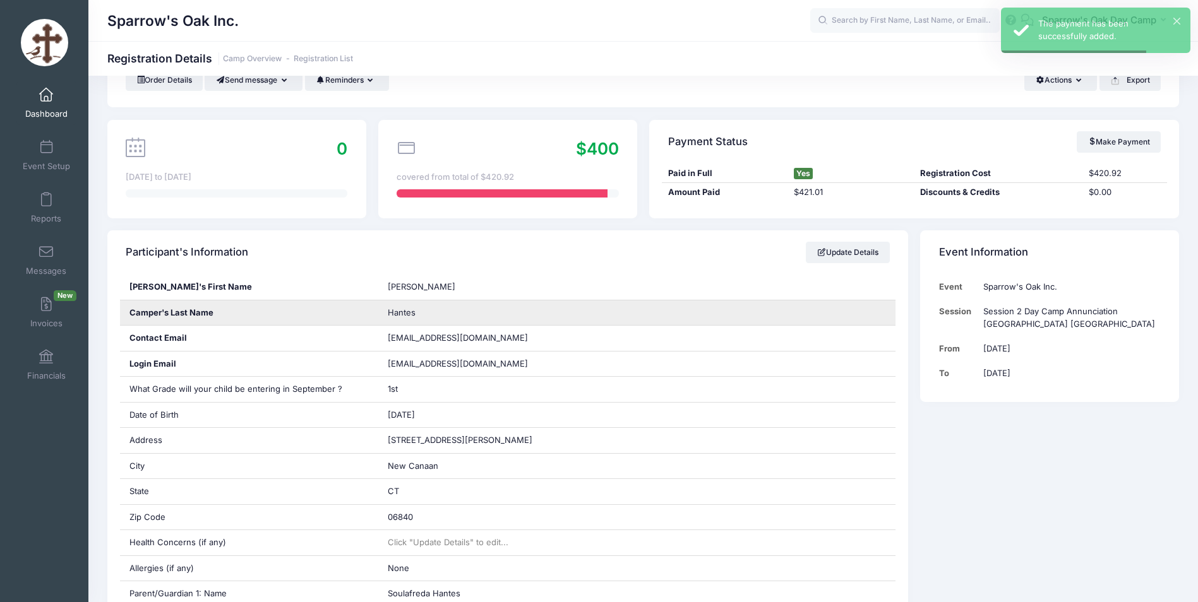
scroll to position [0, 0]
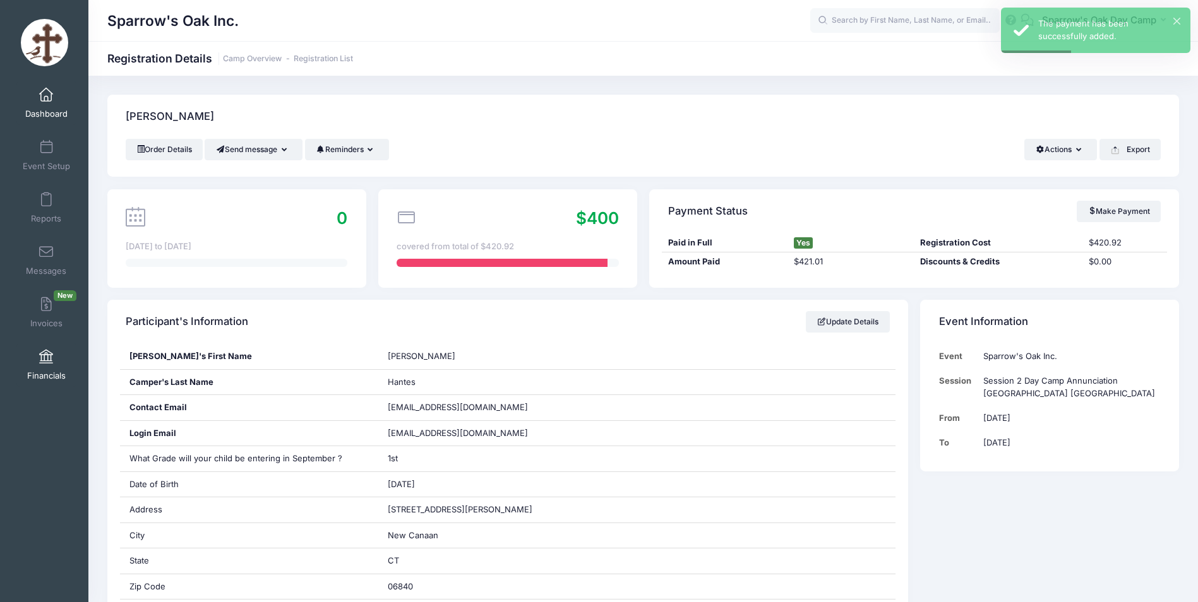
click at [35, 356] on link "Financials" at bounding box center [46, 365] width 60 height 44
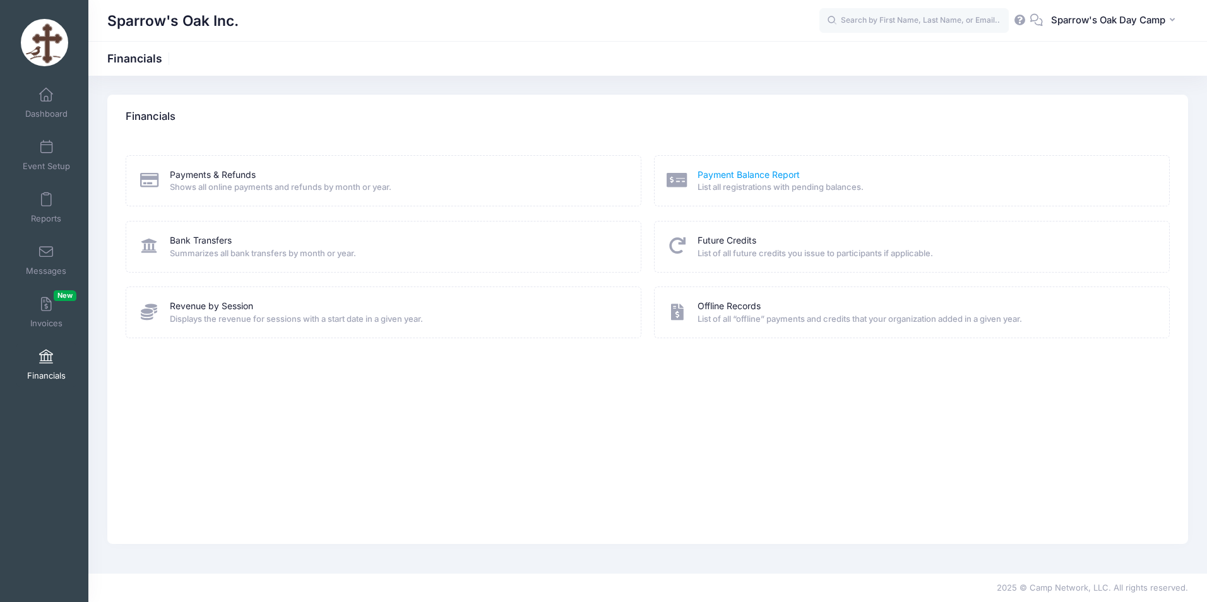
click at [749, 179] on link "Payment Balance Report" at bounding box center [749, 175] width 102 height 13
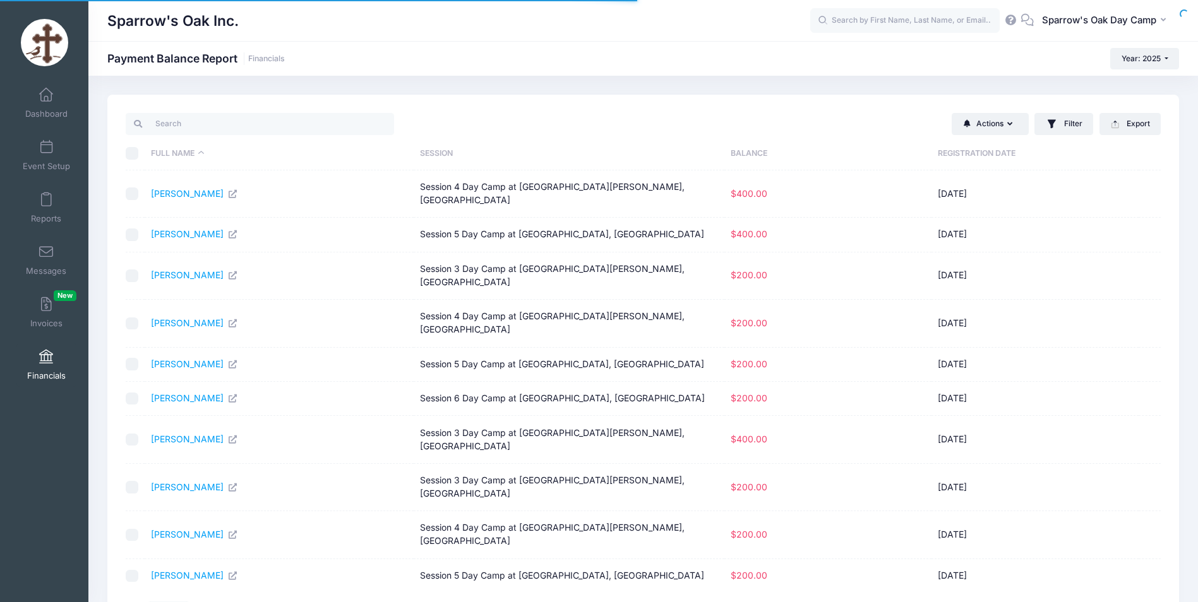
select select "10"
click at [997, 126] on button "Actions" at bounding box center [990, 123] width 77 height 21
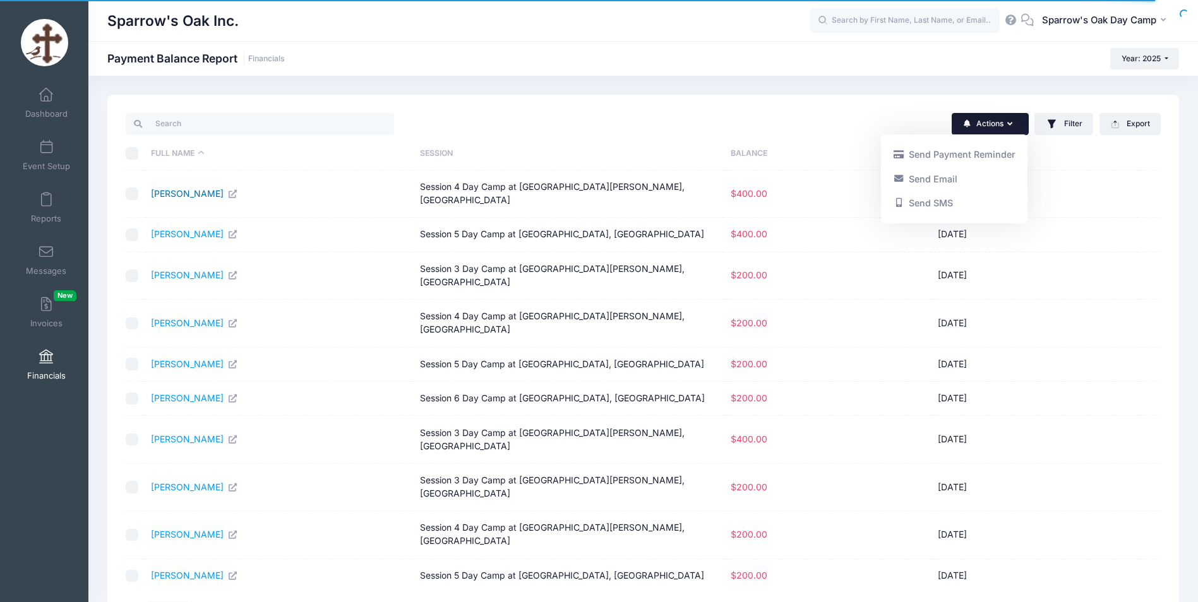
click at [185, 190] on link "[PERSON_NAME]" at bounding box center [194, 193] width 87 height 11
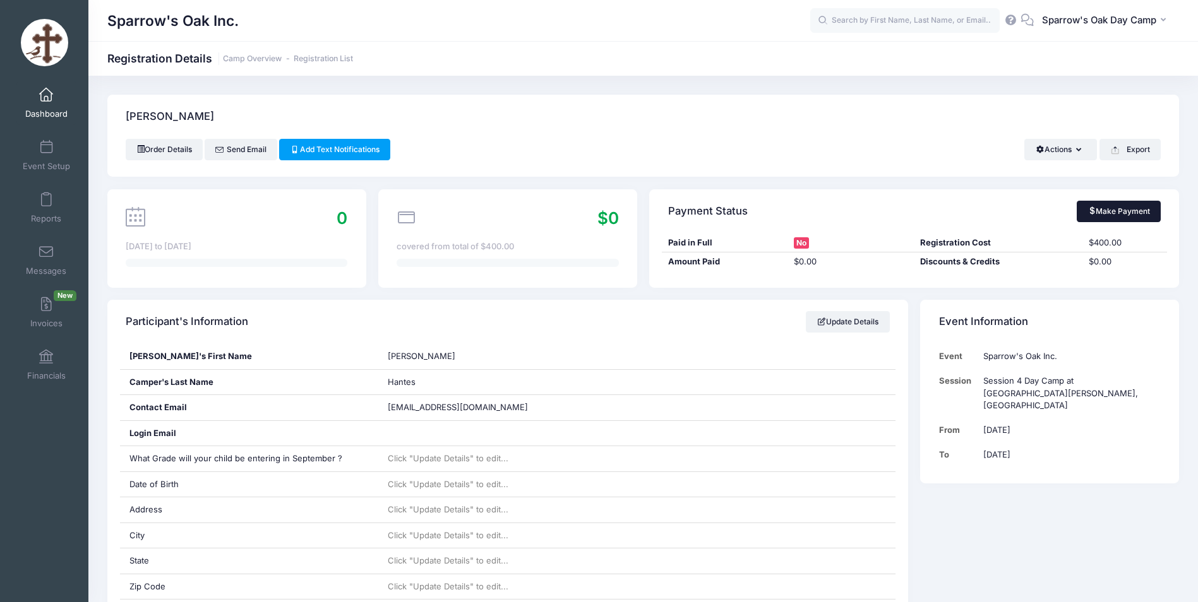
click at [1126, 211] on link "Make Payment" at bounding box center [1119, 211] width 84 height 21
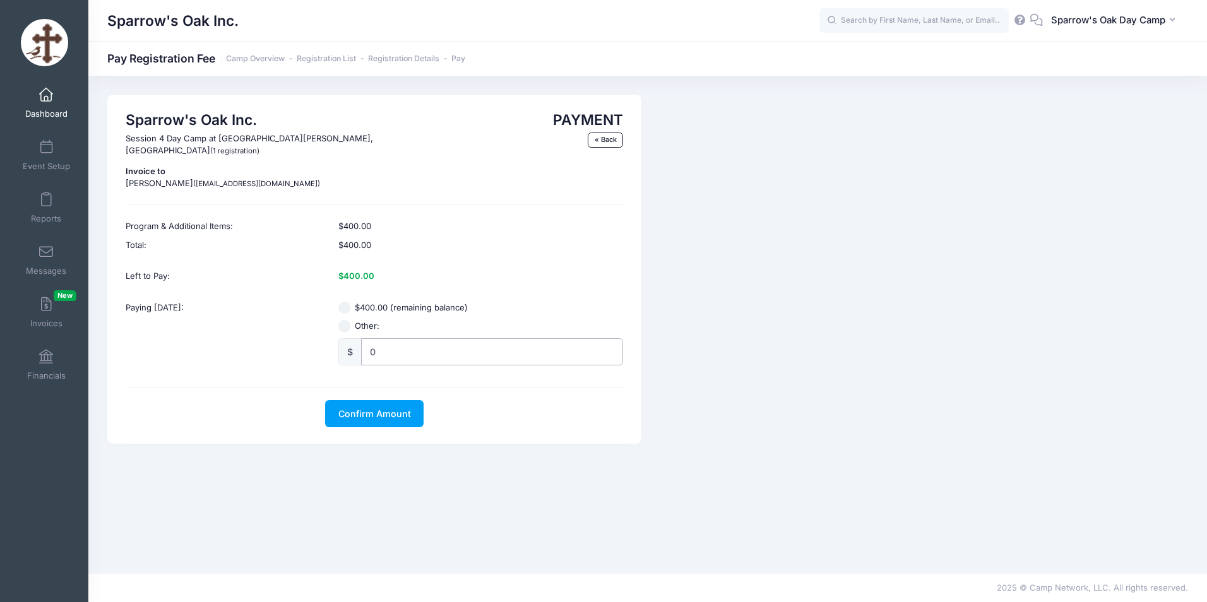
radio input "true"
click at [385, 342] on input "0" at bounding box center [492, 351] width 262 height 27
click at [386, 342] on input "0" at bounding box center [492, 351] width 262 height 27
type input "400"
click at [371, 409] on span "Confirm Amount" at bounding box center [374, 414] width 73 height 11
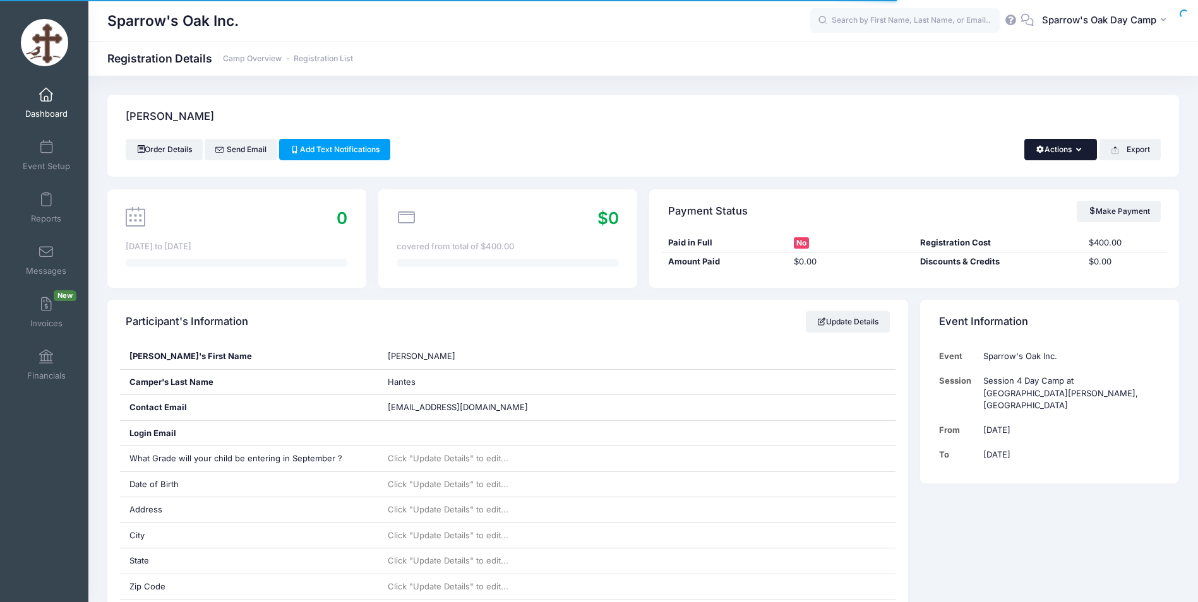
click at [1062, 156] on button "Actions" at bounding box center [1060, 149] width 73 height 21
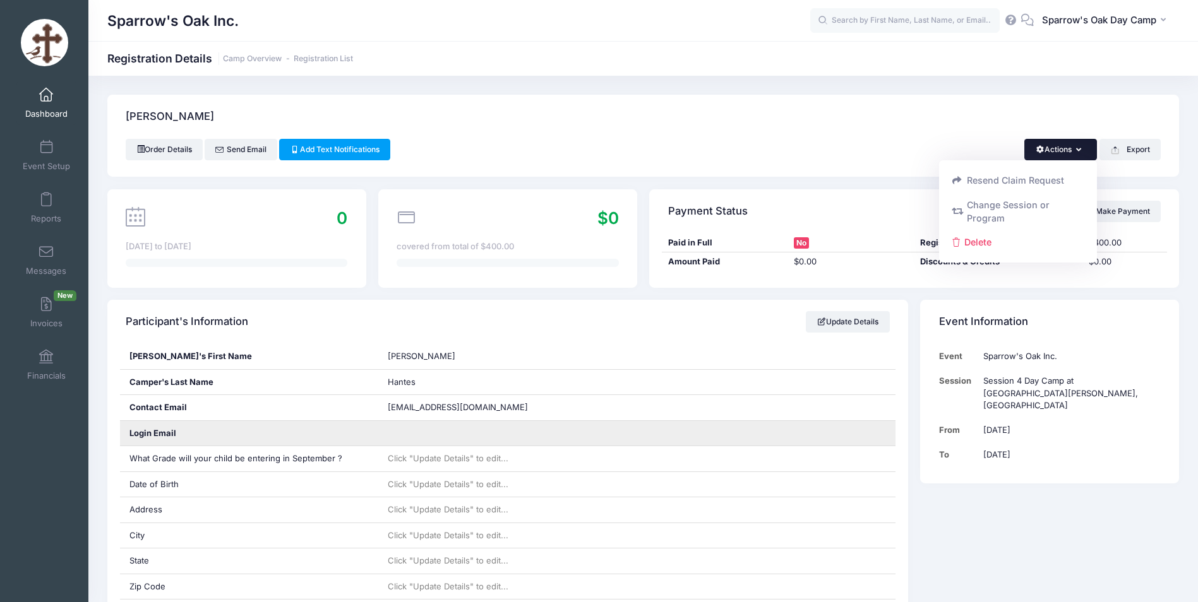
click at [726, 426] on div at bounding box center [636, 433] width 517 height 25
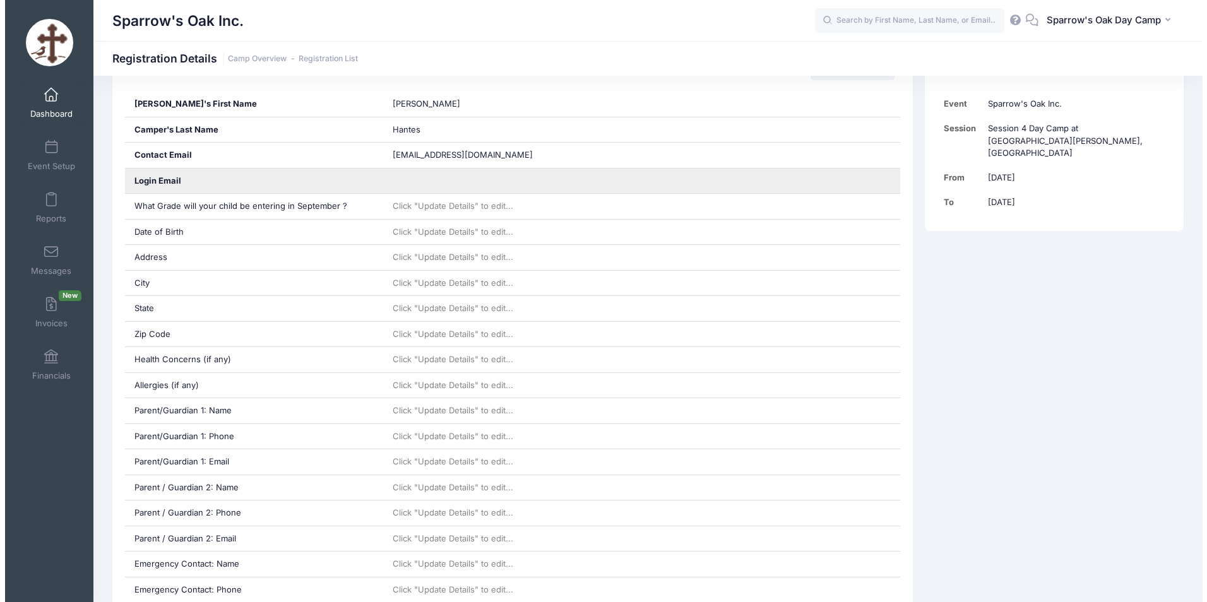
scroll to position [505, 0]
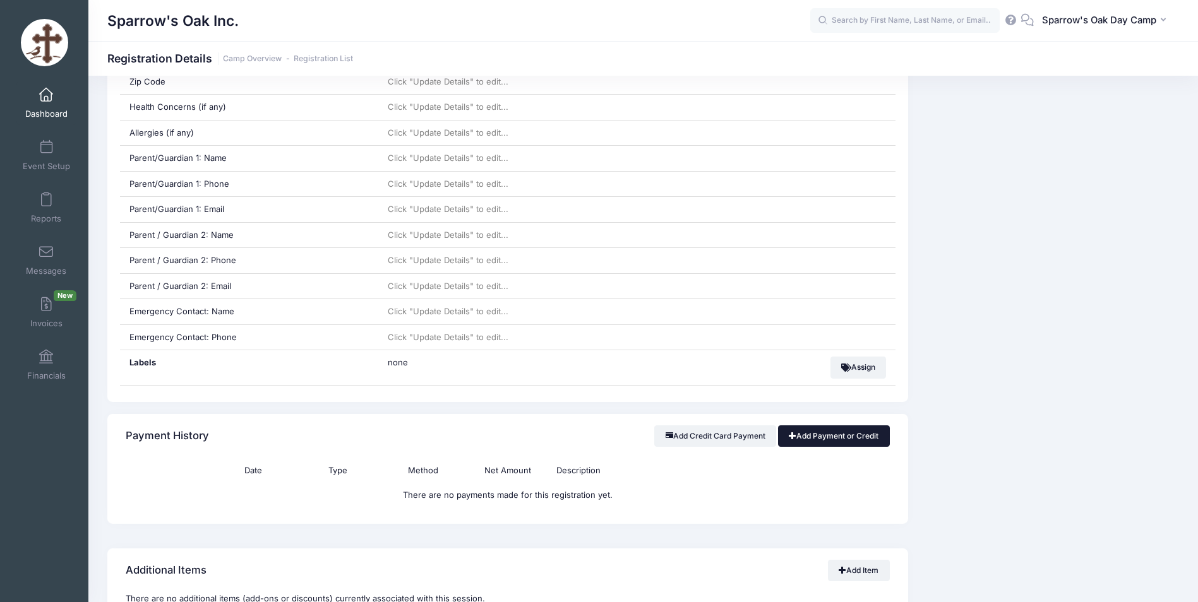
click at [830, 433] on link "Add Payment or Credit" at bounding box center [834, 436] width 112 height 21
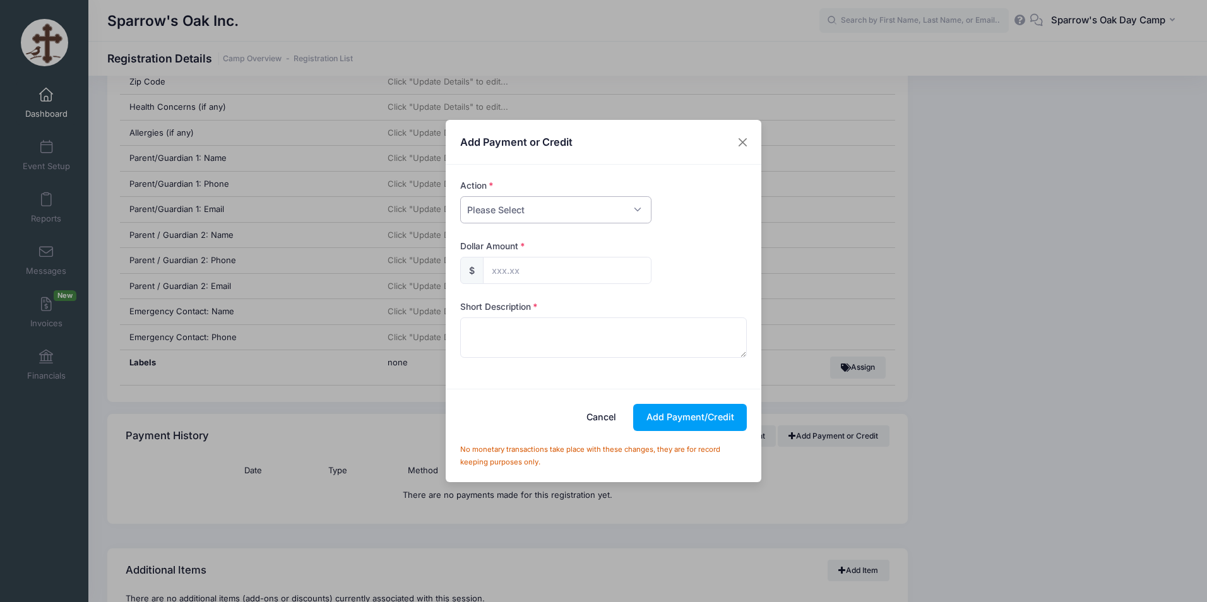
click at [495, 207] on select "Please Select Payment Credit Refund (Offline)" at bounding box center [555, 209] width 191 height 27
select select "payment"
click at [460, 196] on select "Please Select Payment Credit Refund (Offline)" at bounding box center [555, 209] width 191 height 27
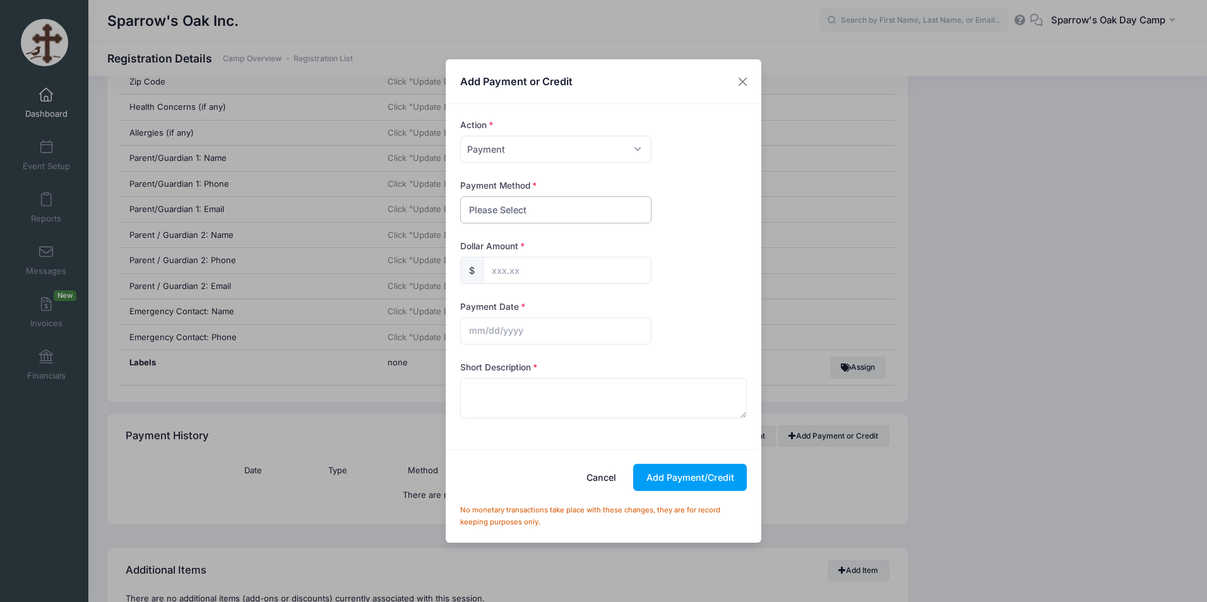
click at [506, 217] on select "Please Select PayPal Cash Check Bank Transfer Other" at bounding box center [555, 209] width 191 height 27
click at [554, 151] on select "Please Select Payment Credit Refund (Offline)" at bounding box center [555, 149] width 191 height 27
click at [460, 136] on select "Please Select Payment Credit Refund (Offline)" at bounding box center [555, 149] width 191 height 27
click at [504, 218] on select "Please Select PayPal Cash Check Bank Transfer Other" at bounding box center [555, 209] width 191 height 27
select select "check"
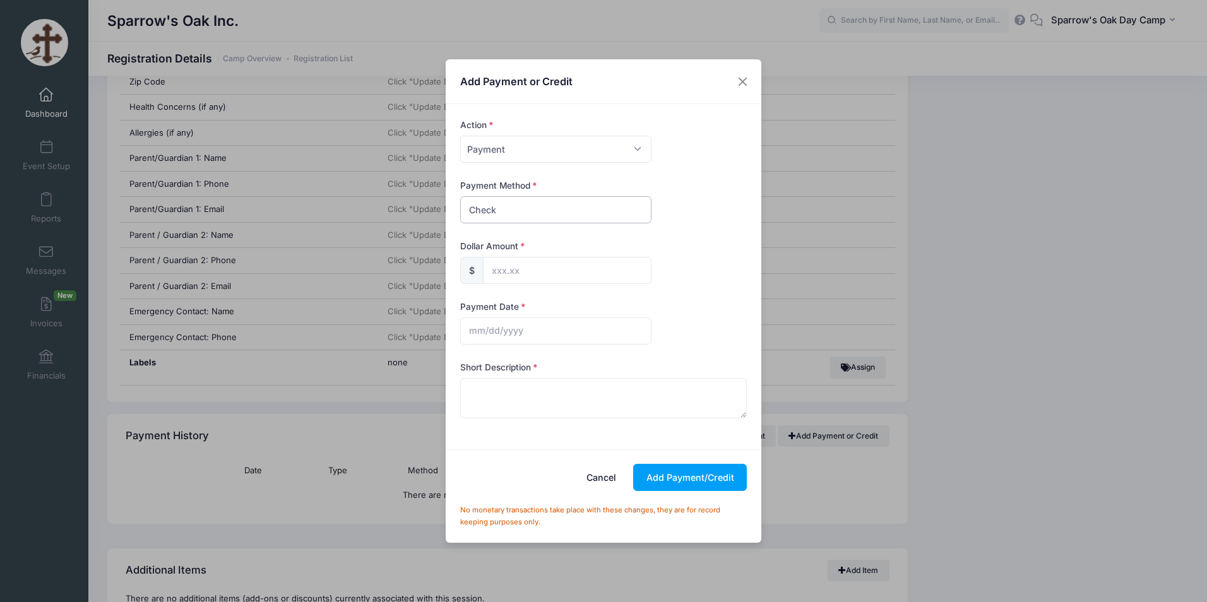
click at [460, 196] on select "Please Select PayPal Cash Check Bank Transfer Other" at bounding box center [555, 209] width 191 height 27
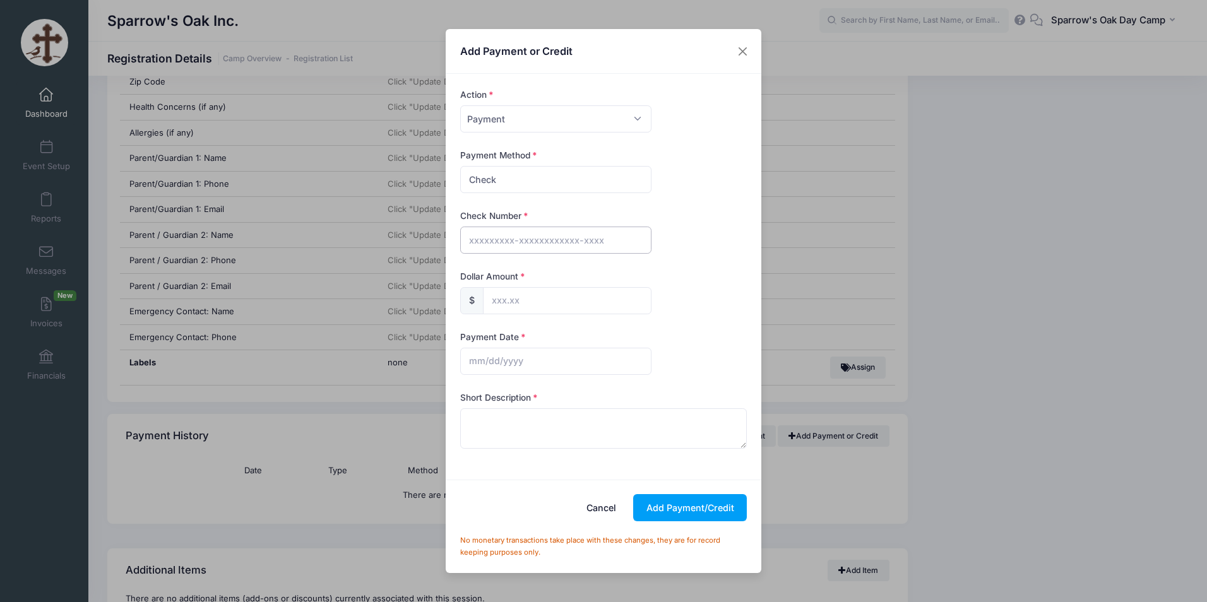
click at [514, 244] on input "text" at bounding box center [555, 240] width 191 height 27
type input "523 495"
click at [515, 300] on input "text" at bounding box center [567, 300] width 169 height 27
type input "400.00"
click at [506, 411] on textarea at bounding box center [603, 429] width 287 height 40
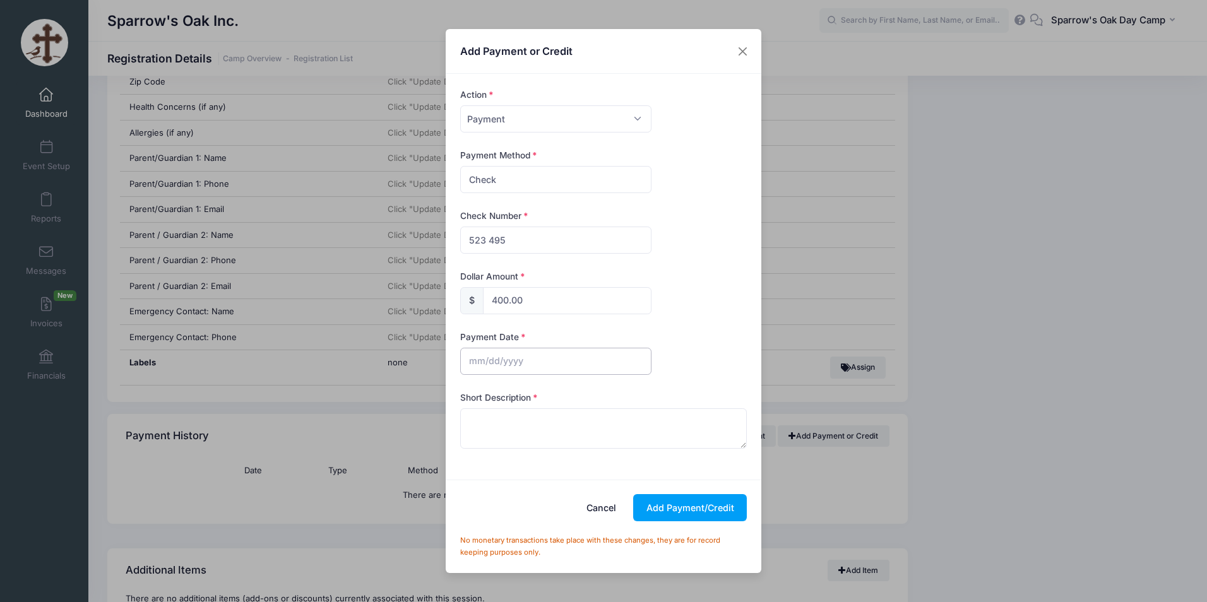
click at [508, 353] on input "text" at bounding box center [555, 361] width 191 height 27
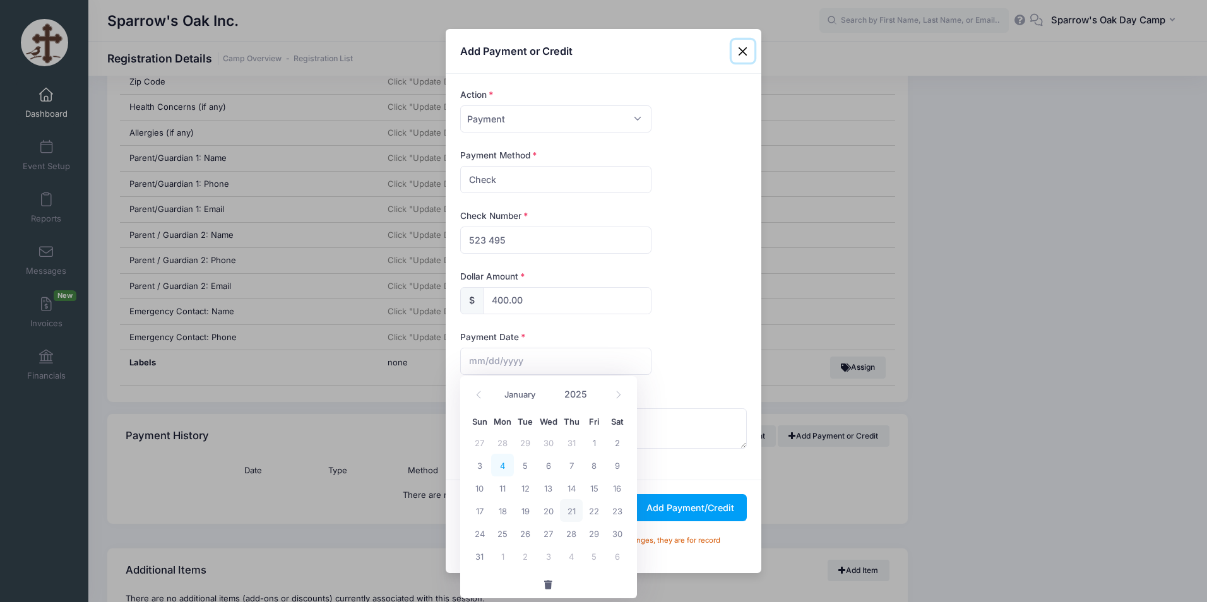
click at [494, 466] on span "4" at bounding box center [502, 465] width 23 height 23
type input "08/04/2025"
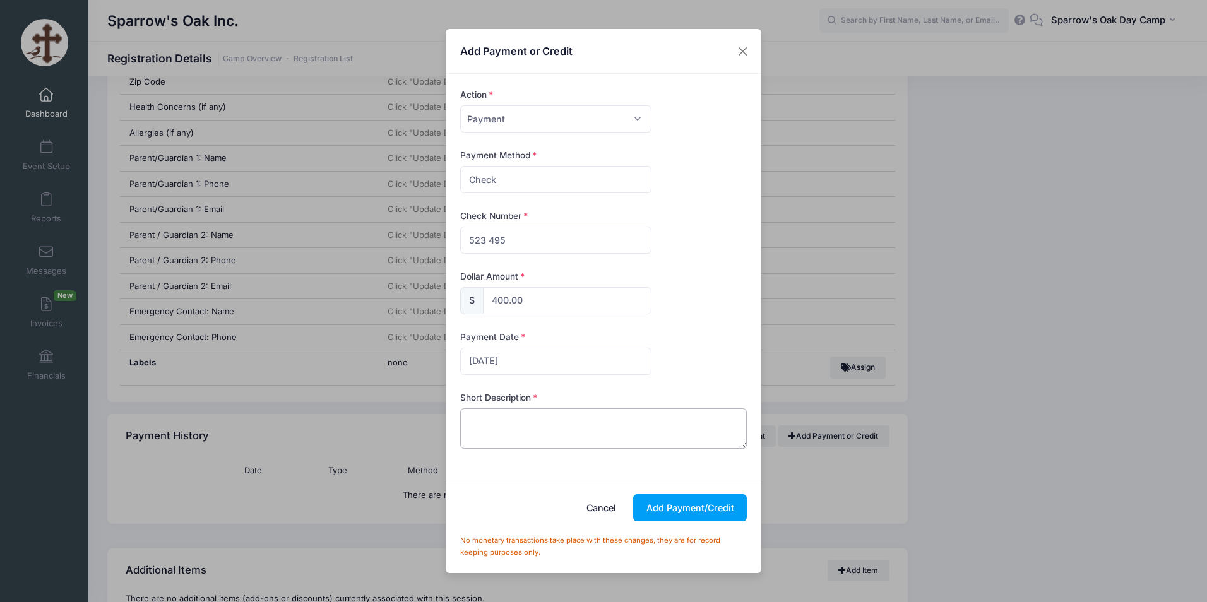
click at [522, 417] on textarea at bounding box center [603, 429] width 287 height 40
paste textarea "Paid entire balance. Credit Card $800 Check 495 $400 Check 523 $1,580.00"
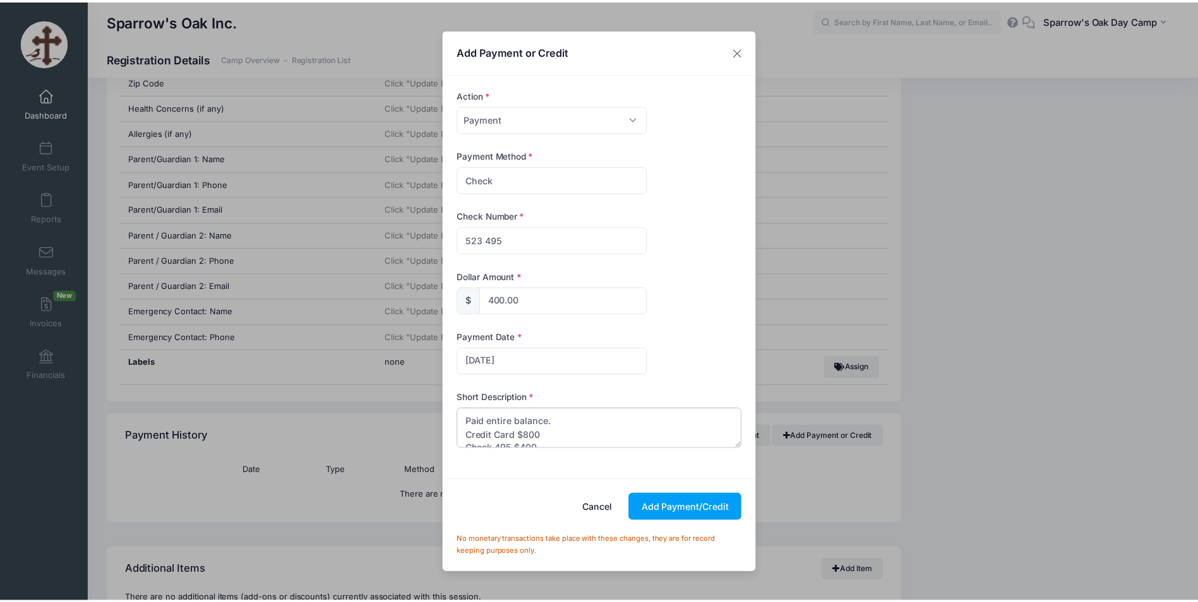
scroll to position [20, 0]
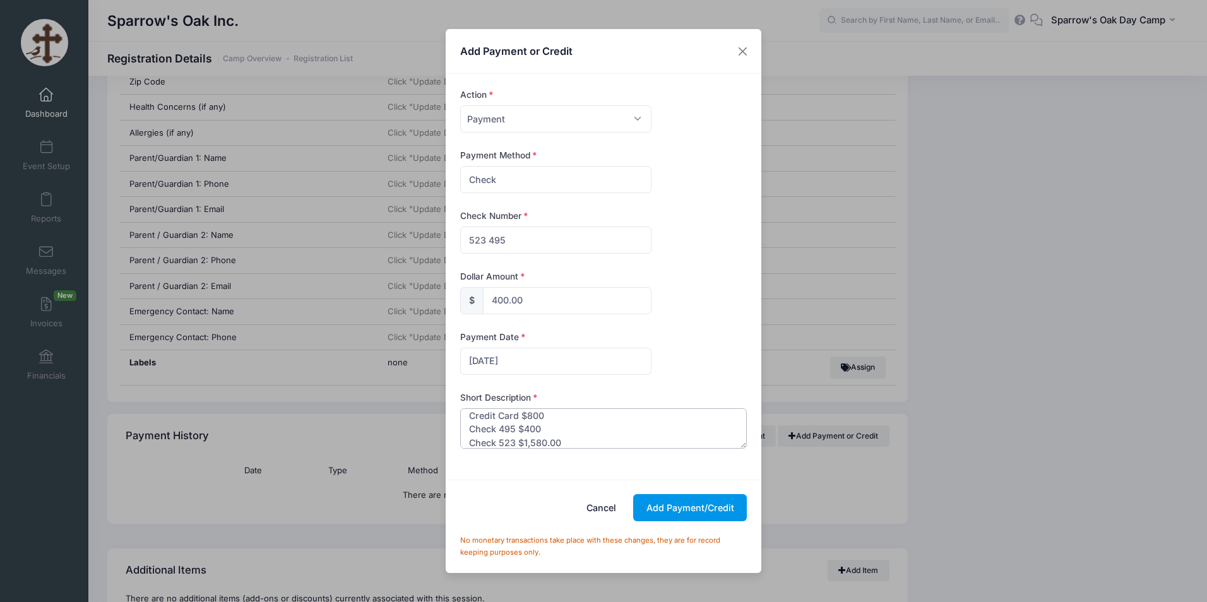
type textarea "Paid entire balance. Credit Card $800 Check 495 $400 Check 523 $1,580.00"
click at [685, 510] on button "Add Payment/Credit" at bounding box center [690, 507] width 114 height 27
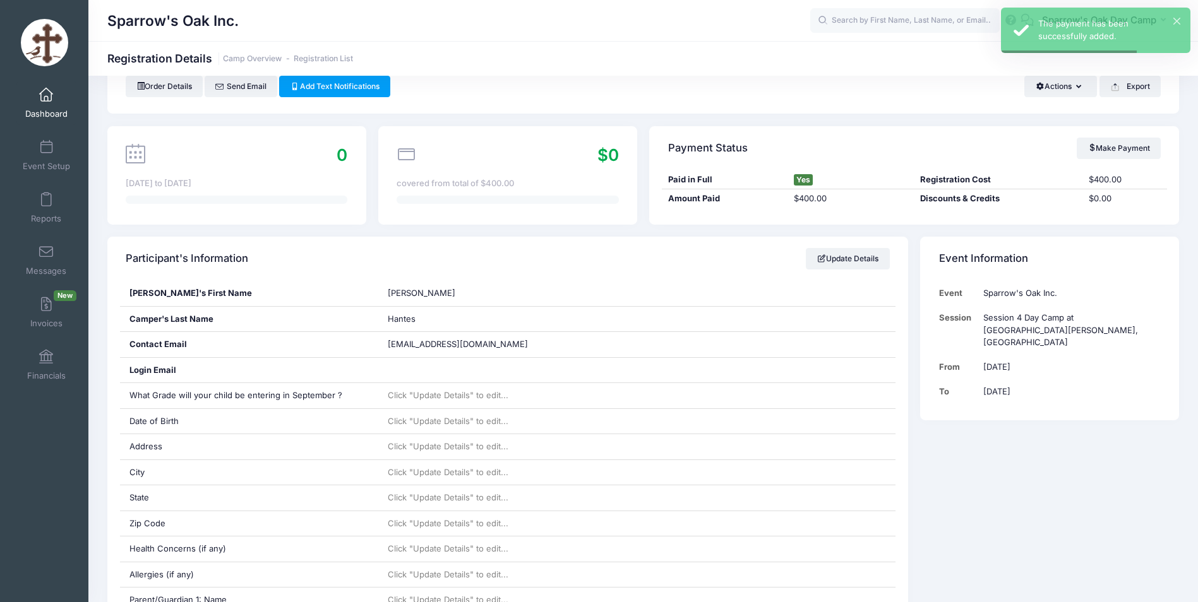
scroll to position [0, 0]
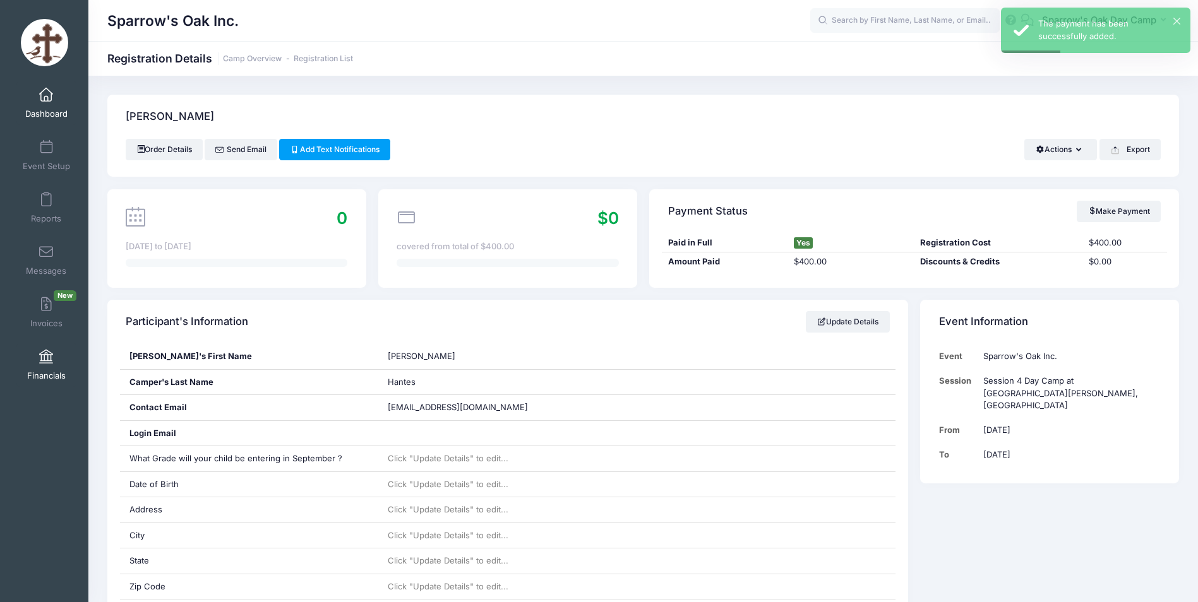
drag, startPoint x: 33, startPoint y: 354, endPoint x: 42, endPoint y: 354, distance: 8.2
click at [33, 354] on link "Financials" at bounding box center [46, 365] width 60 height 44
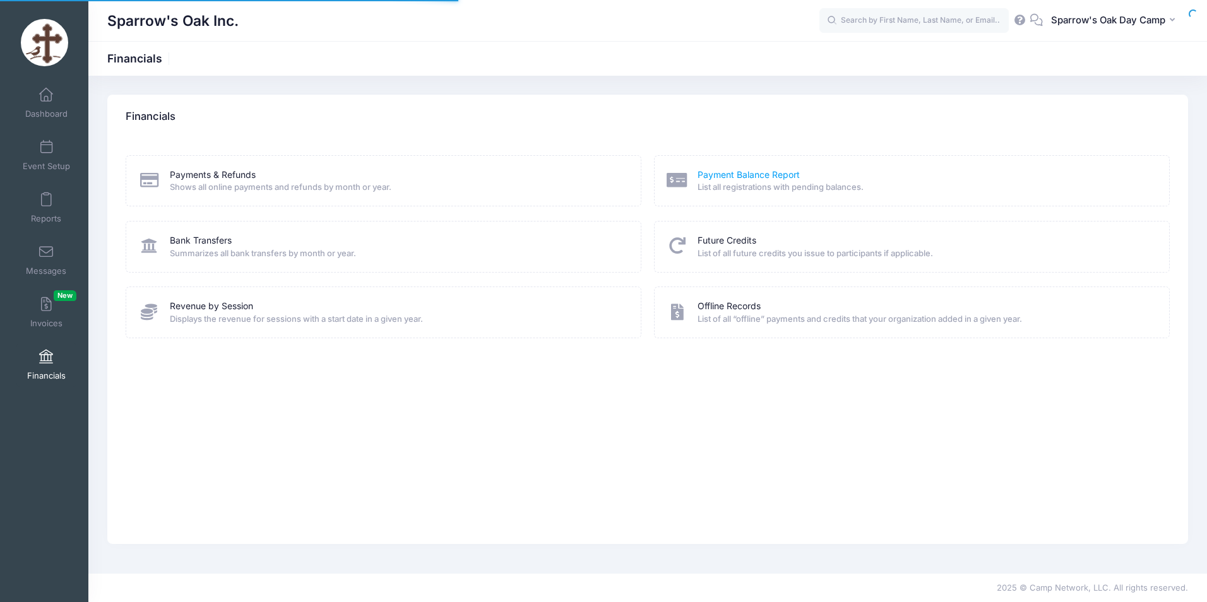
click at [710, 176] on link "Payment Balance Report" at bounding box center [749, 175] width 102 height 13
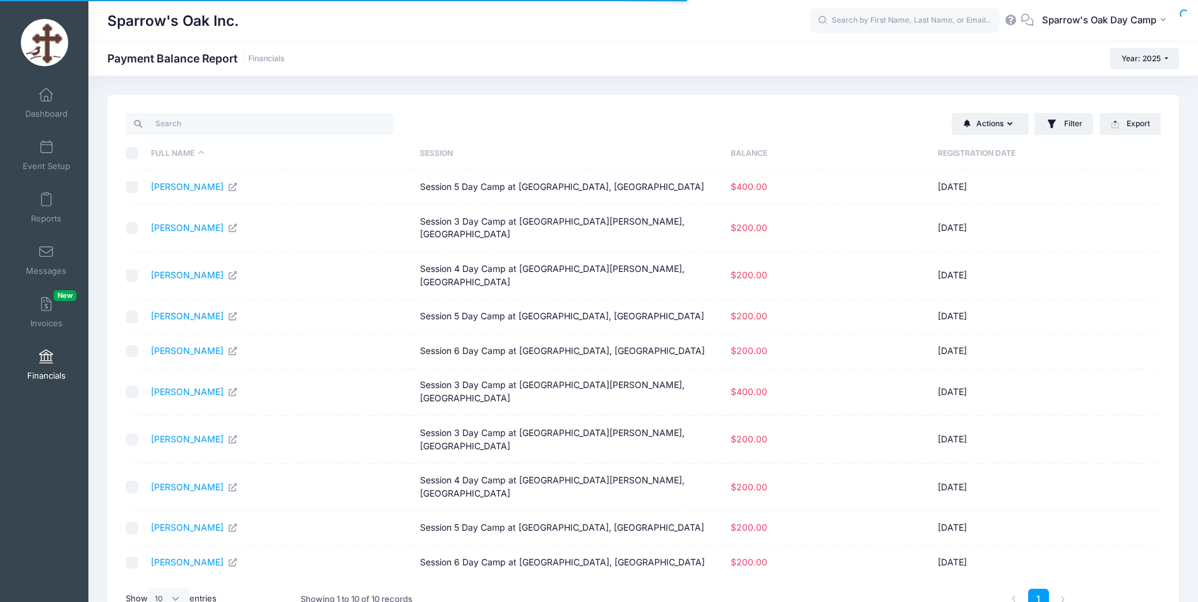
select select "10"
click at [189, 188] on link "[PERSON_NAME]" at bounding box center [194, 186] width 87 height 11
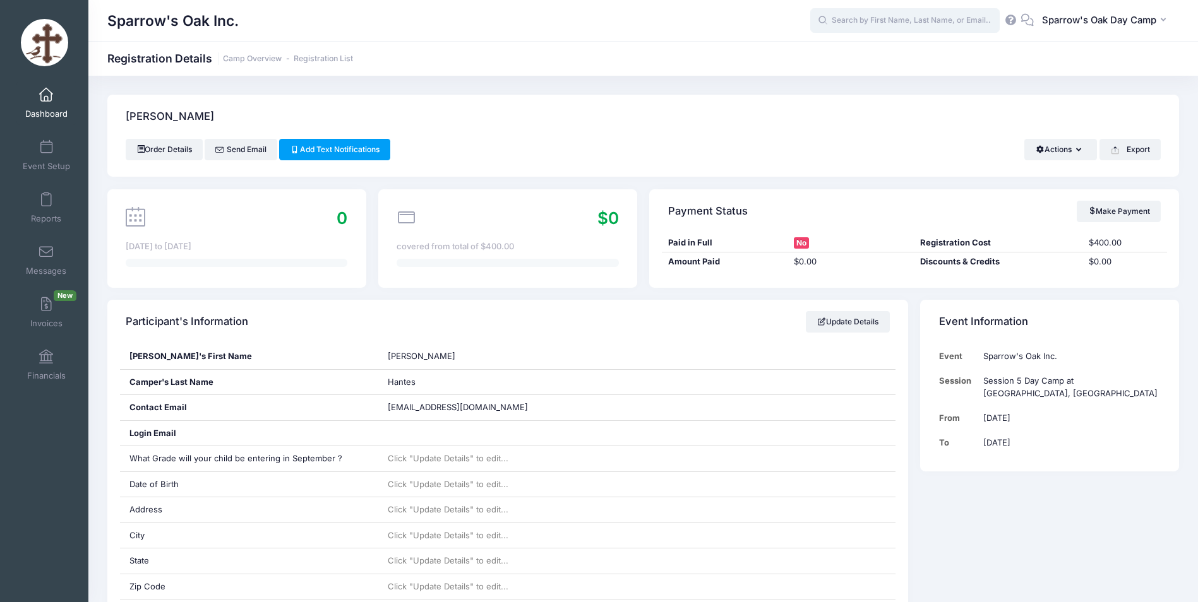
click at [928, 17] on input "text" at bounding box center [904, 20] width 189 height 25
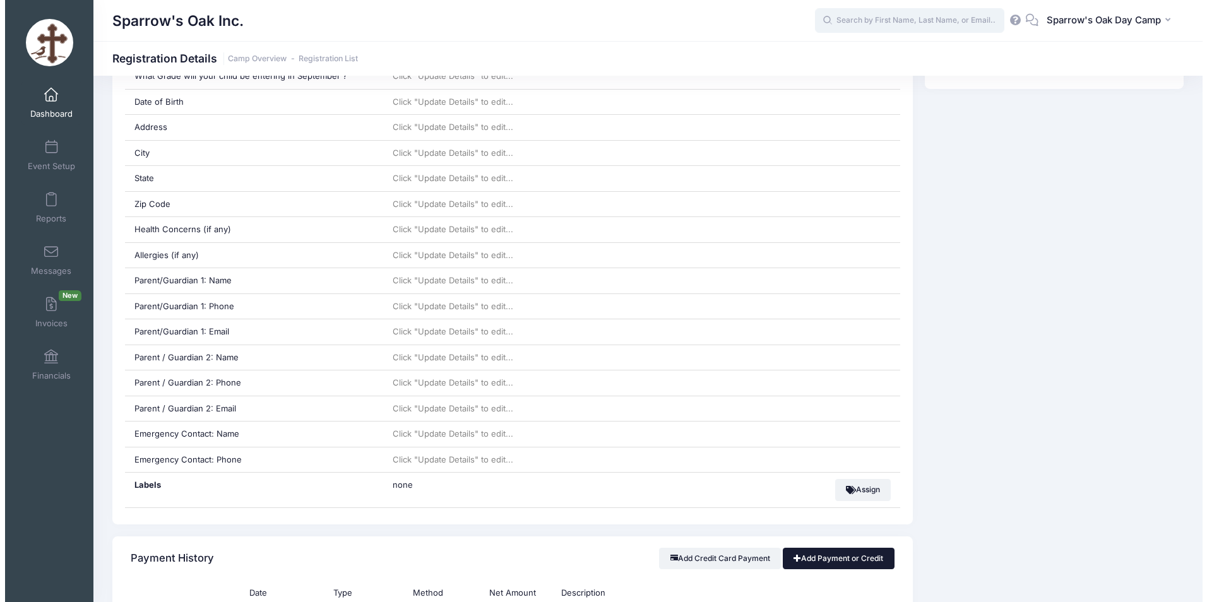
scroll to position [568, 0]
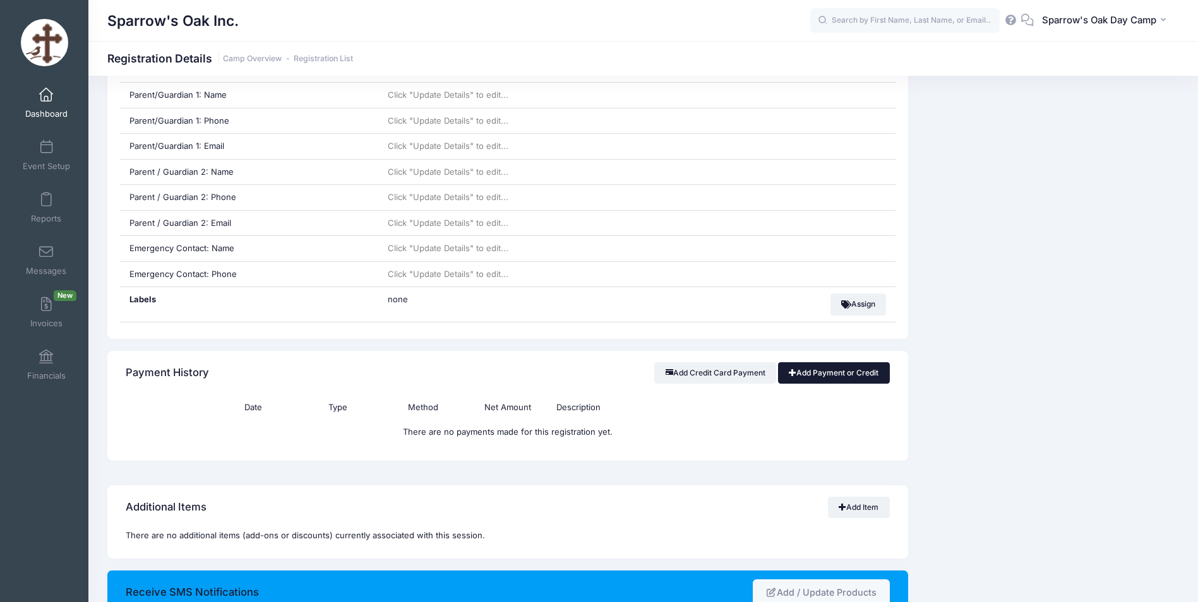
click at [844, 376] on link "Add Payment or Credit" at bounding box center [834, 372] width 112 height 21
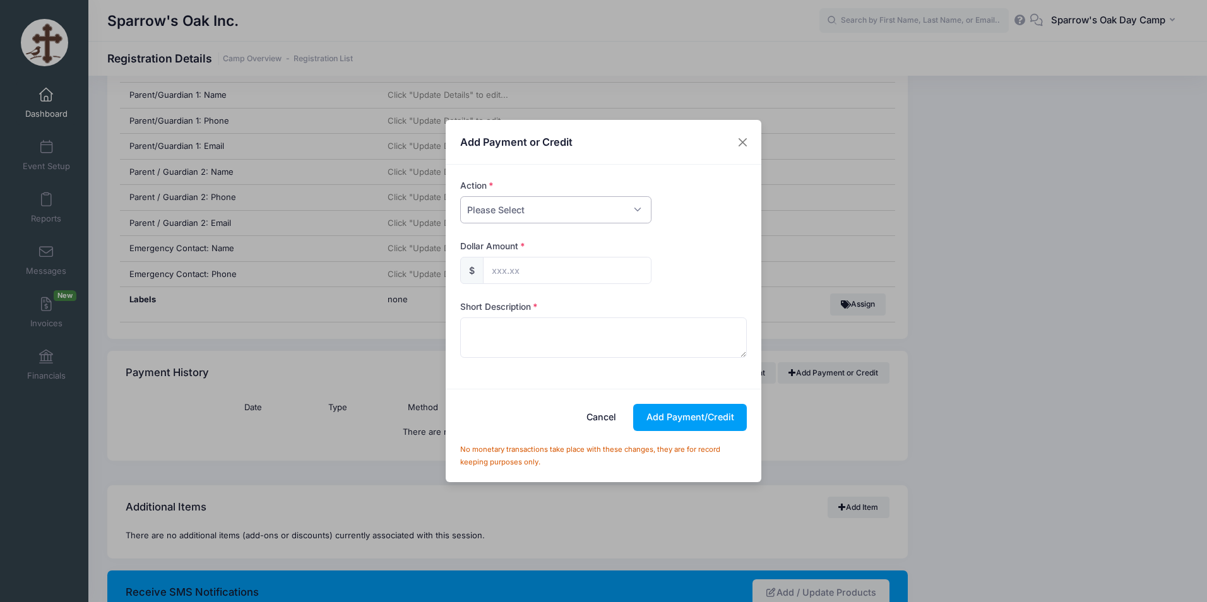
click at [544, 206] on select "Please Select Payment Credit Refund (Offline)" at bounding box center [555, 209] width 191 height 27
select select "payment"
click at [460, 196] on select "Please Select Payment Credit Refund (Offline)" at bounding box center [555, 209] width 191 height 27
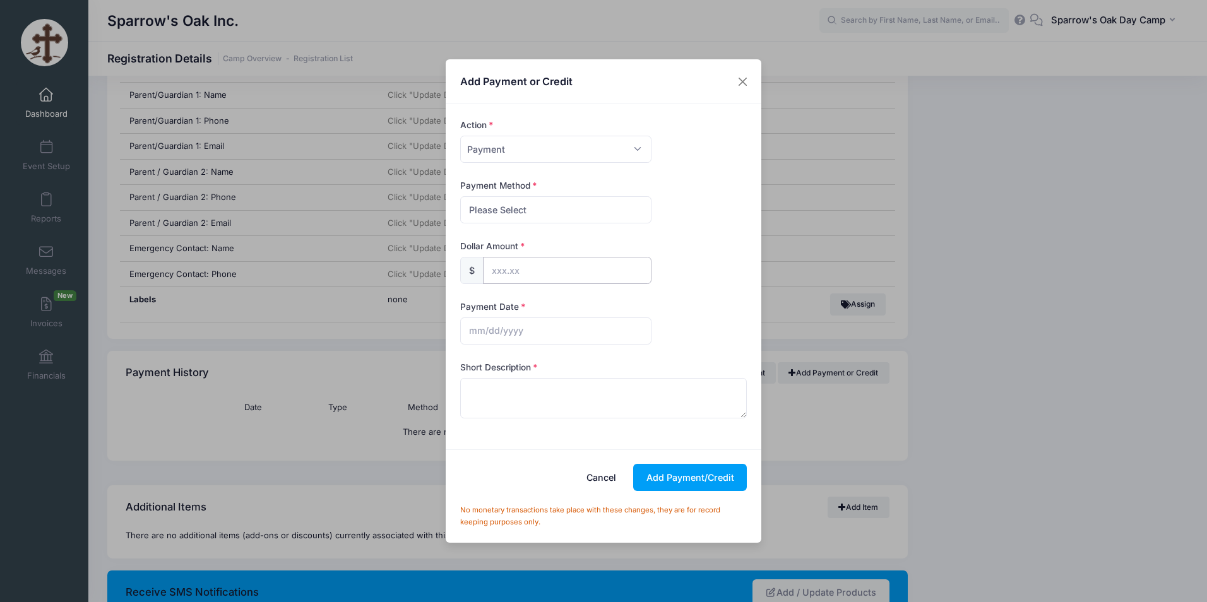
click at [510, 267] on input "text" at bounding box center [567, 270] width 169 height 27
type input "400.00"
click at [528, 207] on select "Please Select PayPal Cash Check Bank Transfer Other" at bounding box center [555, 209] width 191 height 27
select select "check"
click at [460, 196] on select "Please Select PayPal Cash Check Bank Transfer Other" at bounding box center [555, 209] width 191 height 27
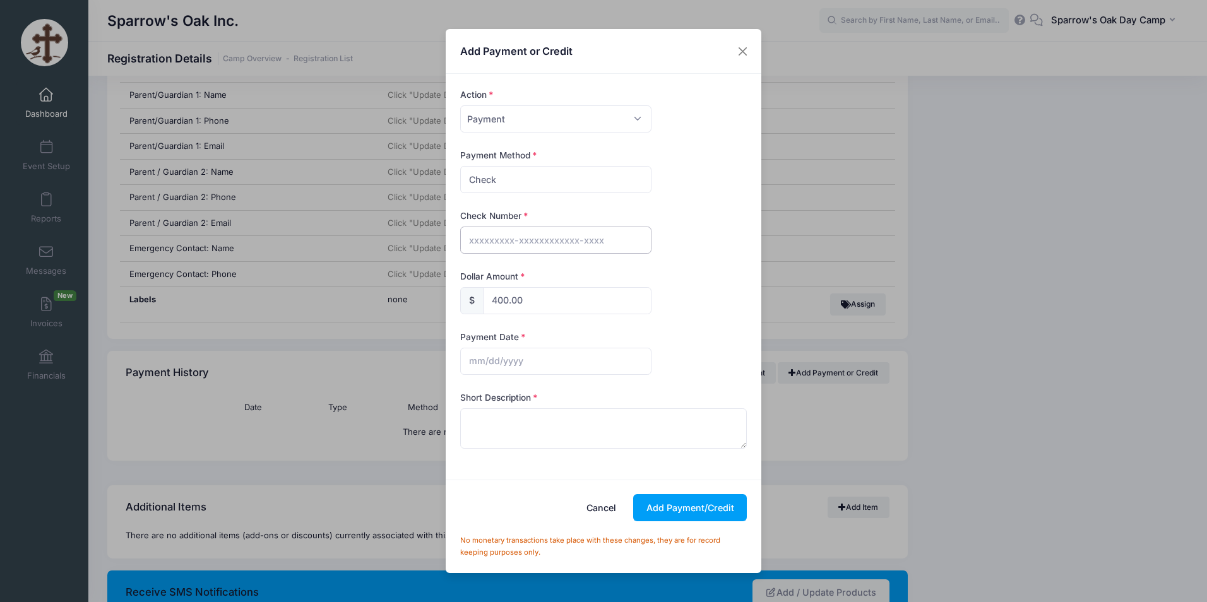
click at [536, 246] on input "text" at bounding box center [555, 240] width 191 height 27
type input "523 495"
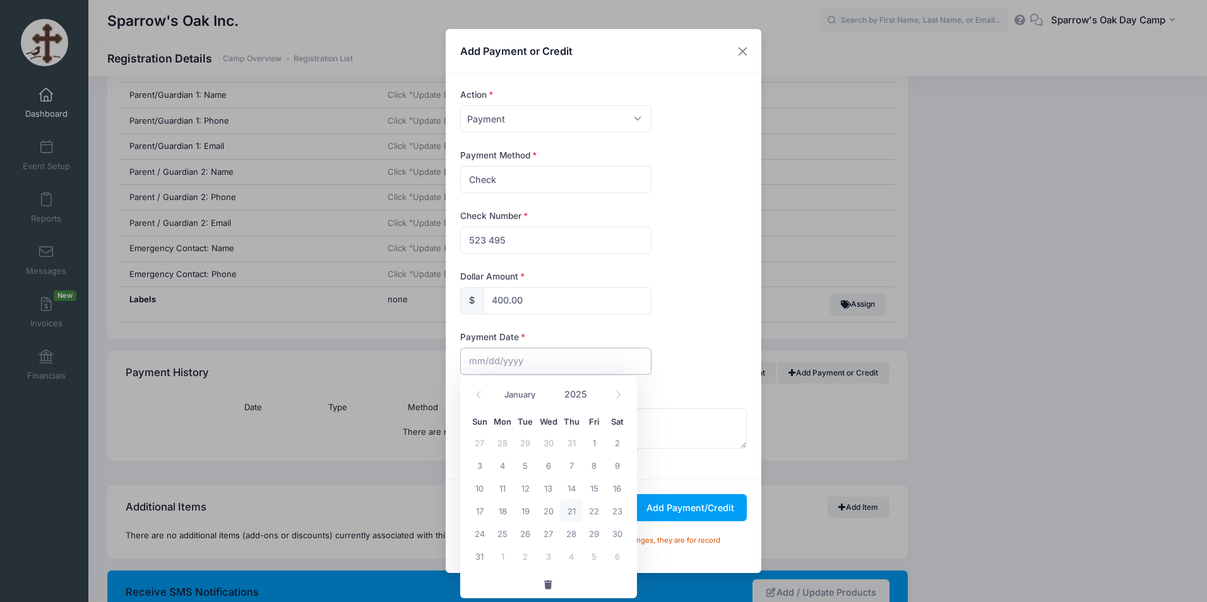
click at [512, 364] on input "text" at bounding box center [555, 361] width 191 height 27
click at [503, 459] on span "4" at bounding box center [502, 465] width 23 height 23
type input "08/04/2025"
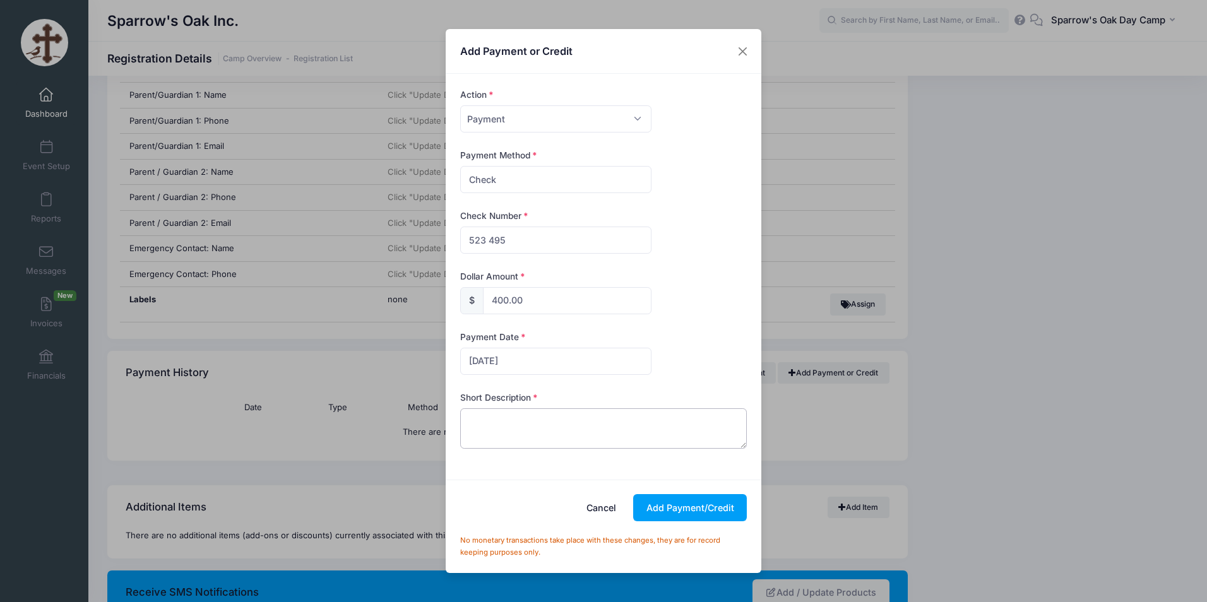
click at [566, 424] on textarea at bounding box center [603, 429] width 287 height 40
paste textarea "Paid entire balance. Credit Card $800 Check 495 $400 Check 523 $1,580.00"
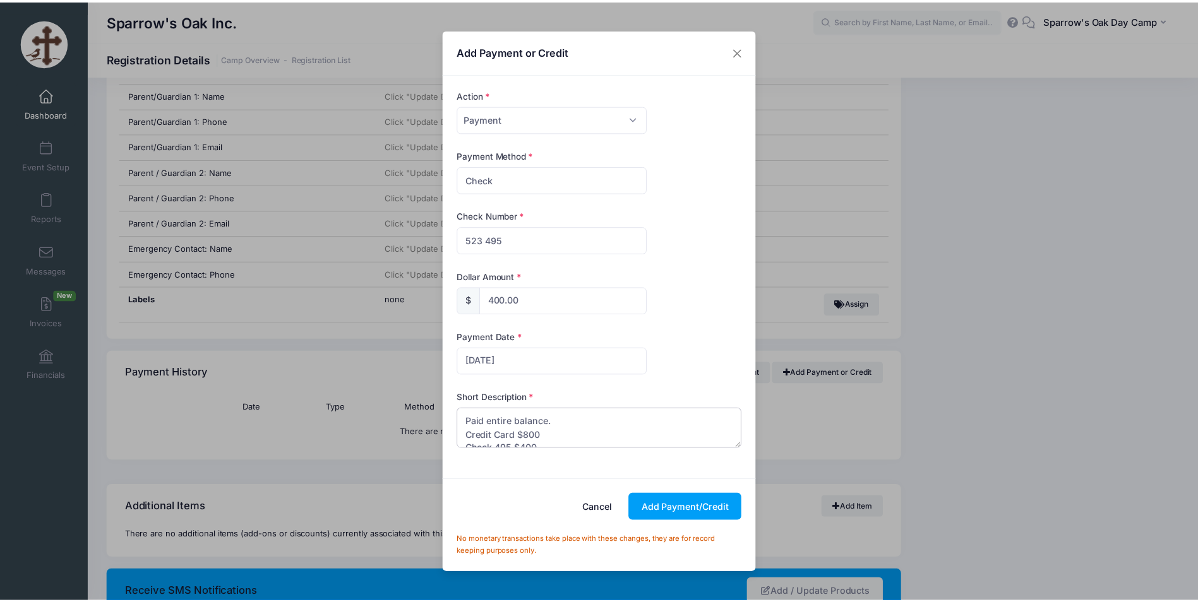
scroll to position [20, 0]
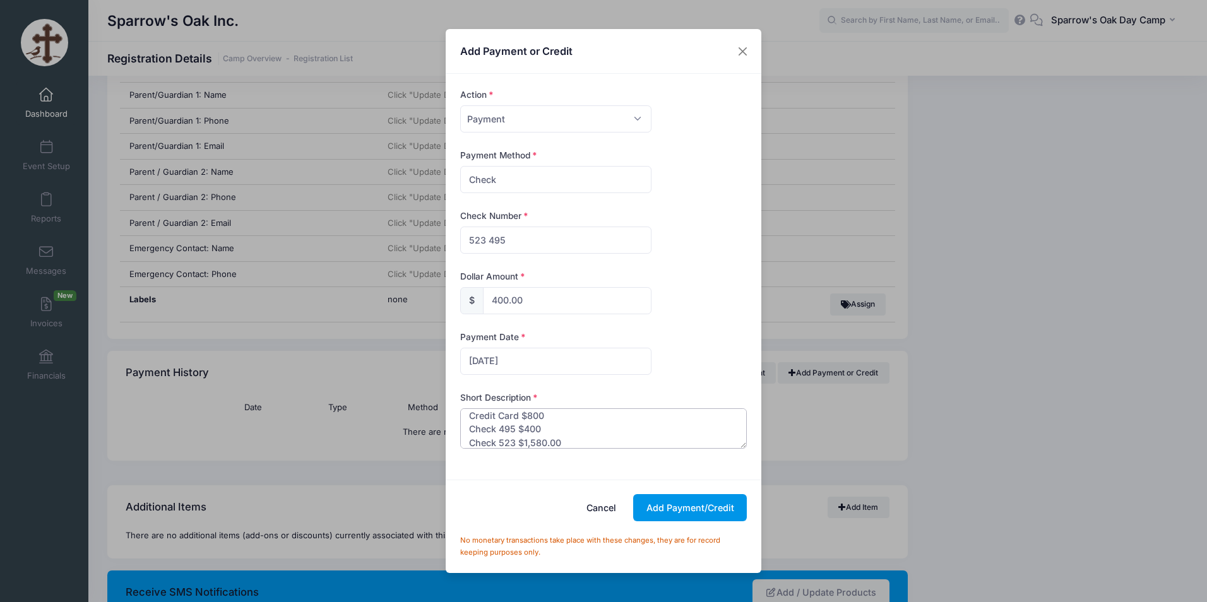
type textarea "Paid entire balance. Credit Card $800 Check 495 $400 Check 523 $1,580.00"
click at [706, 509] on button "Add Payment/Credit" at bounding box center [690, 507] width 114 height 27
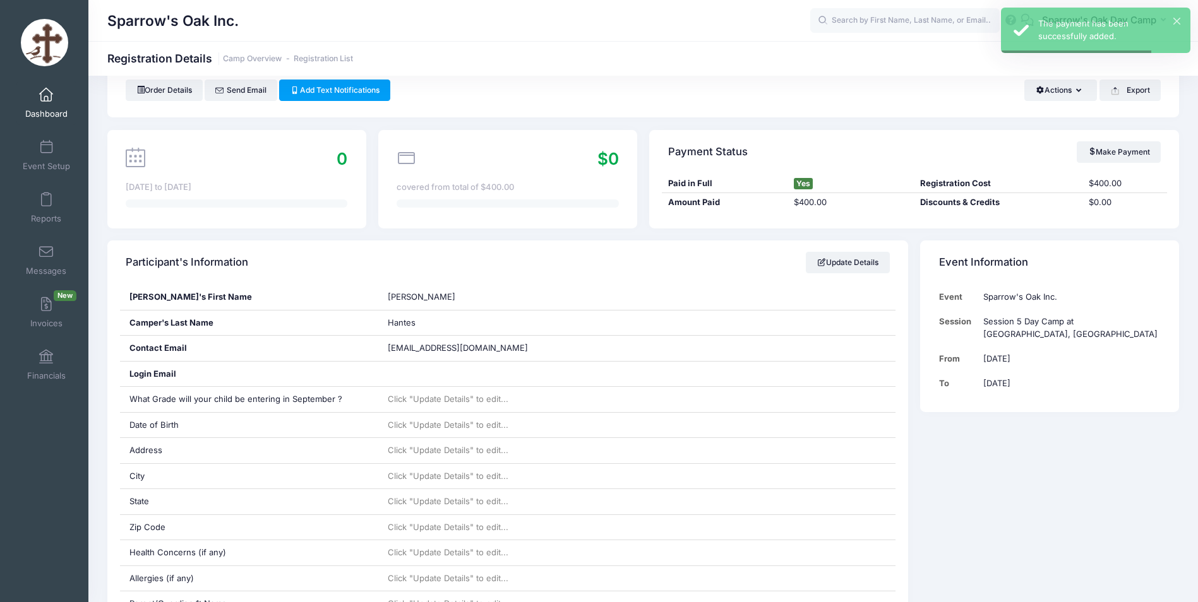
scroll to position [0, 0]
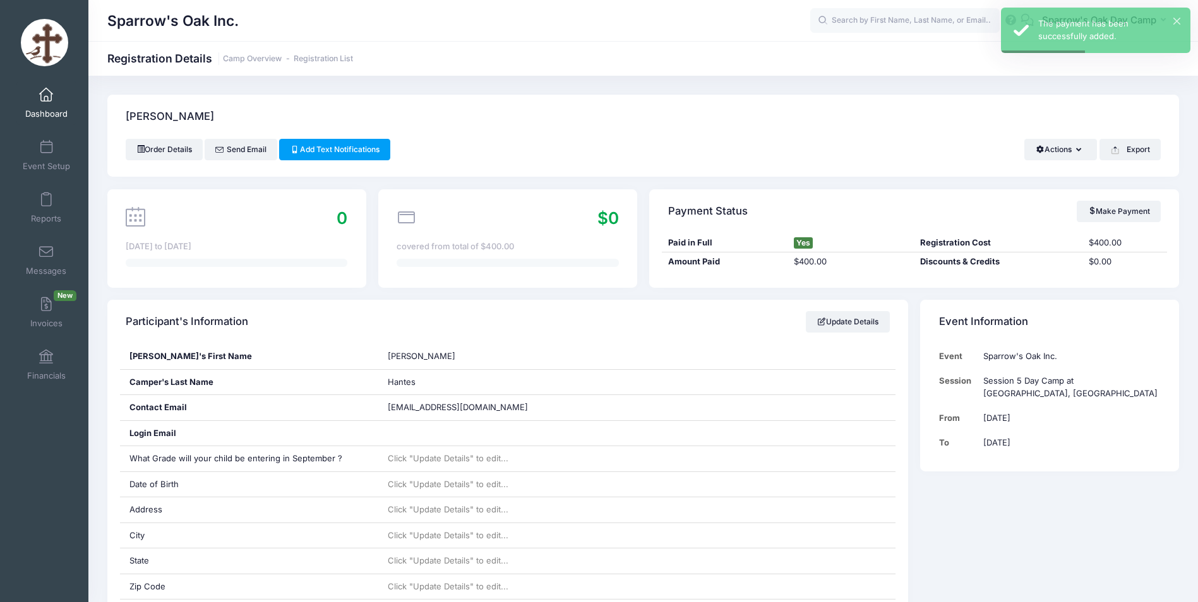
click at [57, 105] on link "Dashboard" at bounding box center [46, 103] width 60 height 44
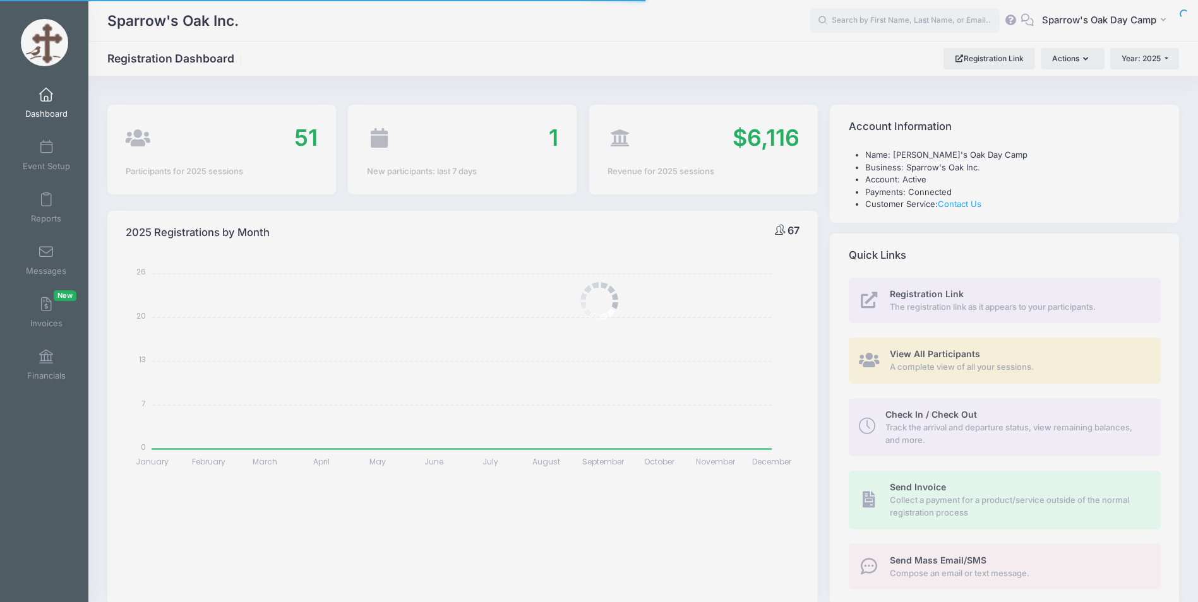
select select
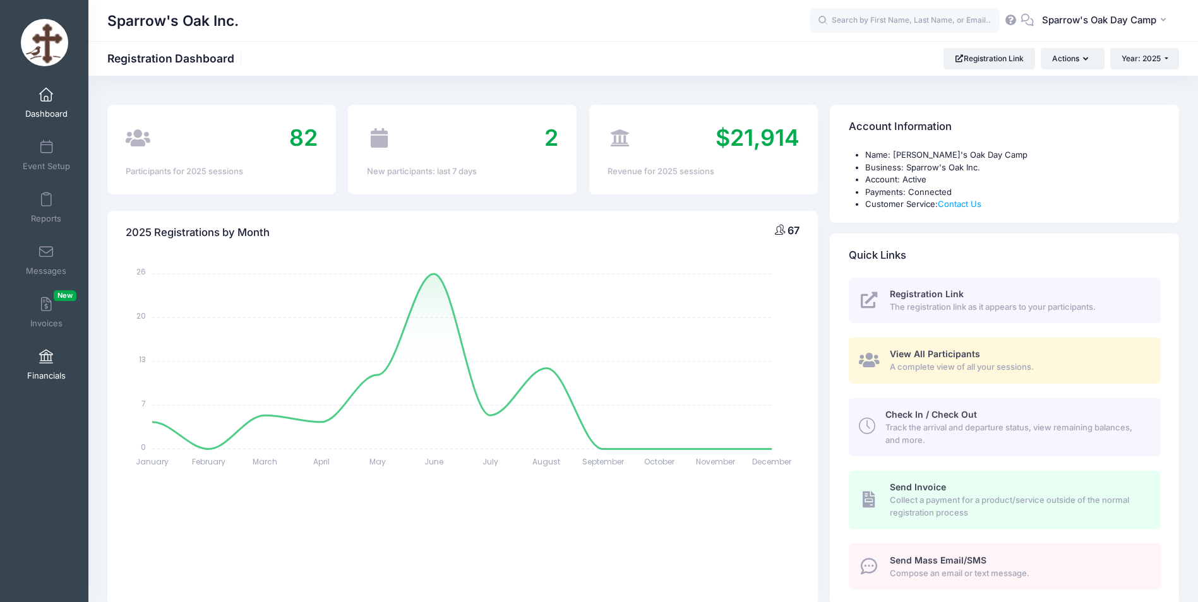
click at [61, 368] on link "Financials" at bounding box center [46, 365] width 60 height 44
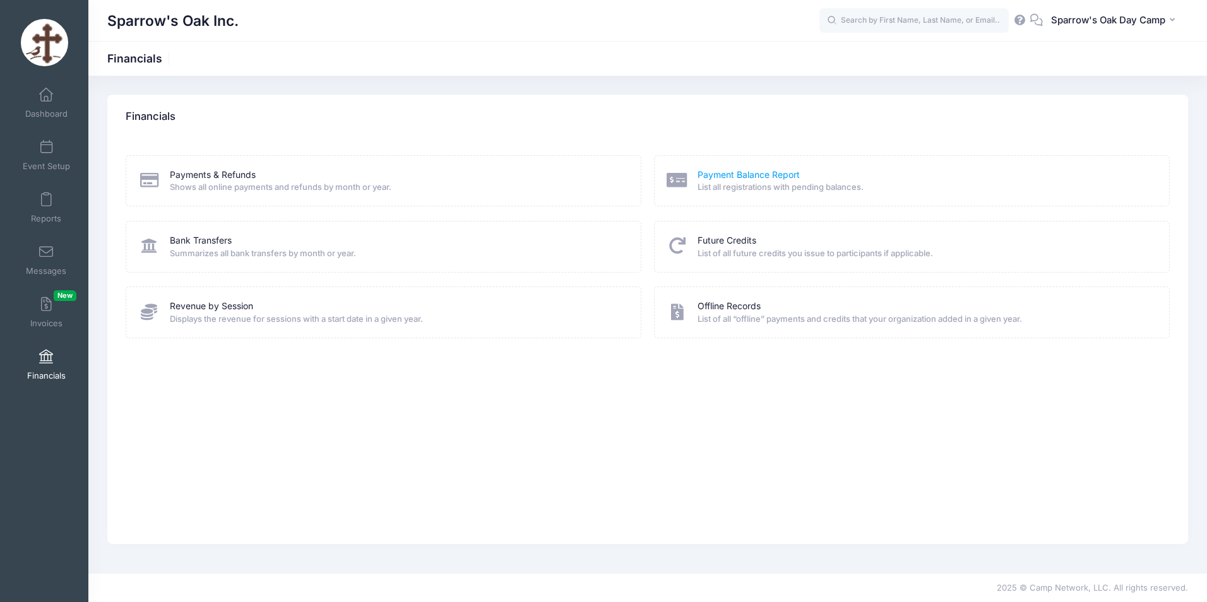
click at [711, 178] on link "Payment Balance Report" at bounding box center [749, 175] width 102 height 13
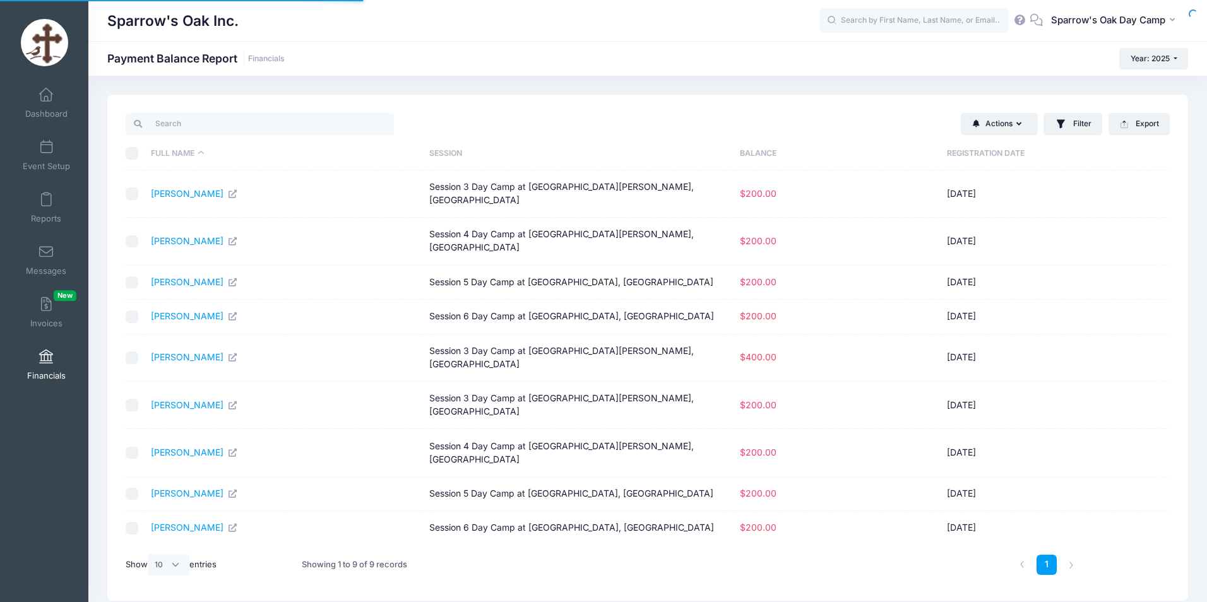
select select "10"
click at [189, 352] on link "[PERSON_NAME]" at bounding box center [194, 357] width 87 height 11
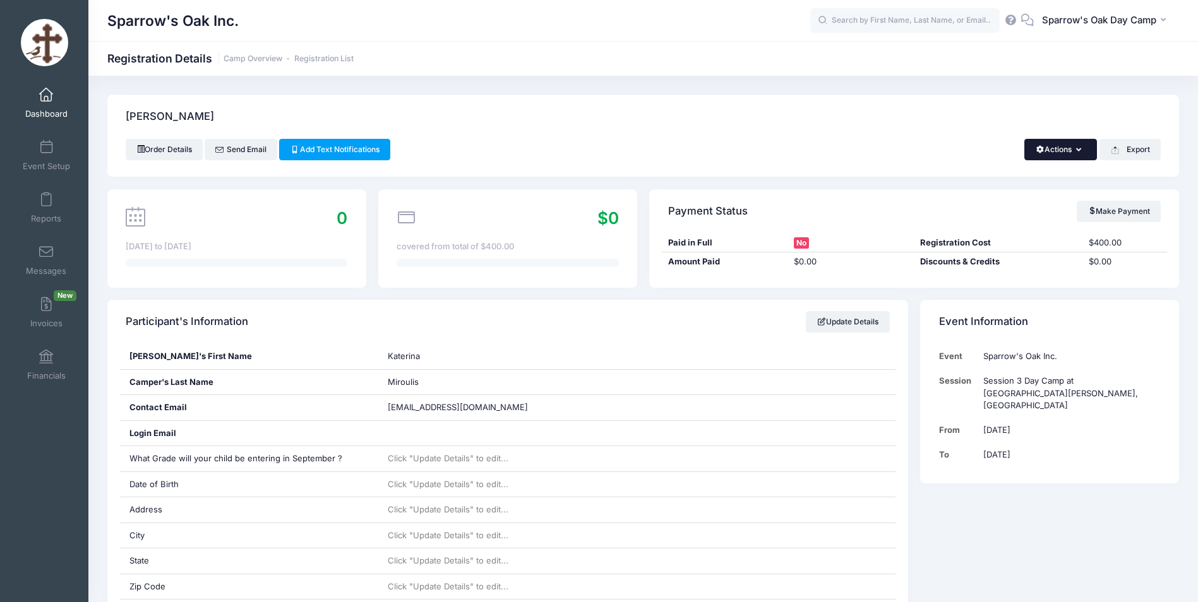
click at [1084, 150] on button "Actions" at bounding box center [1060, 149] width 73 height 21
click at [999, 249] on link "Delete" at bounding box center [1018, 242] width 146 height 24
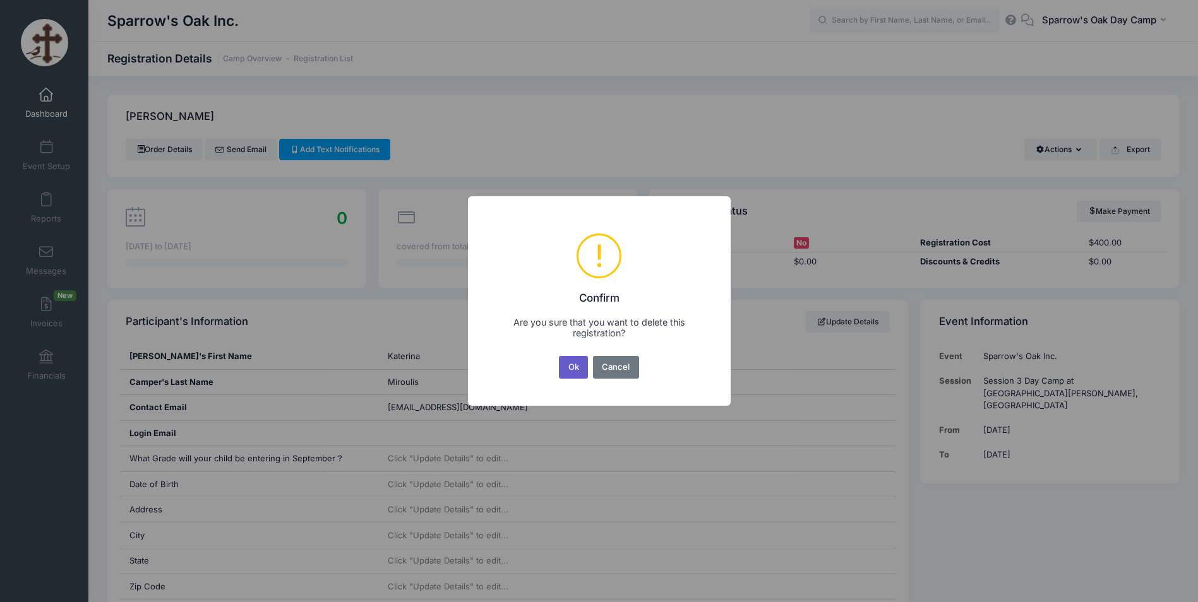
click at [570, 373] on button "Ok" at bounding box center [573, 367] width 29 height 23
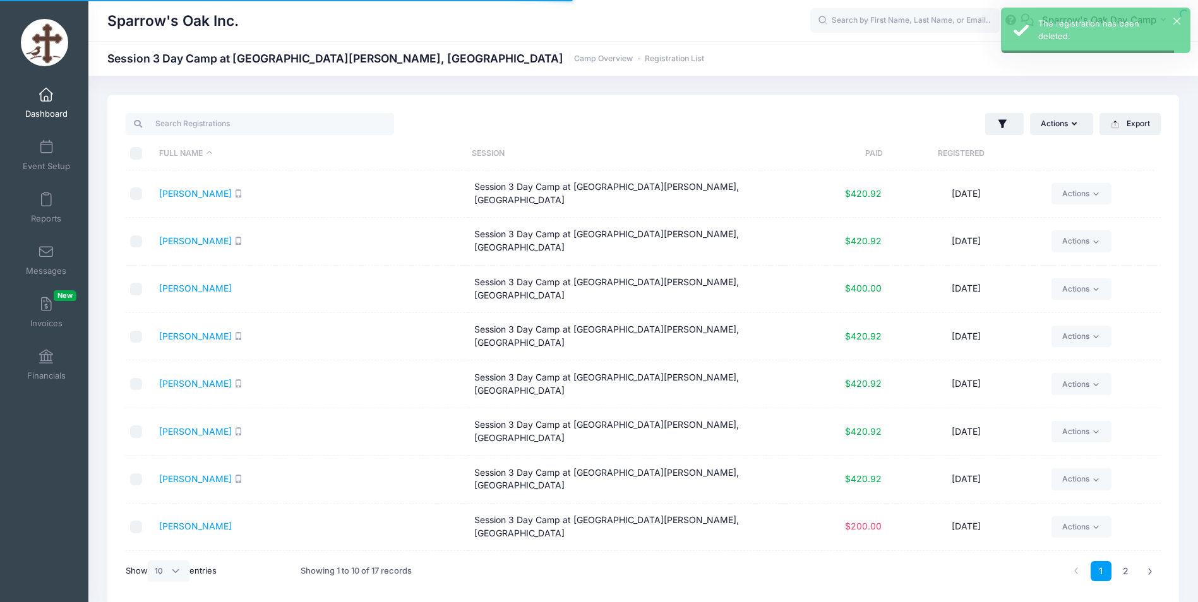
select select "10"
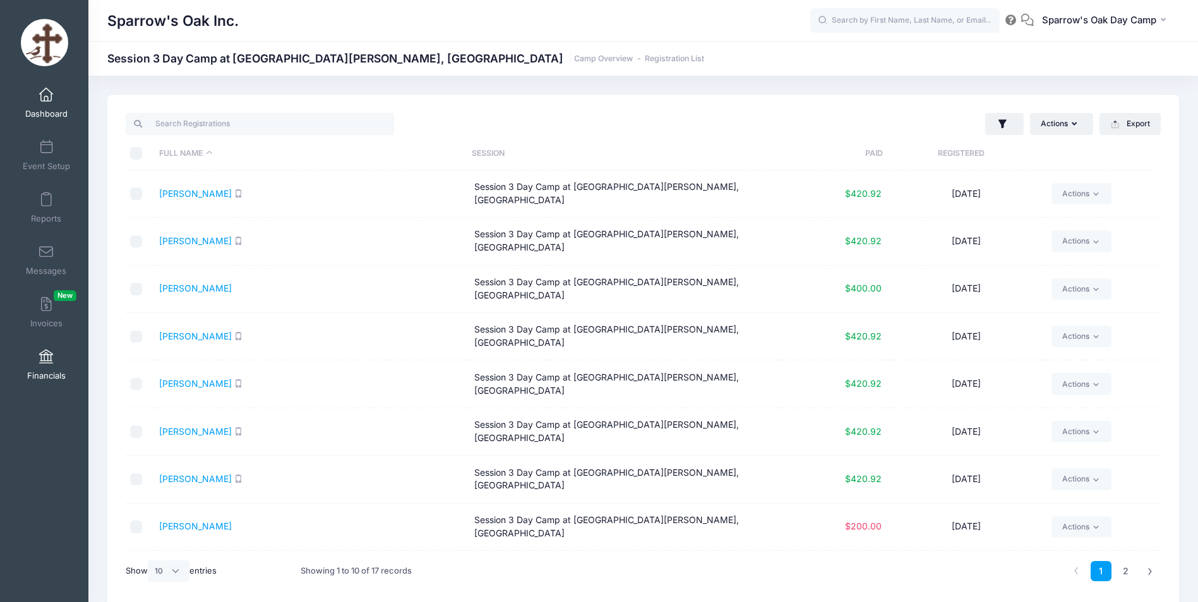
click at [54, 352] on link "Financials" at bounding box center [46, 365] width 60 height 44
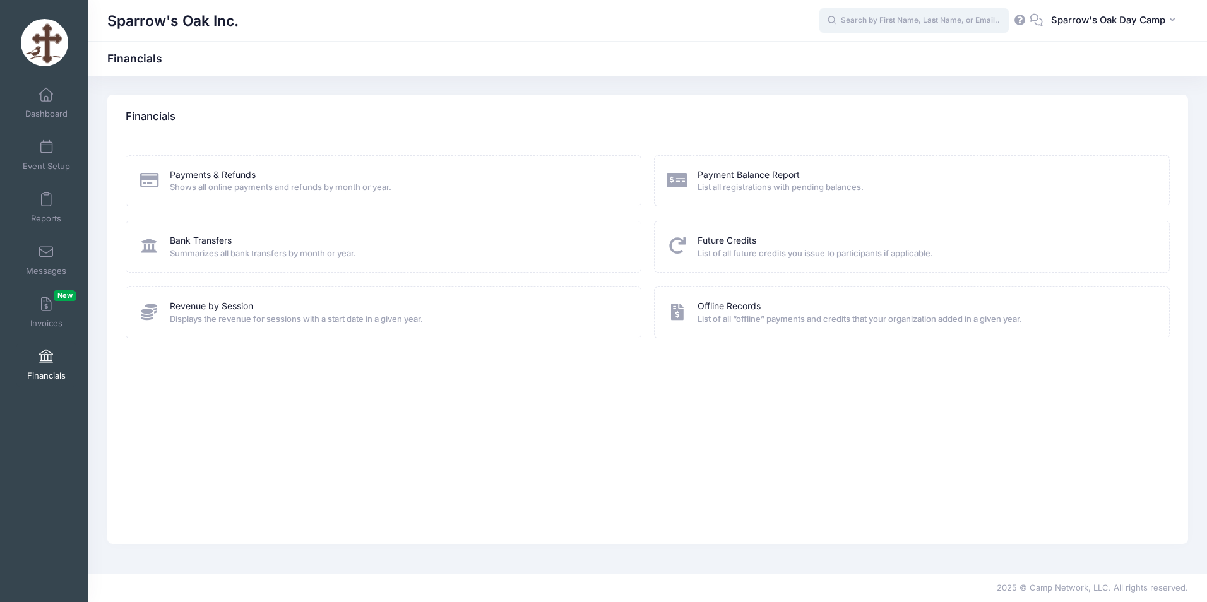
click at [894, 8] on input "text" at bounding box center [914, 20] width 189 height 25
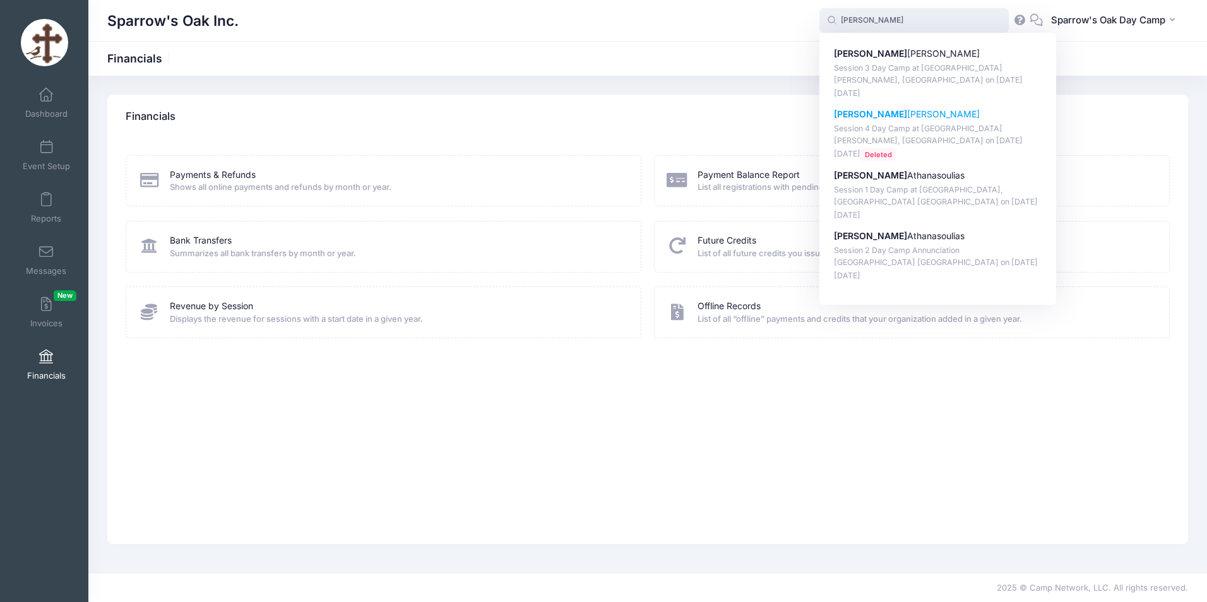
click at [863, 114] on p "maria estrada" at bounding box center [938, 114] width 208 height 13
type input "maria estrada (Session 4 Day Camp at Saint George, Norwalk CT, Jul-28, 2025)"
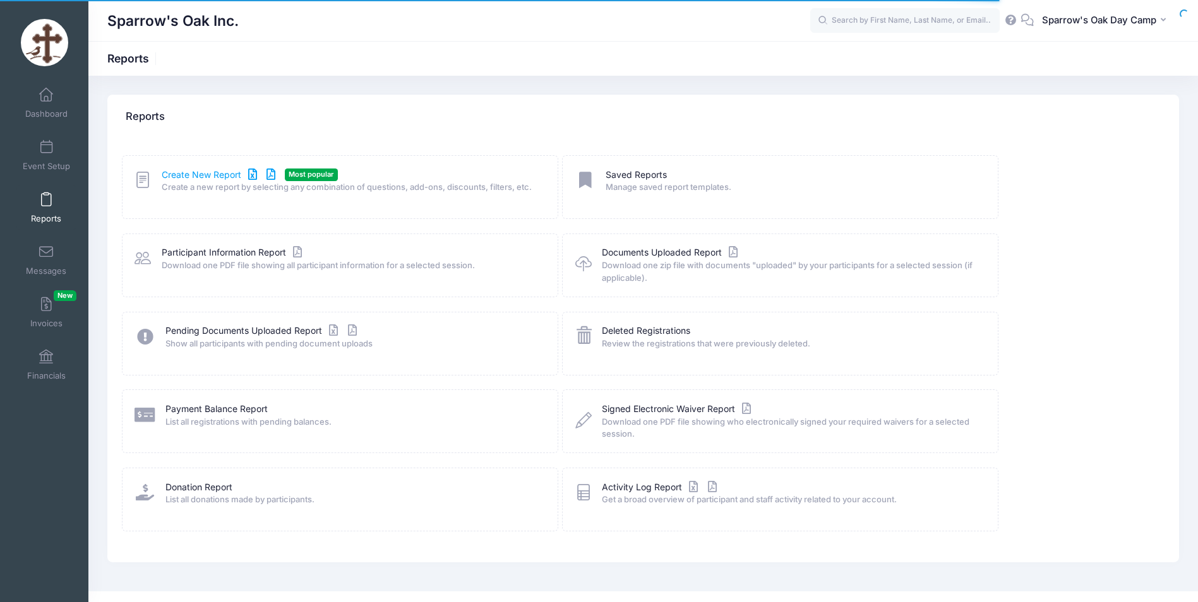
click at [231, 171] on link "Create New Report" at bounding box center [220, 175] width 117 height 13
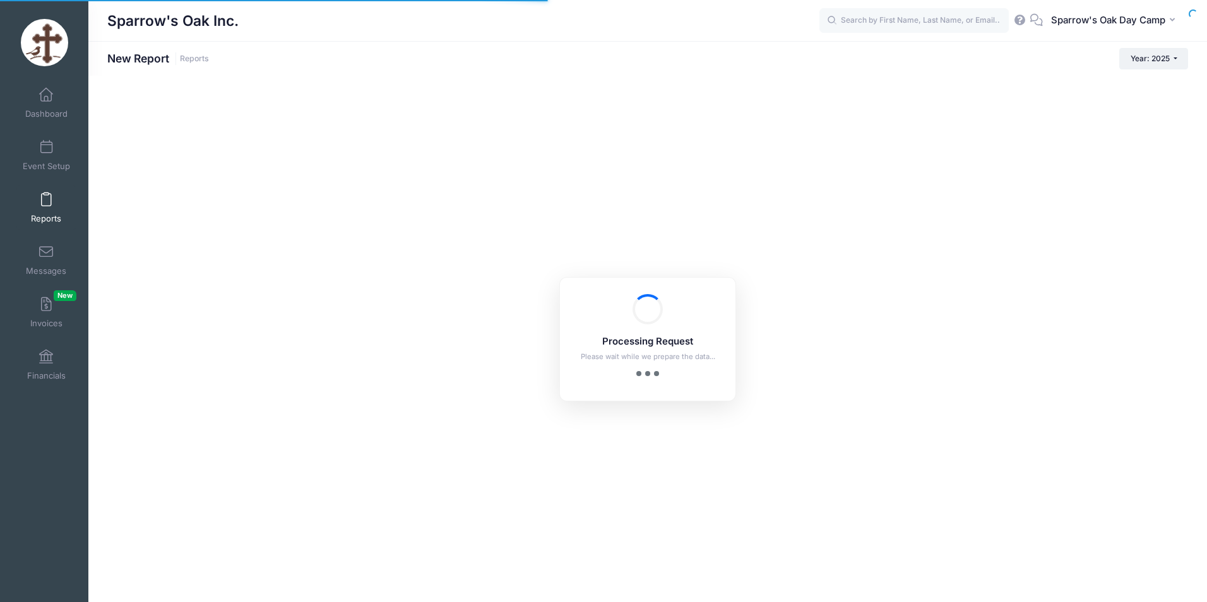
checkbox input "true"
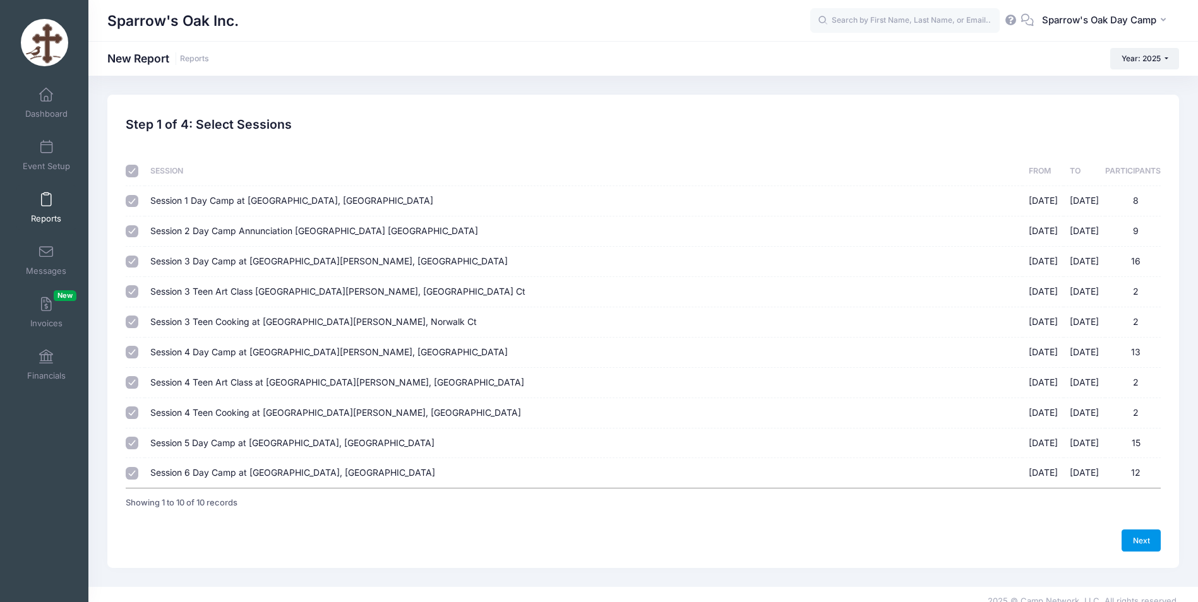
click at [1132, 537] on link "Next" at bounding box center [1141, 540] width 39 height 21
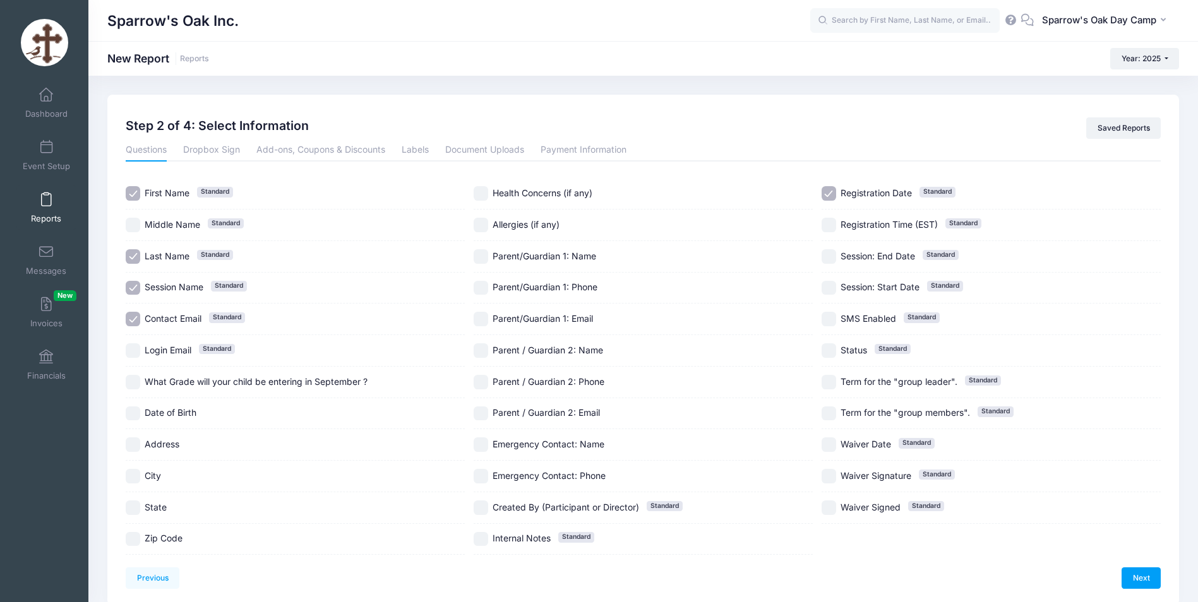
click at [134, 319] on input "Contact Email Standard" at bounding box center [133, 319] width 15 height 15
checkbox input "false"
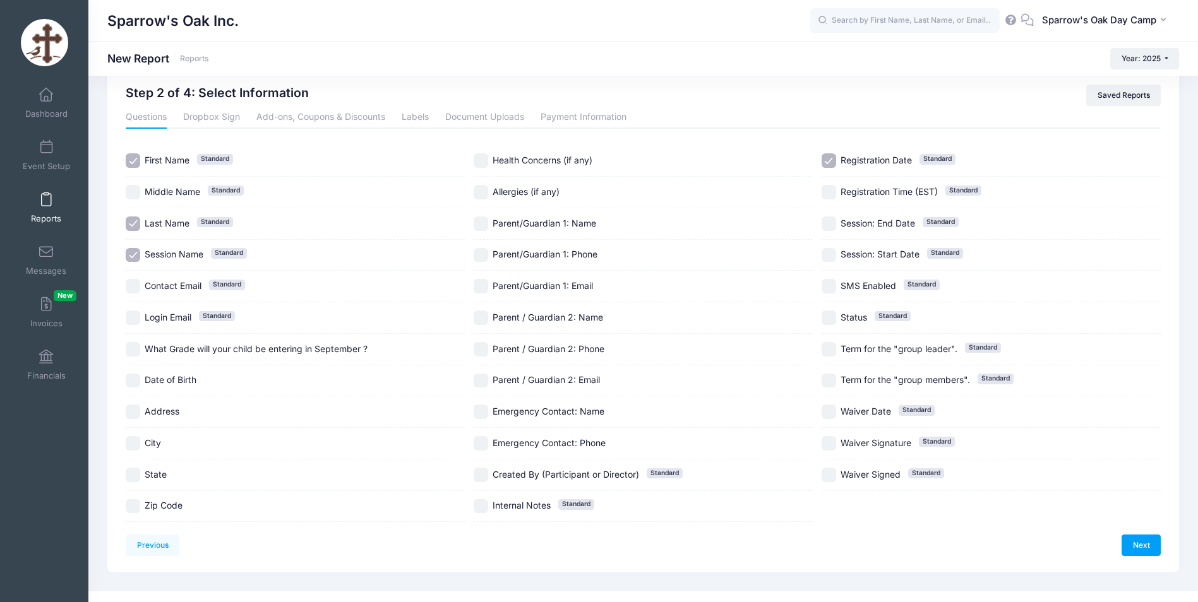
scroll to position [51, 0]
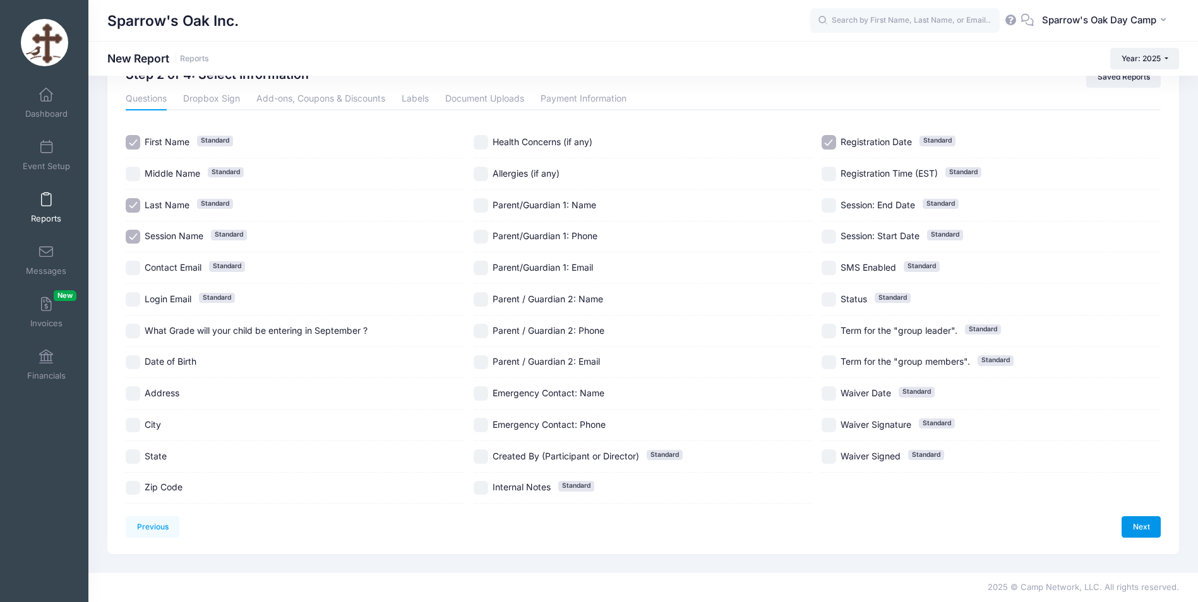
click at [1151, 534] on link "Next" at bounding box center [1141, 527] width 39 height 21
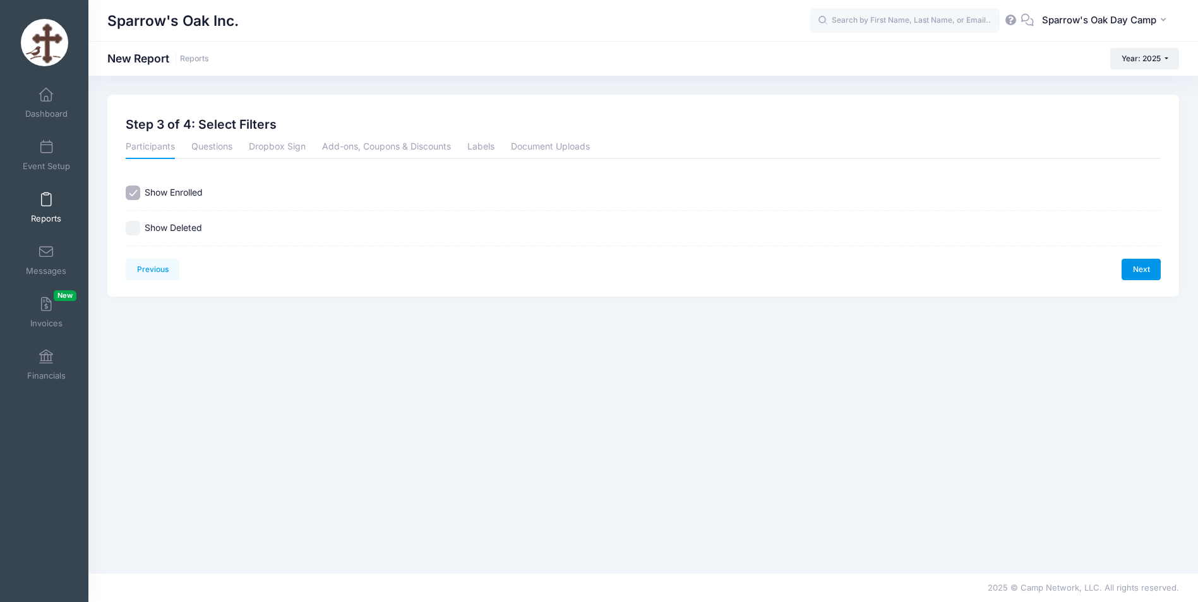
scroll to position [0, 0]
click at [162, 225] on label "Show Deleted" at bounding box center [173, 228] width 57 height 13
click at [140, 225] on input "Show Deleted" at bounding box center [133, 228] width 15 height 15
checkbox input "true"
click at [1144, 263] on link "Next" at bounding box center [1150, 269] width 39 height 21
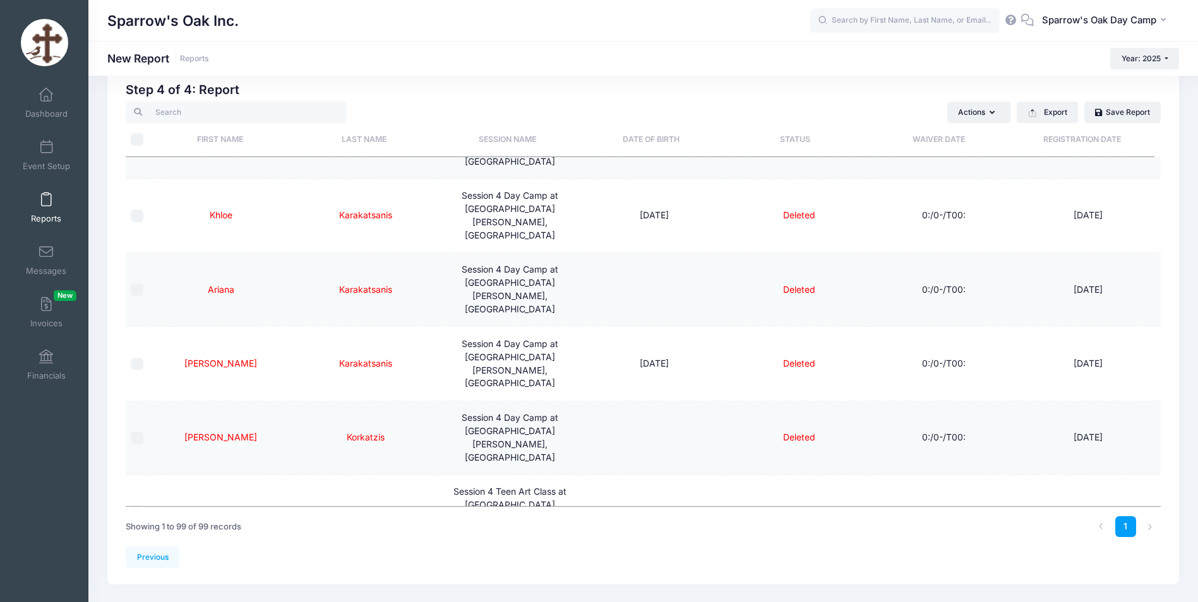
scroll to position [65, 0]
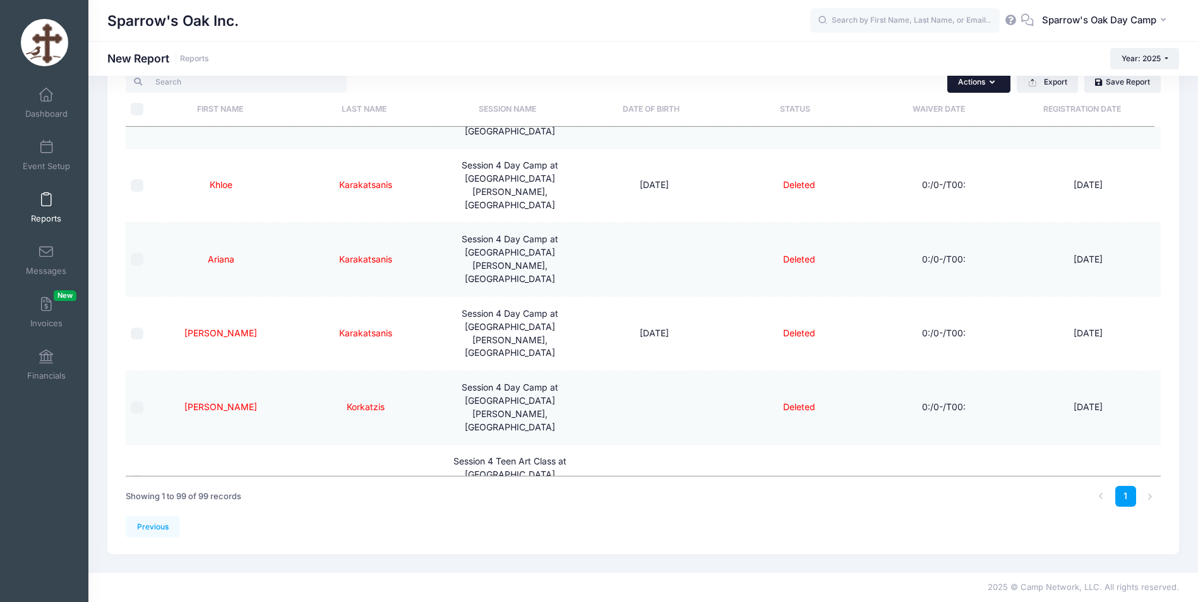
click at [993, 83] on icon "button" at bounding box center [995, 83] width 10 height 0
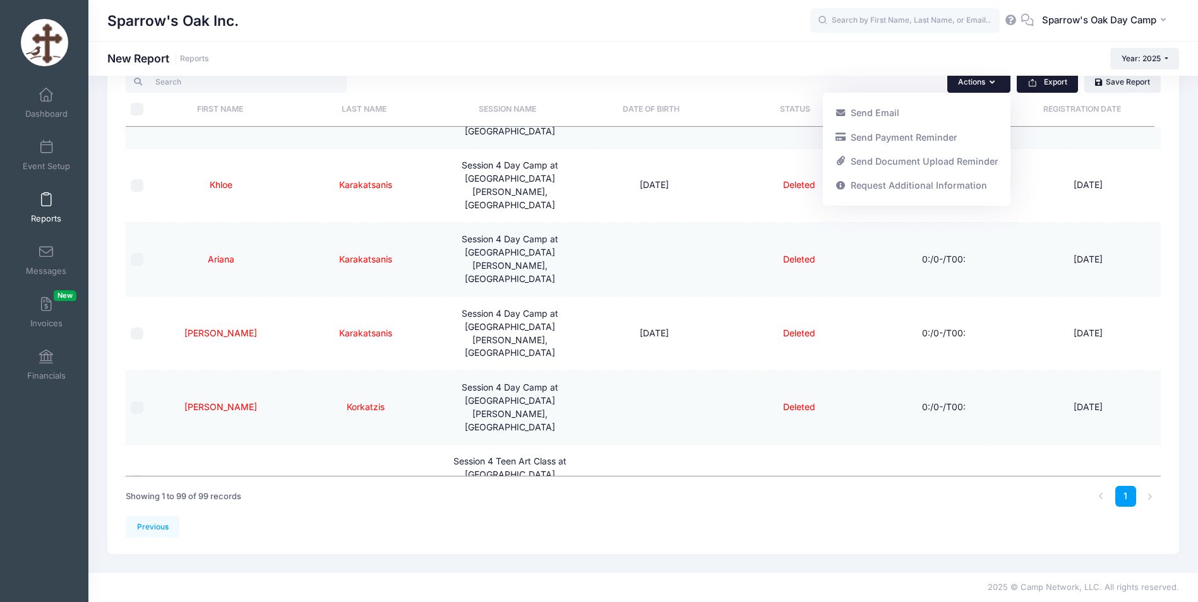
click at [1038, 83] on button "Export" at bounding box center [1047, 81] width 61 height 21
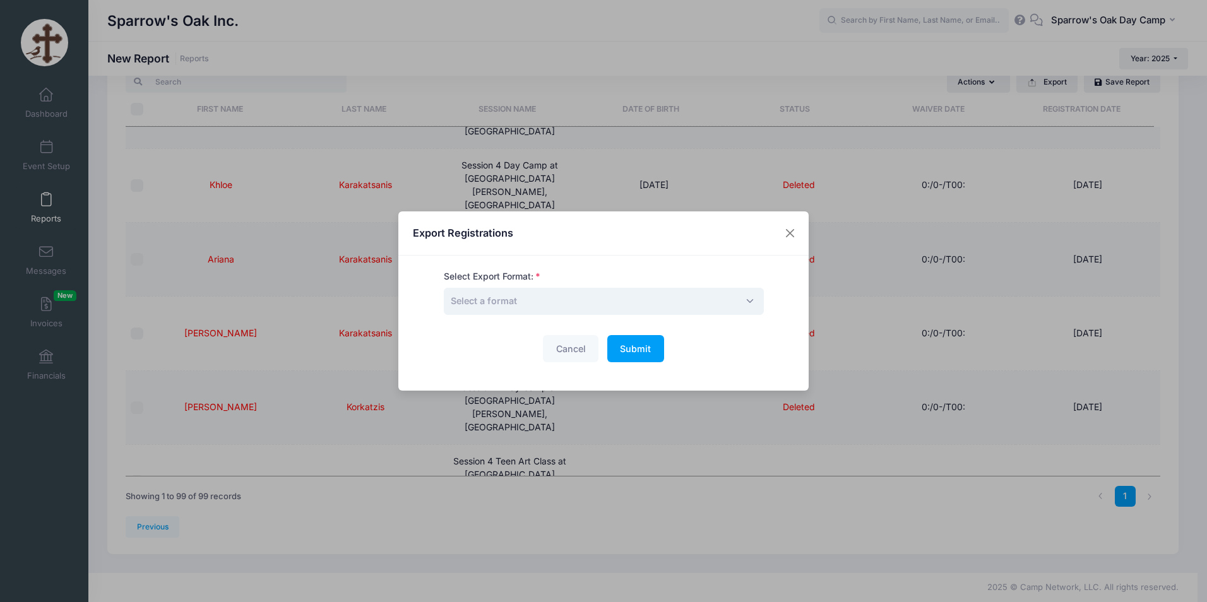
click at [558, 292] on span "Select a format" at bounding box center [604, 301] width 320 height 27
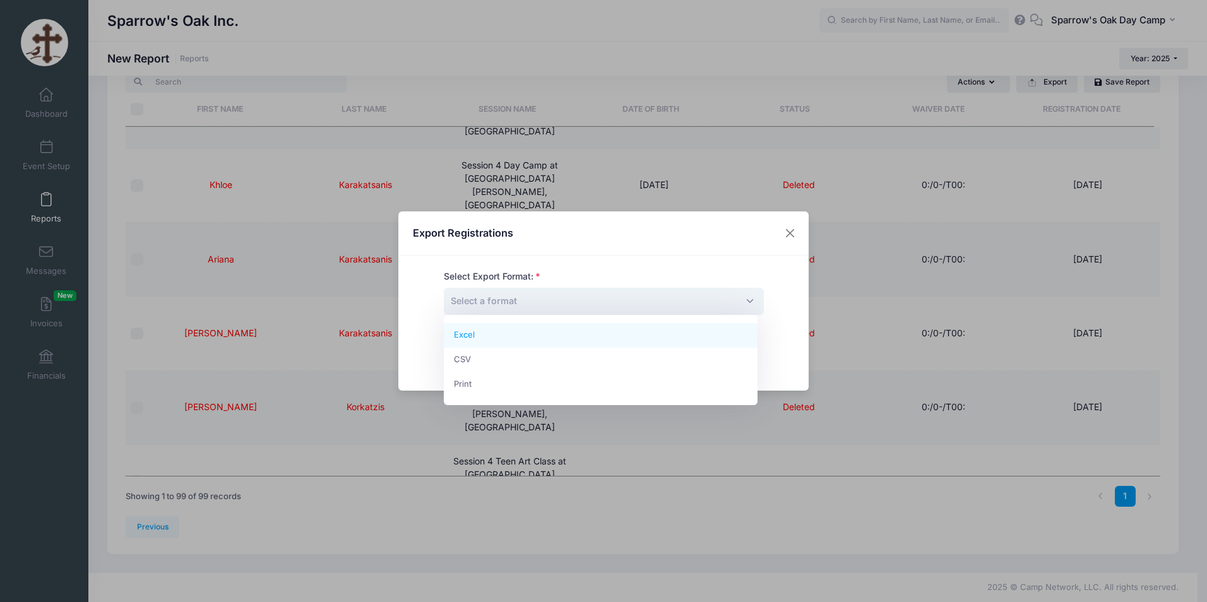
select select "excel"
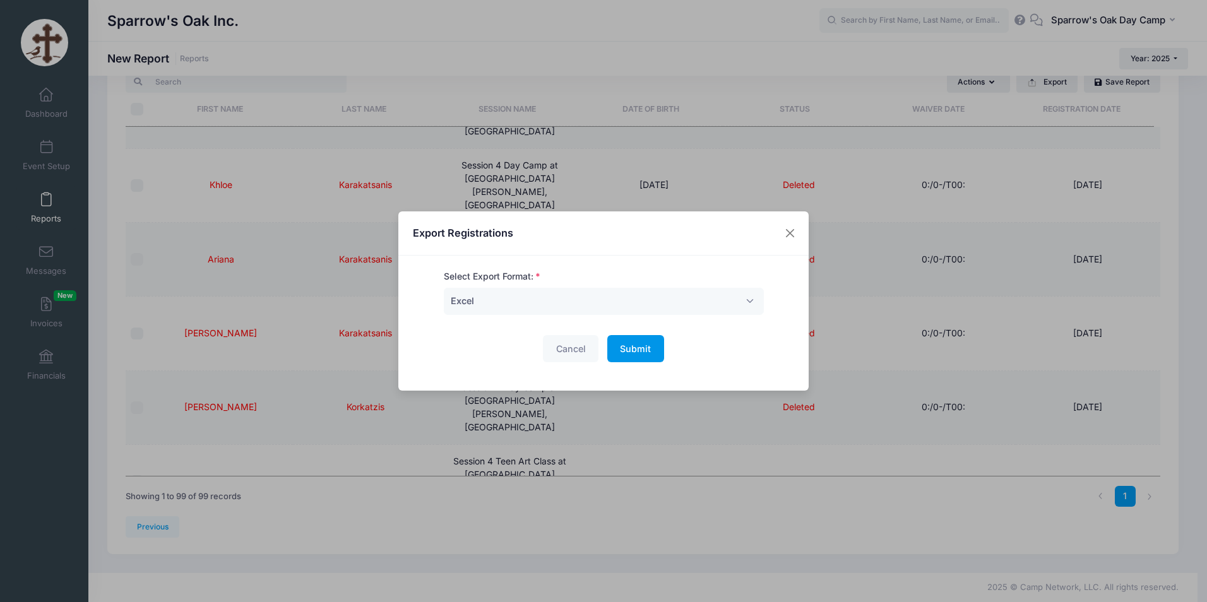
click at [648, 354] on button "Submit Please wait..." at bounding box center [636, 348] width 57 height 27
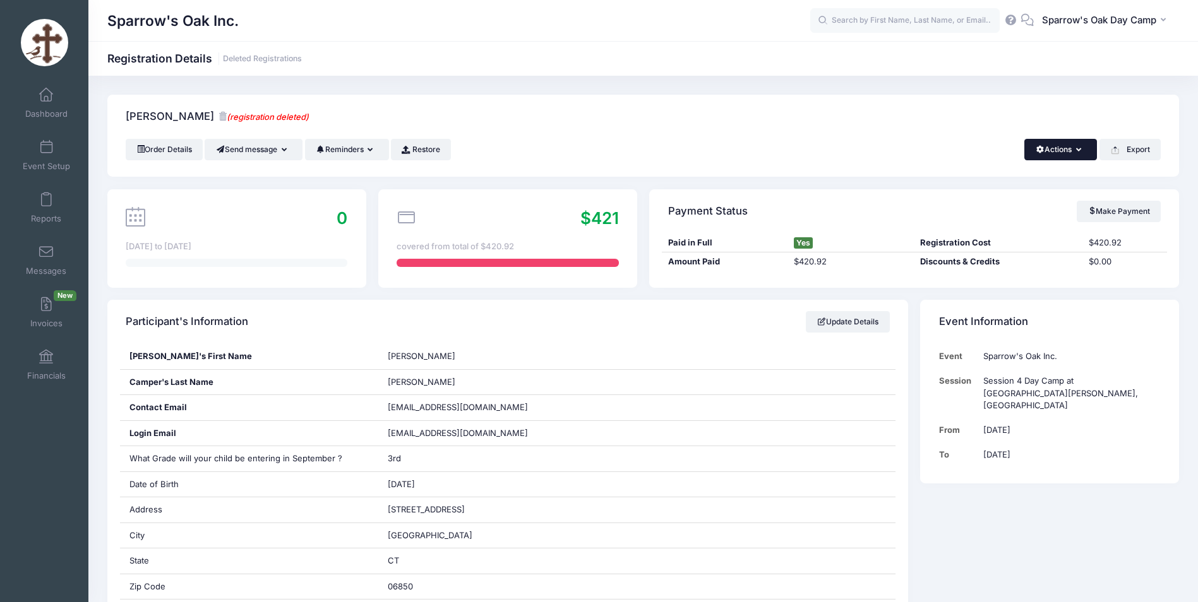
click at [1075, 153] on button "Actions" at bounding box center [1060, 149] width 73 height 21
click at [431, 157] on link "Restore" at bounding box center [421, 149] width 60 height 21
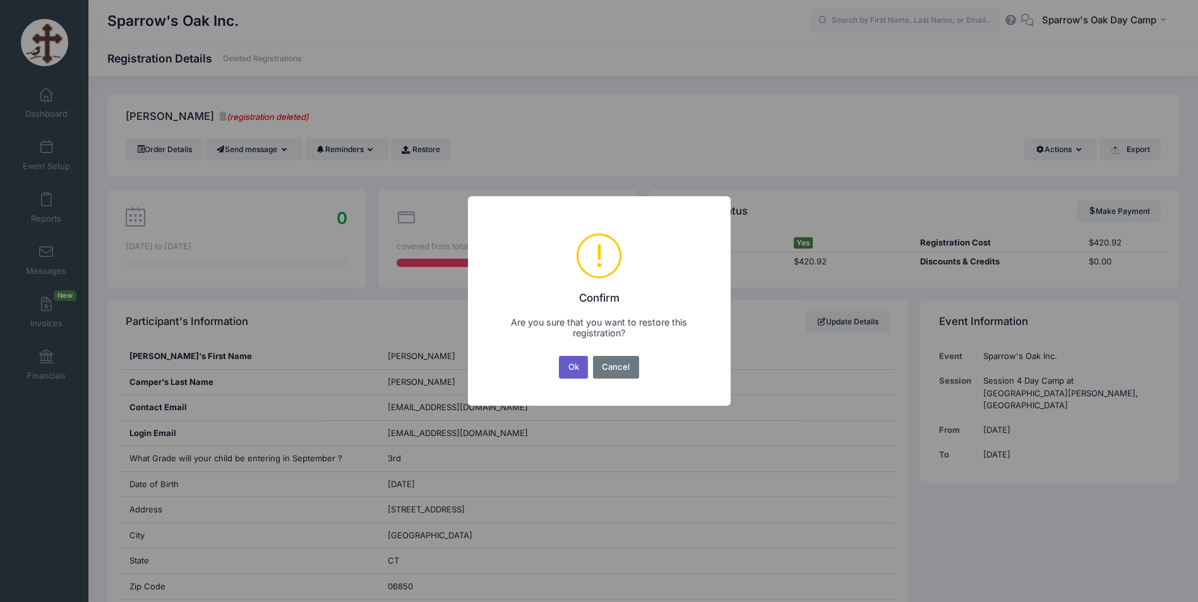
click at [561, 365] on button "Ok" at bounding box center [573, 367] width 29 height 23
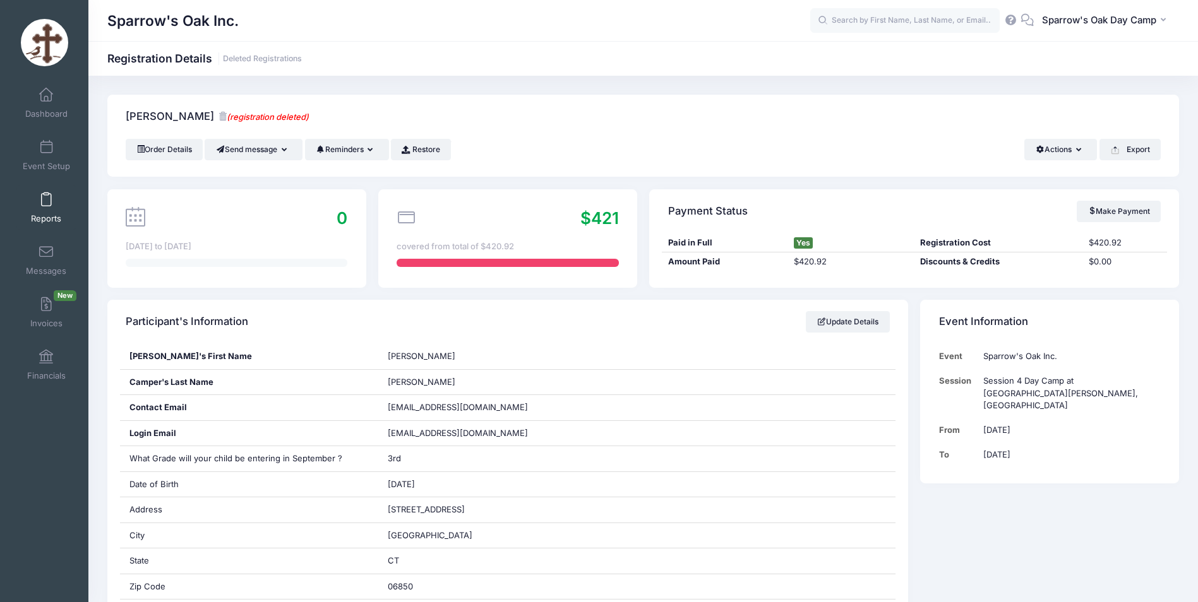
click at [47, 208] on link "Reports" at bounding box center [46, 208] width 60 height 44
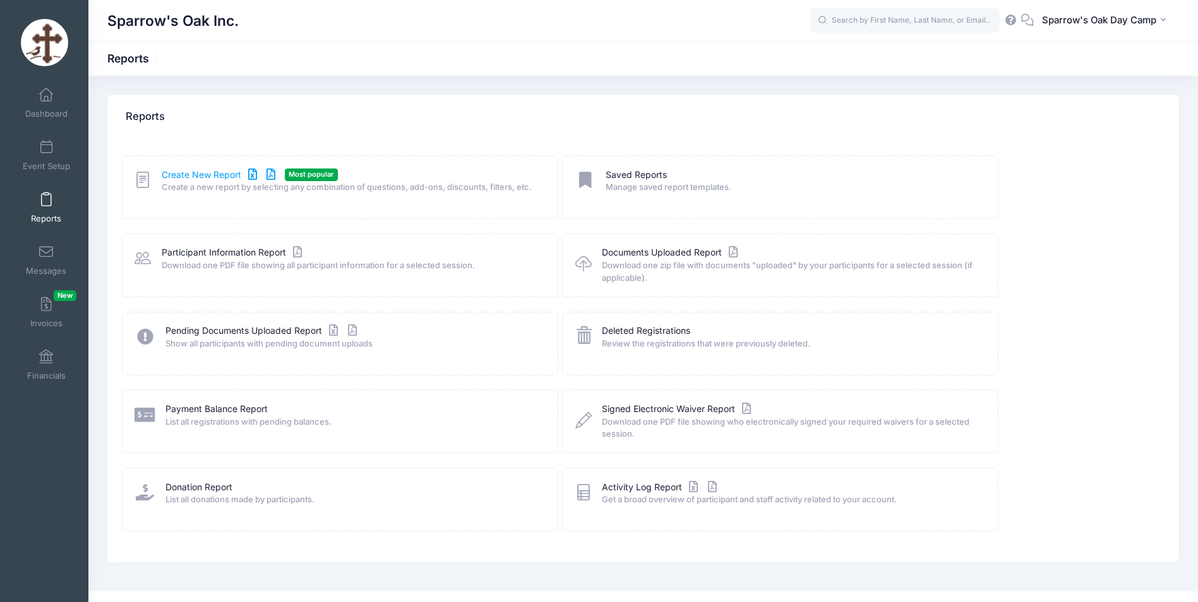
click at [207, 177] on link "Create New Report" at bounding box center [220, 175] width 117 height 13
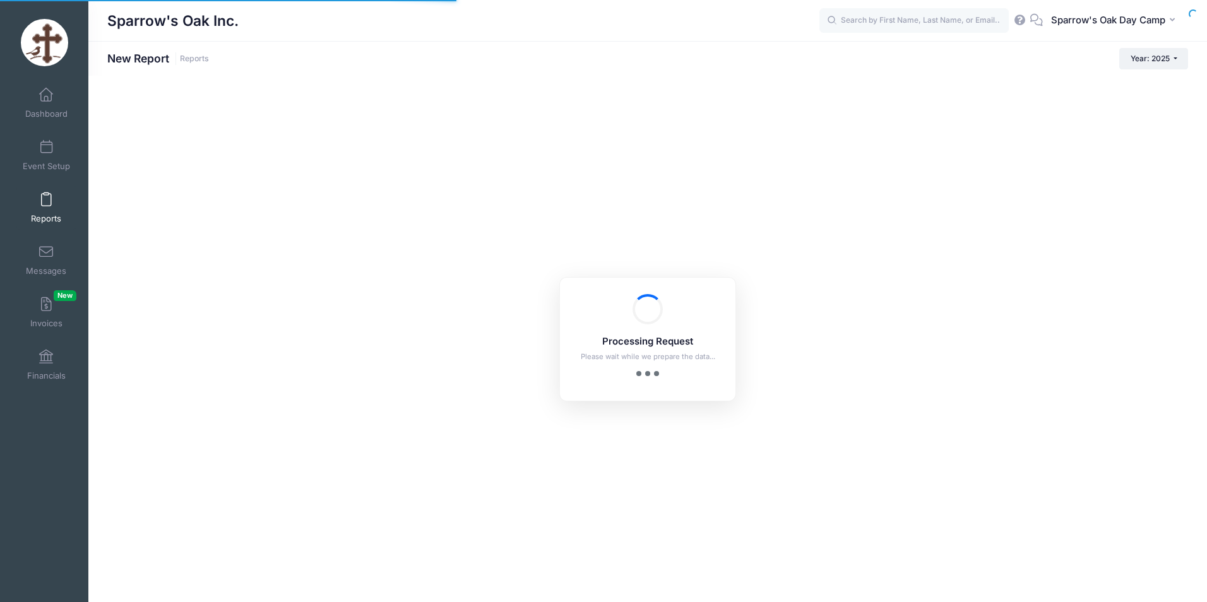
checkbox input "true"
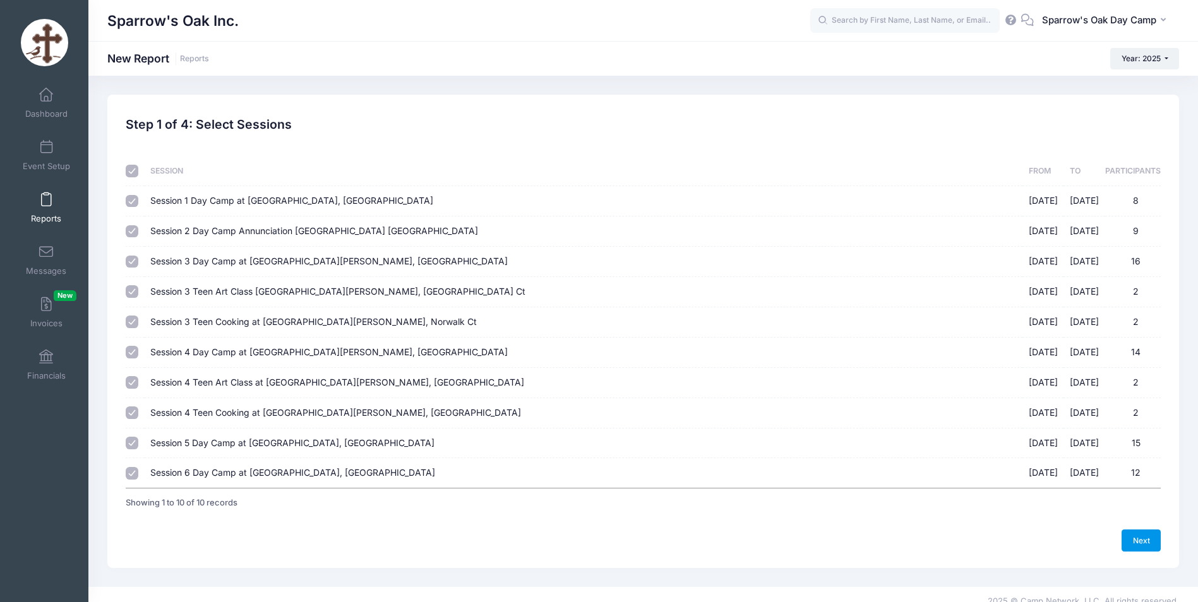
drag, startPoint x: 1137, startPoint y: 549, endPoint x: 825, endPoint y: 486, distance: 318.2
click at [1137, 549] on link "Next" at bounding box center [1141, 540] width 39 height 21
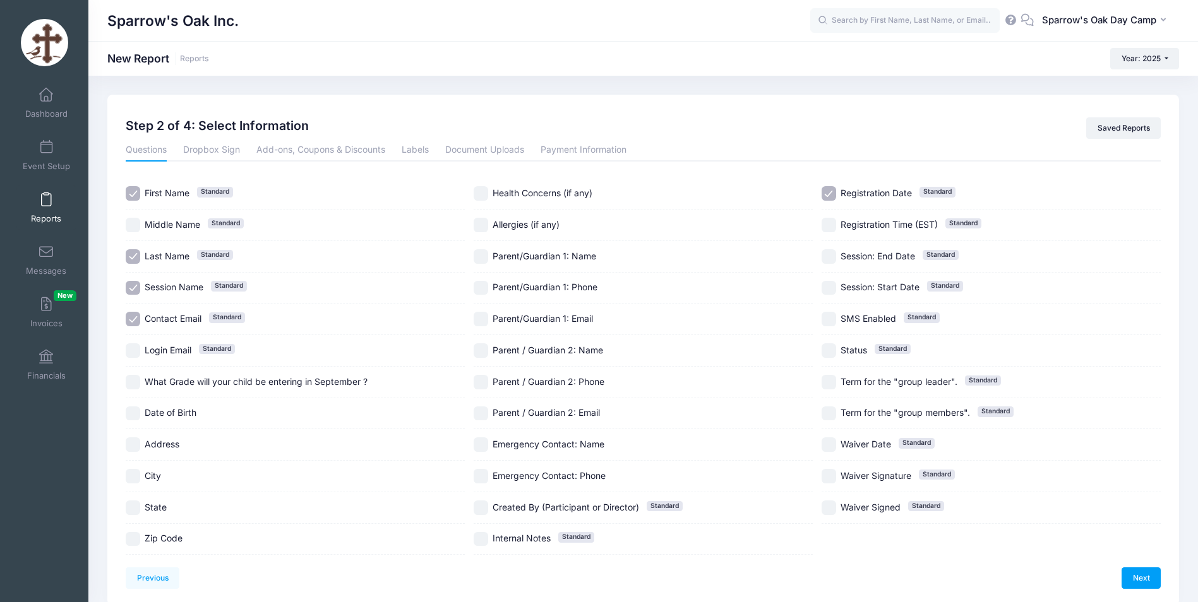
click at [135, 318] on input "Contact Email Standard" at bounding box center [133, 319] width 15 height 15
checkbox input "false"
click at [829, 189] on input "Registration Date Standard" at bounding box center [829, 193] width 15 height 15
checkbox input "false"
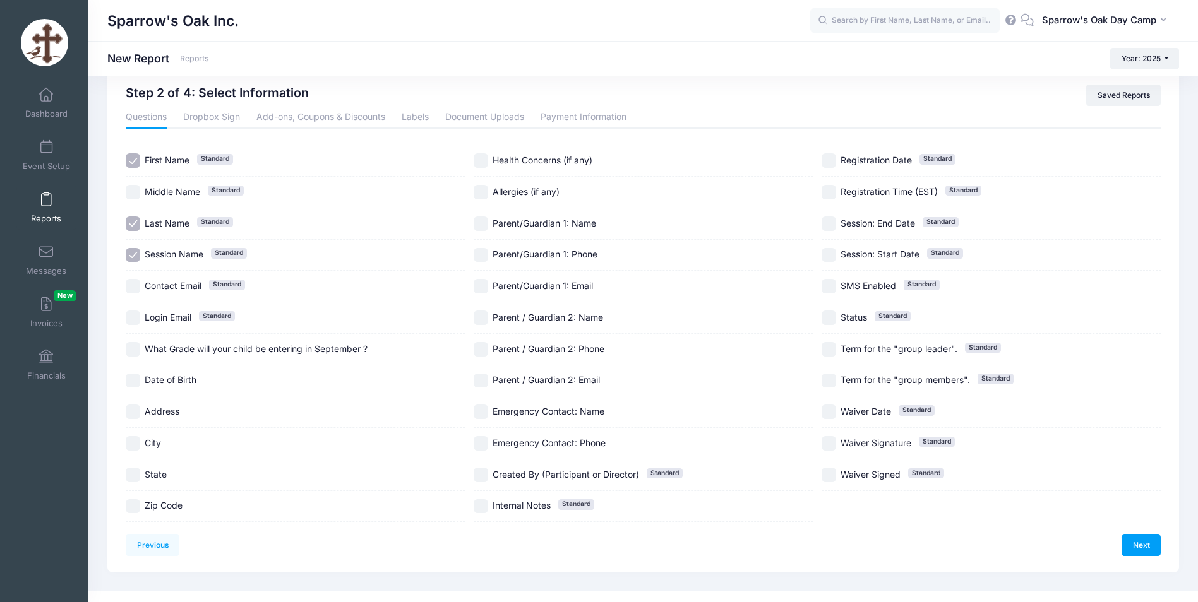
scroll to position [51, 0]
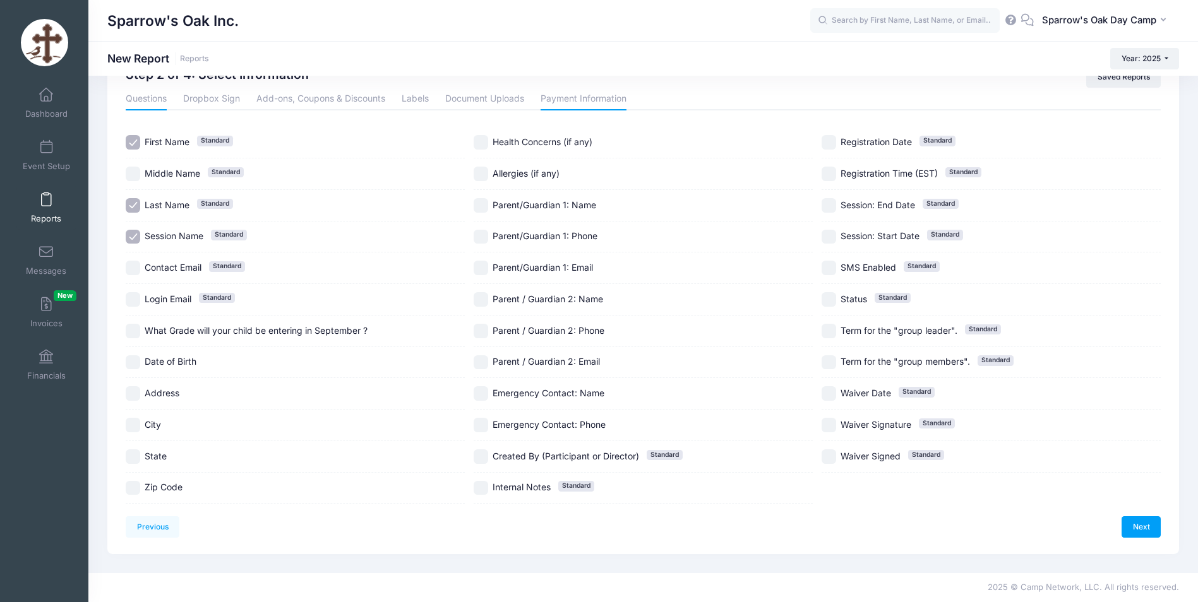
click at [587, 103] on link "Payment Information" at bounding box center [584, 99] width 86 height 23
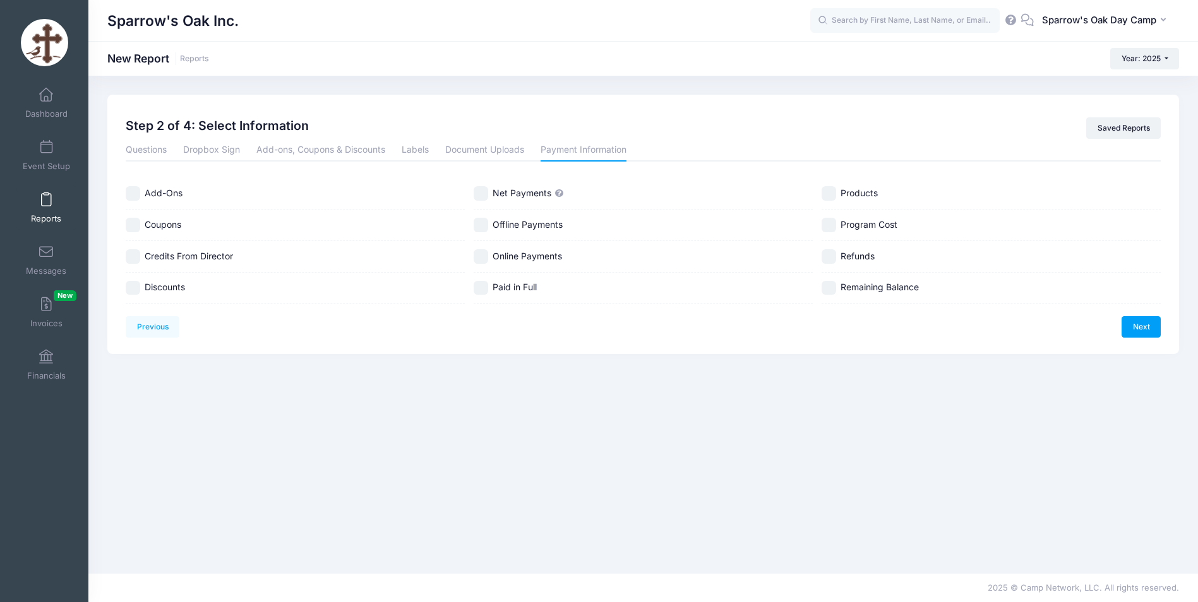
scroll to position [0, 0]
click at [514, 196] on span "Net Payments" at bounding box center [525, 193] width 59 height 11
checkbox input "true"
click at [498, 258] on span "Online Payments" at bounding box center [530, 256] width 69 height 11
checkbox input "true"
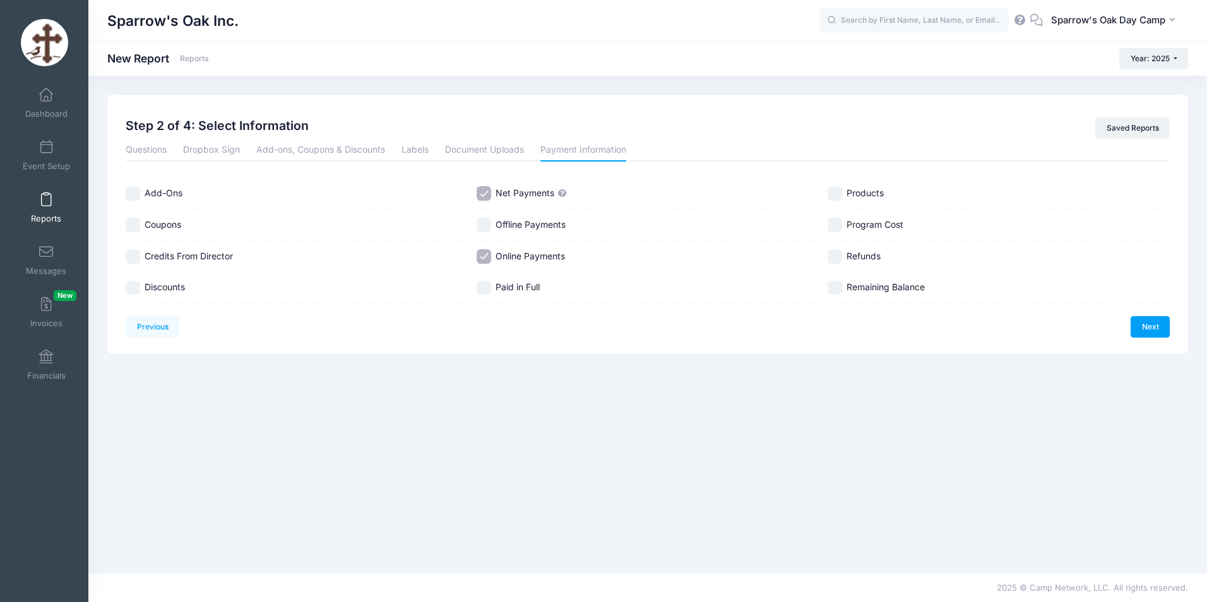
click at [865, 227] on span "Program Cost" at bounding box center [875, 224] width 57 height 11
checkbox input "true"
click at [854, 257] on span "Refunds" at bounding box center [864, 256] width 34 height 11
checkbox input "true"
click at [849, 296] on div "Remaining Balance" at bounding box center [999, 289] width 342 height 32
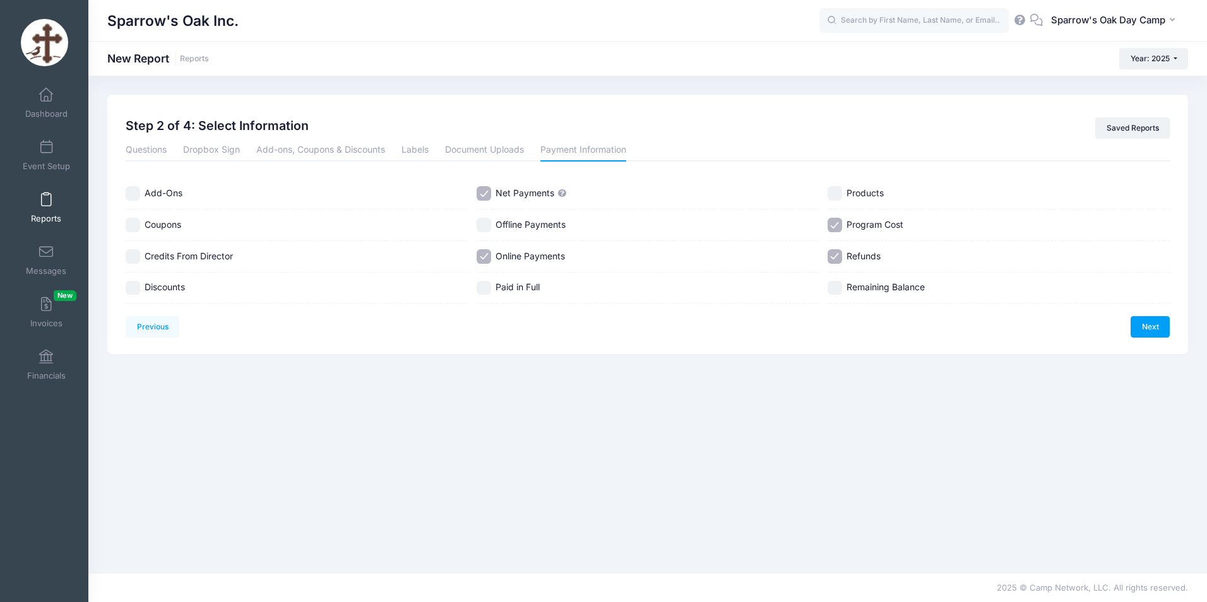
checkbox input "true"
click at [139, 289] on input "Discounts" at bounding box center [133, 288] width 15 height 15
checkbox input "true"
click at [515, 229] on span "Offline Payments" at bounding box center [531, 224] width 70 height 11
checkbox input "true"
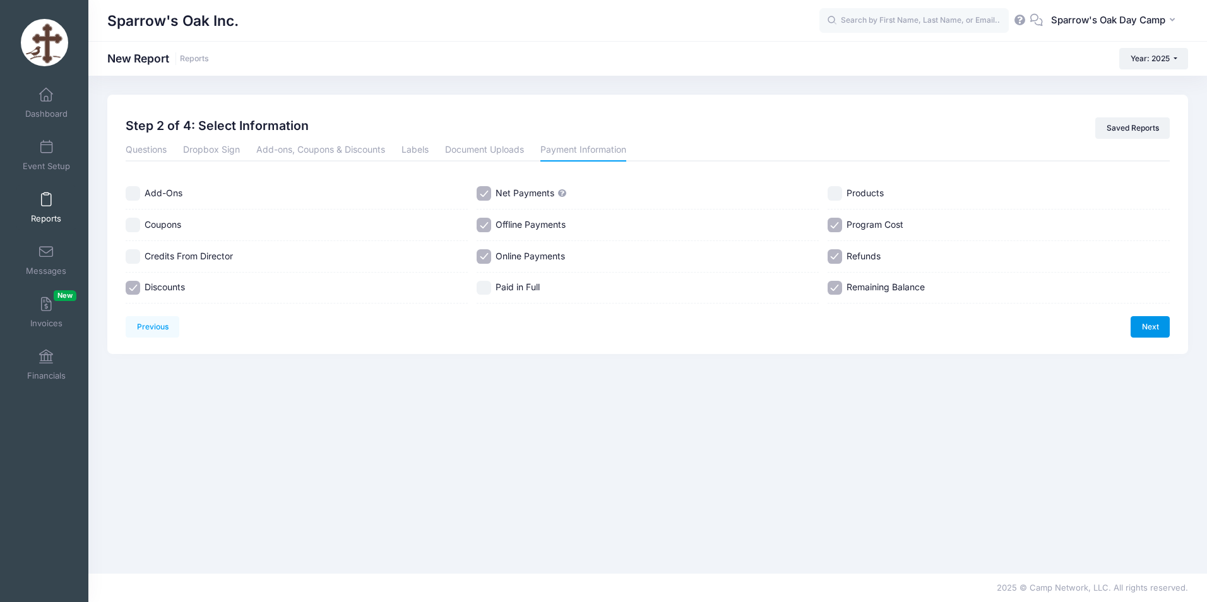
click at [1138, 323] on link "Next" at bounding box center [1150, 326] width 39 height 21
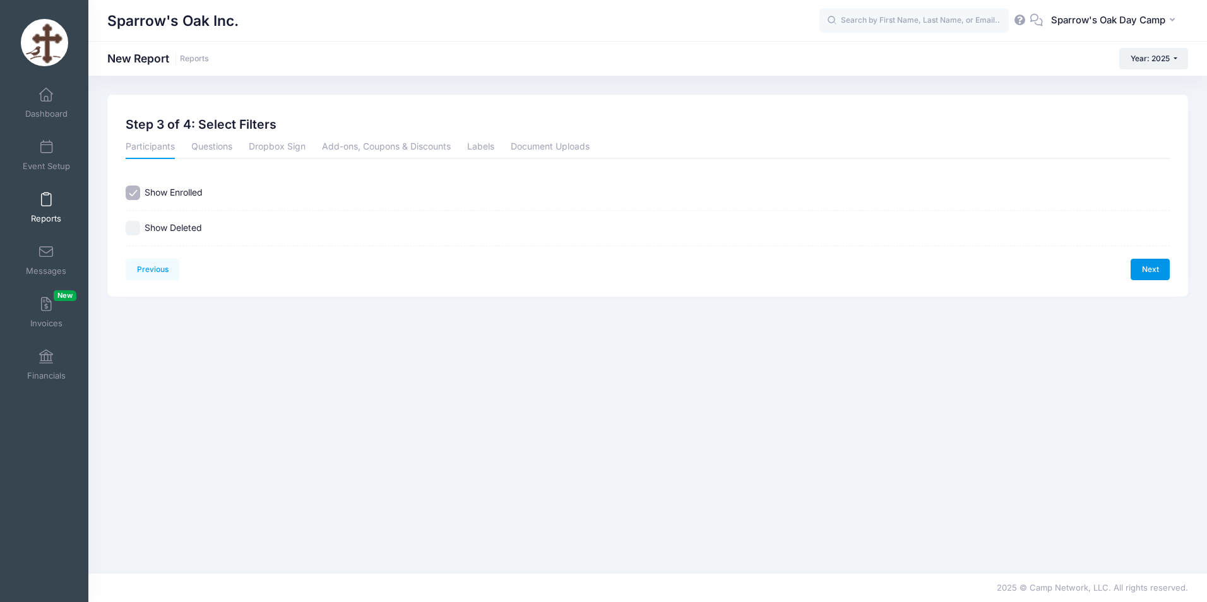
click at [1146, 267] on link "Next" at bounding box center [1150, 269] width 39 height 21
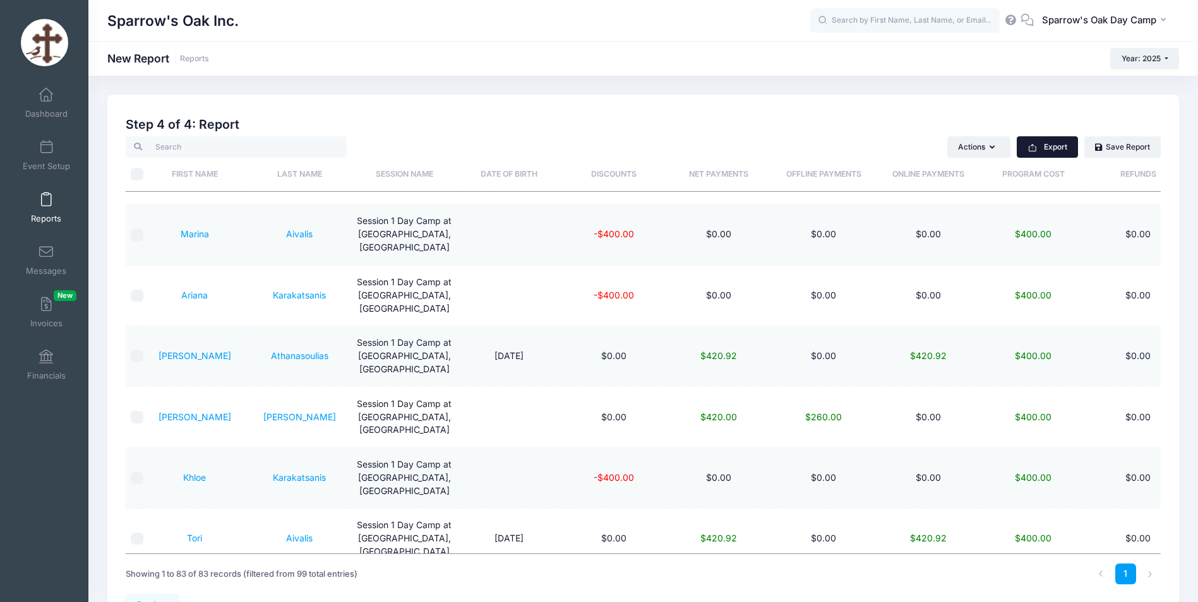
click at [1044, 150] on button "Export" at bounding box center [1047, 146] width 61 height 21
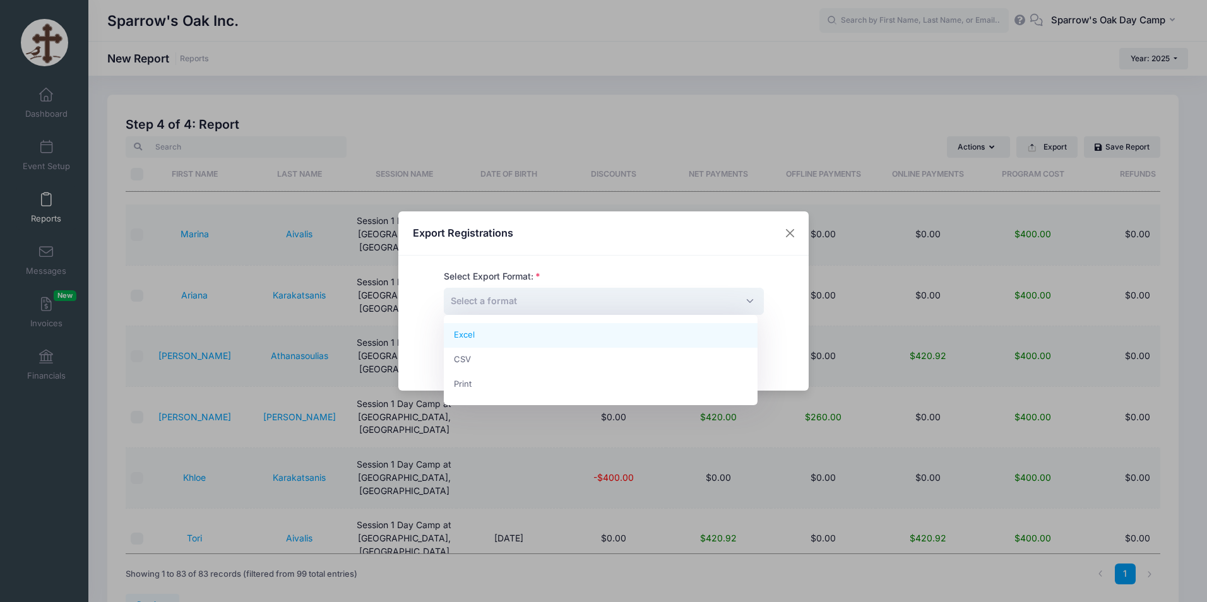
click at [543, 304] on span "Select a format" at bounding box center [604, 301] width 320 height 27
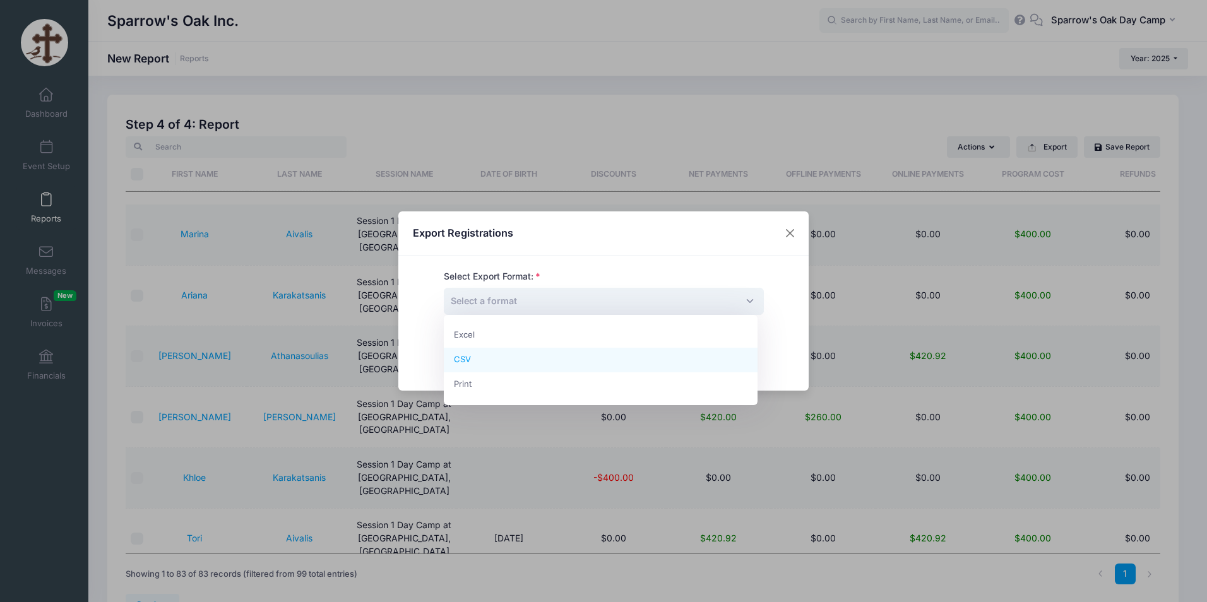
select select "csv"
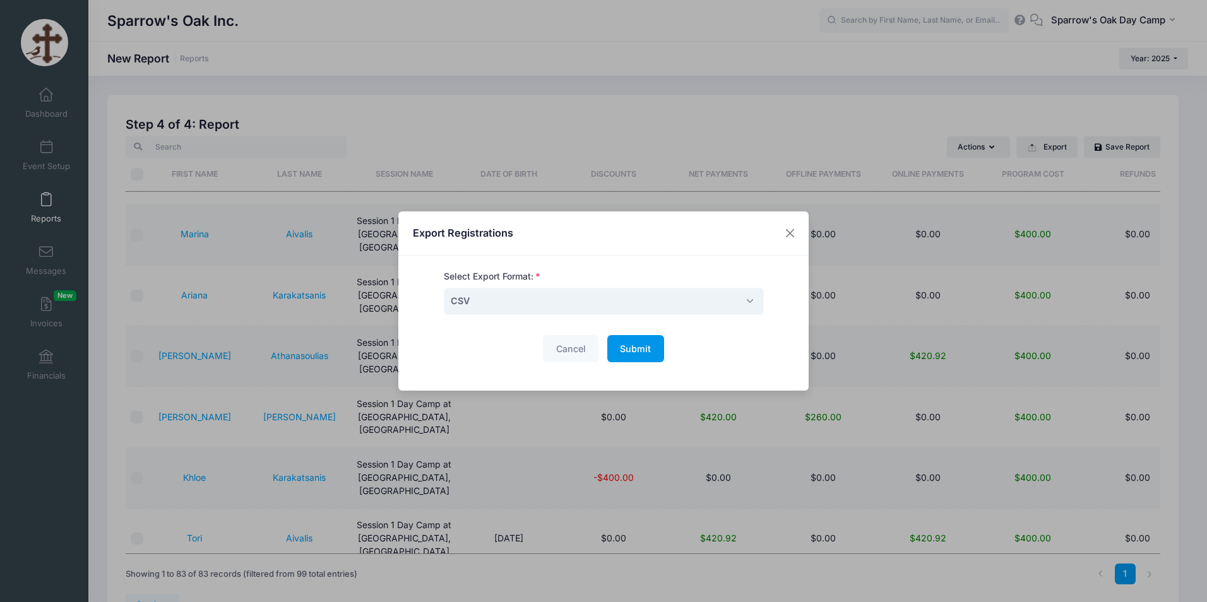
click at [636, 354] on span "Submit" at bounding box center [635, 349] width 31 height 11
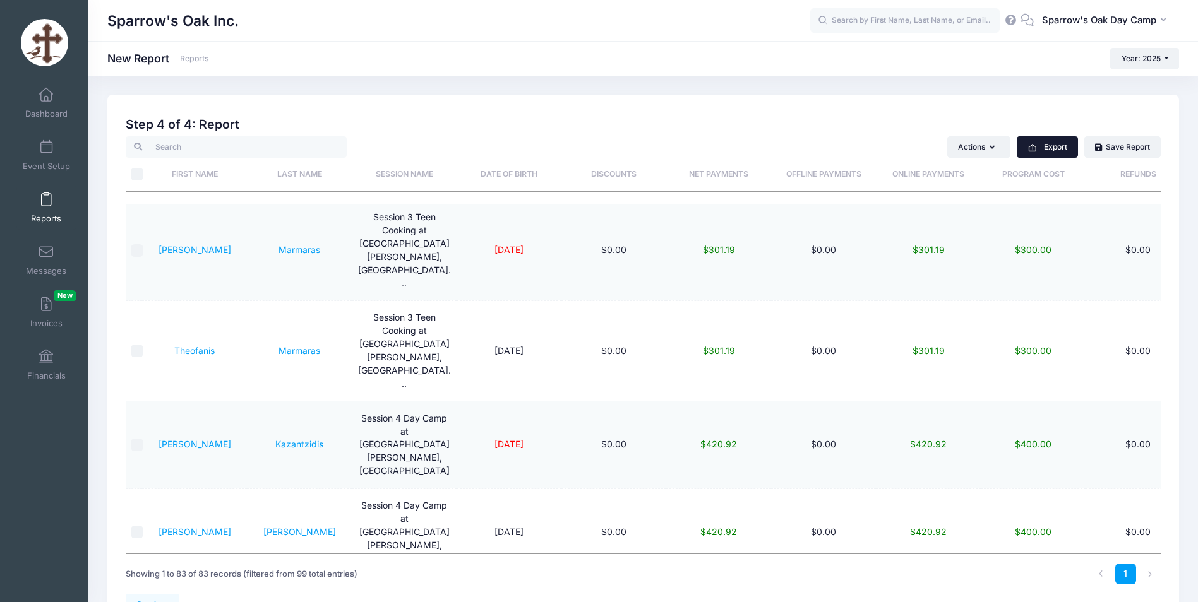
scroll to position [2842, 0]
click at [46, 353] on span at bounding box center [46, 357] width 0 height 14
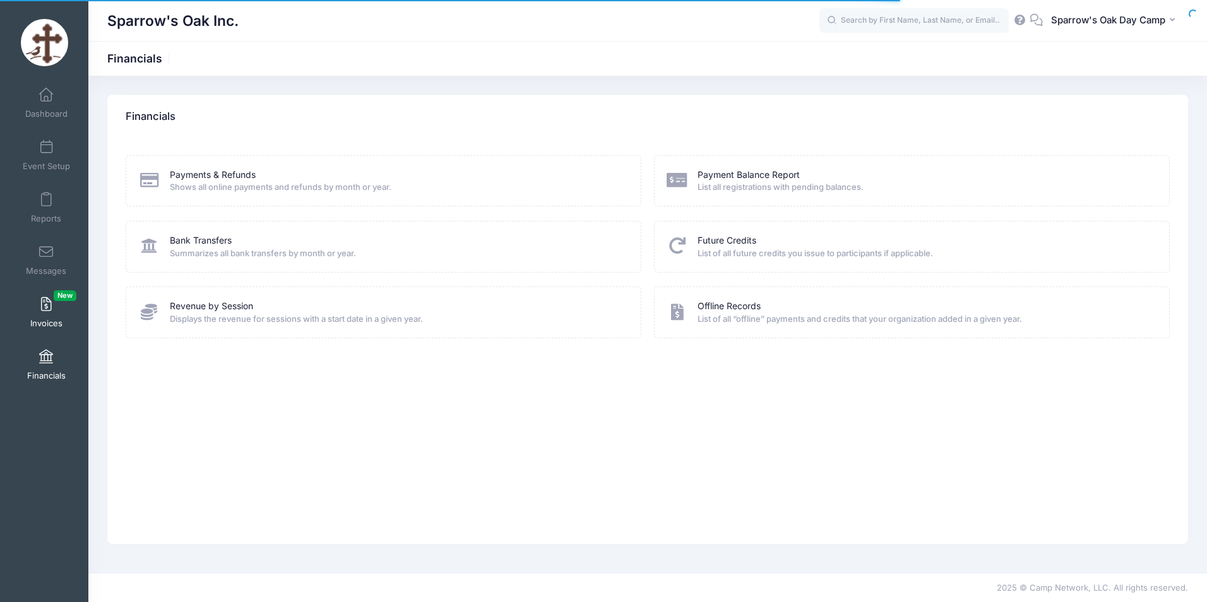
click at [46, 299] on span at bounding box center [46, 305] width 0 height 14
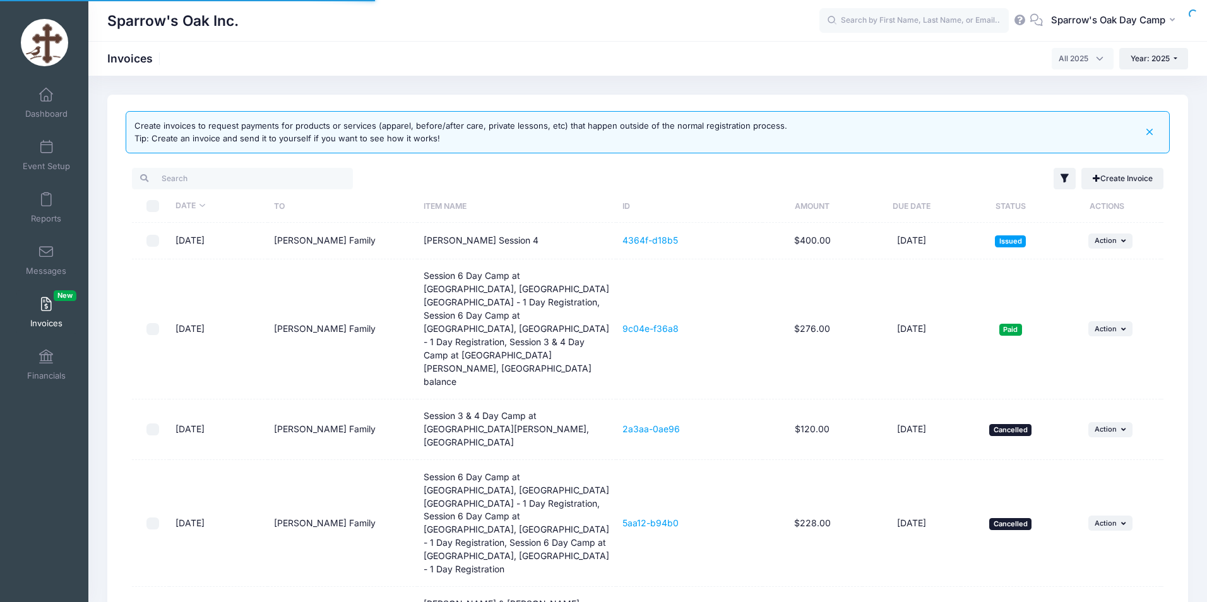
select select
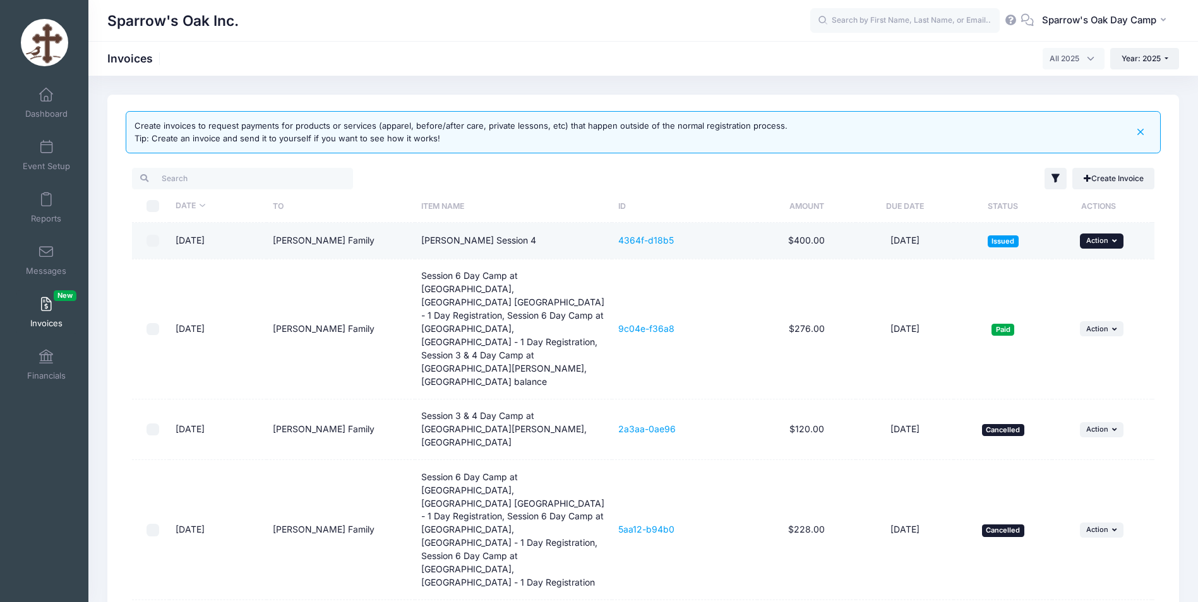
click at [1100, 242] on span "Action" at bounding box center [1097, 240] width 22 height 9
drag, startPoint x: 530, startPoint y: 238, endPoint x: 419, endPoint y: 242, distance: 110.6
click at [419, 242] on td "[PERSON_NAME] Session 4" at bounding box center [513, 241] width 197 height 37
copy td "[PERSON_NAME] Session 4"
click at [1111, 248] on button "... Action" at bounding box center [1102, 241] width 44 height 15
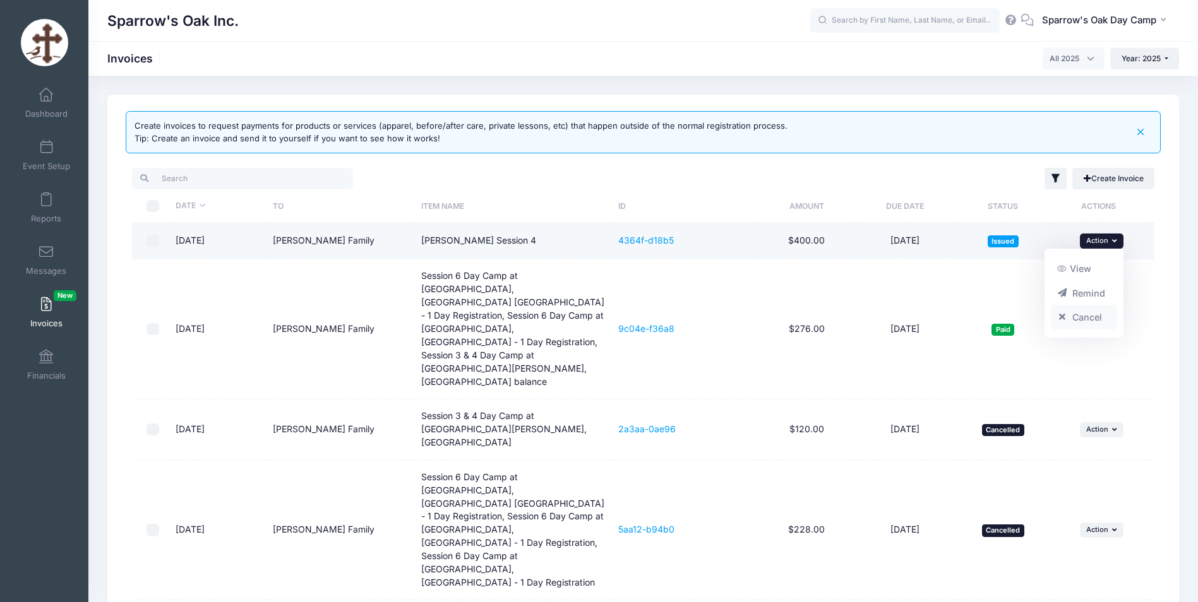
click at [1081, 317] on link "Cancel" at bounding box center [1084, 318] width 67 height 24
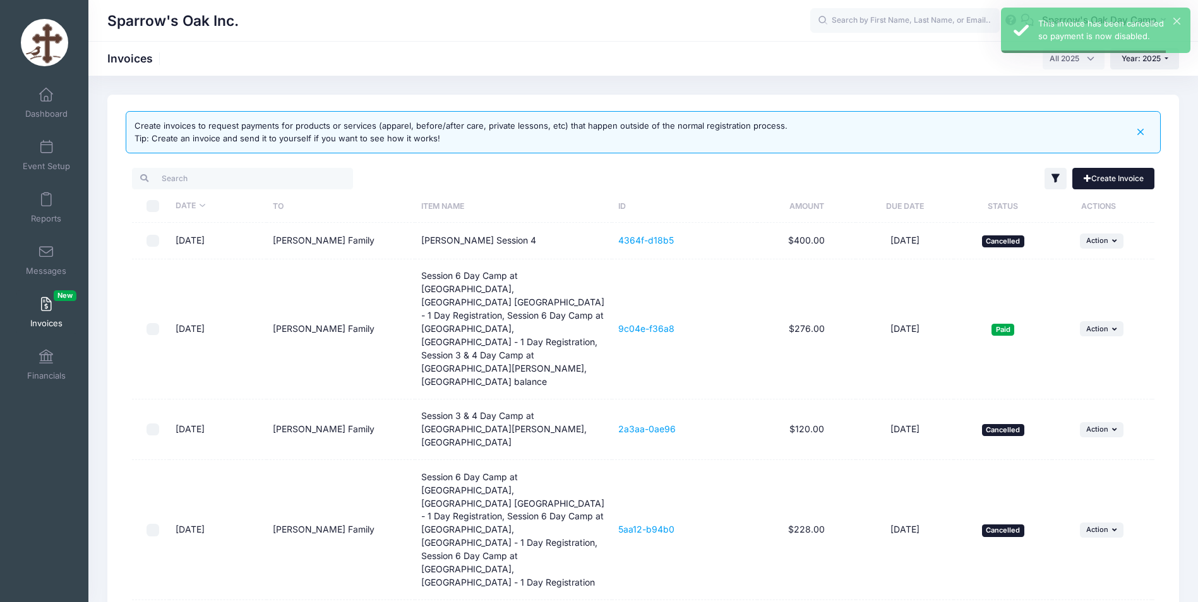
click at [1101, 184] on link "Create Invoice" at bounding box center [1113, 178] width 82 height 21
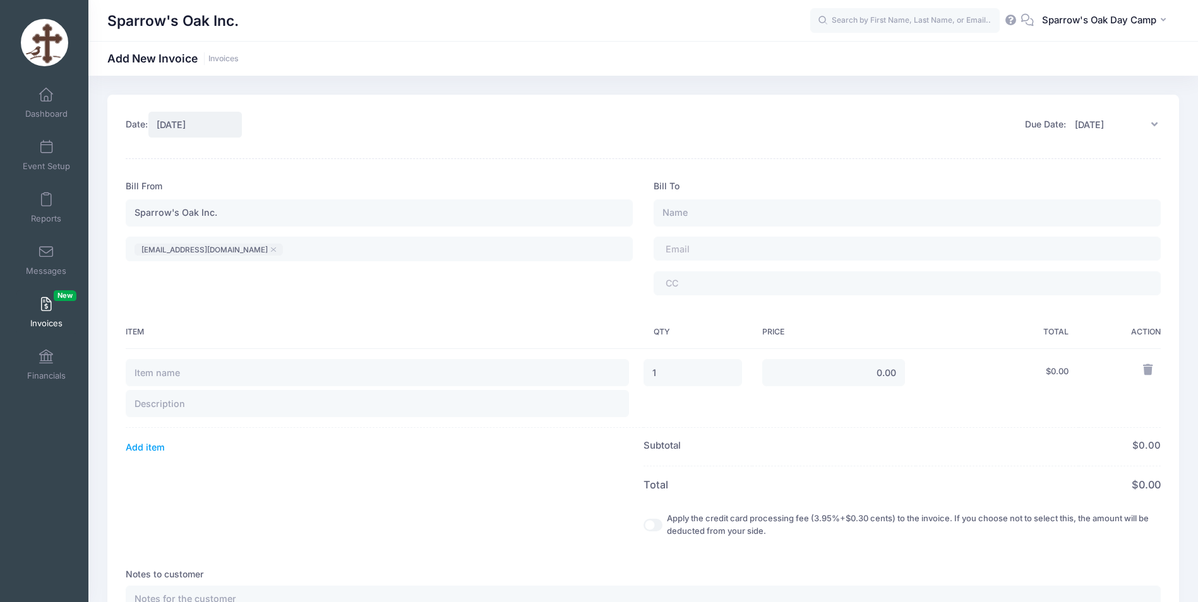
click at [163, 192] on div "Bill From Sparrow's Oak Inc. [EMAIL_ADDRESS][DOMAIN_NAME] ​ [EMAIL_ADDRESS][DOM…" at bounding box center [380, 243] width 528 height 126
click at [179, 380] on input "text" at bounding box center [377, 372] width 503 height 27
paste input "Ioulia Session 4"
type input "[PERSON_NAME] Session 4"
click at [722, 216] on input "text" at bounding box center [907, 213] width 507 height 27
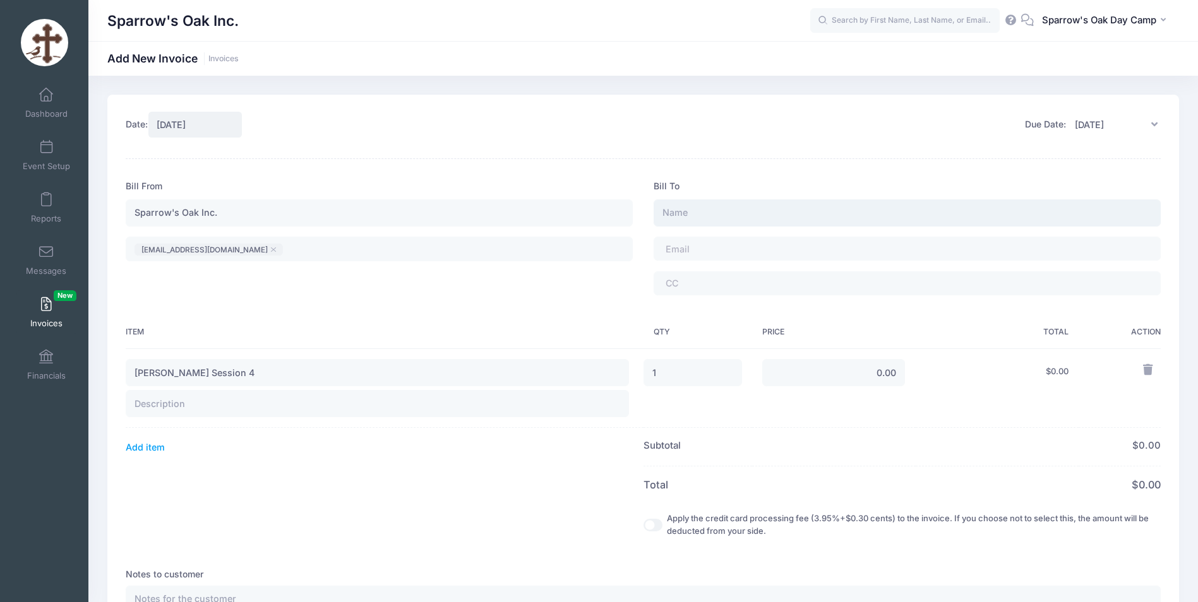
type input "[PERSON_NAME] Family"
click at [674, 246] on span "sfilia10@aol.com" at bounding box center [732, 250] width 126 height 9
click at [674, 252] on span "sfilia10@aol.com" at bounding box center [732, 250] width 126 height 9
click at [895, 376] on input "0.00" at bounding box center [833, 373] width 143 height 27
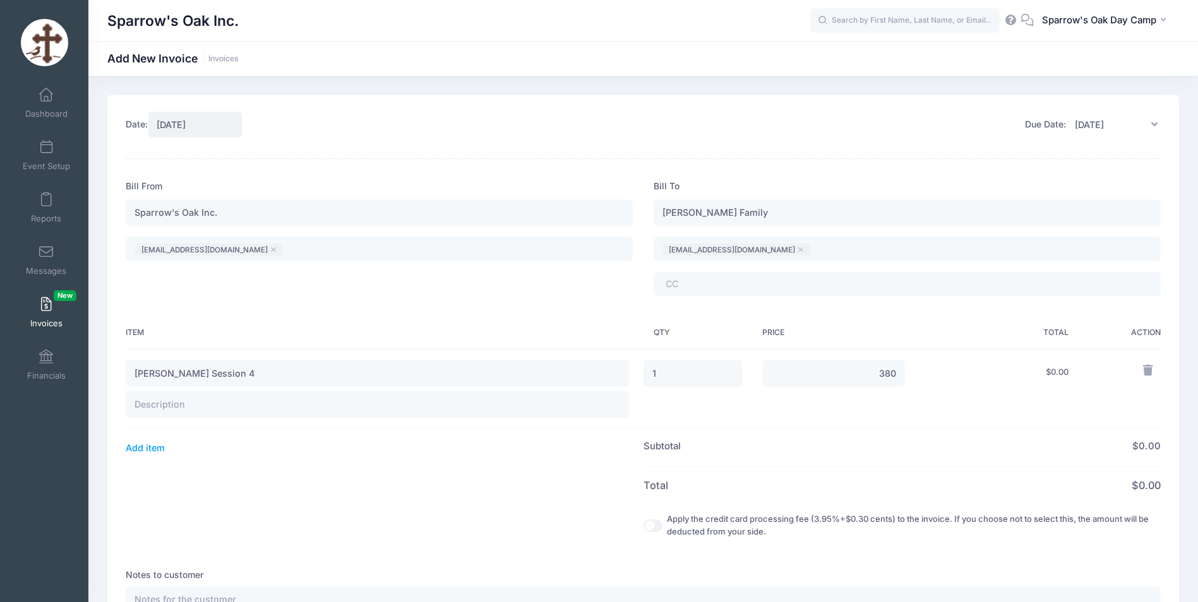
type input "380.00"
click at [767, 450] on div "Subtotal" at bounding box center [775, 447] width 262 height 14
click at [227, 403] on input "text" at bounding box center [377, 404] width 503 height 27
click at [479, 406] on input "July 21 - July 25 at Saint George Greek Orthodox Church, Norwalk CT" at bounding box center [377, 404] width 503 height 27
click at [126, 440] on button "Add item" at bounding box center [145, 449] width 39 height 18
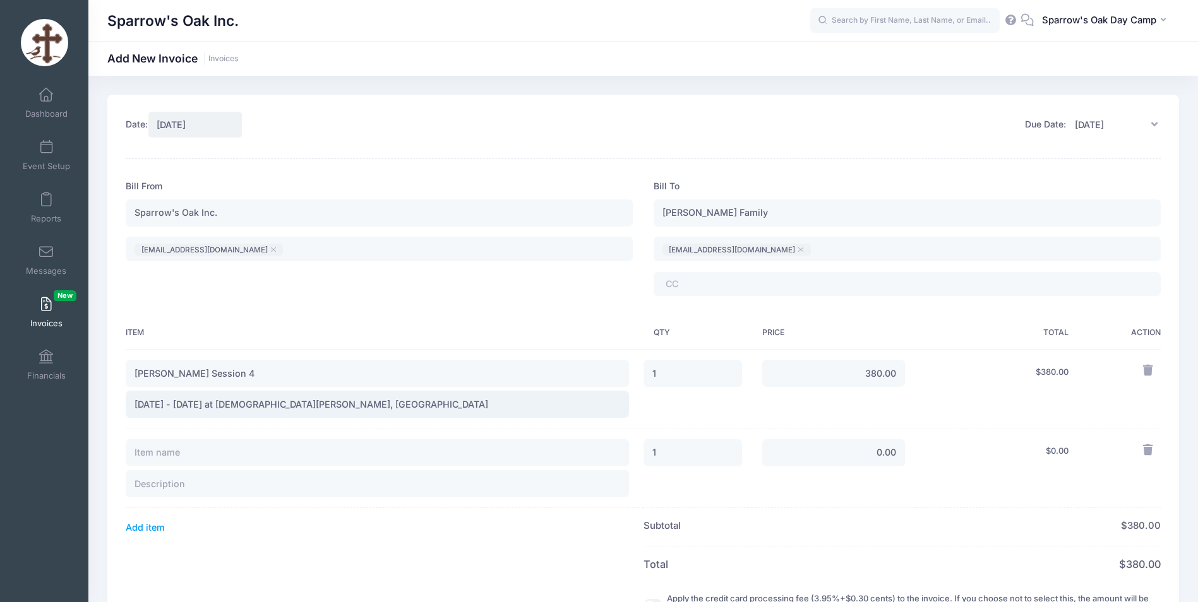
click at [216, 414] on input "July 21 - July 25 at Saint George Greek Orthodox Church, Norwalk CT" at bounding box center [377, 404] width 503 height 27
click at [202, 424] on td "Ioulia Session 4 July 21 - July 25 at Saint George Greek Orthodox Church, Norwa…" at bounding box center [384, 389] width 517 height 80
click at [472, 401] on input "July 21 - July 25 at Saint George Greek Orthodox Church, Norwalk CT" at bounding box center [377, 404] width 503 height 27
click at [379, 417] on input "July 21 - July 25 at Saint George Greek Orthodox Church, Norwalk CT" at bounding box center [377, 404] width 503 height 27
click at [477, 429] on td at bounding box center [384, 469] width 517 height 80
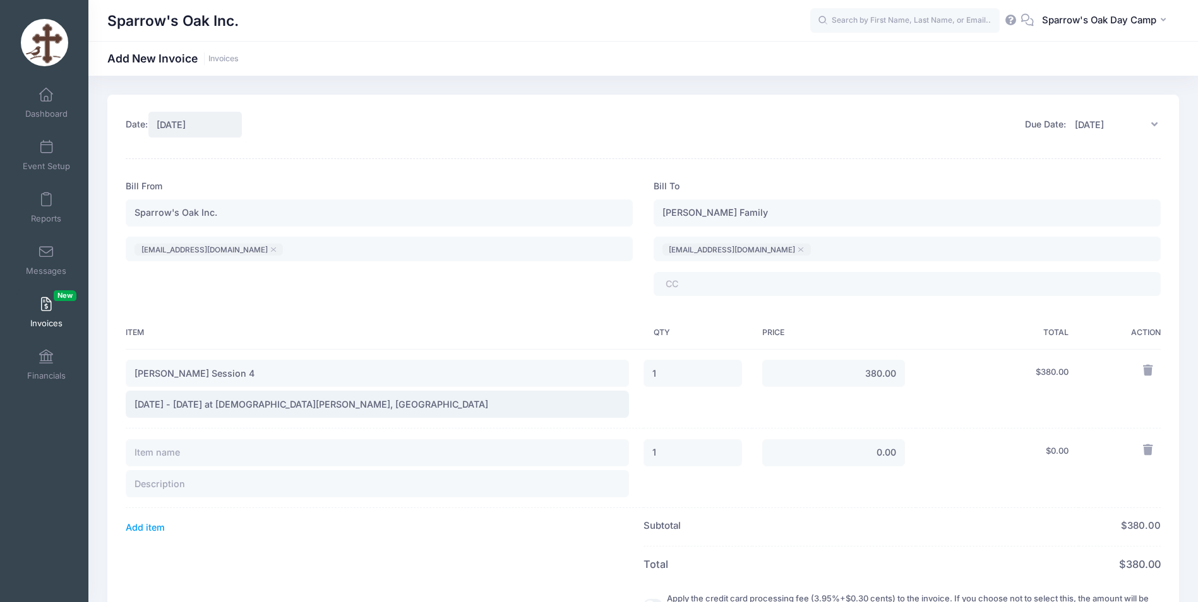
drag, startPoint x: 189, startPoint y: 406, endPoint x: 49, endPoint y: 399, distance: 140.4
click at [53, 399] on div "My Events Dashboard Reports" at bounding box center [599, 459] width 1198 height 918
click at [417, 402] on input "Session 4 at Saint George Greek Orthodox Church, Norwalk CT" at bounding box center [377, 404] width 503 height 27
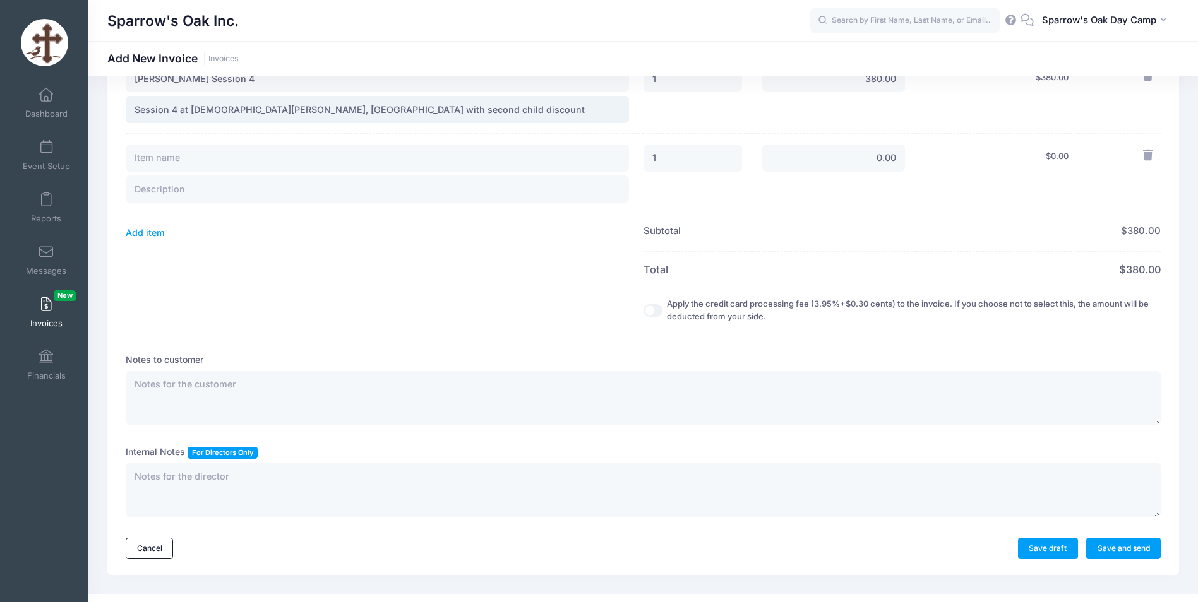
scroll to position [316, 0]
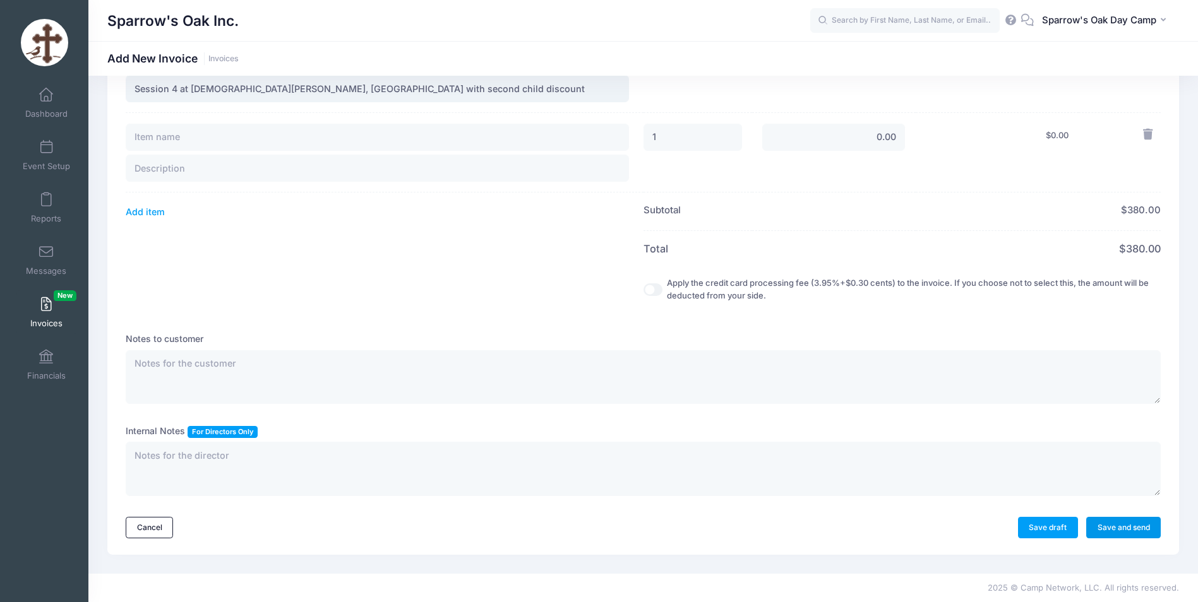
type input "Session 4 at Saint George Greek Orthodox Church, Norwalk CT with second child d…"
click at [1133, 533] on link "Save and send" at bounding box center [1123, 527] width 75 height 21
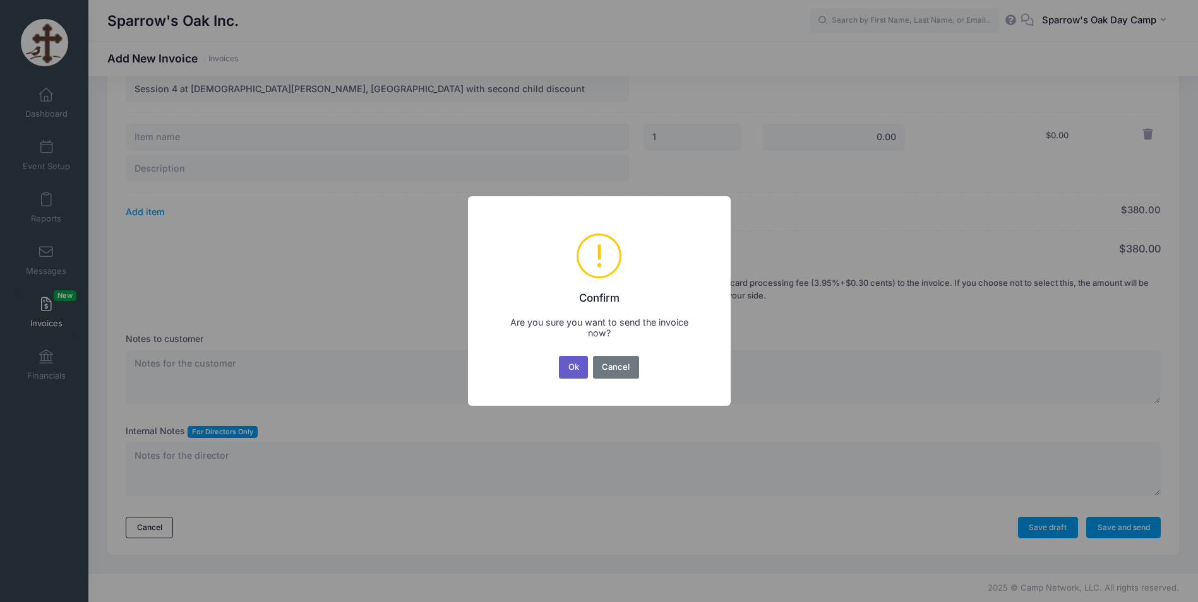
click at [575, 364] on button "Ok" at bounding box center [573, 367] width 29 height 23
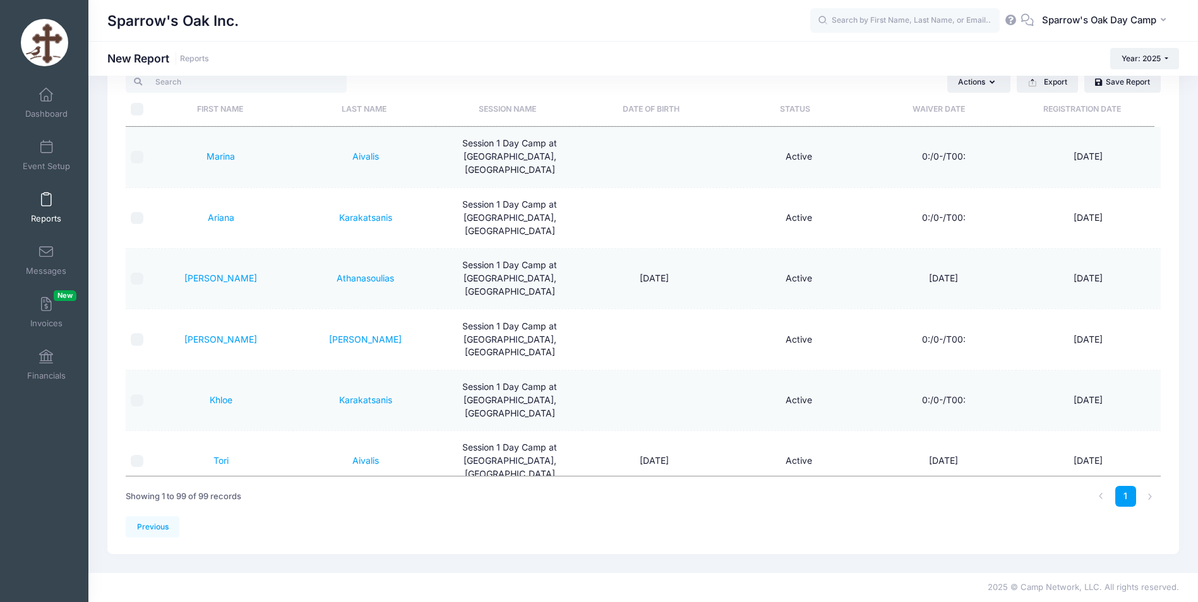
scroll to position [4365, 0]
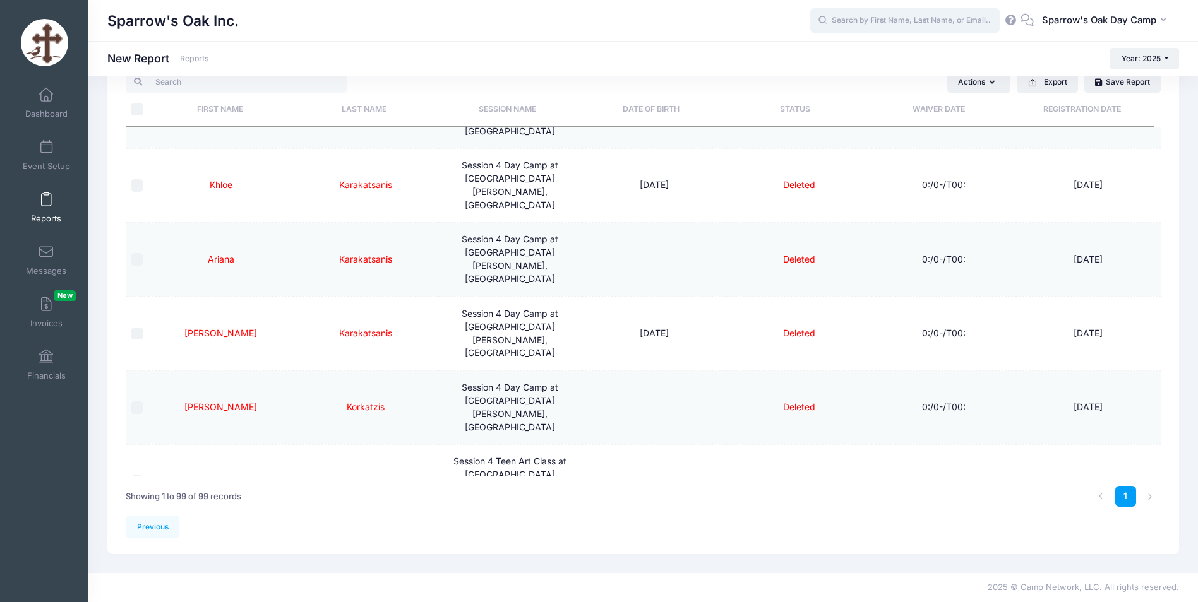
click at [854, 17] on input "text" at bounding box center [904, 20] width 189 height 25
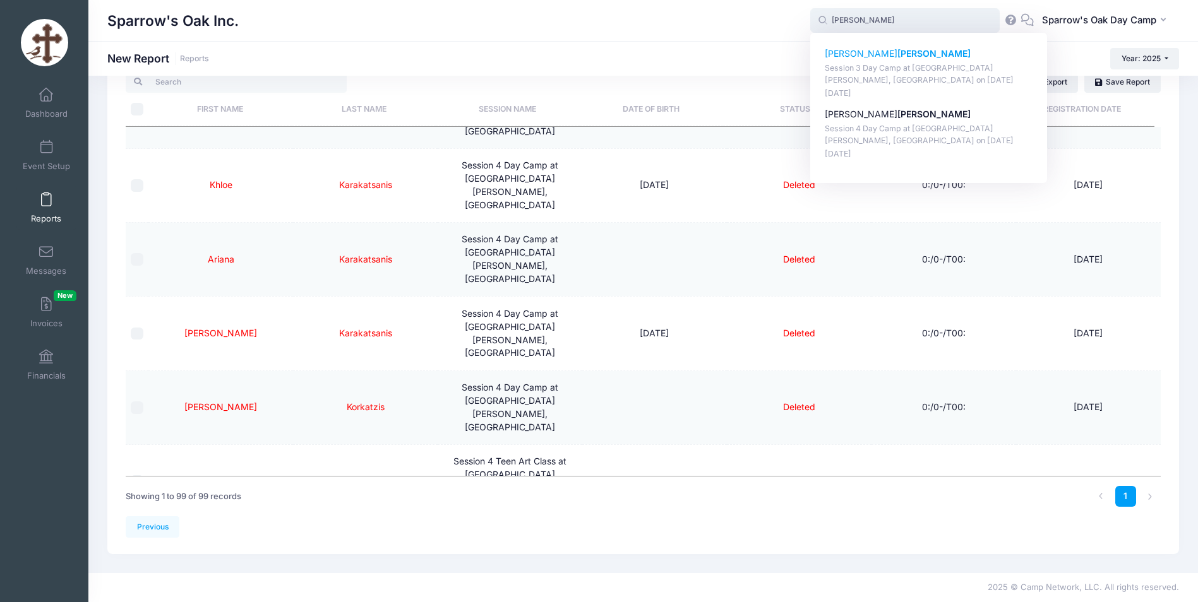
click at [859, 54] on p "Alexandra Guzman" at bounding box center [929, 53] width 208 height 13
type input "Alexandra Guzman (Session 3 Day Camp at Saint George, Norwalk CT, Jul-21, 2025)"
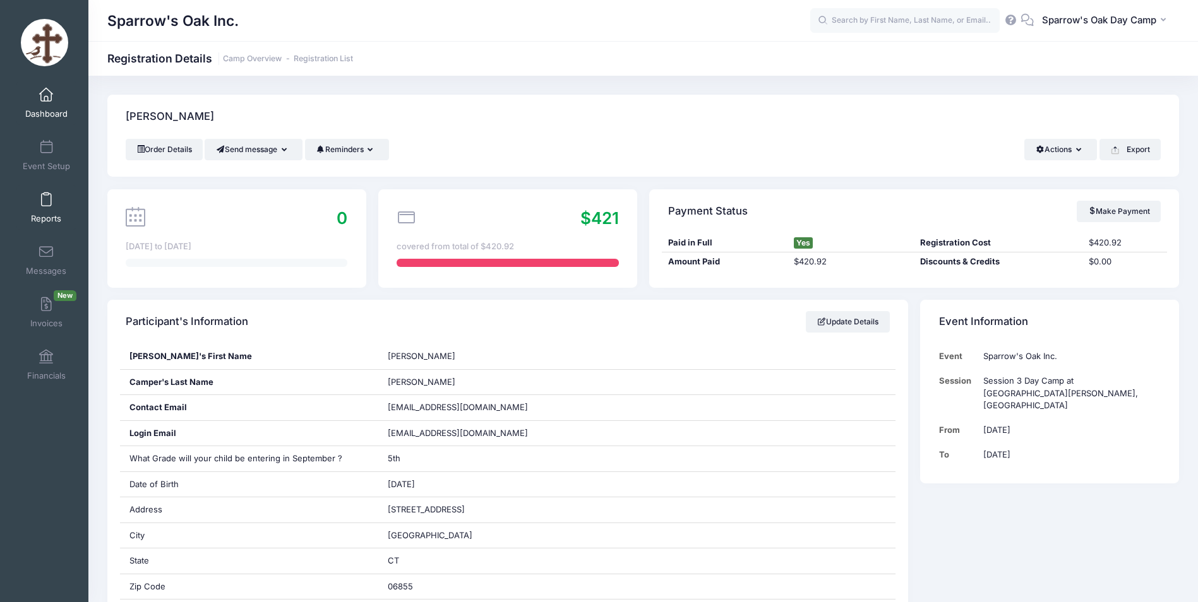
click at [53, 215] on span "Reports" at bounding box center [46, 218] width 30 height 11
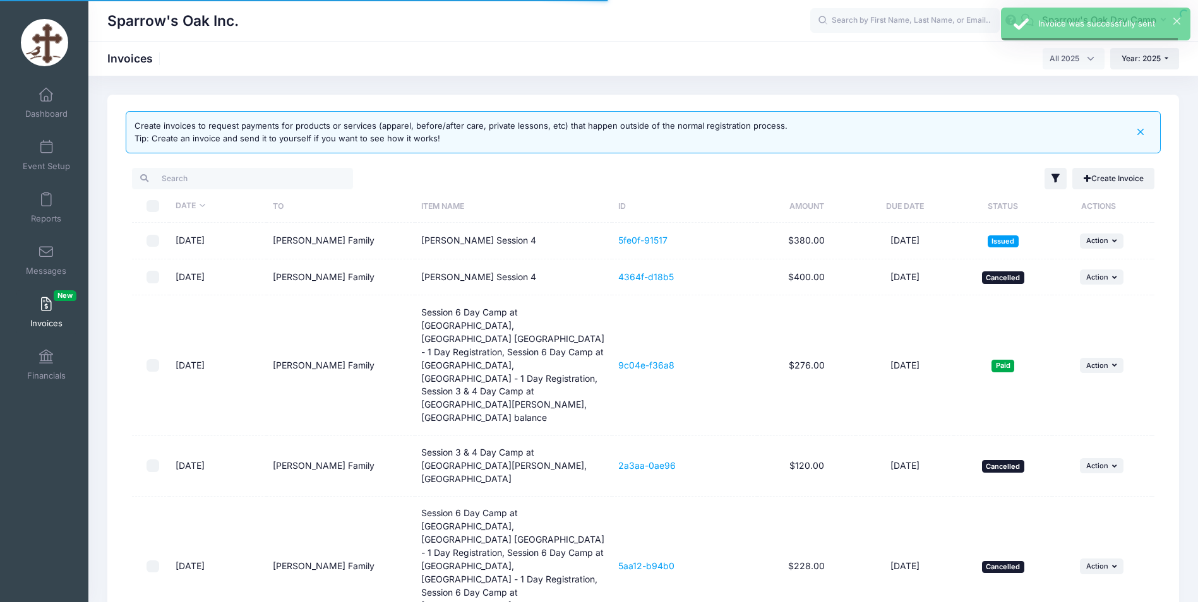
select select
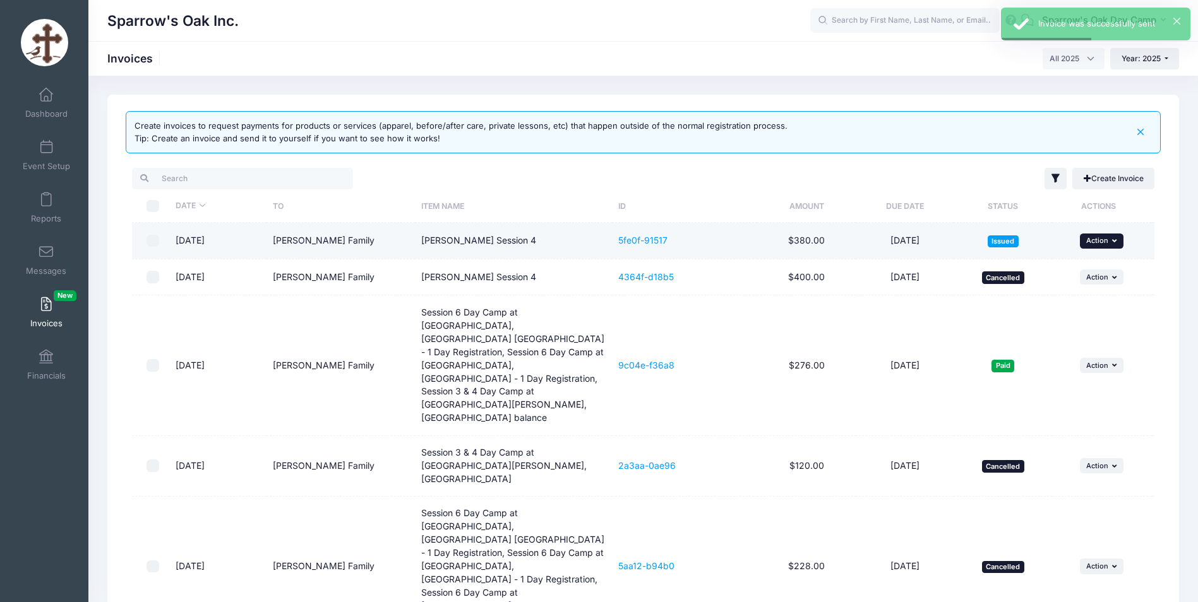
click at [1106, 237] on span "Action" at bounding box center [1097, 240] width 22 height 9
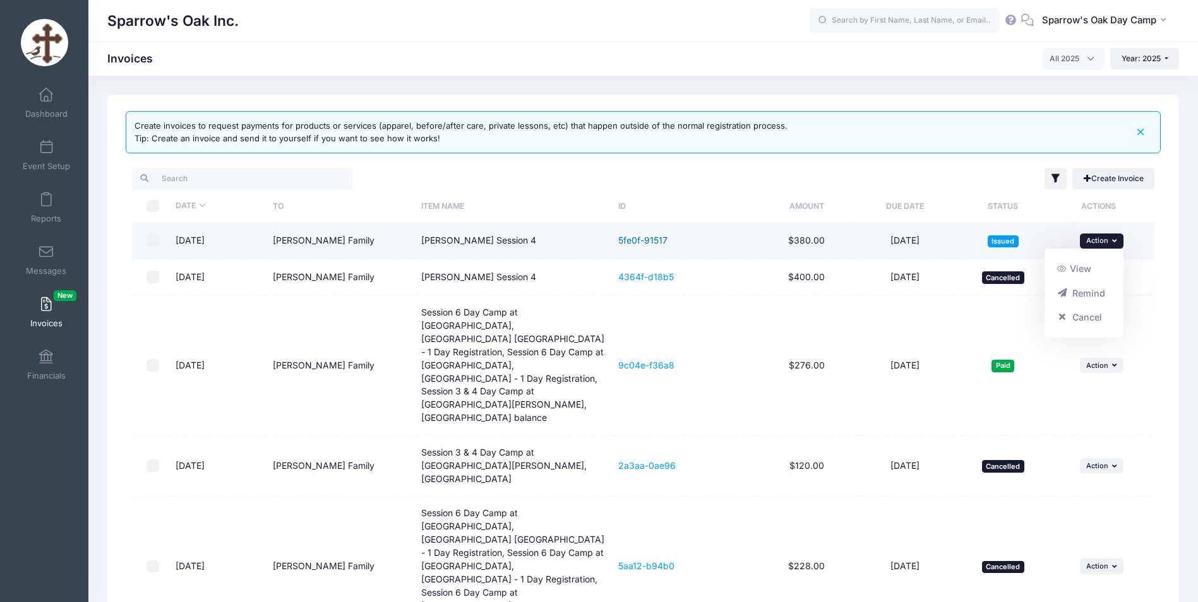
click at [645, 244] on link "5fe0f-91517" at bounding box center [642, 240] width 49 height 11
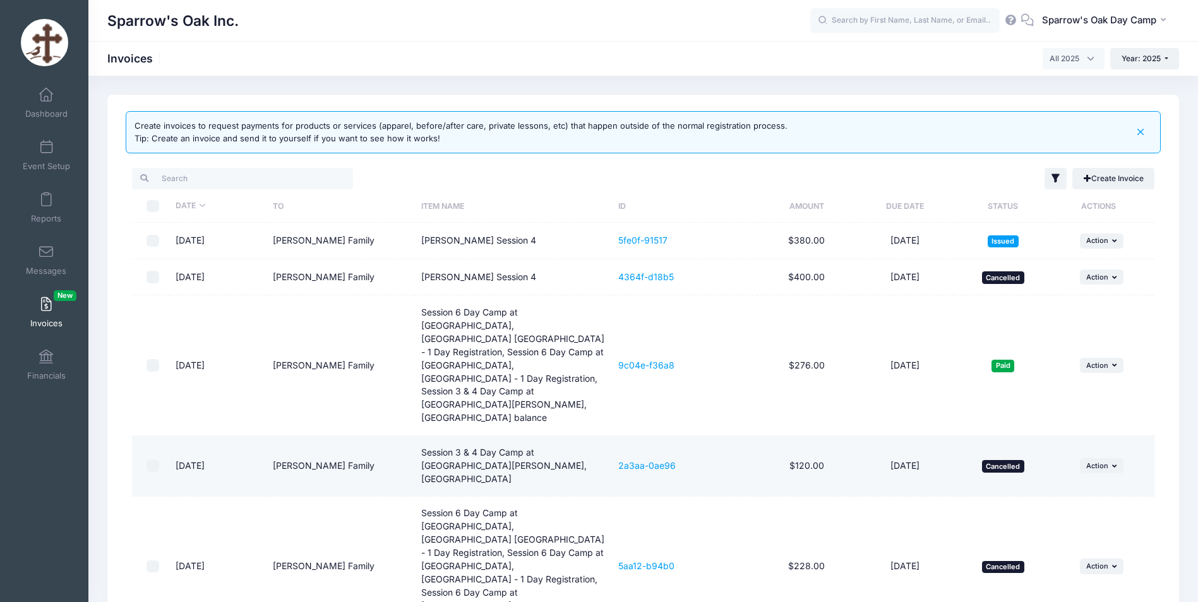
drag, startPoint x: 357, startPoint y: 407, endPoint x: 351, endPoint y: 397, distance: 11.6
click at [352, 436] on td "[PERSON_NAME] Family" at bounding box center [340, 466] width 148 height 61
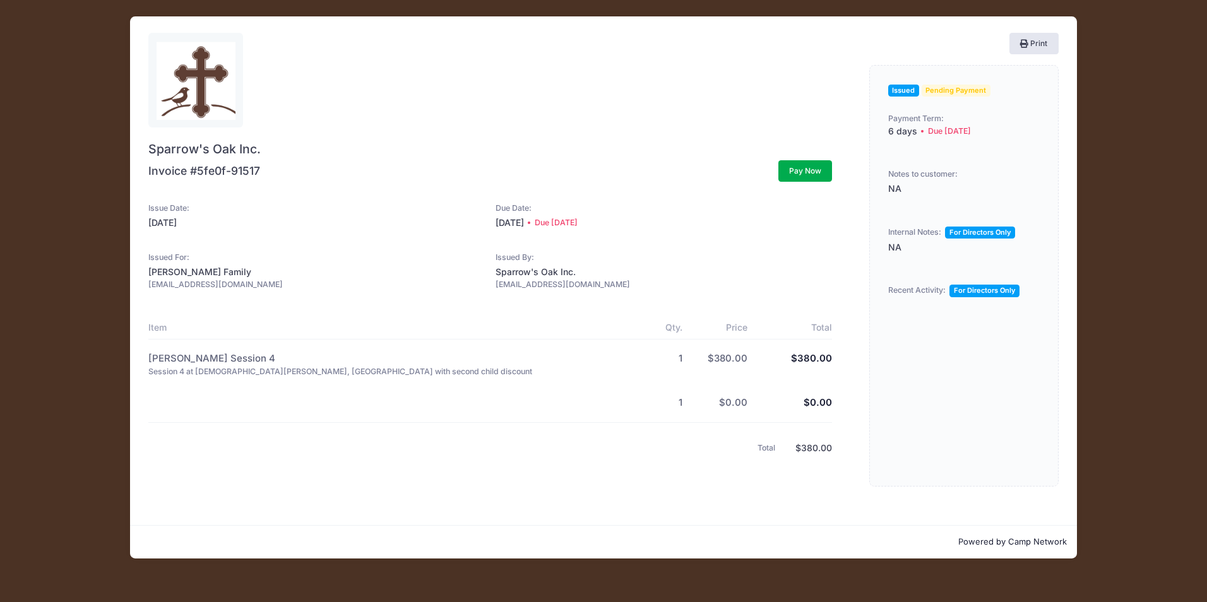
drag, startPoint x: 228, startPoint y: 288, endPoint x: 133, endPoint y: 284, distance: 94.8
click at [133, 284] on div "Sparrow's Oak Inc. Invoice #5fe0f-91517 Pay Now Issue Date: Item 1" at bounding box center [603, 270] width 947 height 509
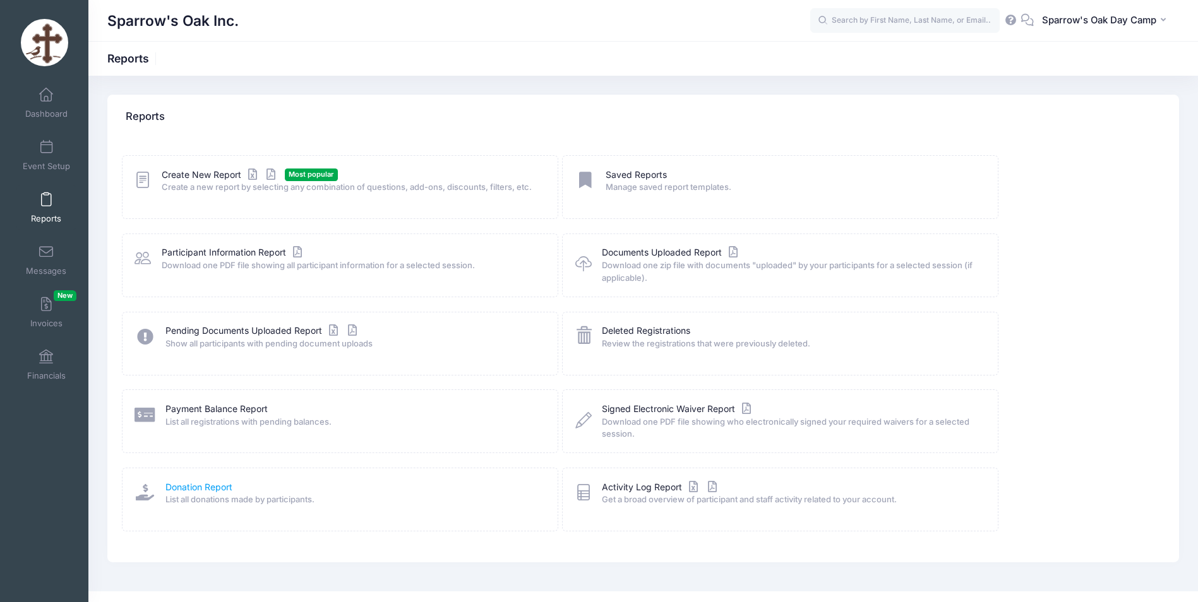
click at [196, 494] on span "List all donations made by participants." at bounding box center [353, 500] width 376 height 13
click at [201, 484] on link "Donation Report" at bounding box center [198, 487] width 67 height 13
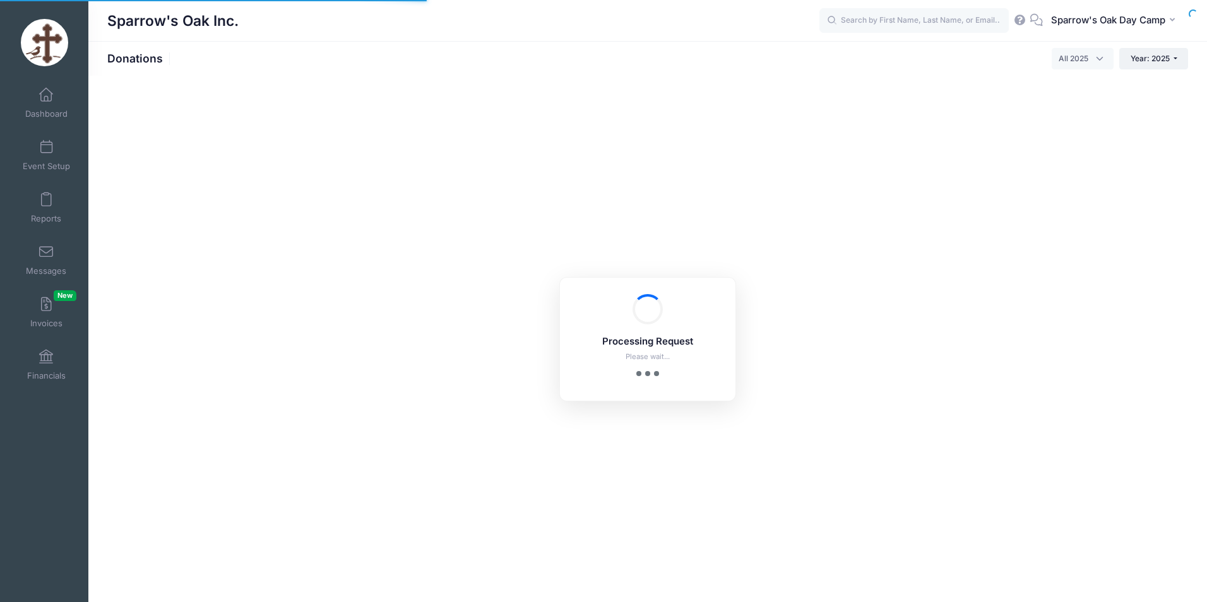
select select
